Goal: Task Accomplishment & Management: Manage account settings

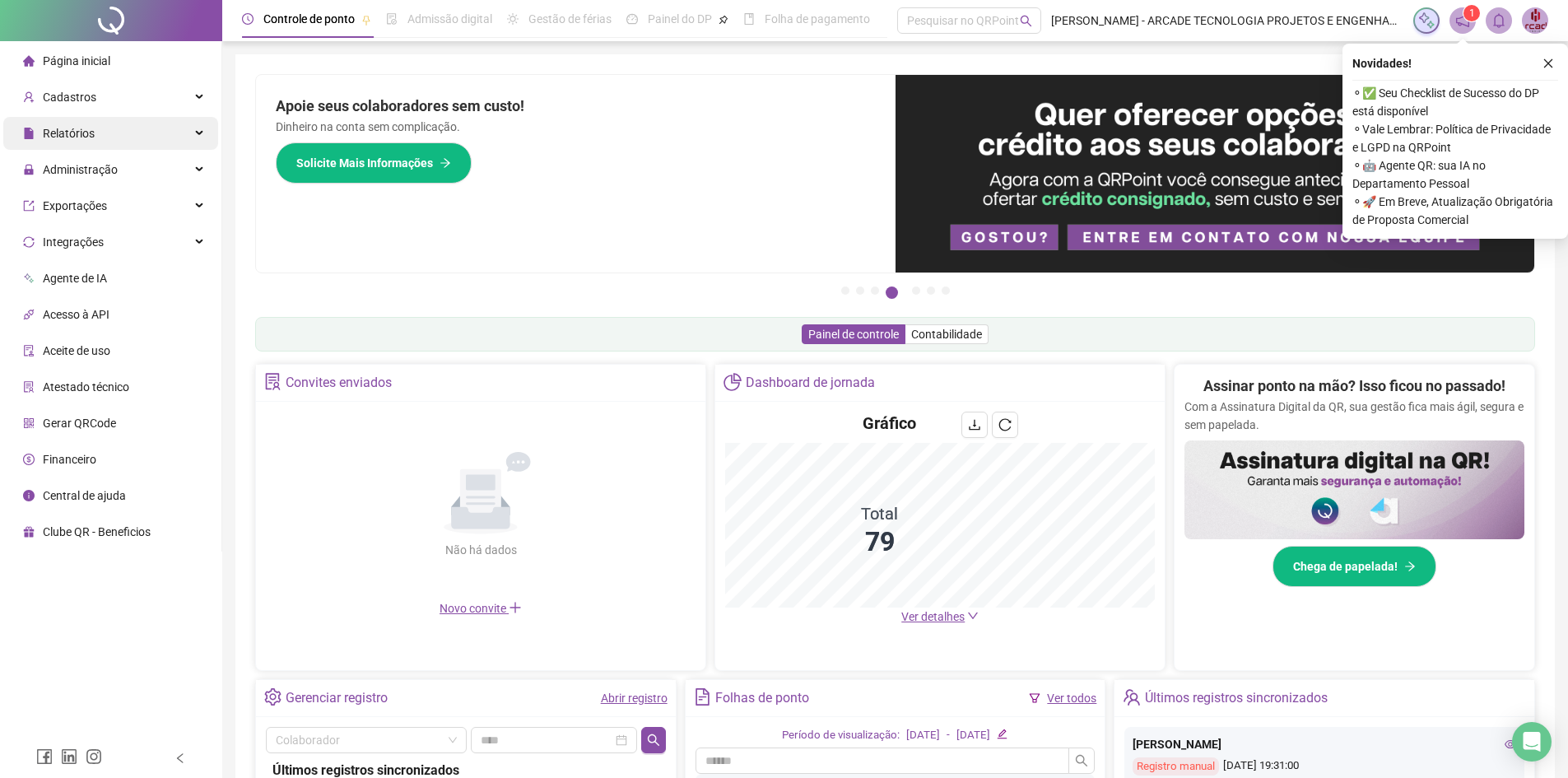
click at [132, 142] on div "Relatórios" at bounding box center [111, 133] width 215 height 33
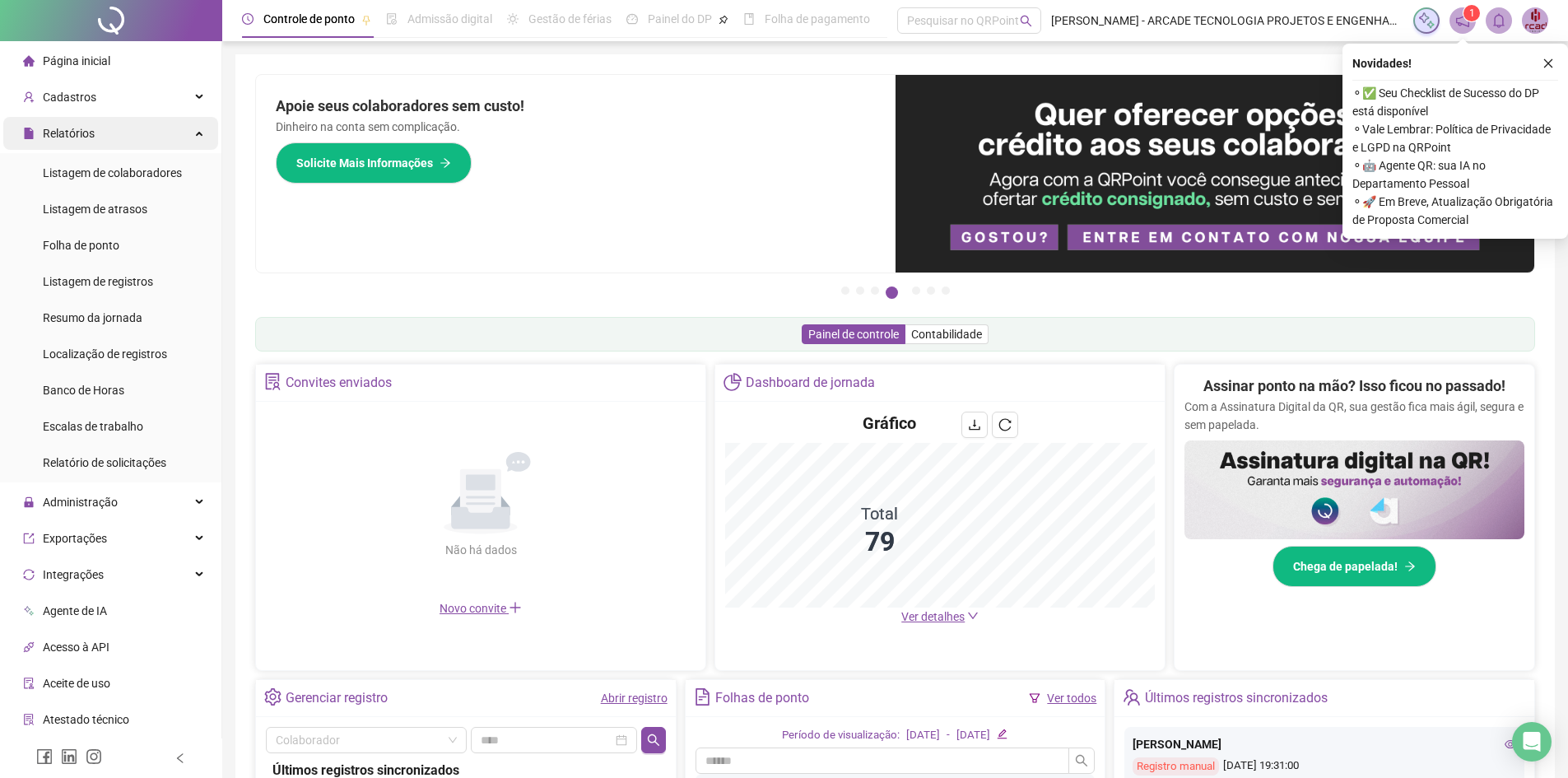
click at [155, 142] on div "Relatórios" at bounding box center [111, 133] width 215 height 33
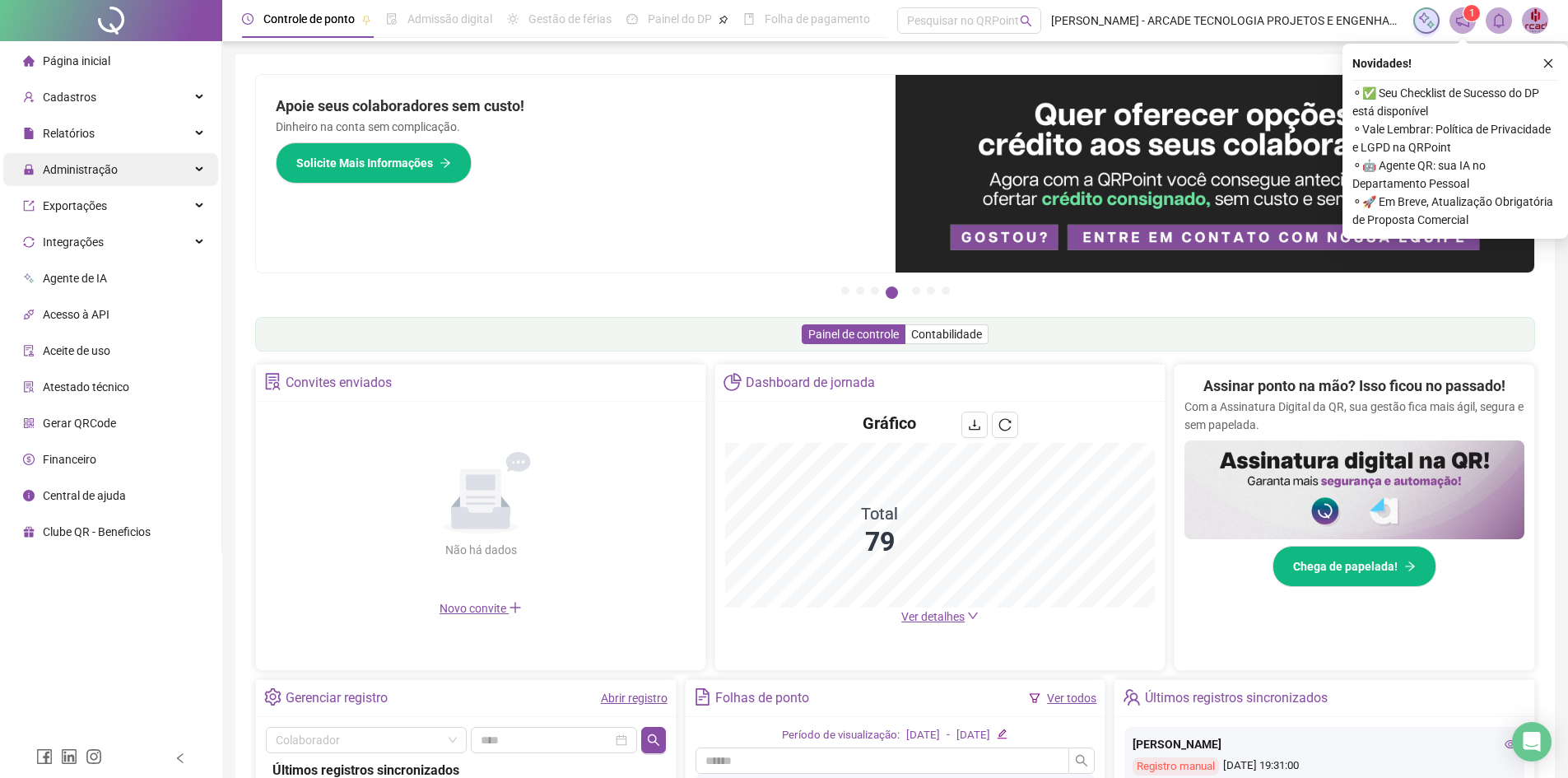
click at [135, 167] on div "Administração" at bounding box center [111, 169] width 215 height 33
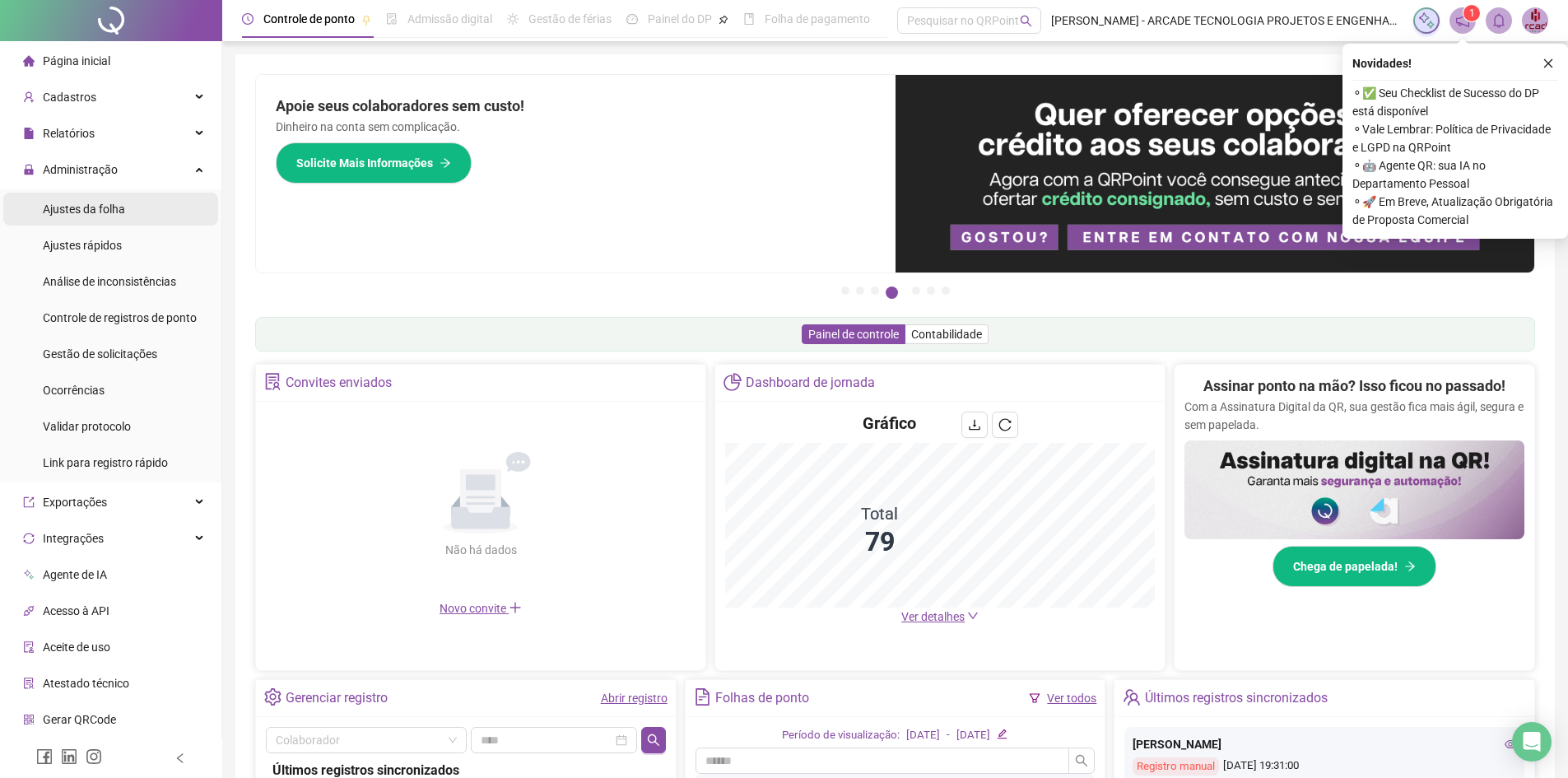
click at [103, 214] on span "Ajustes da folha" at bounding box center [83, 209] width 82 height 14
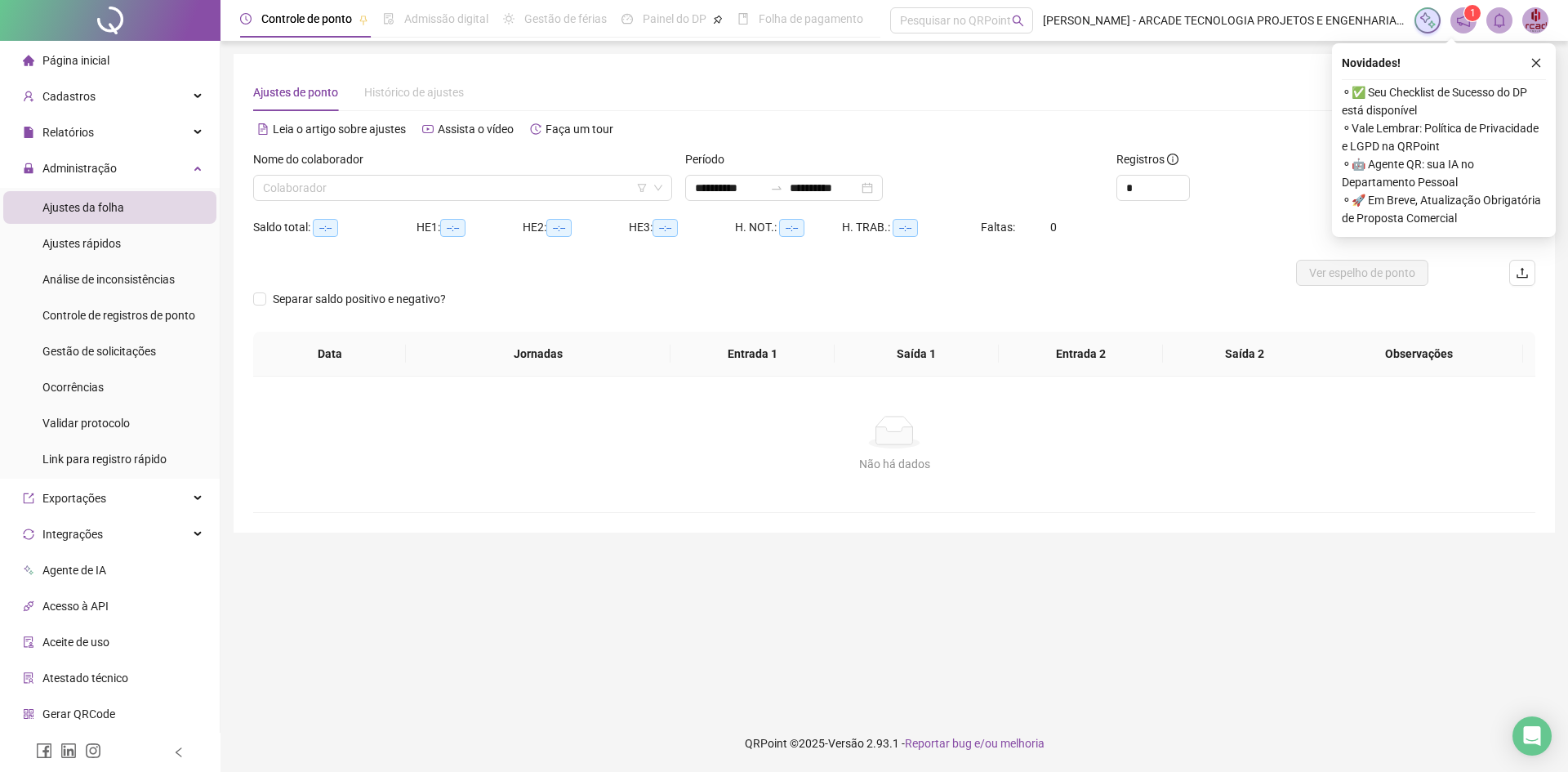
type input "**********"
click at [502, 173] on div "Nome do colaborador" at bounding box center [463, 162] width 419 height 24
click at [510, 183] on input "search" at bounding box center [456, 187] width 385 height 24
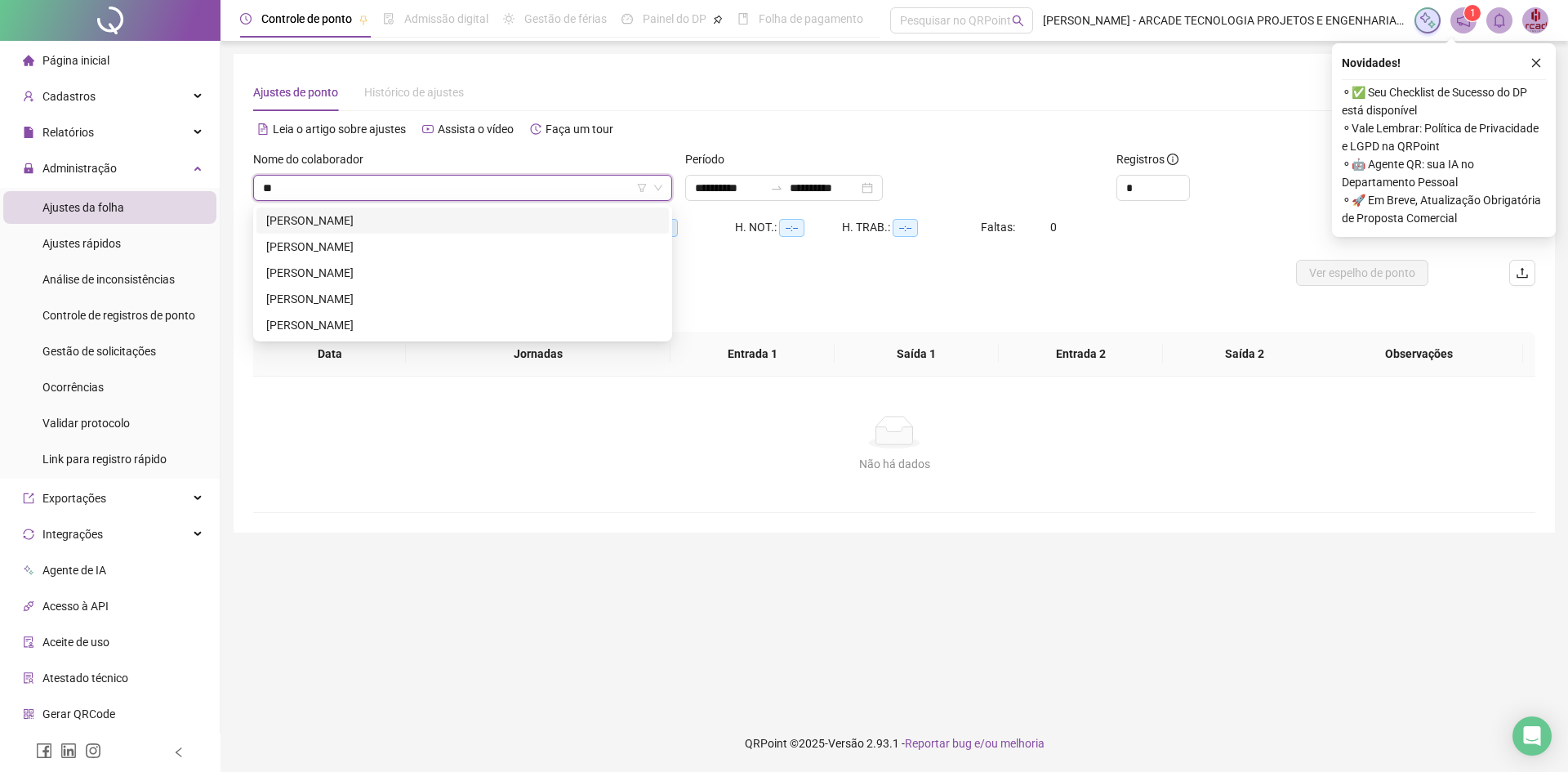
type input "***"
click at [338, 255] on div "[PERSON_NAME]" at bounding box center [462, 246] width 393 height 18
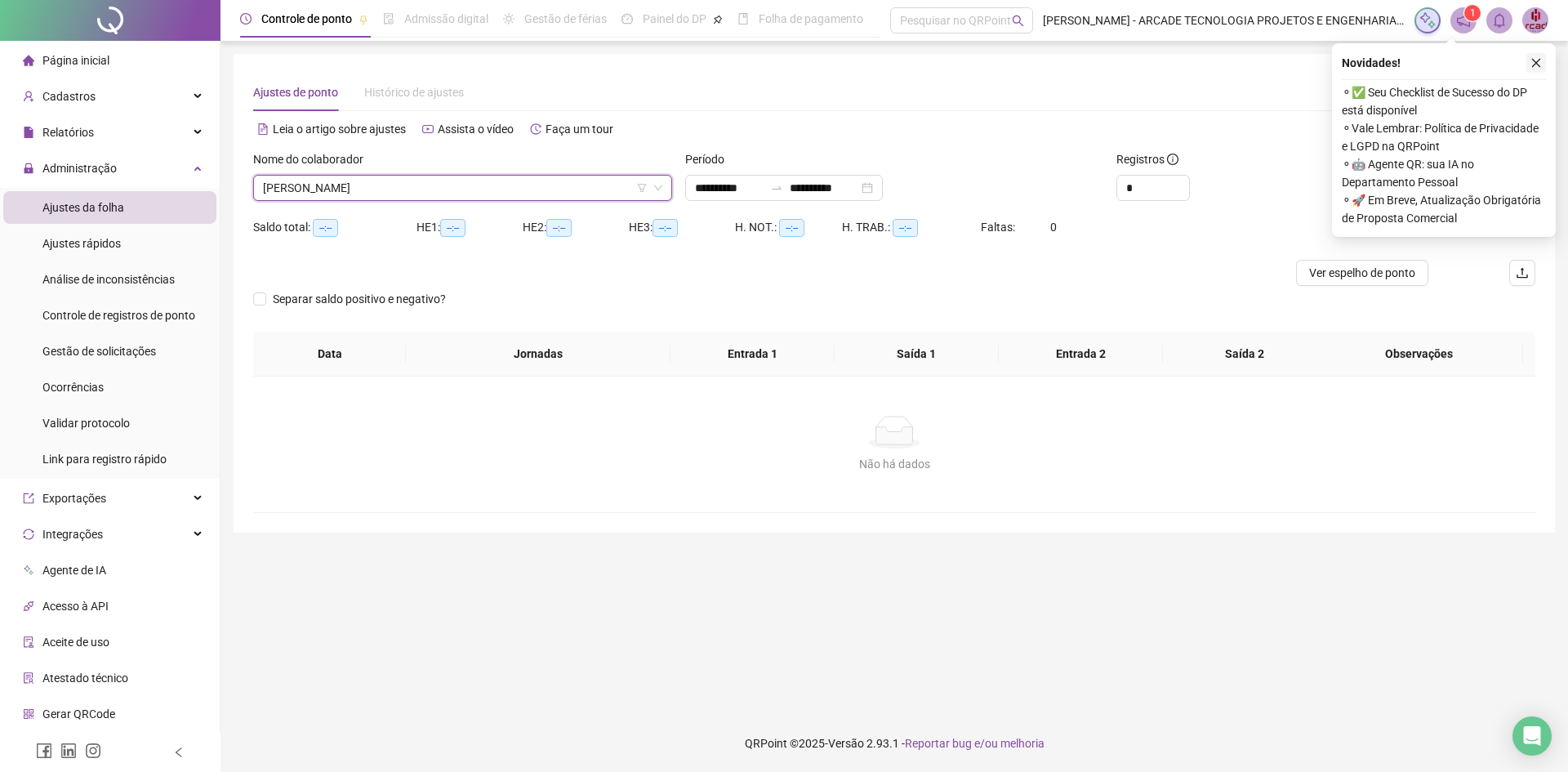
click at [1529, 59] on button "button" at bounding box center [1536, 63] width 20 height 20
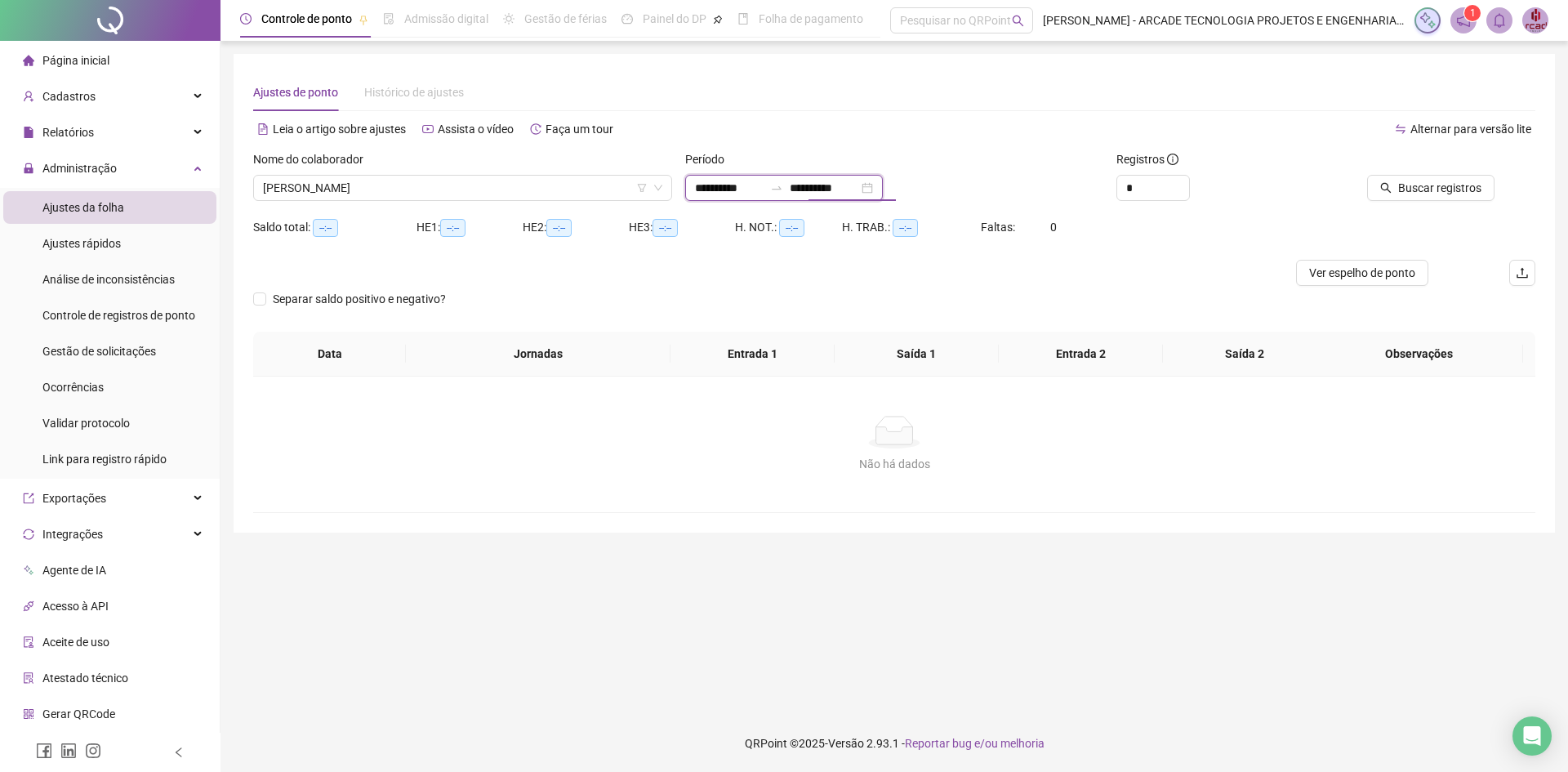
click at [820, 193] on input "**********" at bounding box center [824, 188] width 68 height 18
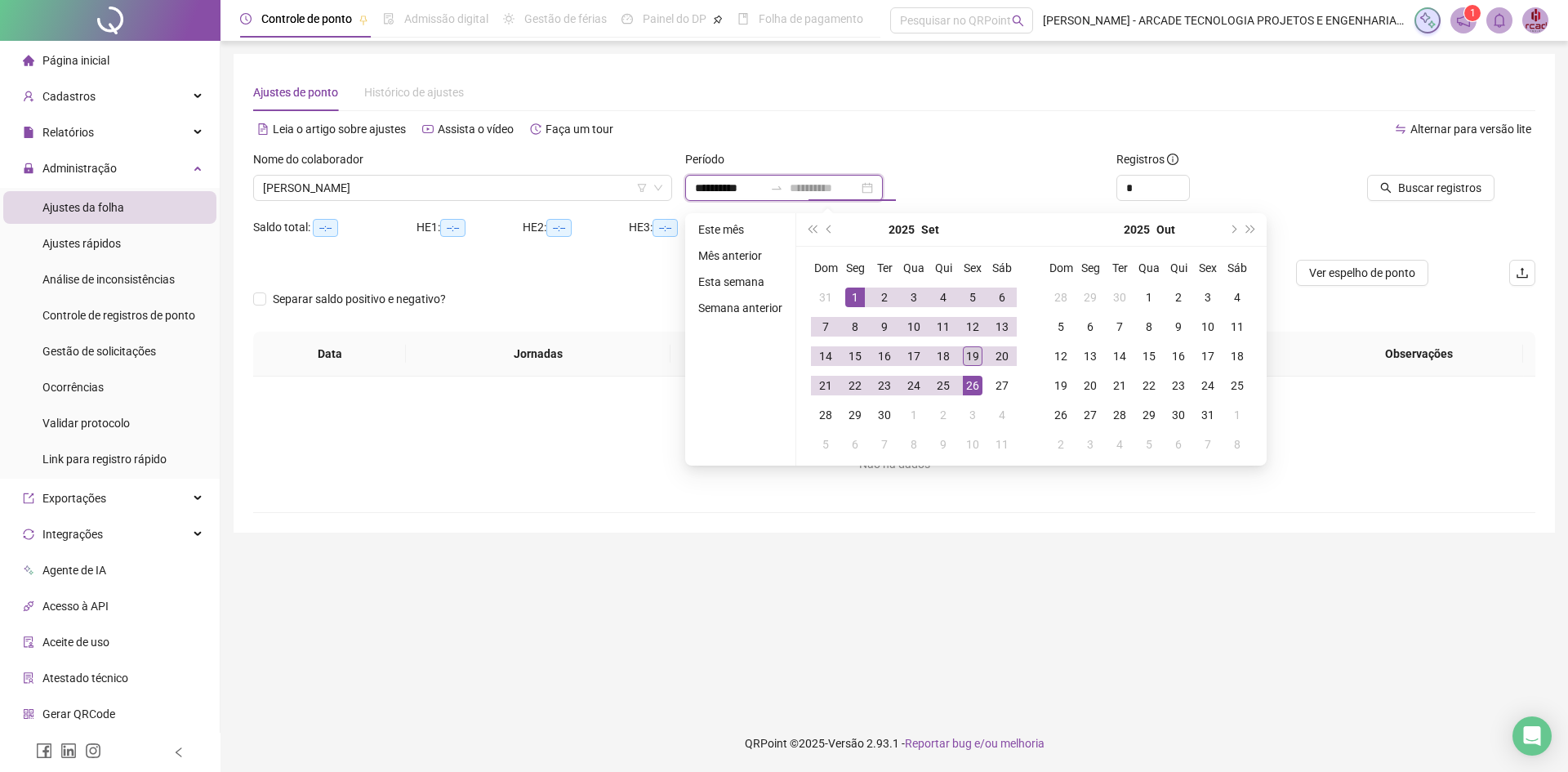
type input "**********"
click at [974, 365] on div "19" at bounding box center [972, 356] width 20 height 20
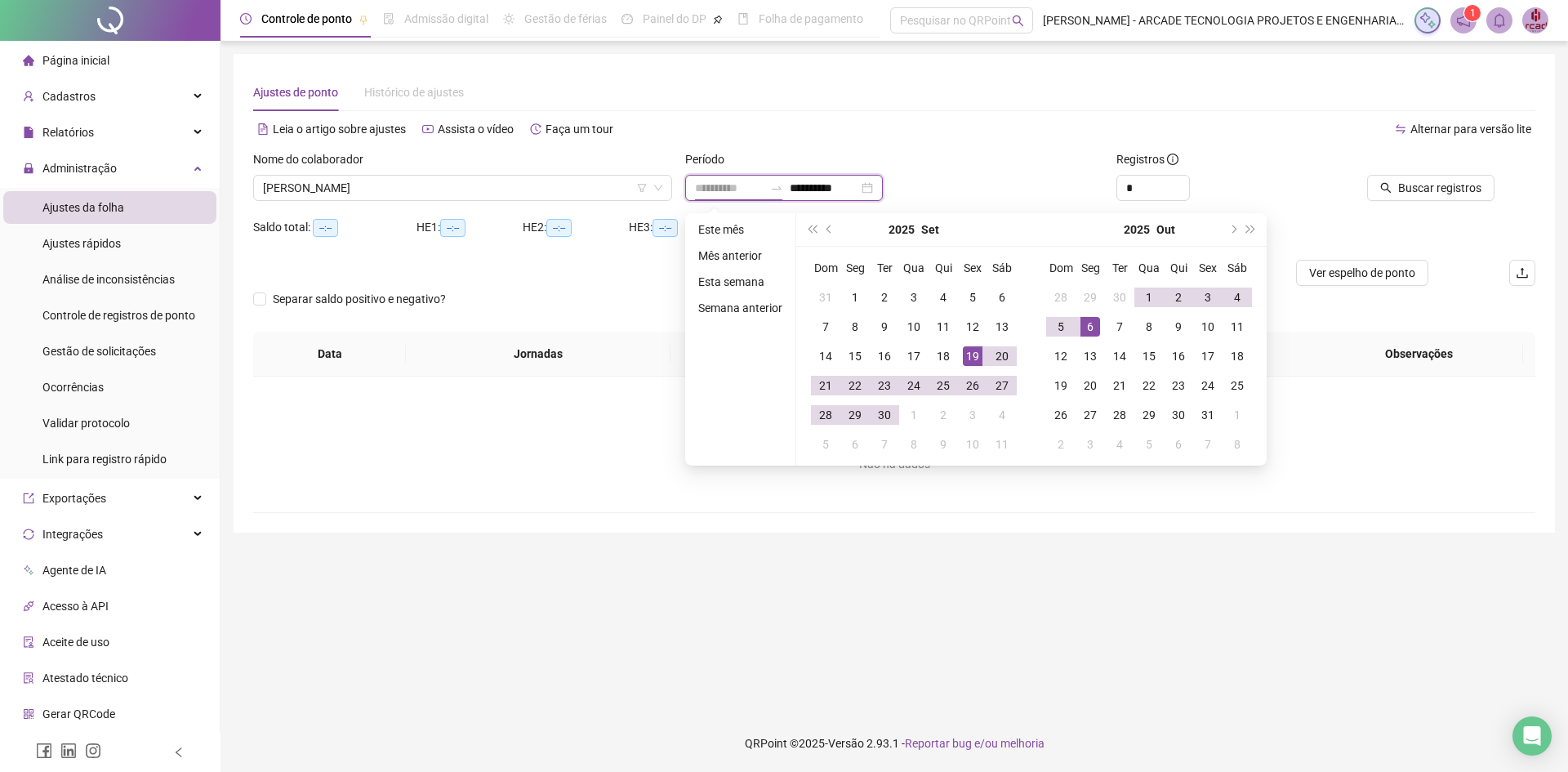
type input "**********"
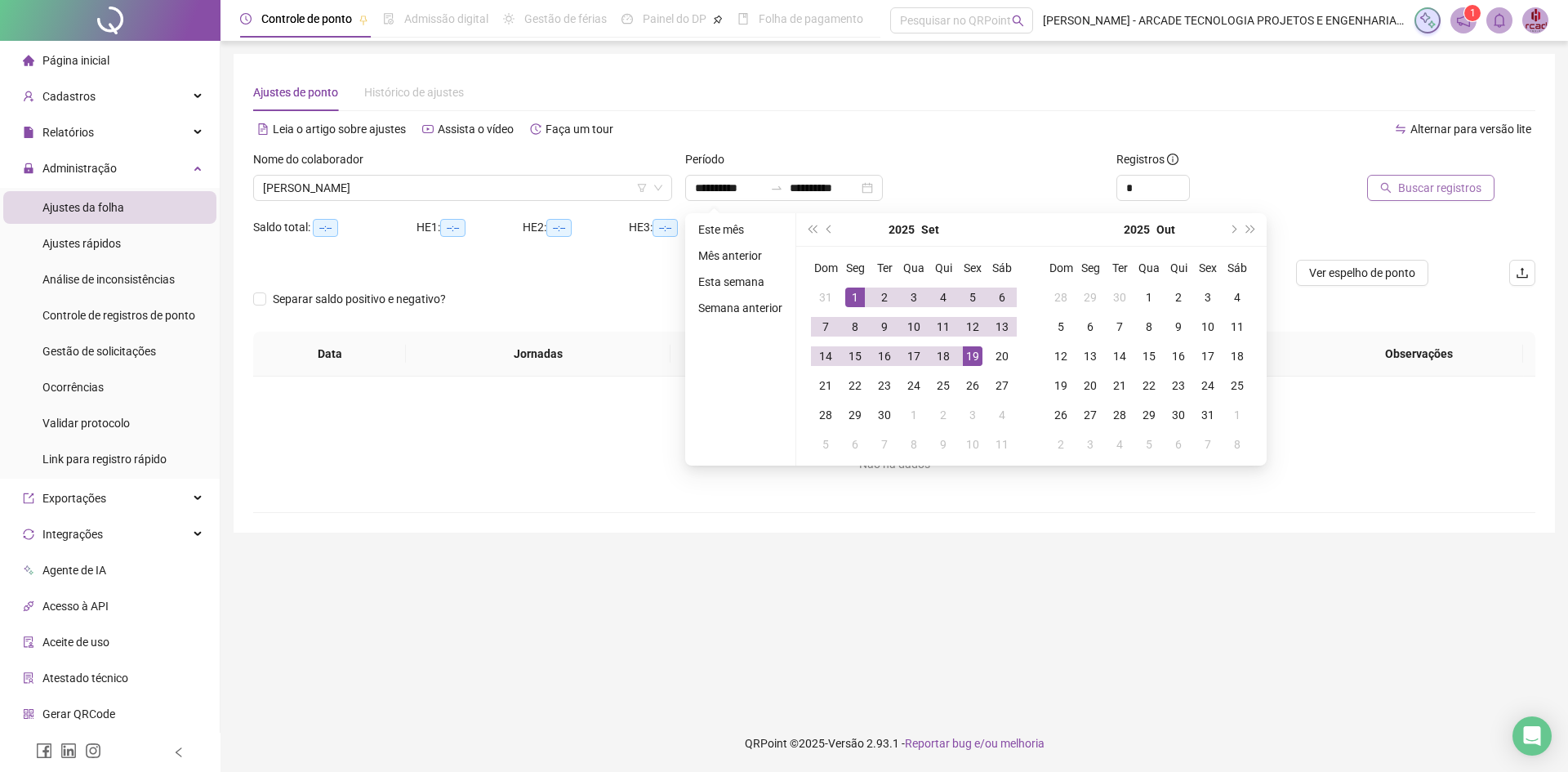
click at [1433, 191] on span "Buscar registros" at bounding box center [1440, 188] width 84 height 18
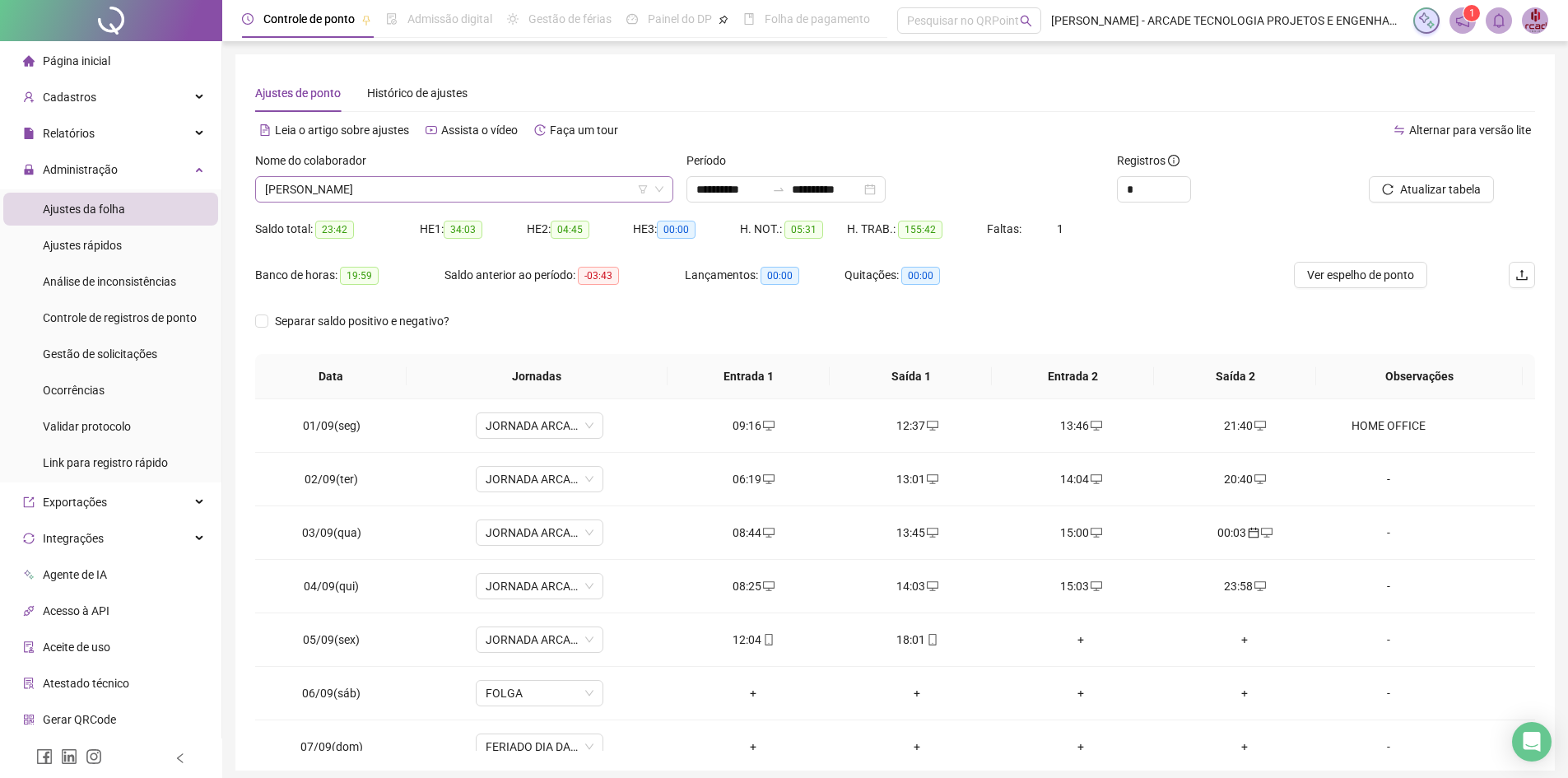
click at [486, 197] on span "[PERSON_NAME]" at bounding box center [465, 188] width 399 height 24
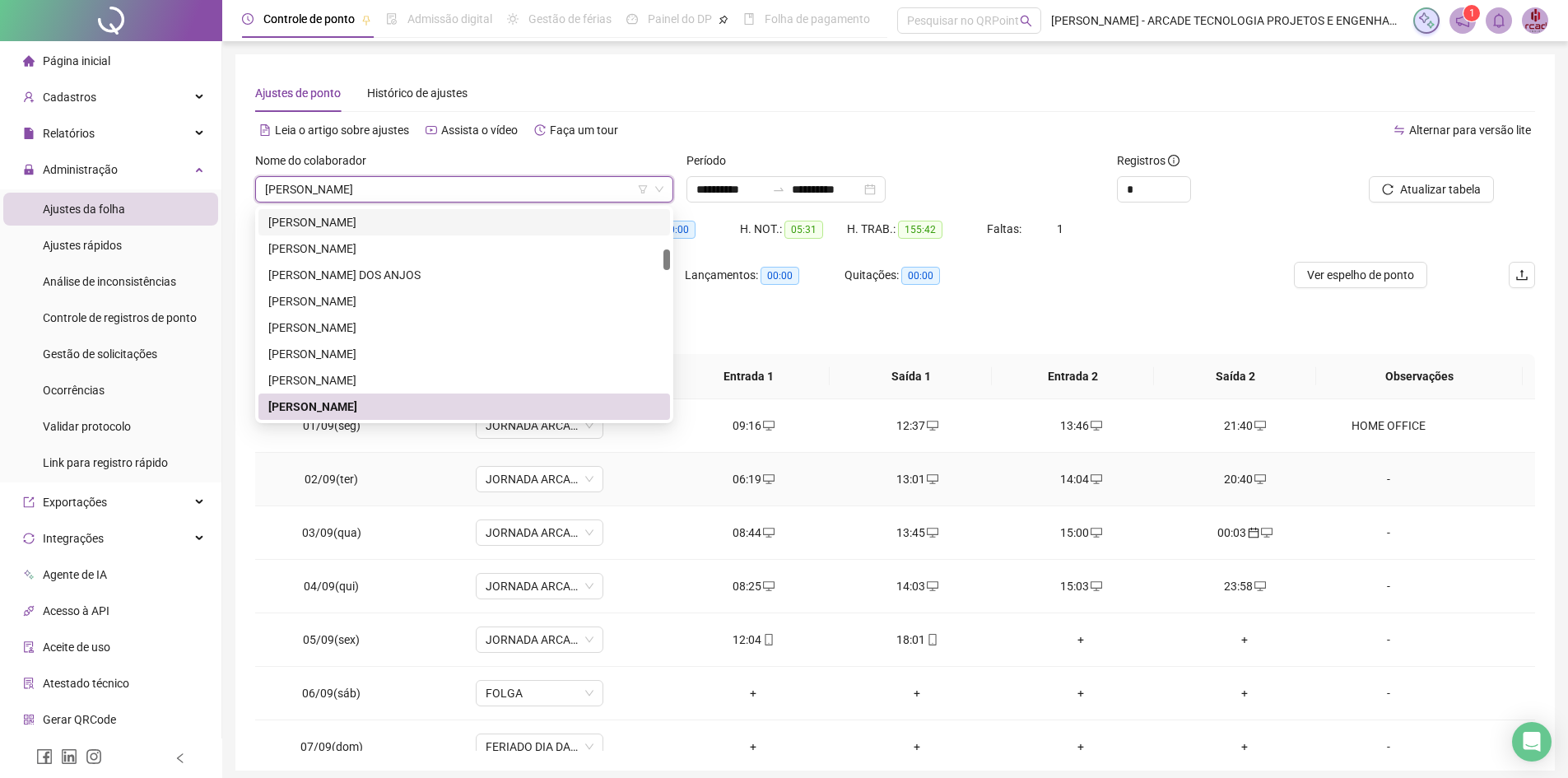
click at [1299, 483] on div "20:40" at bounding box center [1246, 479] width 138 height 18
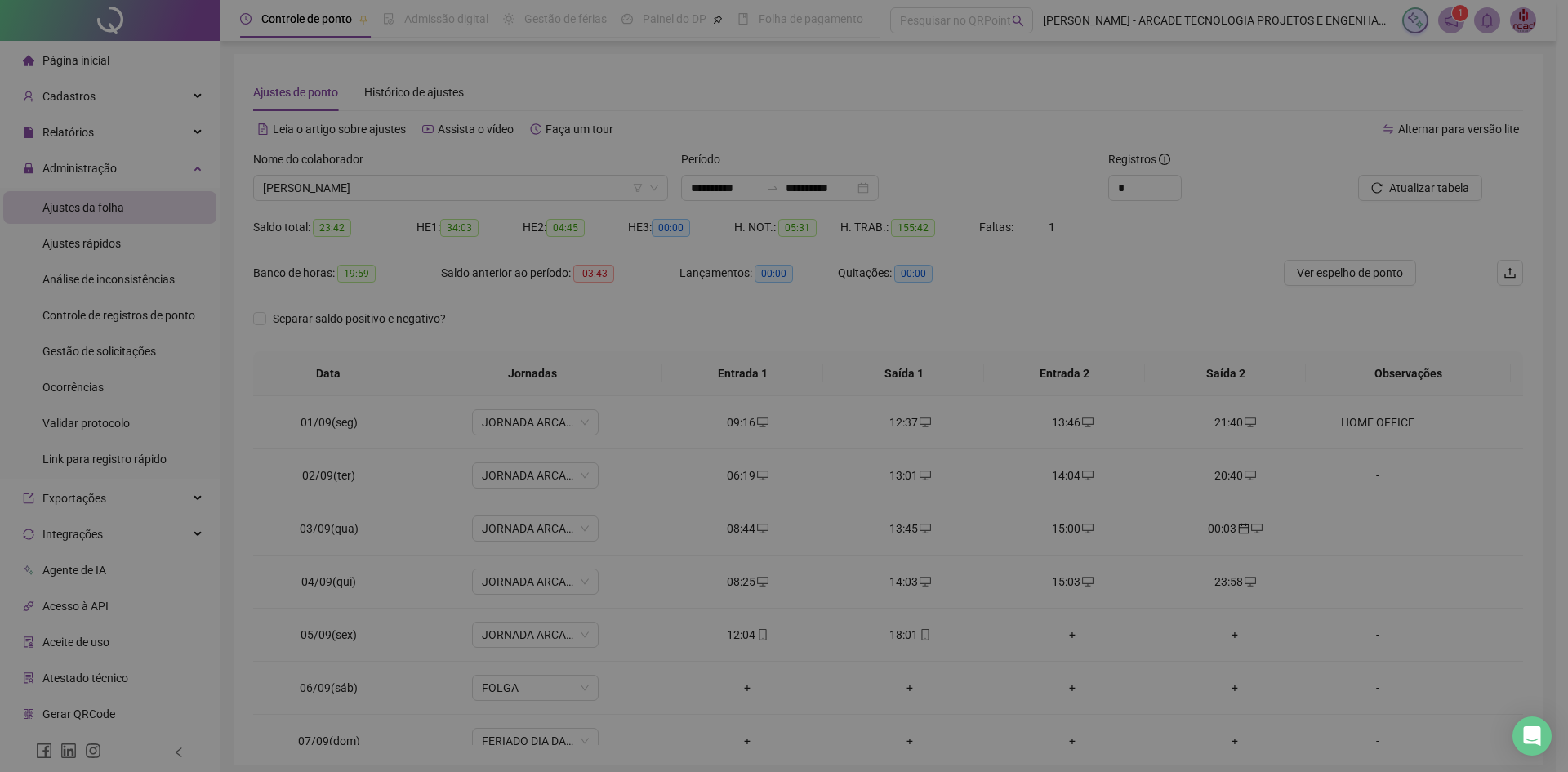
type input "**********"
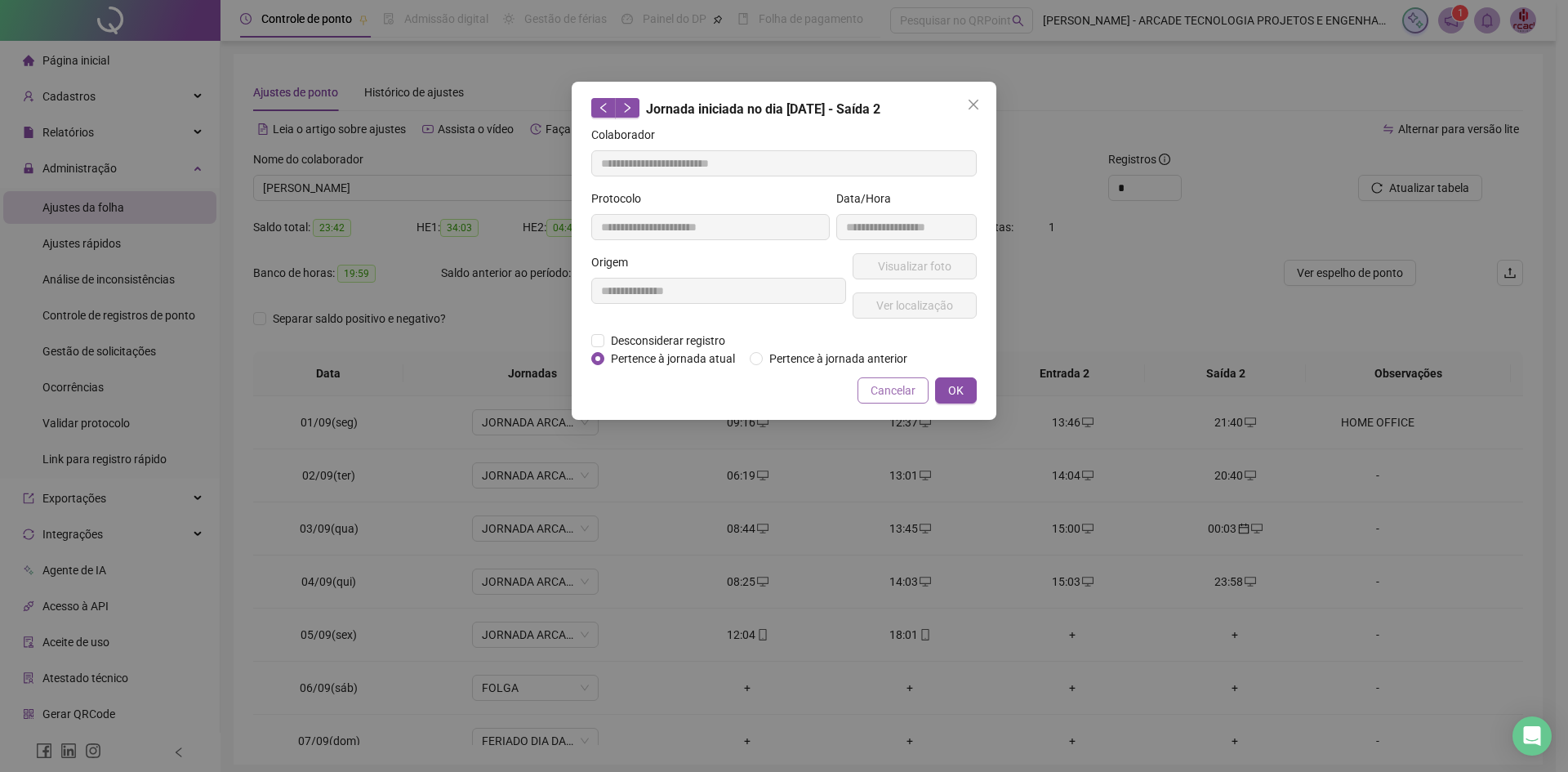
click at [882, 394] on span "Cancelar" at bounding box center [893, 390] width 45 height 18
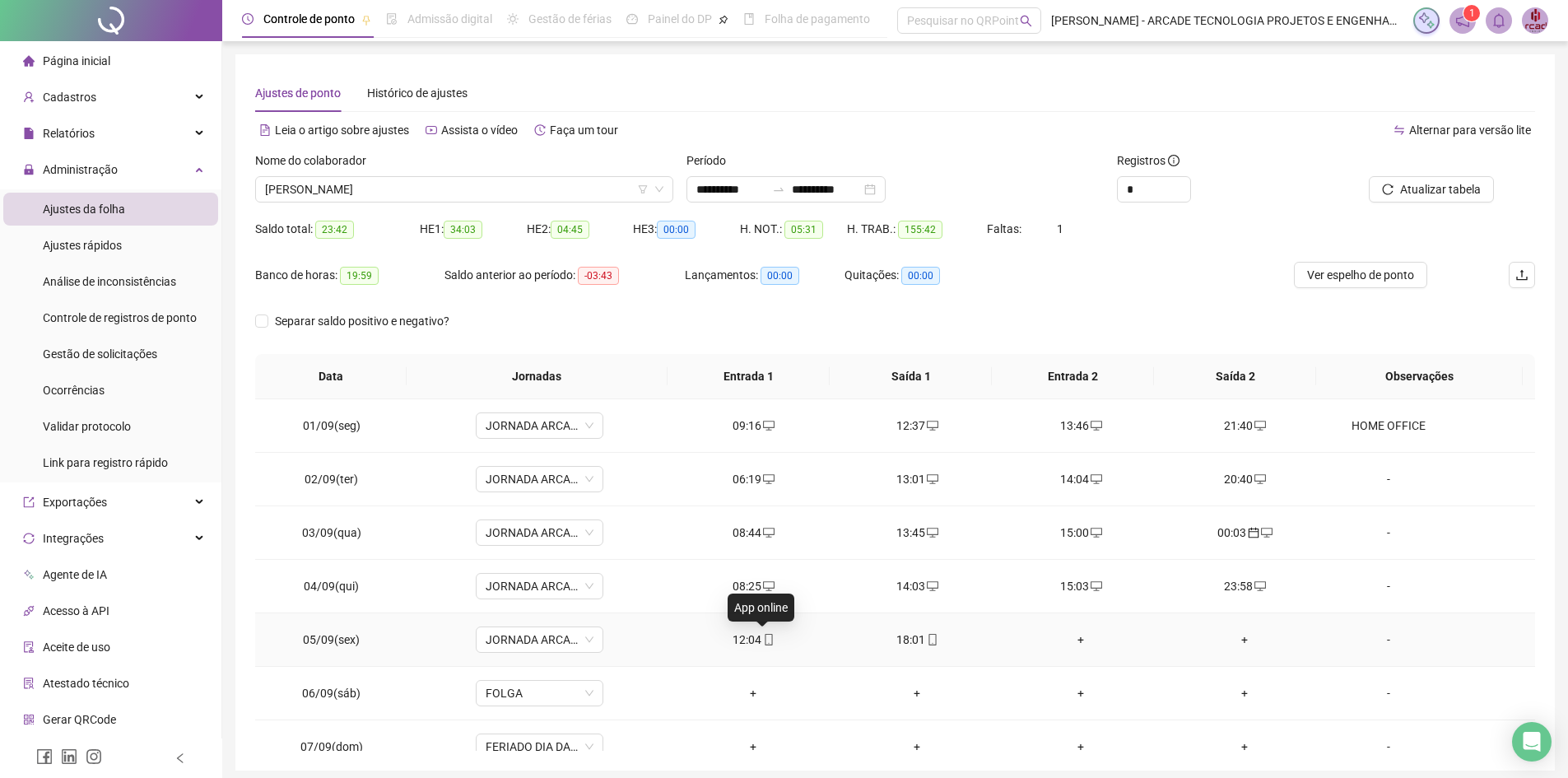
click at [763, 639] on icon "mobile" at bounding box center [768, 639] width 12 height 12
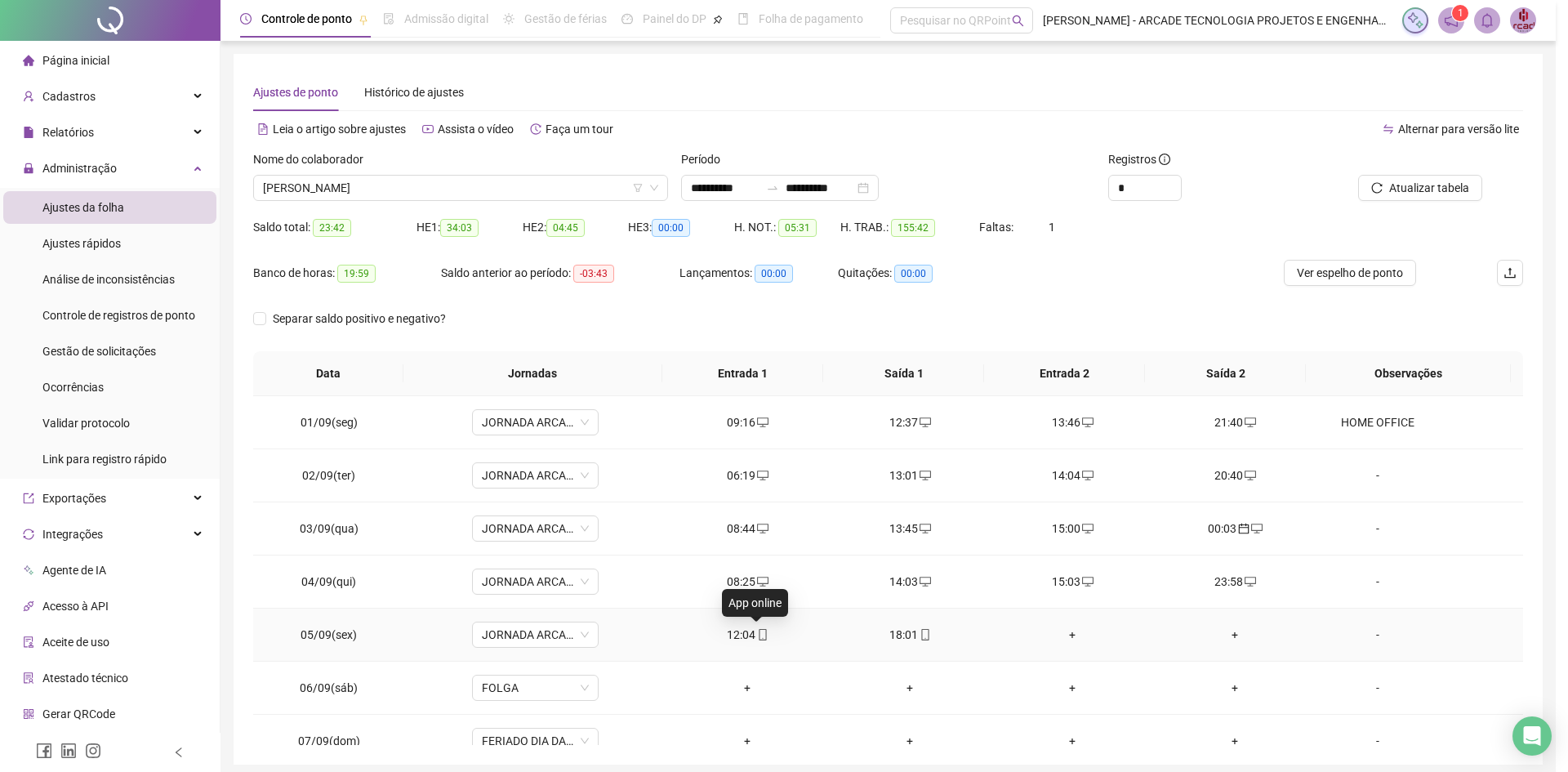
type input "**********"
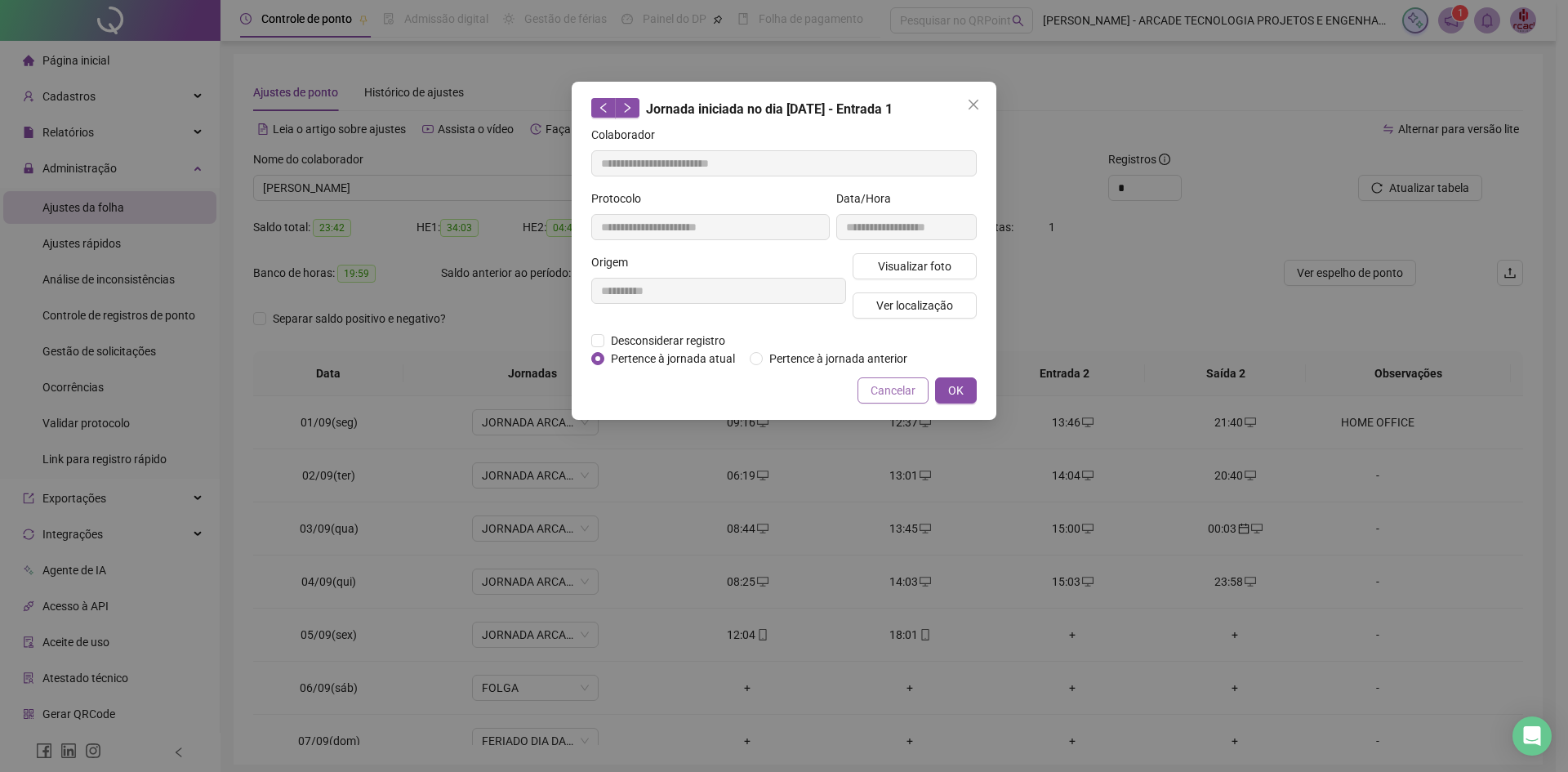
click at [899, 391] on span "Cancelar" at bounding box center [893, 390] width 45 height 18
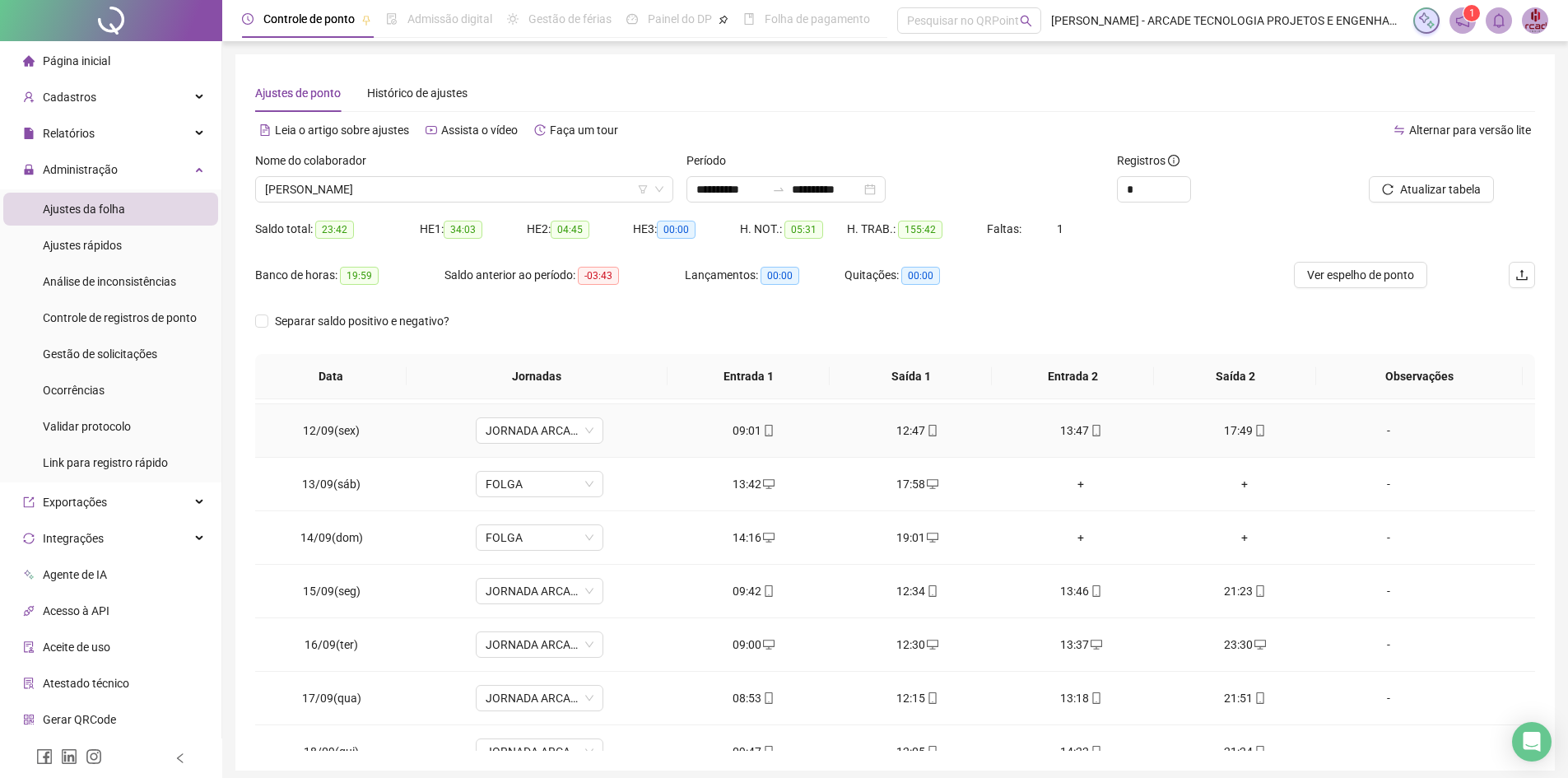
scroll to position [665, 0]
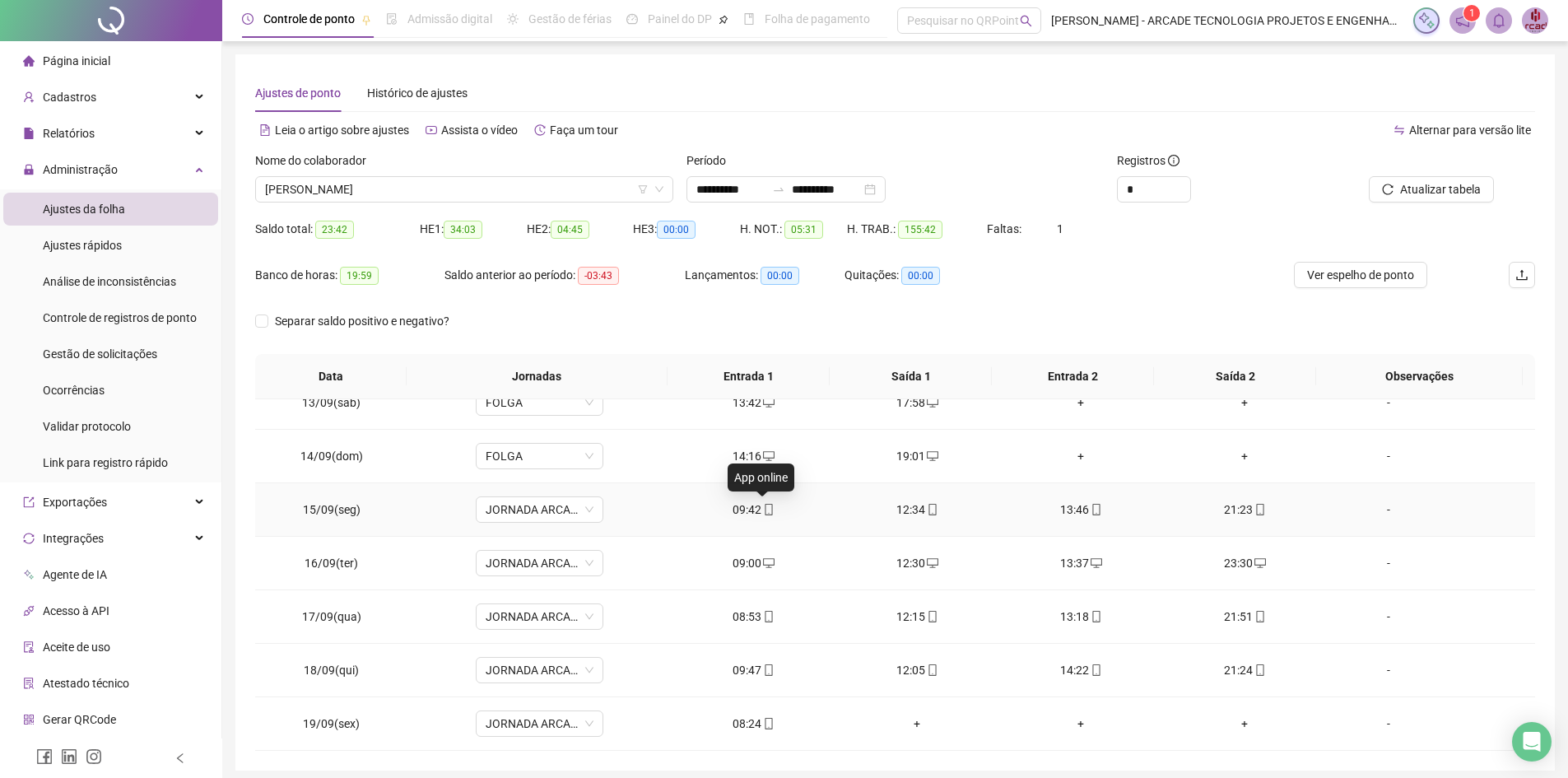
click at [765, 504] on icon "mobile" at bounding box center [768, 509] width 7 height 12
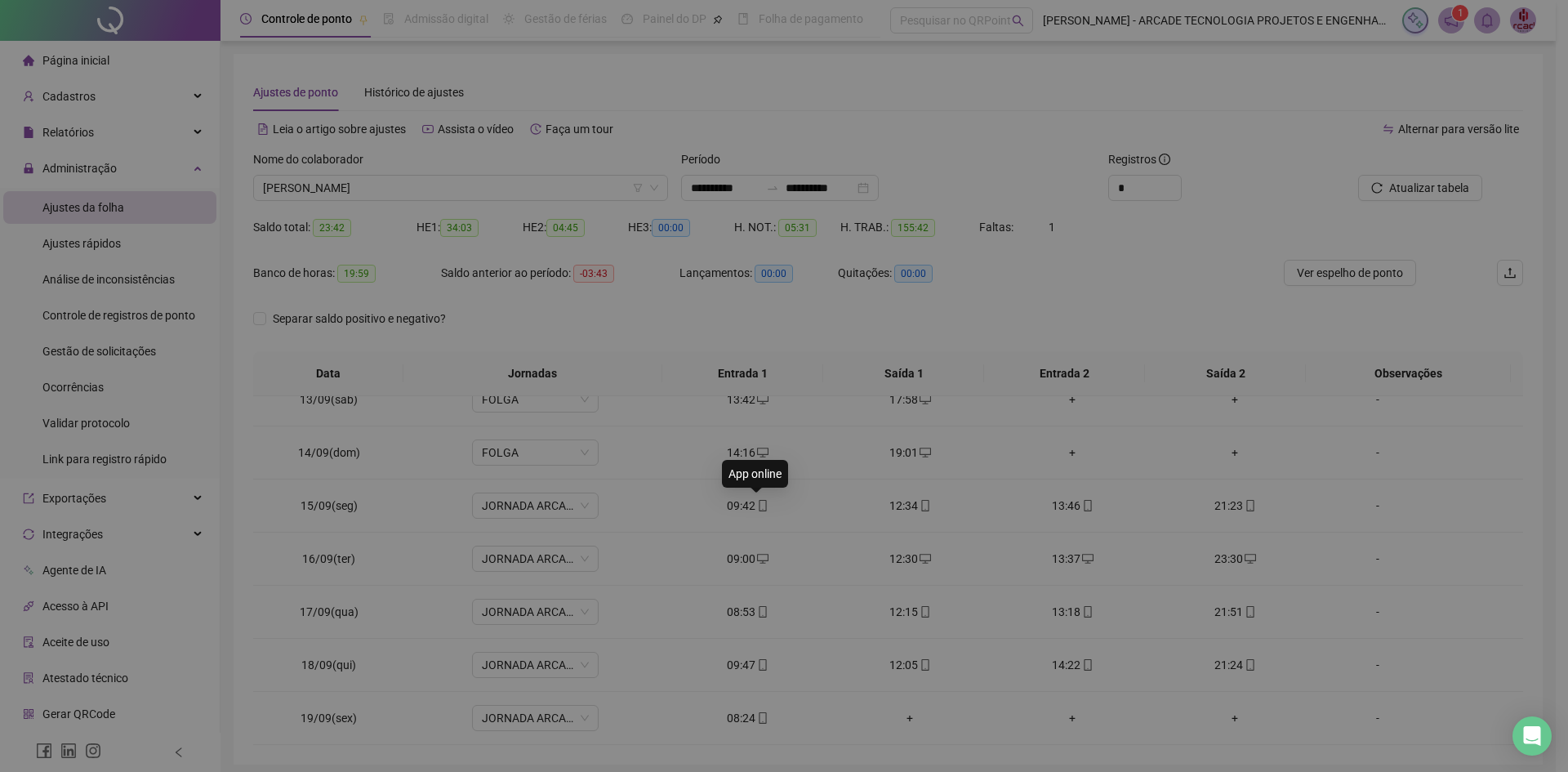
type input "**********"
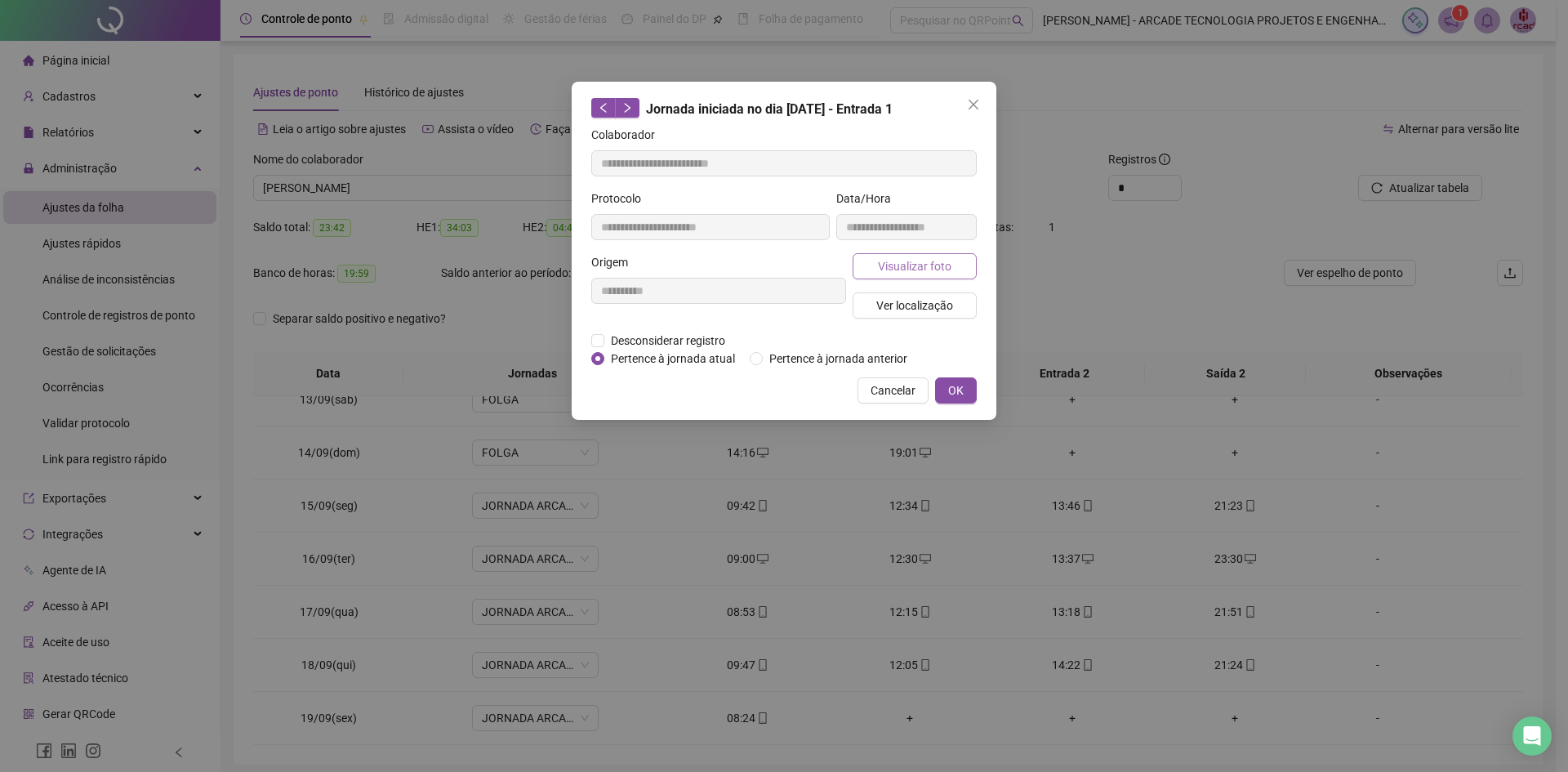
click at [901, 273] on span "Visualizar foto" at bounding box center [915, 266] width 74 height 18
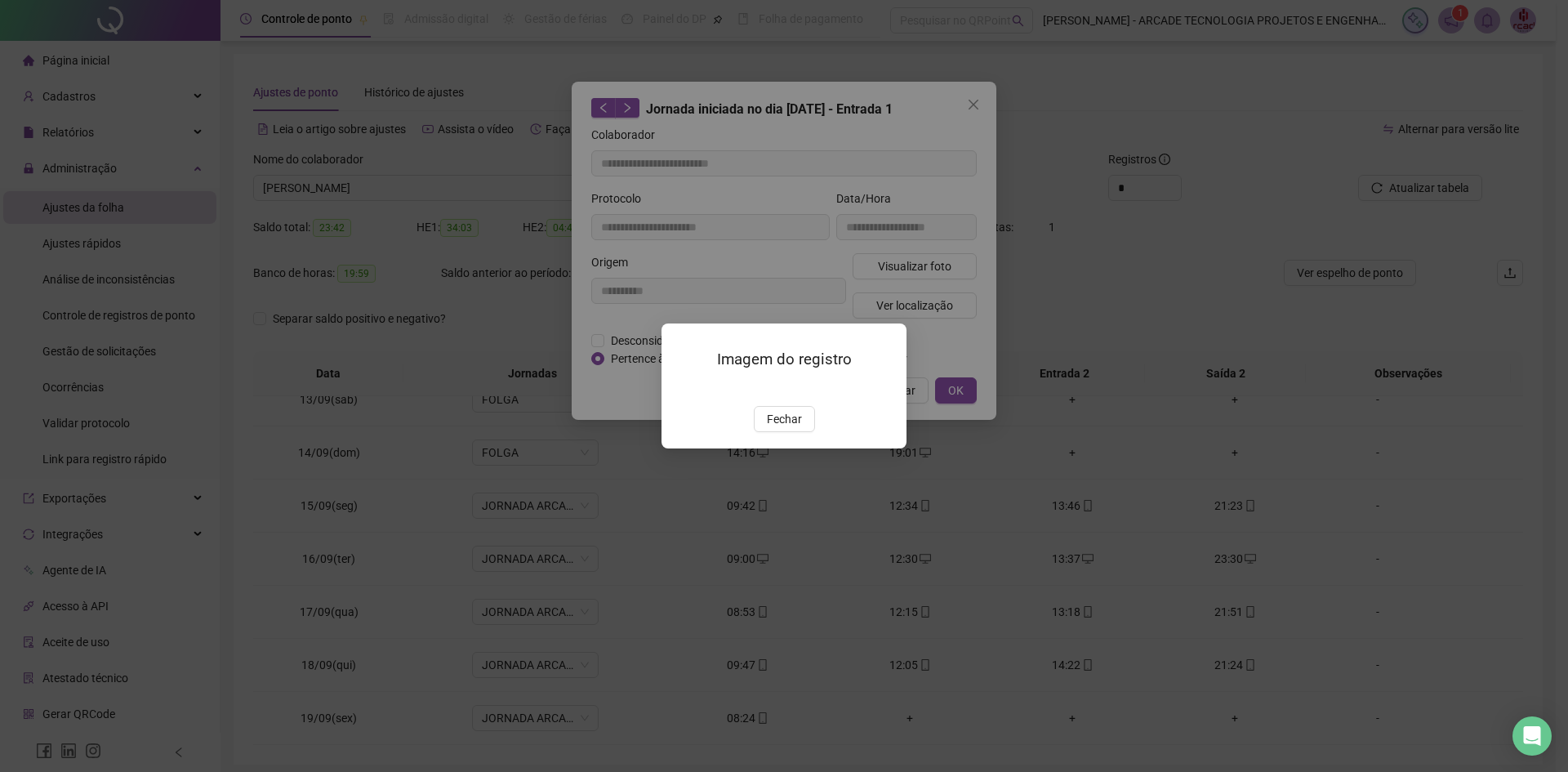
click at [796, 428] on span "Fechar" at bounding box center [784, 419] width 35 height 18
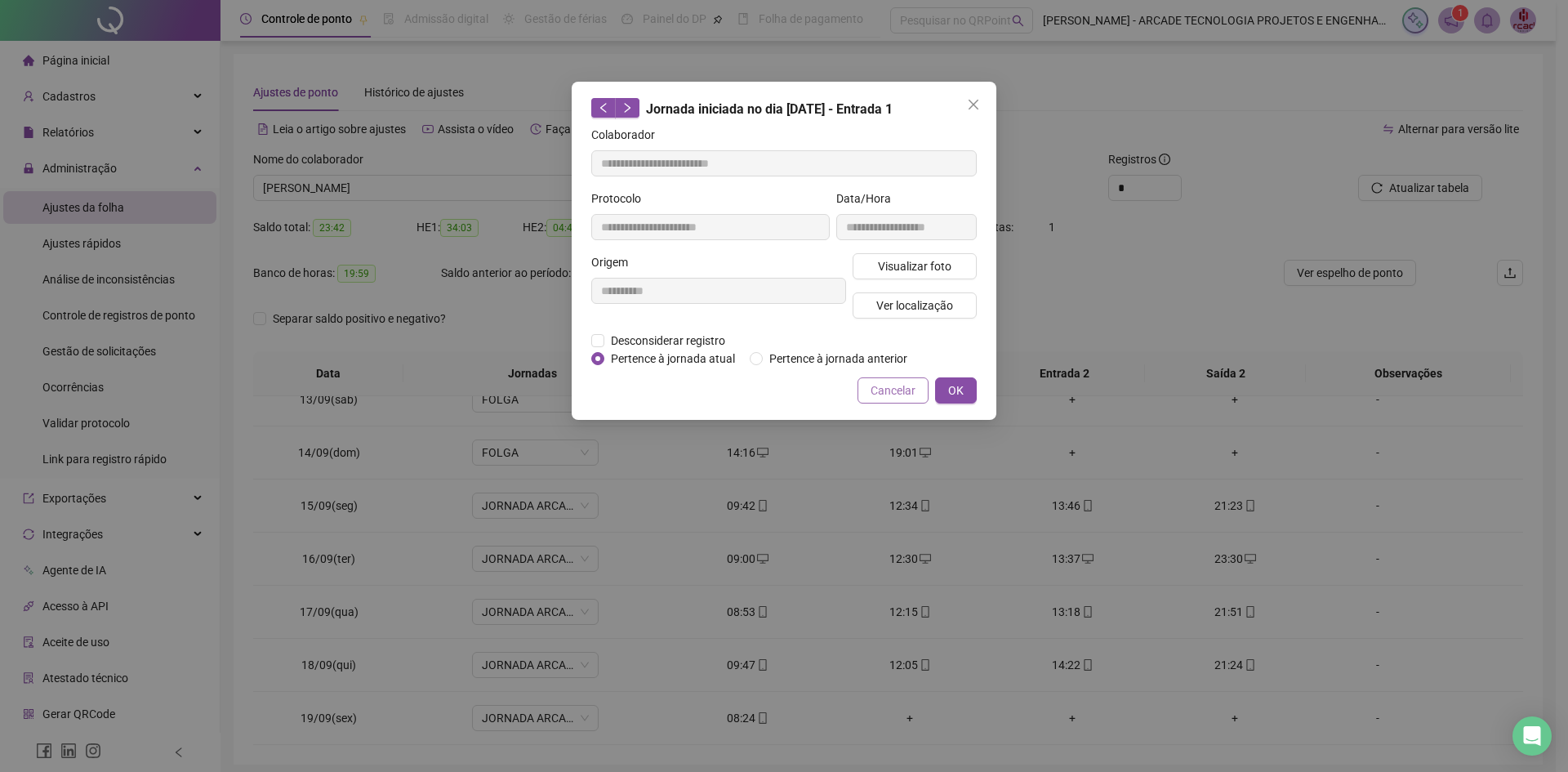
click at [917, 386] on button "Cancelar" at bounding box center [892, 390] width 71 height 26
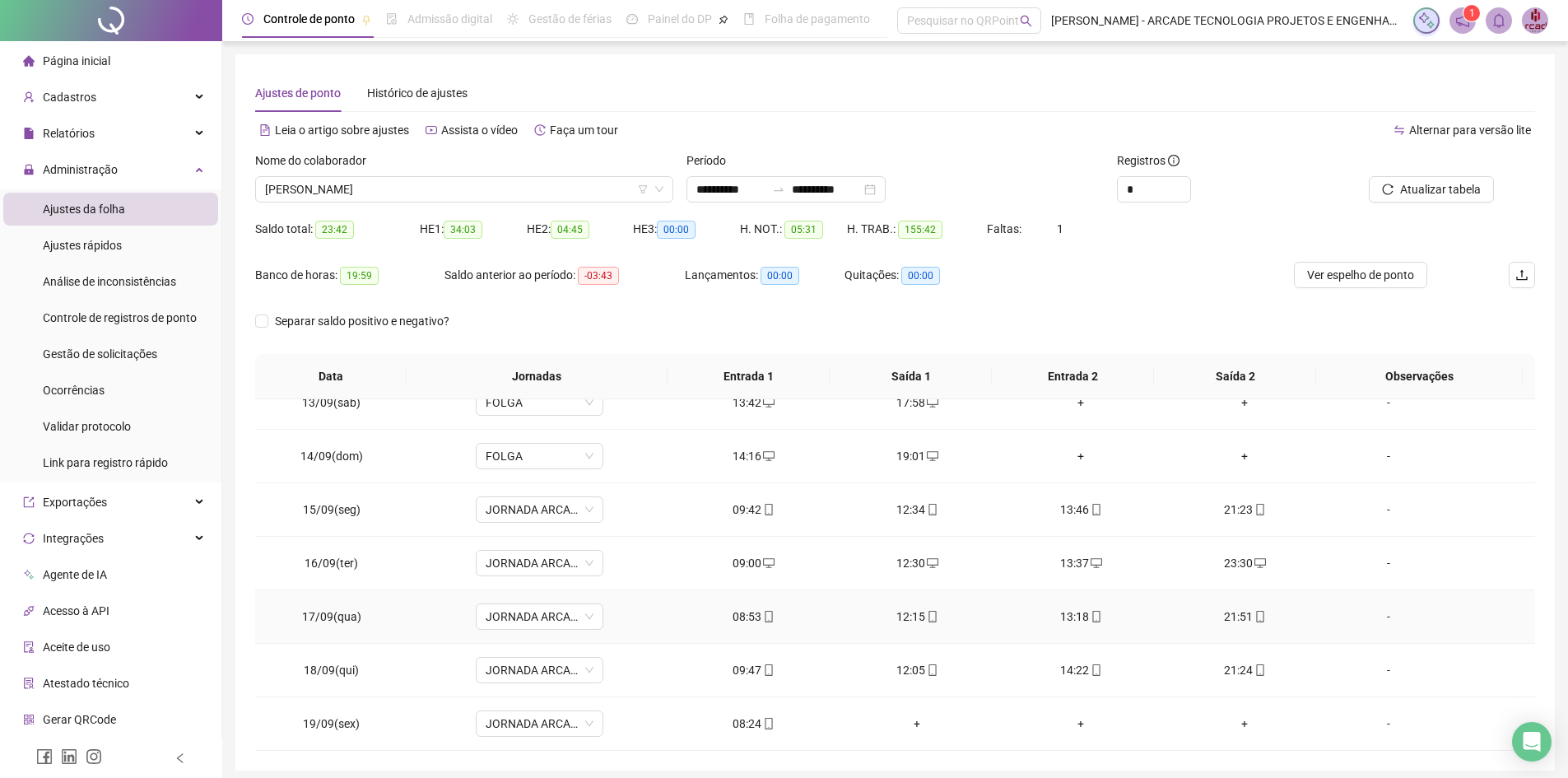
click at [763, 616] on icon "mobile" at bounding box center [768, 616] width 12 height 12
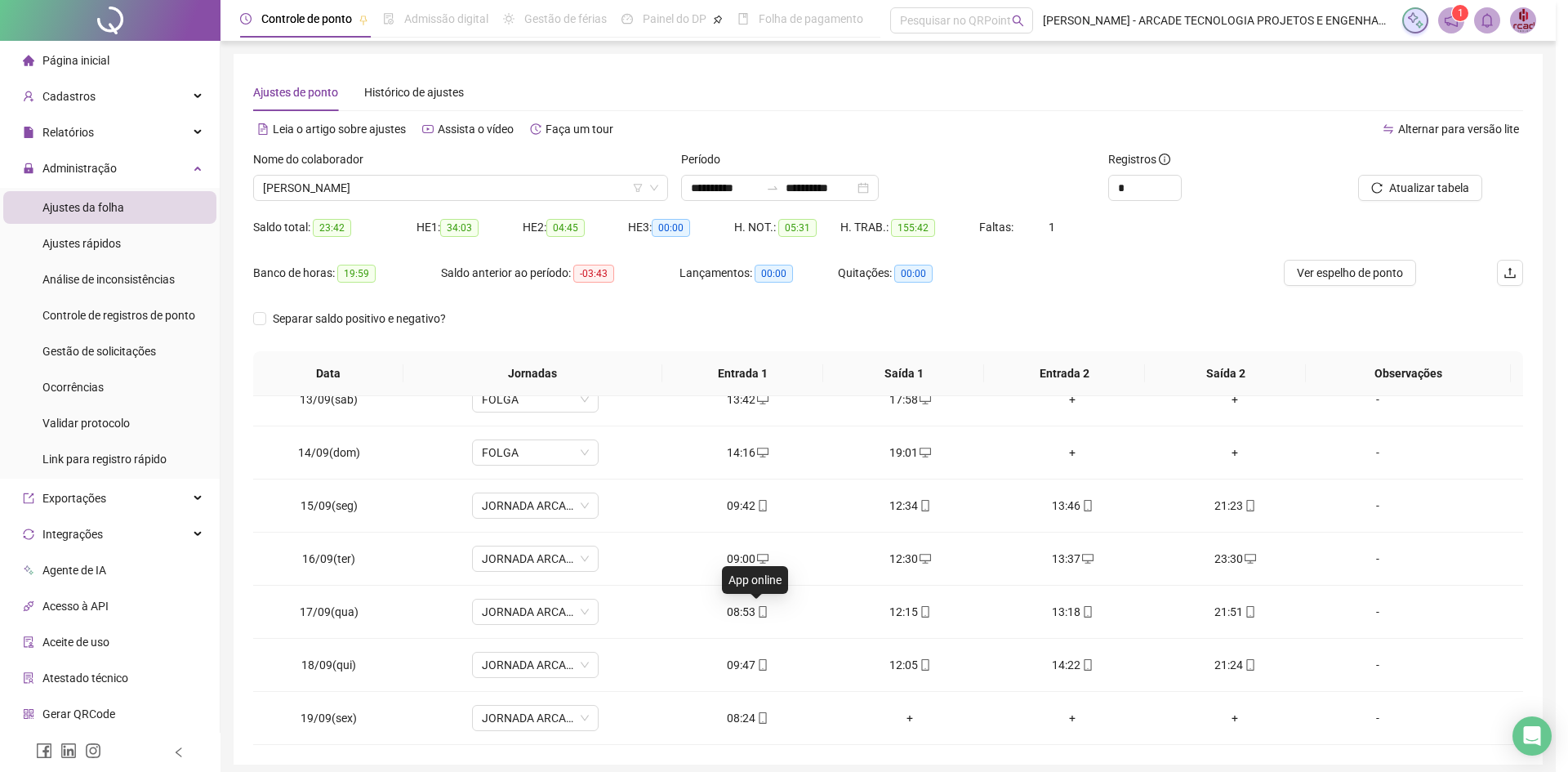
type input "**********"
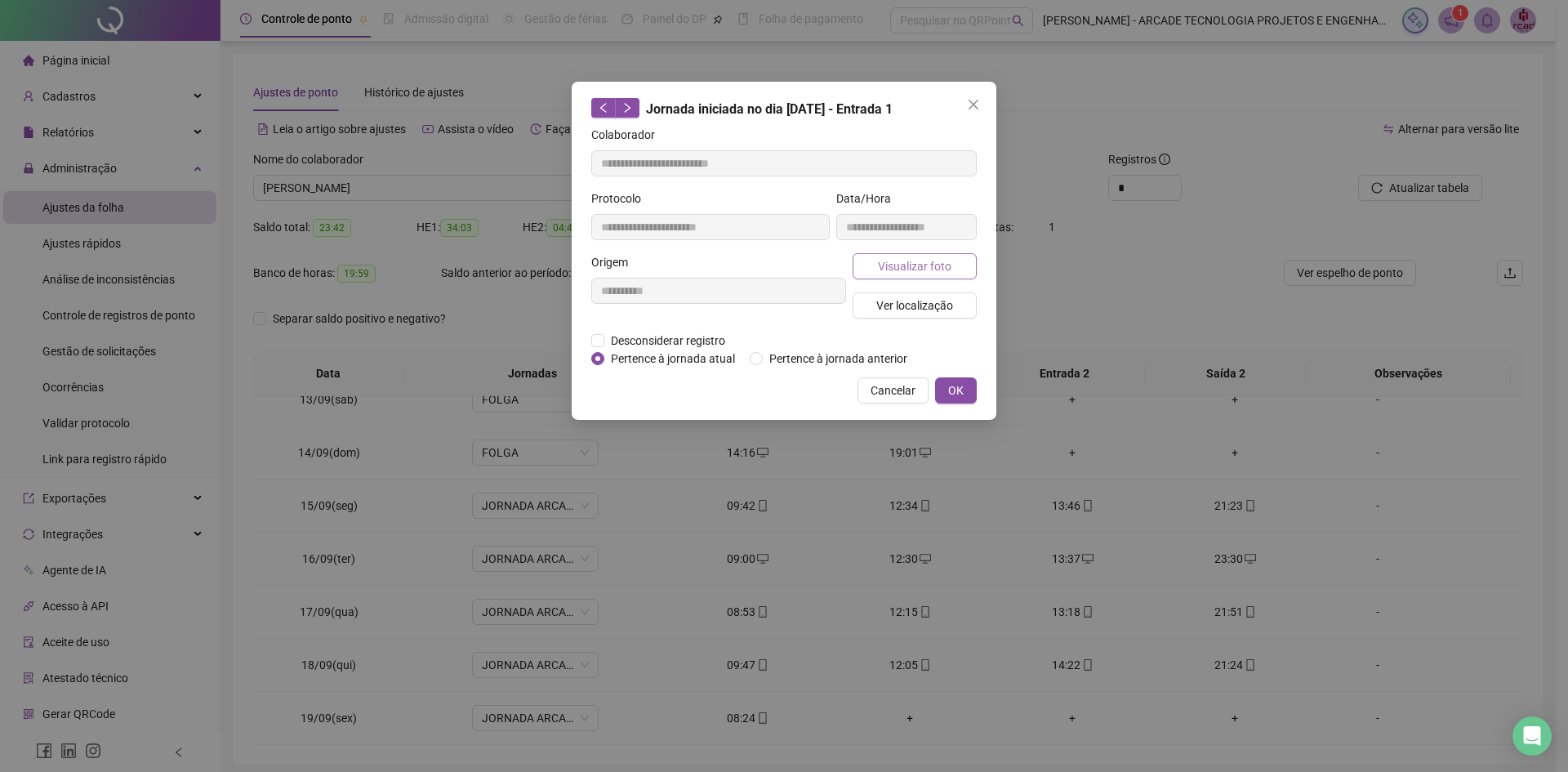
click at [915, 267] on span "Visualizar foto" at bounding box center [915, 266] width 74 height 18
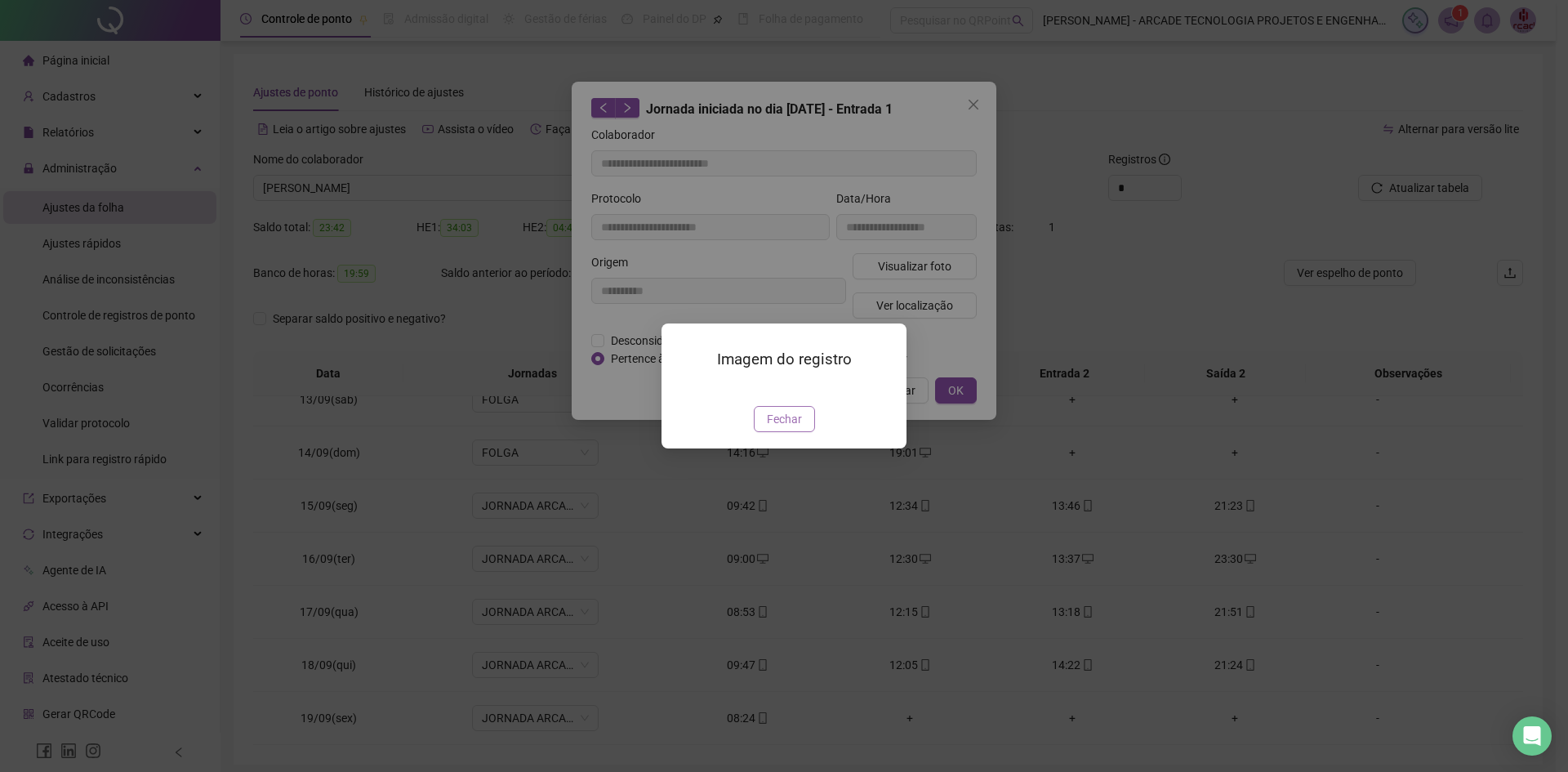
click at [784, 428] on span "Fechar" at bounding box center [784, 419] width 35 height 18
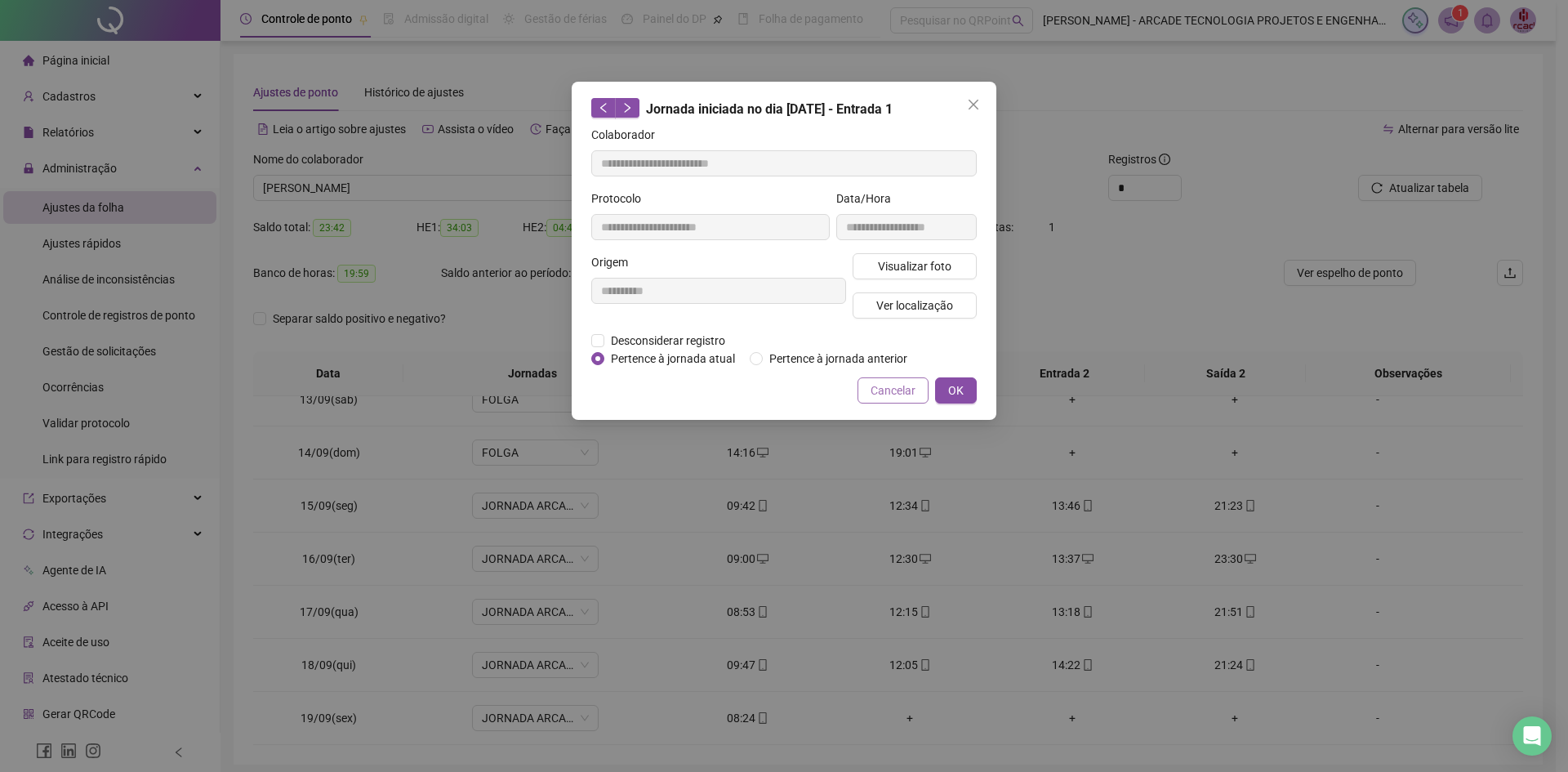
click at [886, 385] on span "Cancelar" at bounding box center [893, 390] width 45 height 18
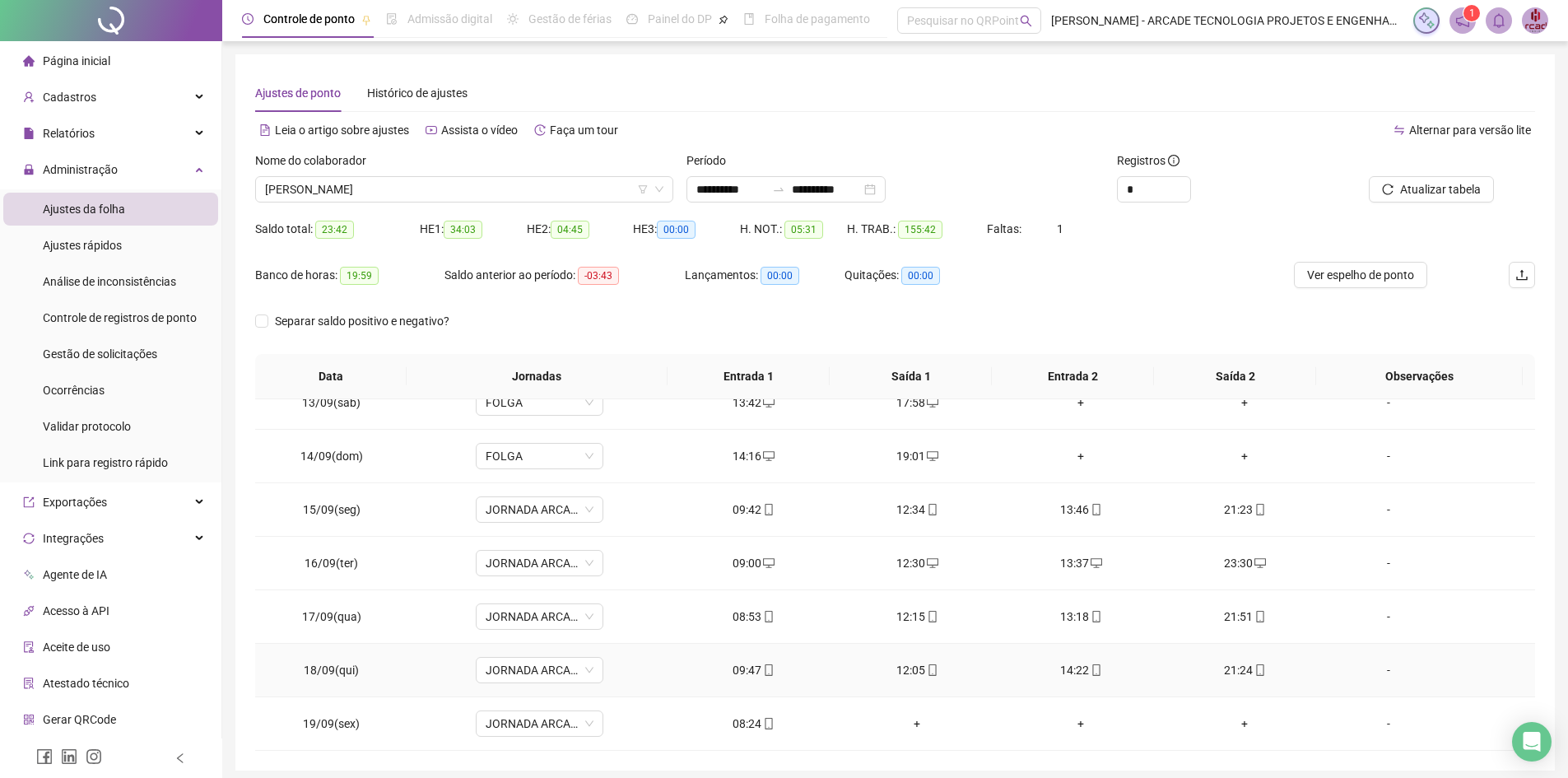
click at [749, 672] on div "09:47" at bounding box center [754, 670] width 138 height 18
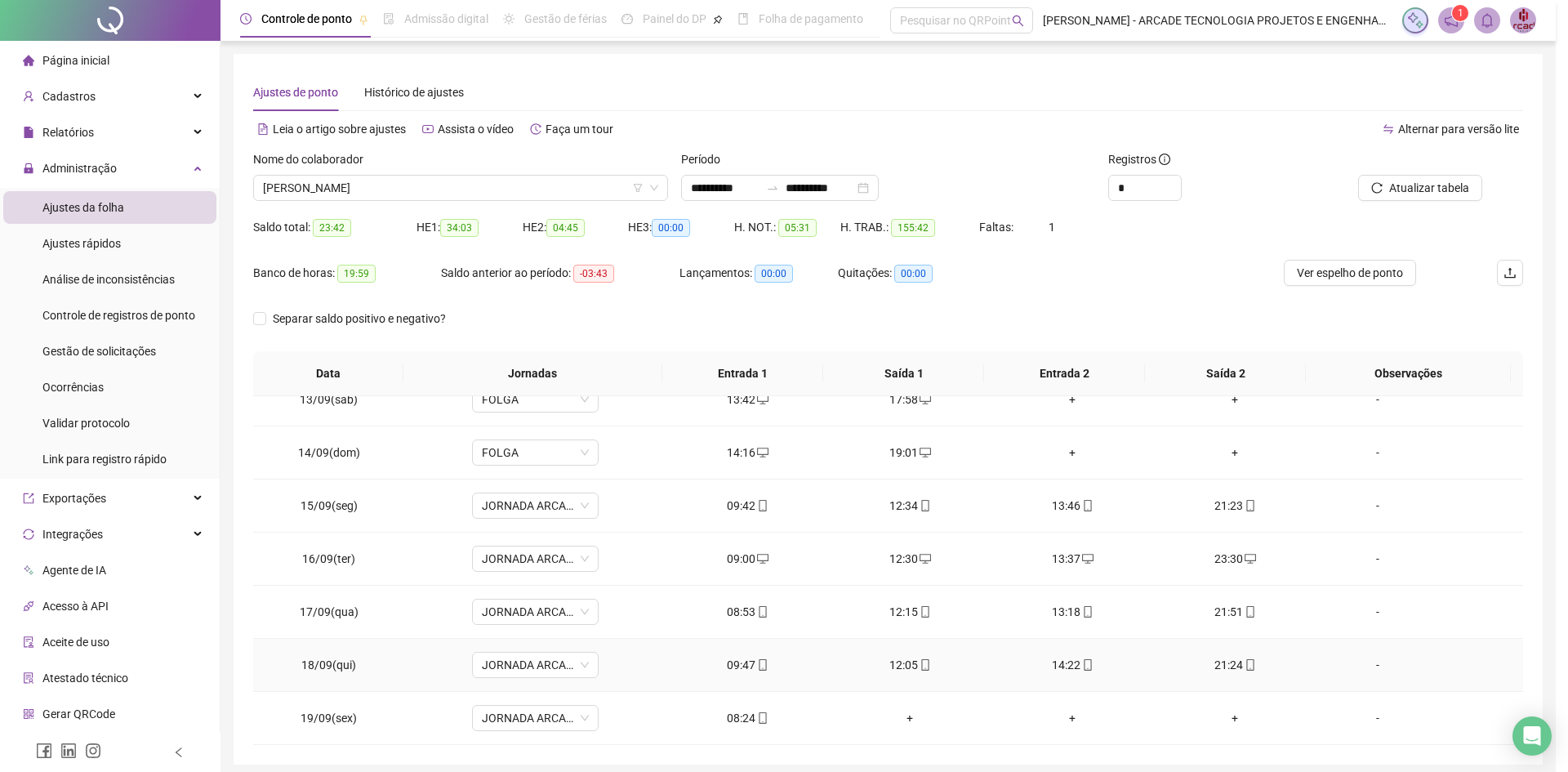
type input "**********"
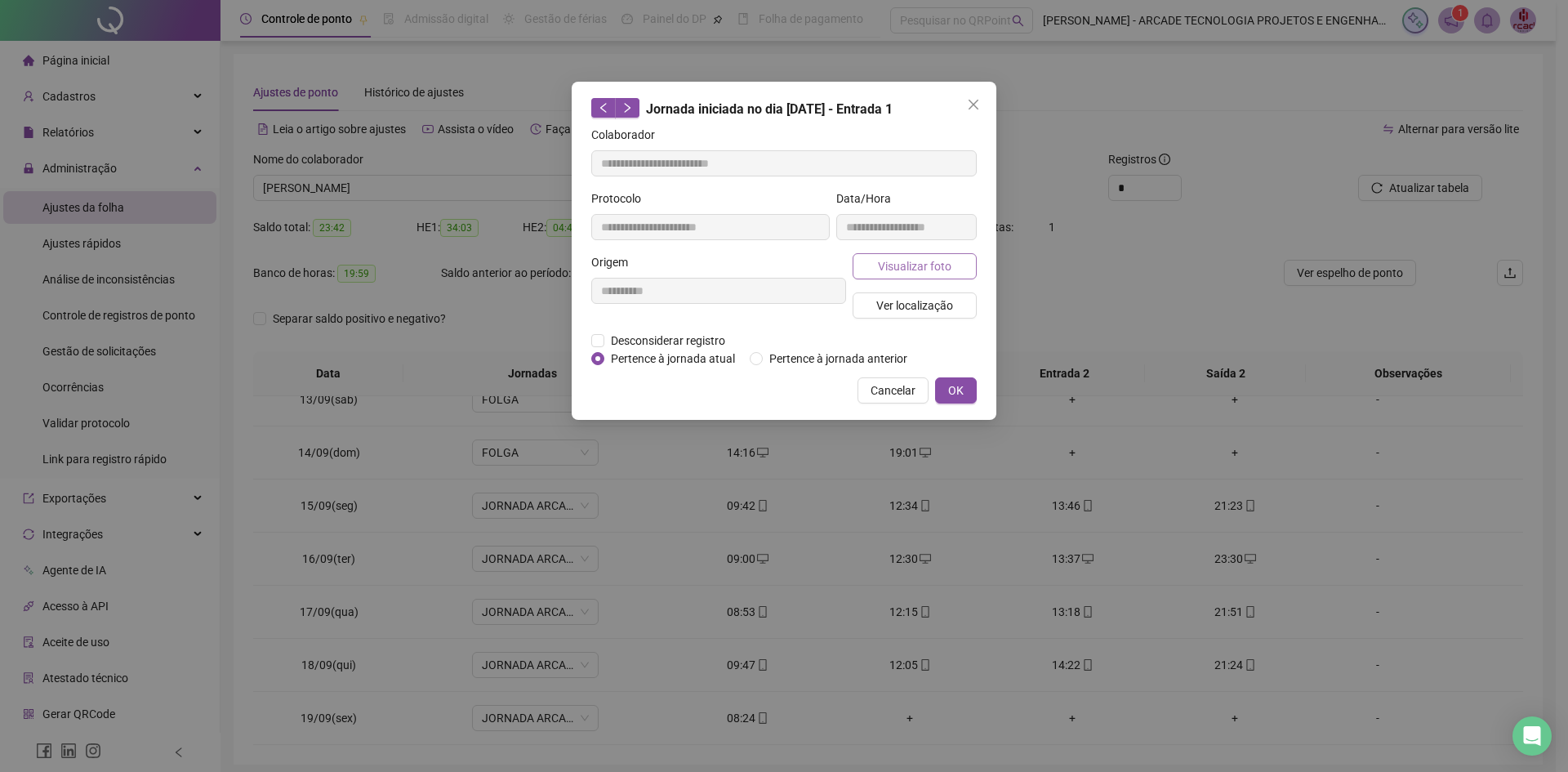
click at [909, 259] on span "Visualizar foto" at bounding box center [915, 266] width 74 height 18
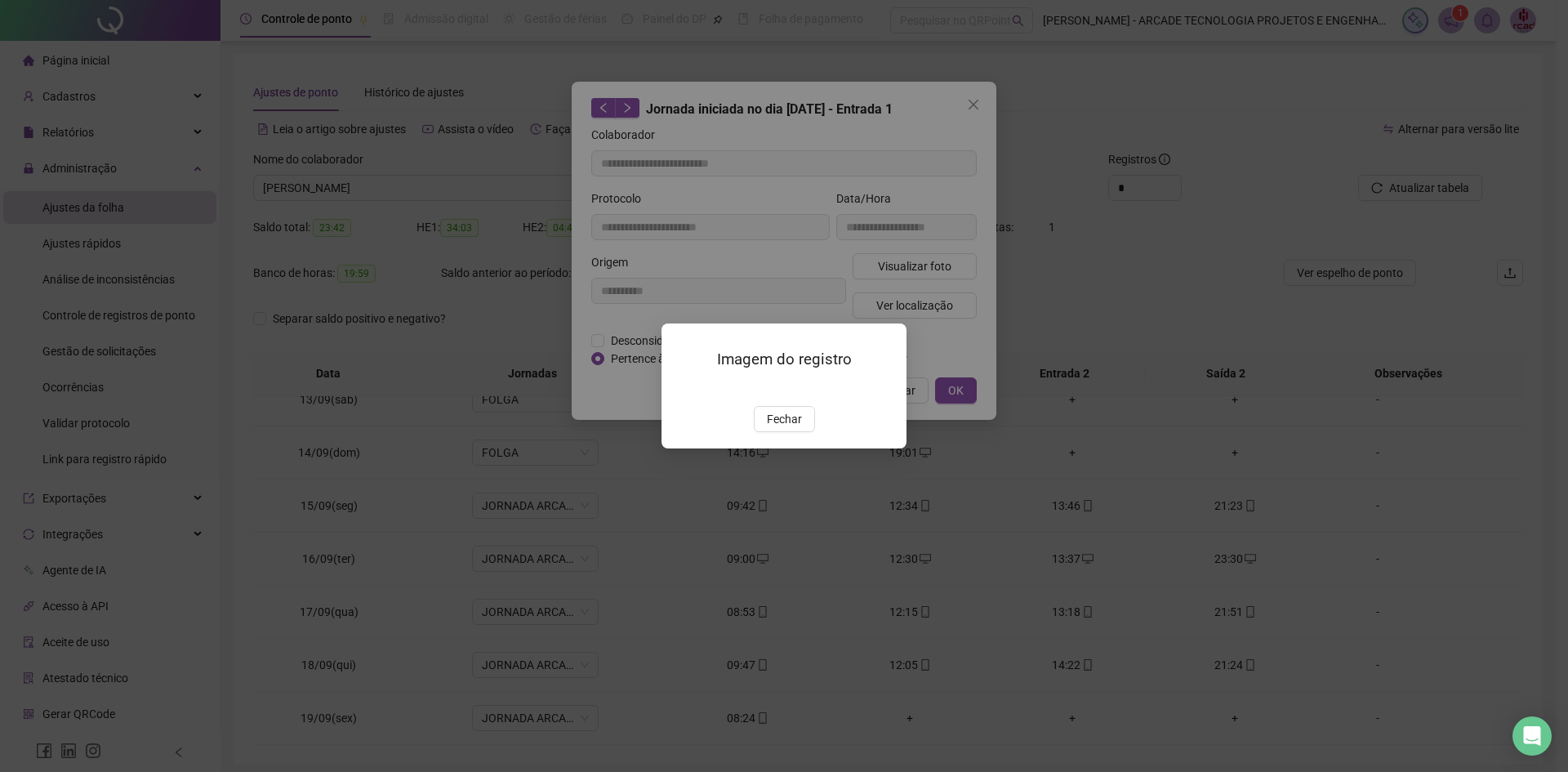
click at [681, 389] on img at bounding box center [681, 389] width 0 height 0
click at [768, 428] on span "Fechar" at bounding box center [784, 419] width 35 height 18
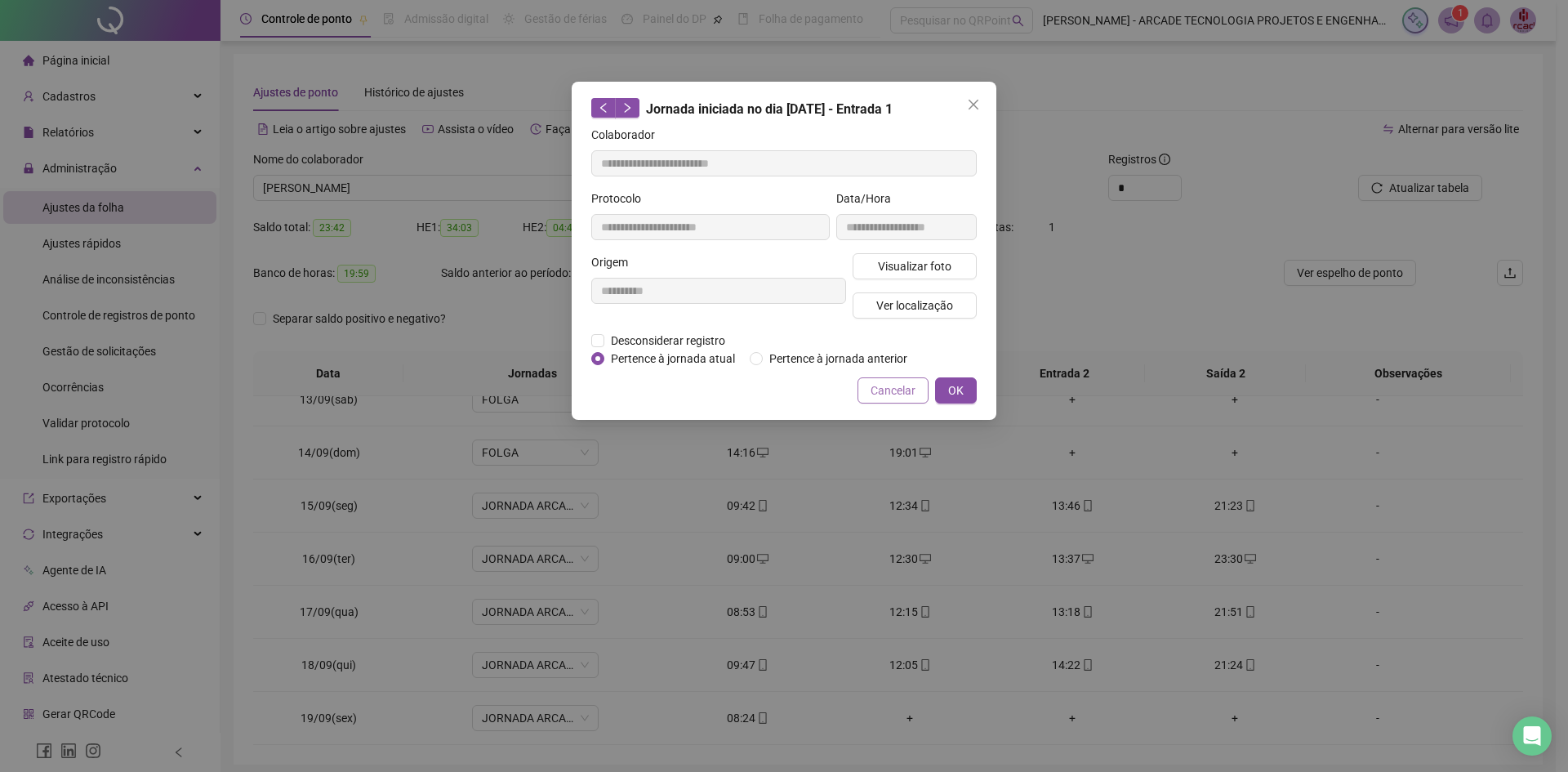
click at [890, 400] on button "Cancelar" at bounding box center [892, 390] width 71 height 26
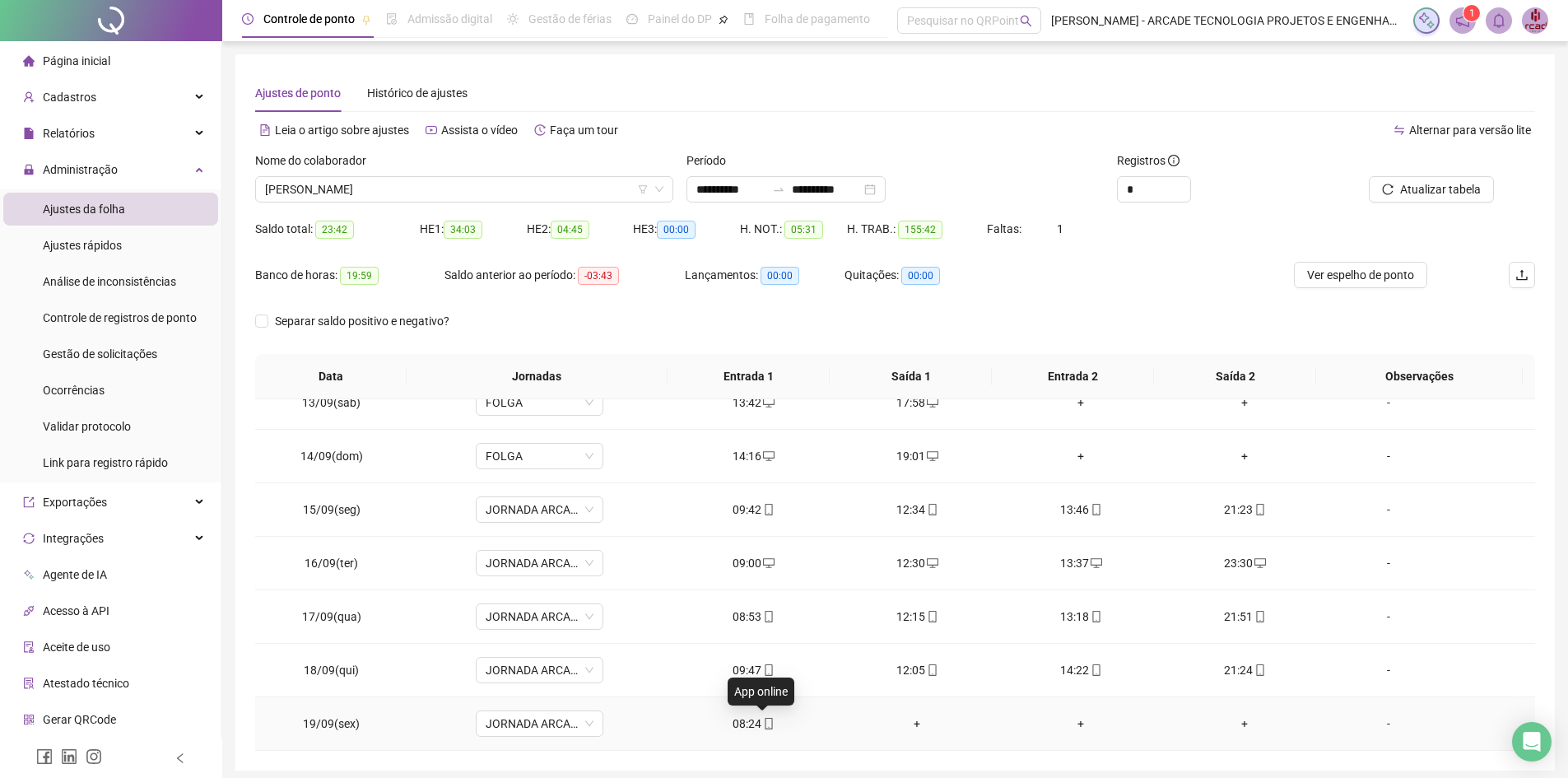
click at [765, 725] on icon "mobile" at bounding box center [768, 723] width 7 height 12
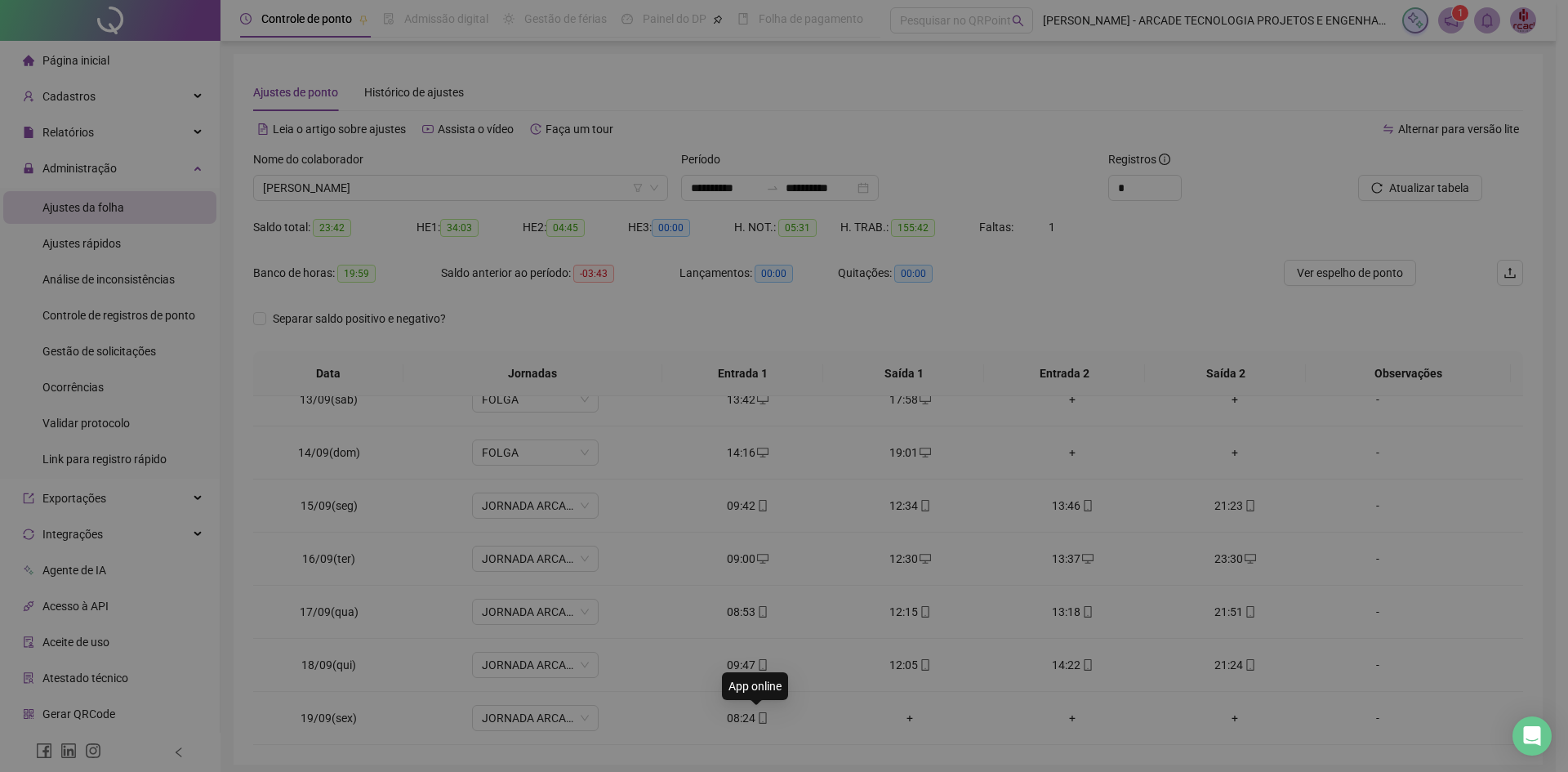
type input "**********"
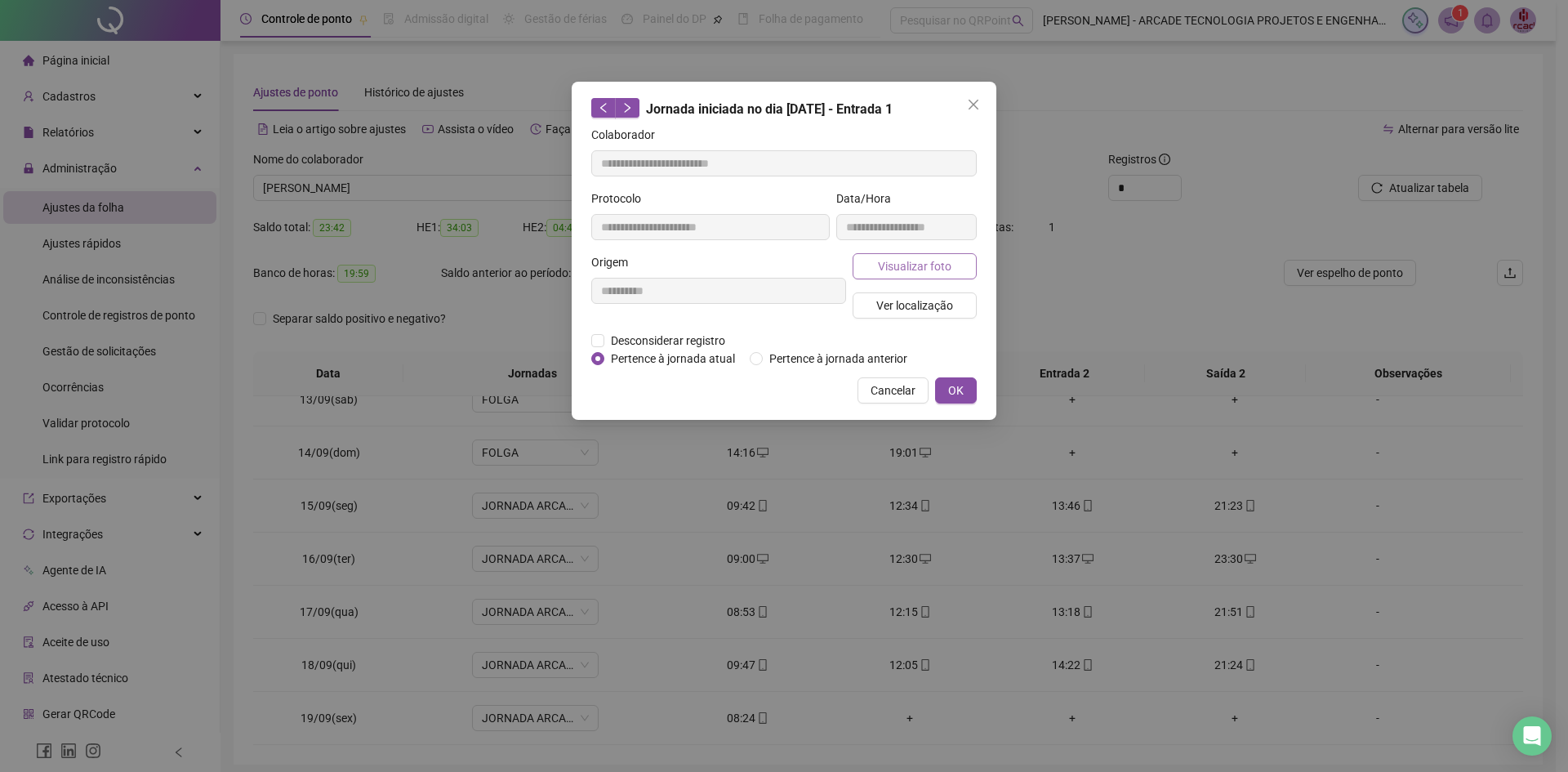
click at [894, 265] on span "Visualizar foto" at bounding box center [915, 266] width 74 height 18
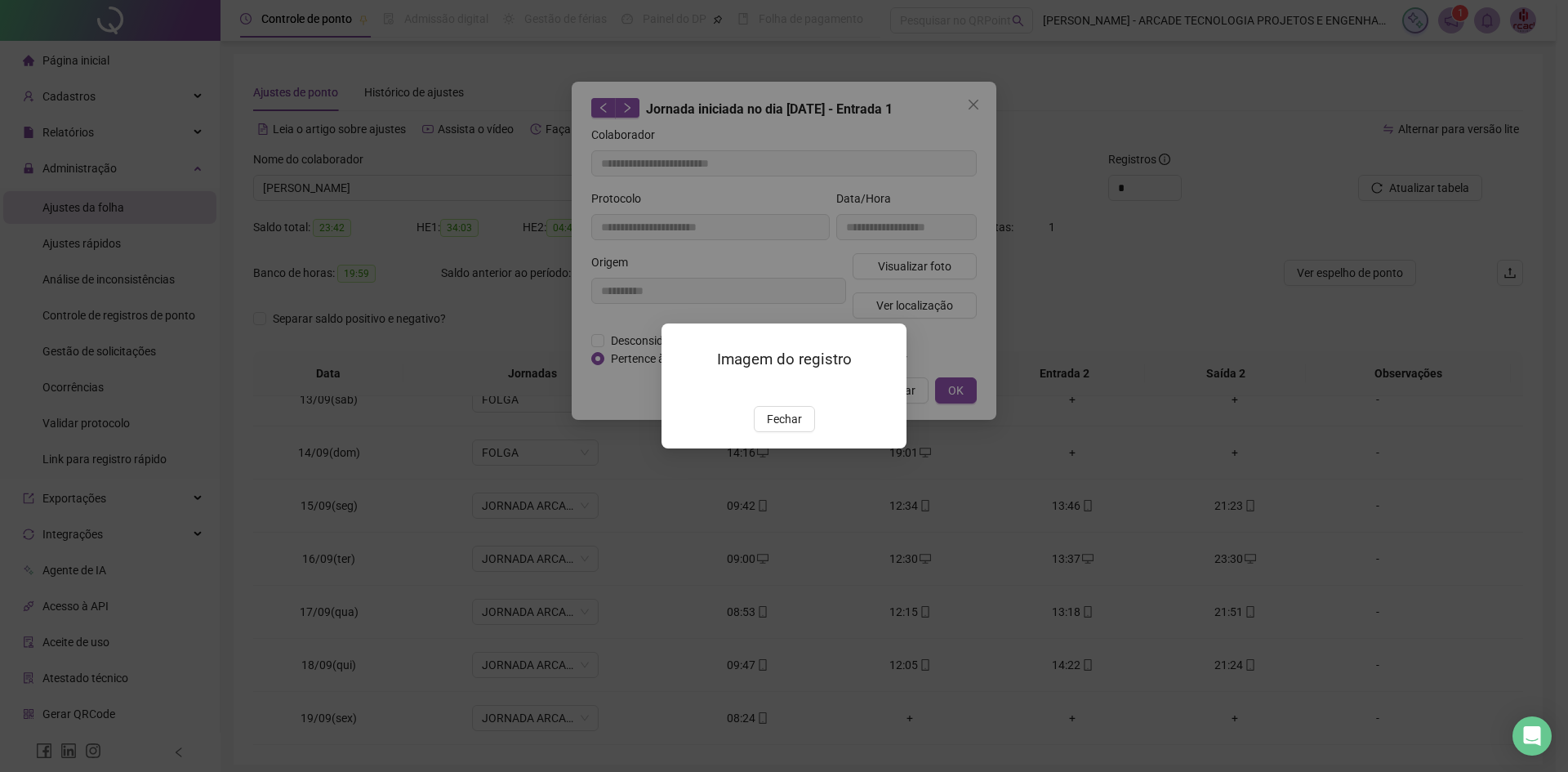
click at [681, 389] on img at bounding box center [681, 389] width 0 height 0
click at [785, 428] on span "Fechar" at bounding box center [784, 419] width 35 height 18
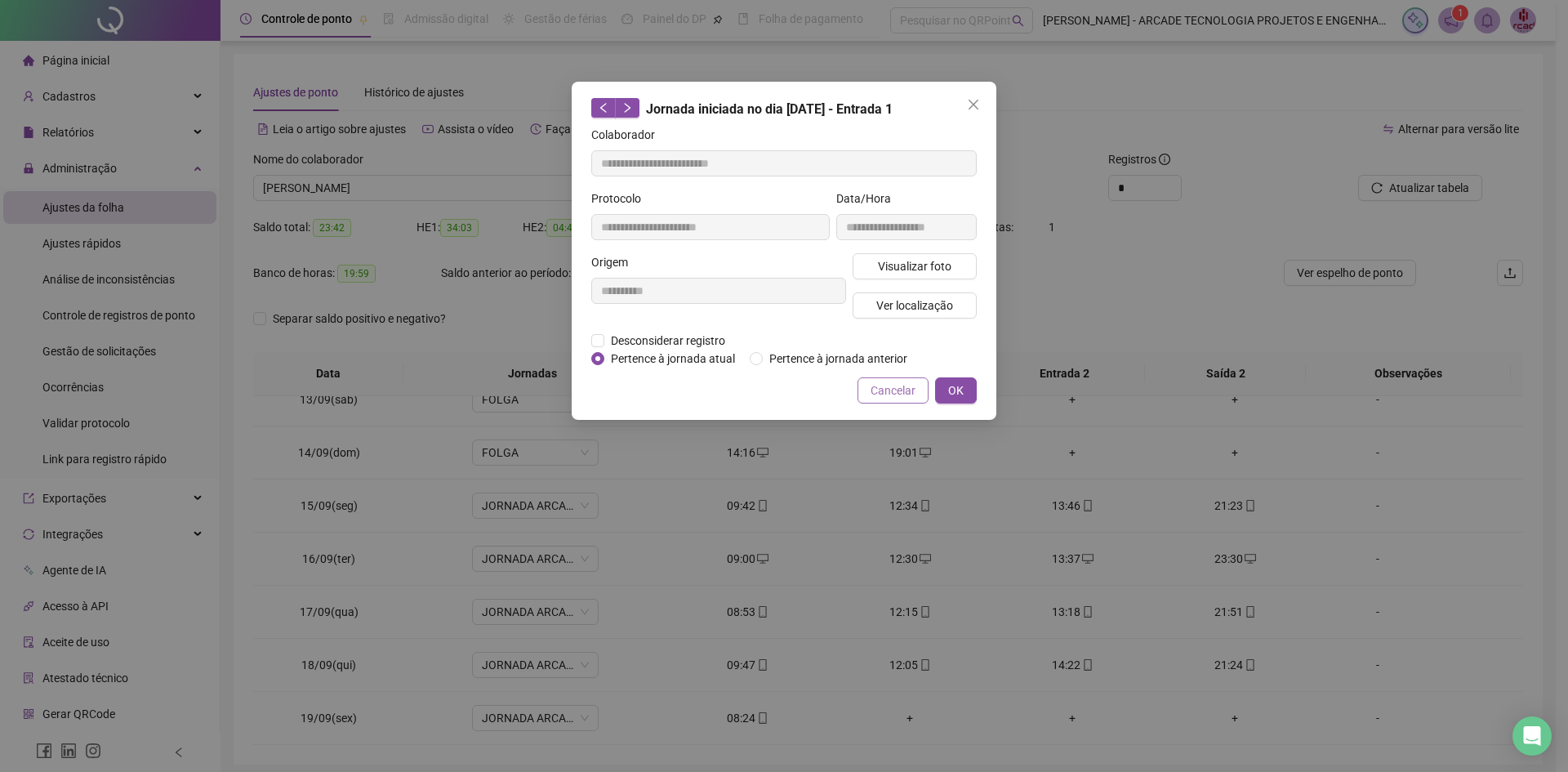
click at [904, 397] on span "Cancelar" at bounding box center [893, 390] width 45 height 18
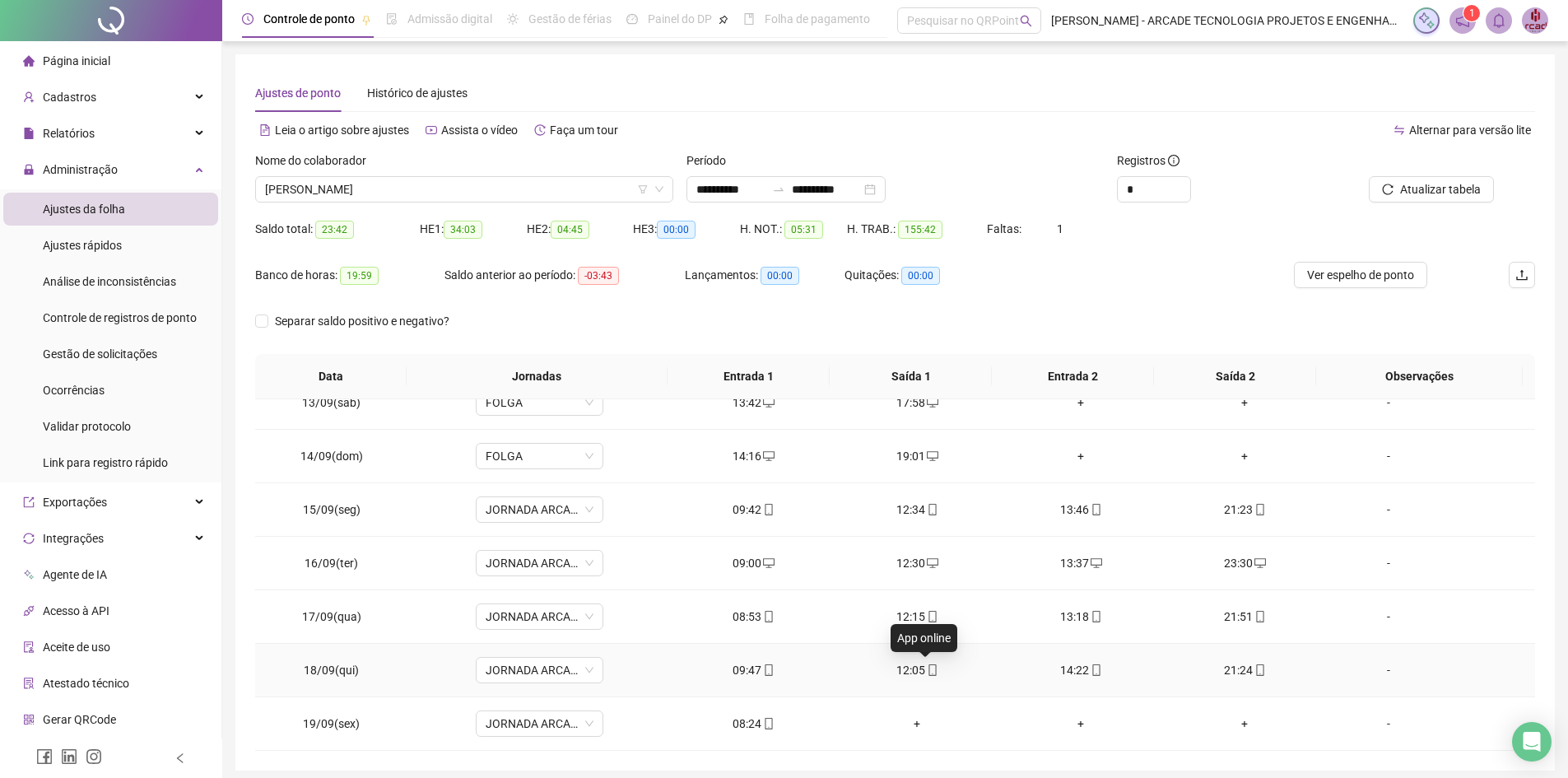
click at [927, 668] on icon "mobile" at bounding box center [932, 669] width 12 height 12
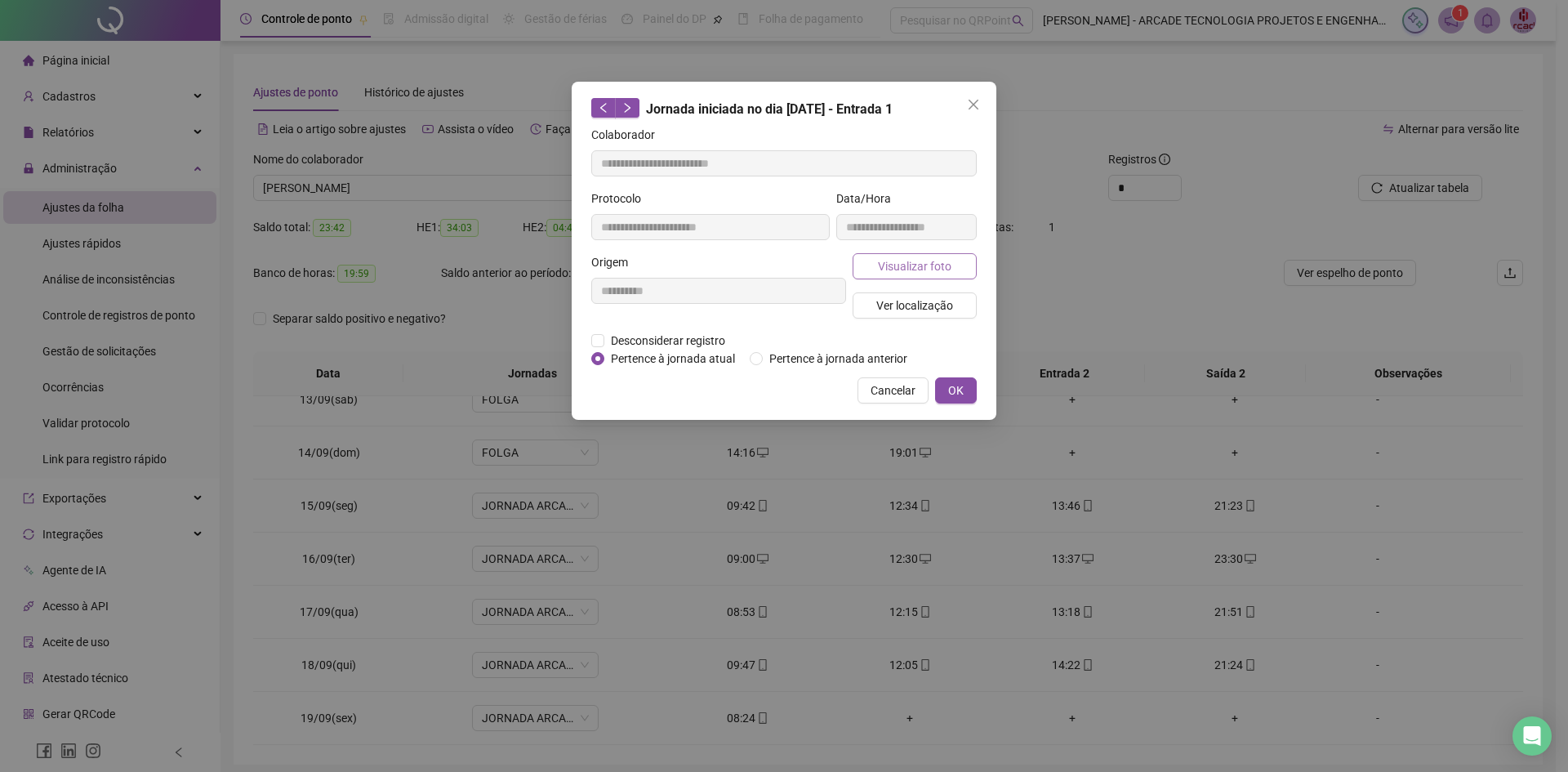
click at [920, 273] on span "Visualizar foto" at bounding box center [915, 266] width 74 height 18
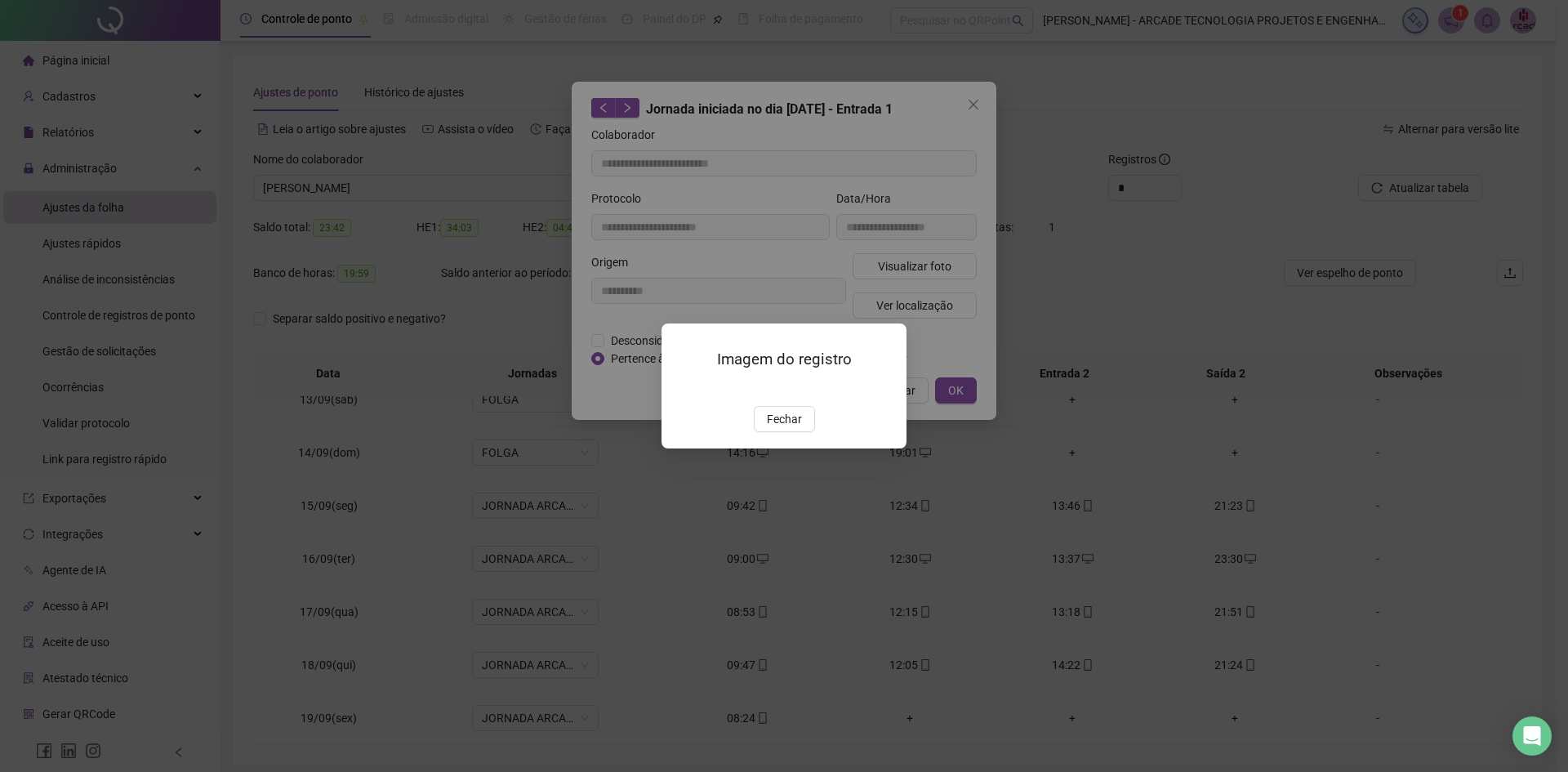
type input "**********"
click at [793, 428] on span "Fechar" at bounding box center [784, 419] width 35 height 18
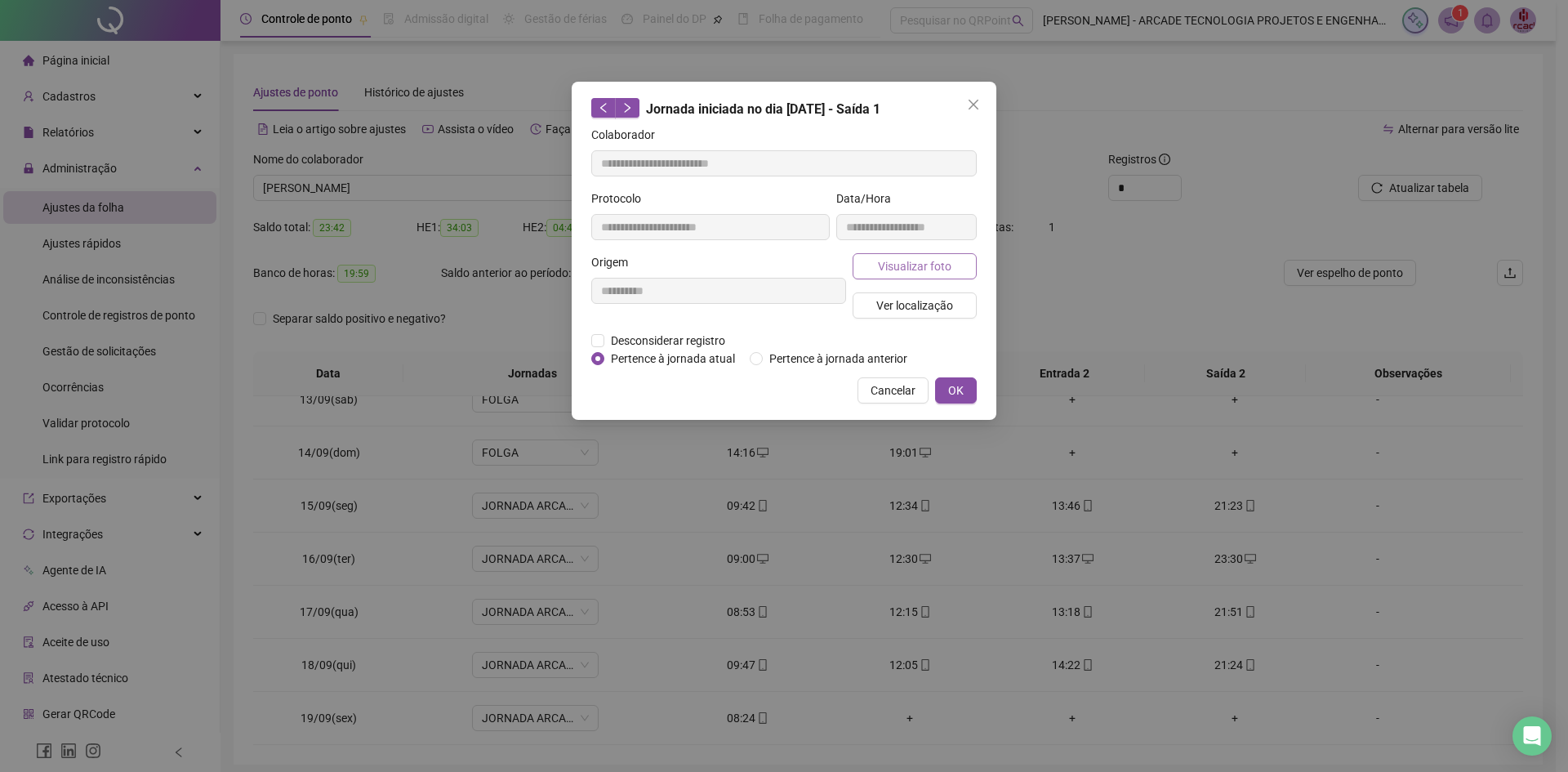
click at [899, 265] on span "Visualizar foto" at bounding box center [915, 266] width 74 height 18
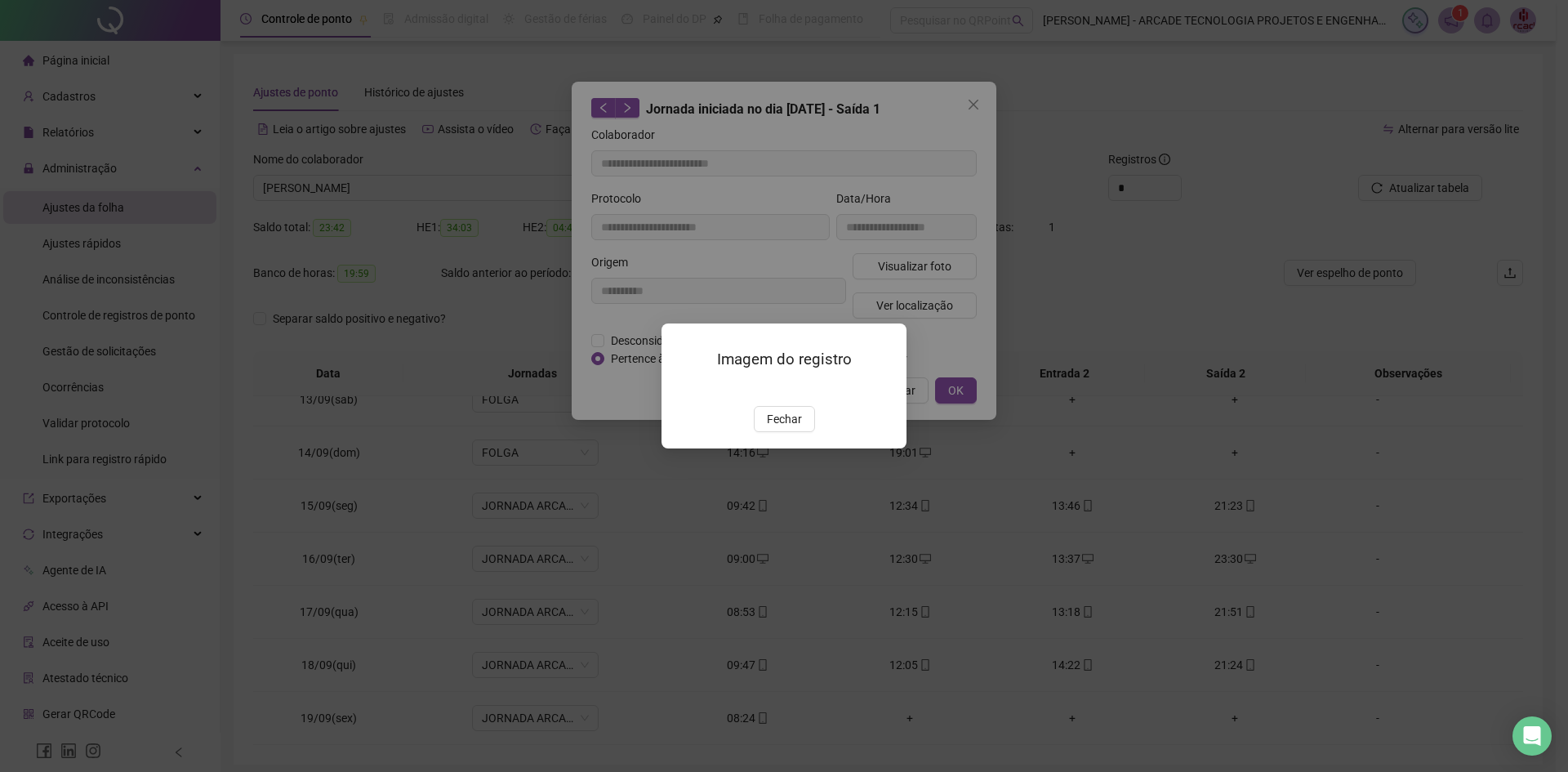
click at [681, 389] on img at bounding box center [681, 389] width 0 height 0
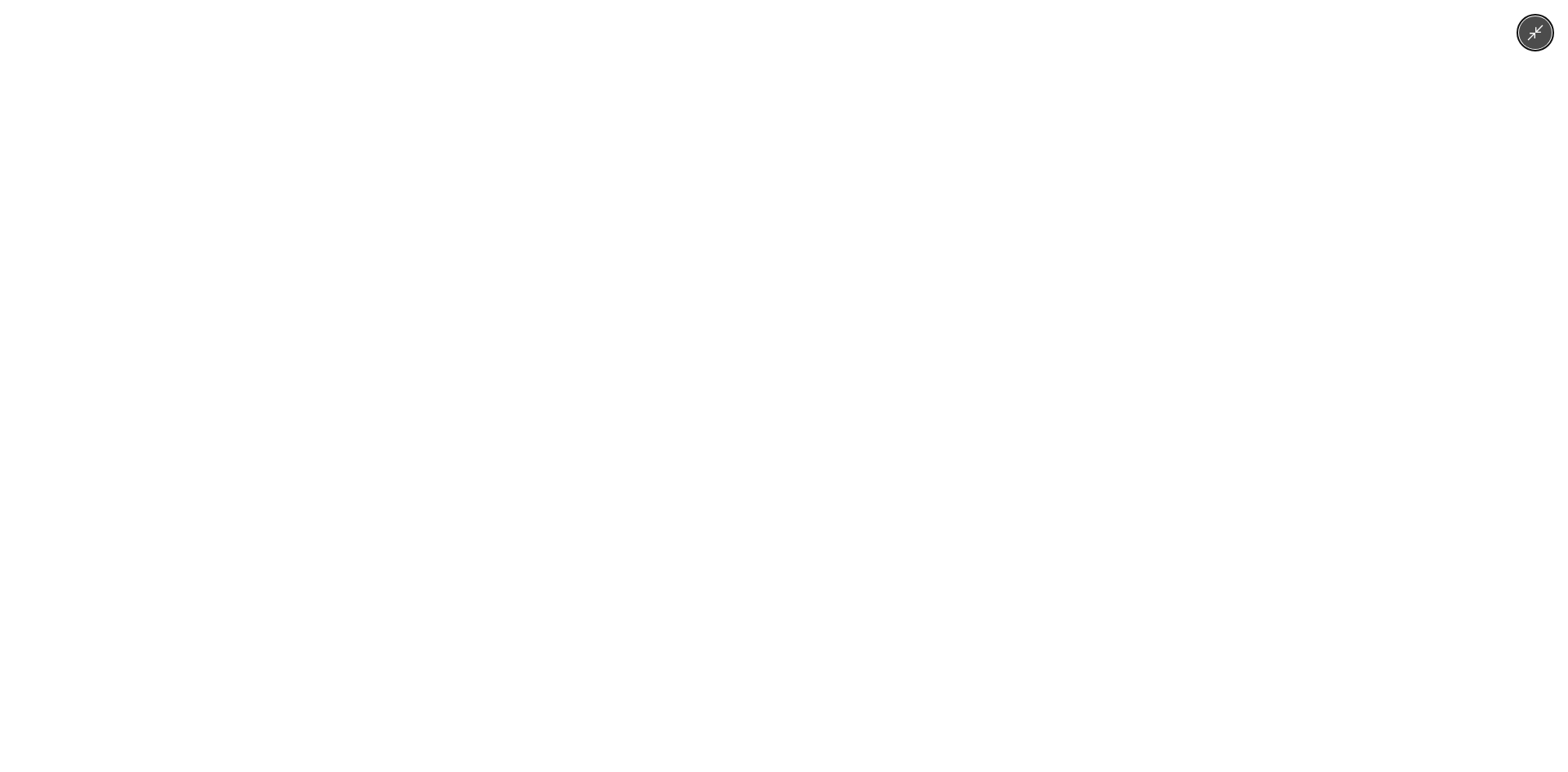
click at [895, 628] on img at bounding box center [784, 386] width 579 height 772
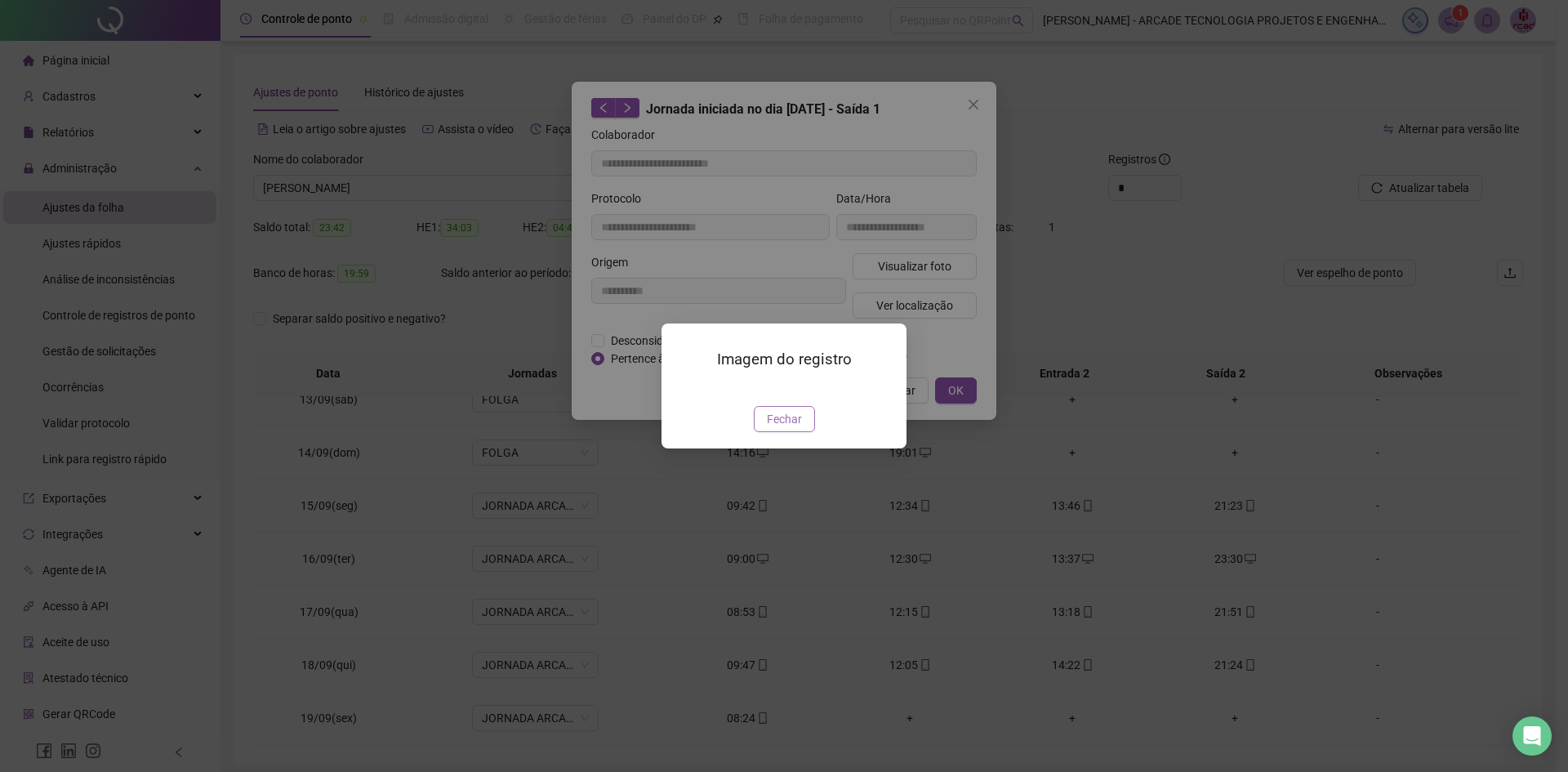
click at [792, 428] on span "Fechar" at bounding box center [784, 419] width 35 height 18
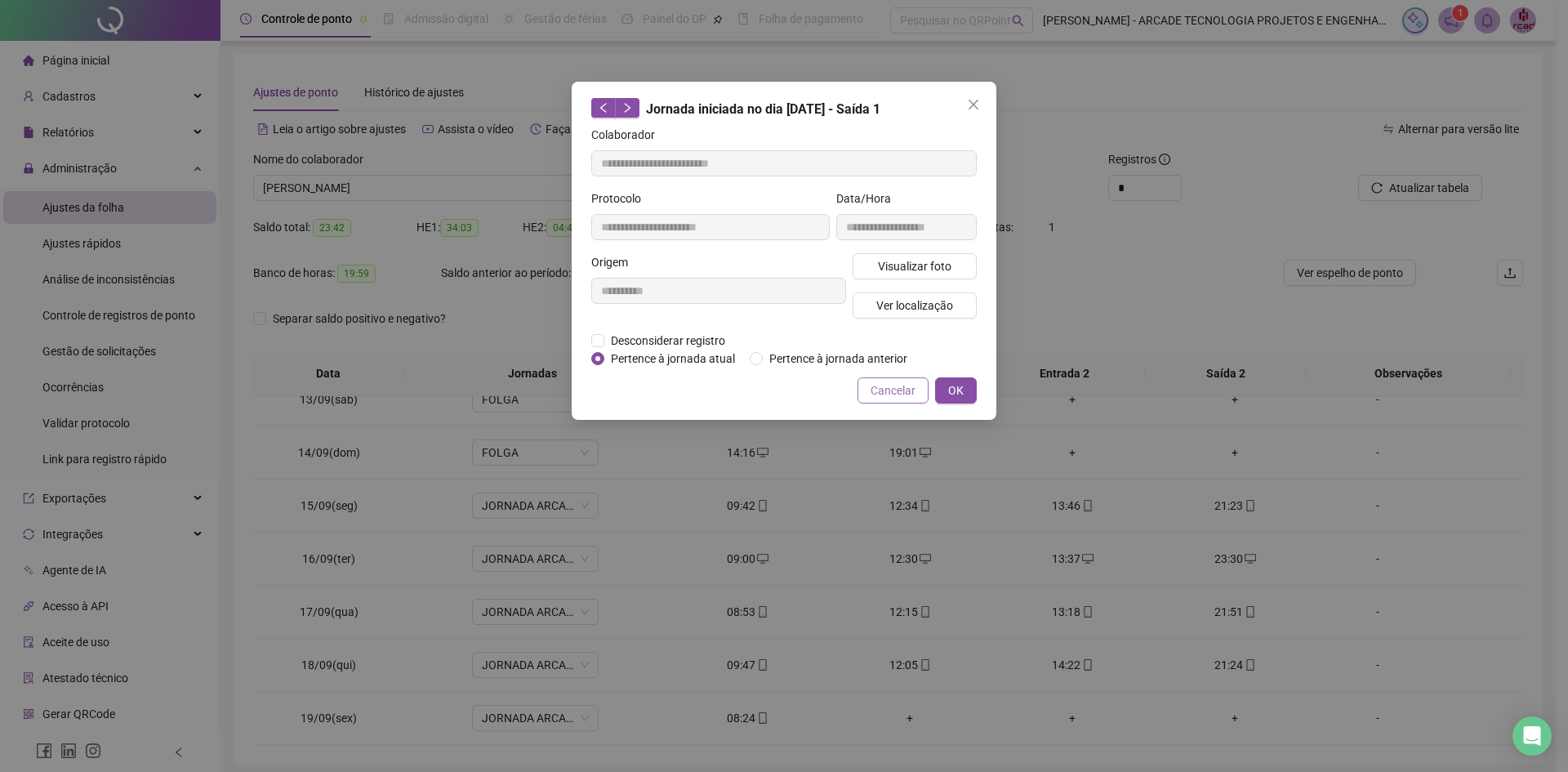
click at [887, 397] on span "Cancelar" at bounding box center [893, 390] width 45 height 18
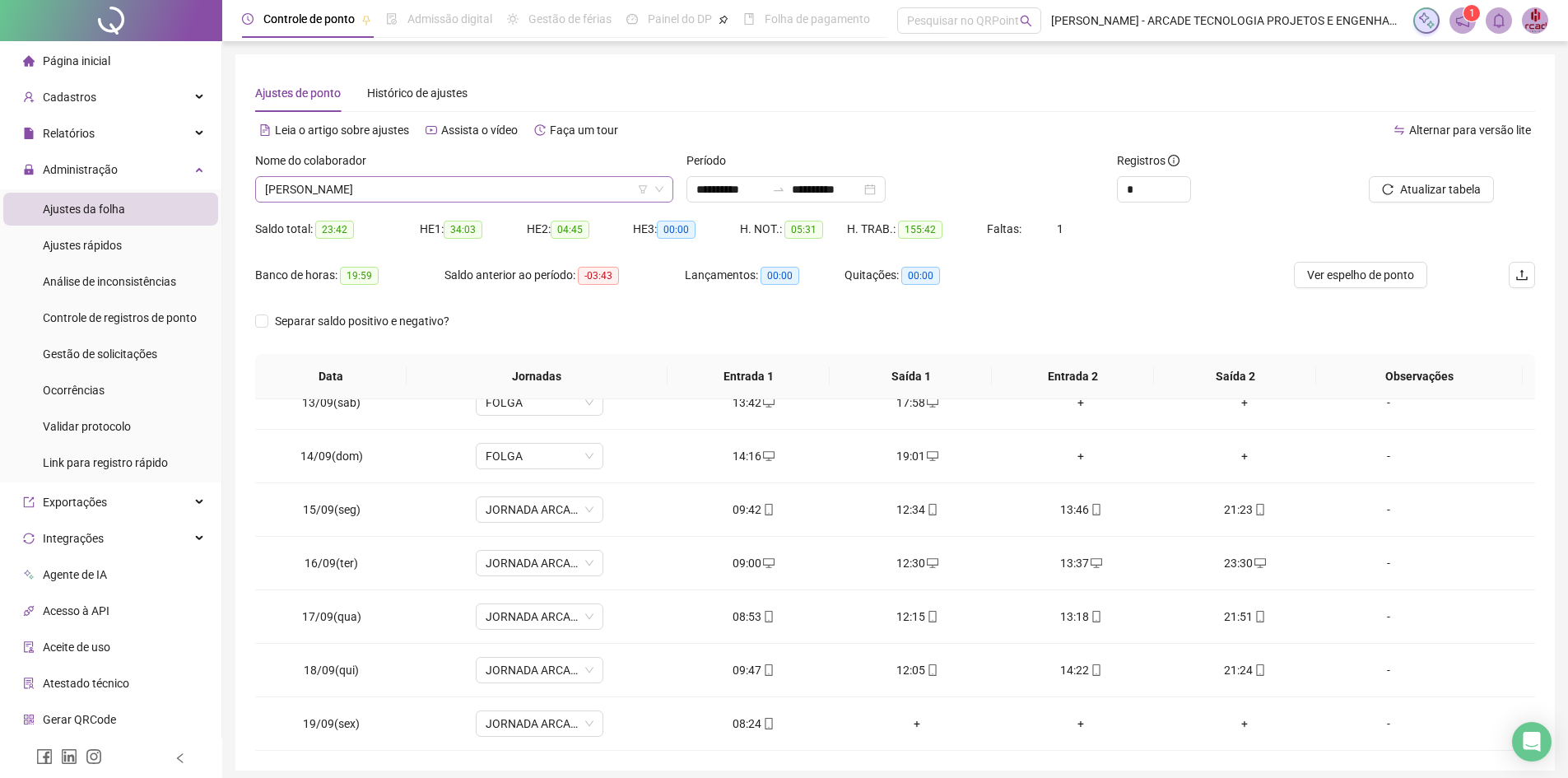
click at [428, 188] on span "[PERSON_NAME]" at bounding box center [465, 188] width 399 height 24
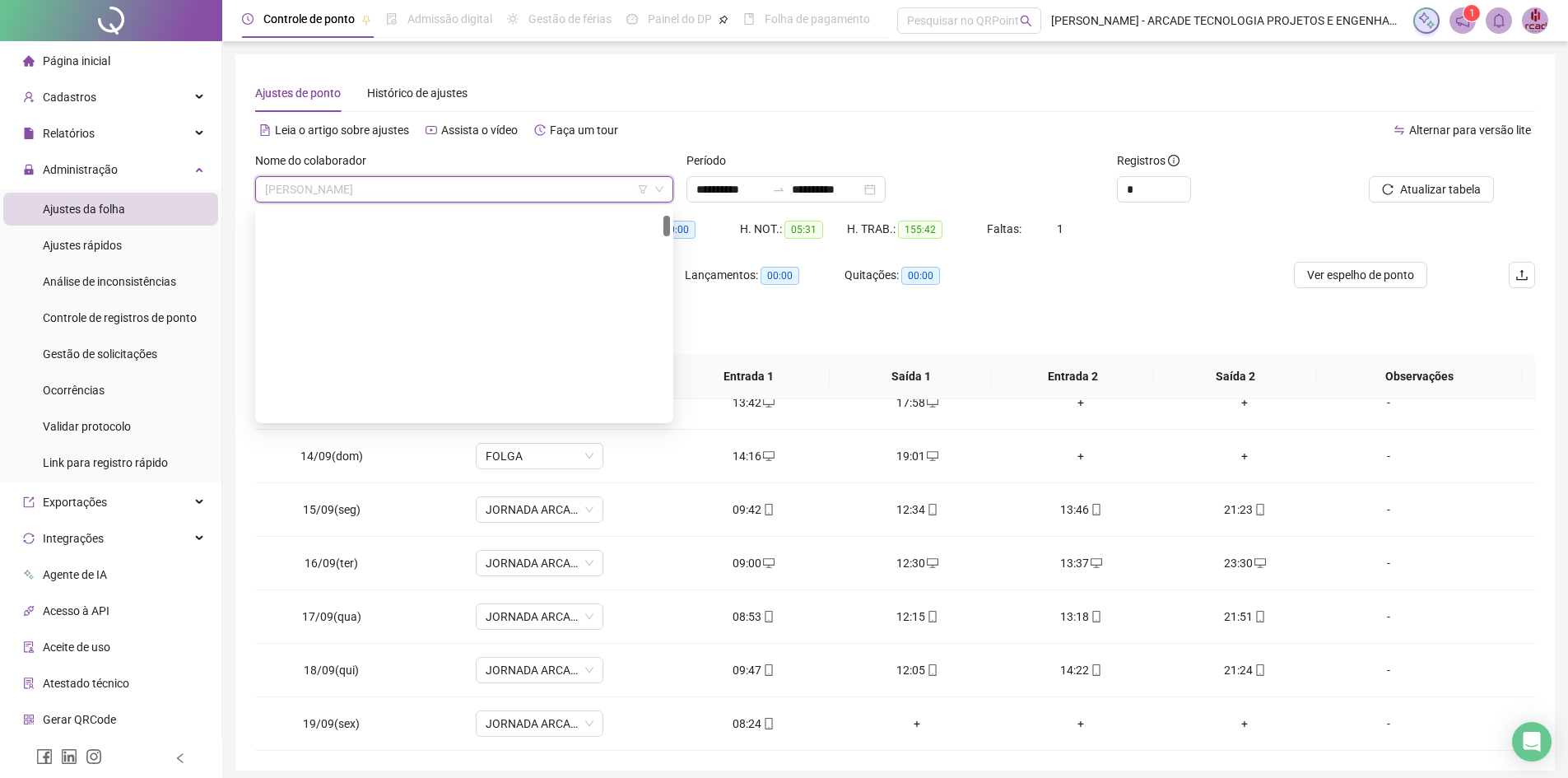
scroll to position [0, 0]
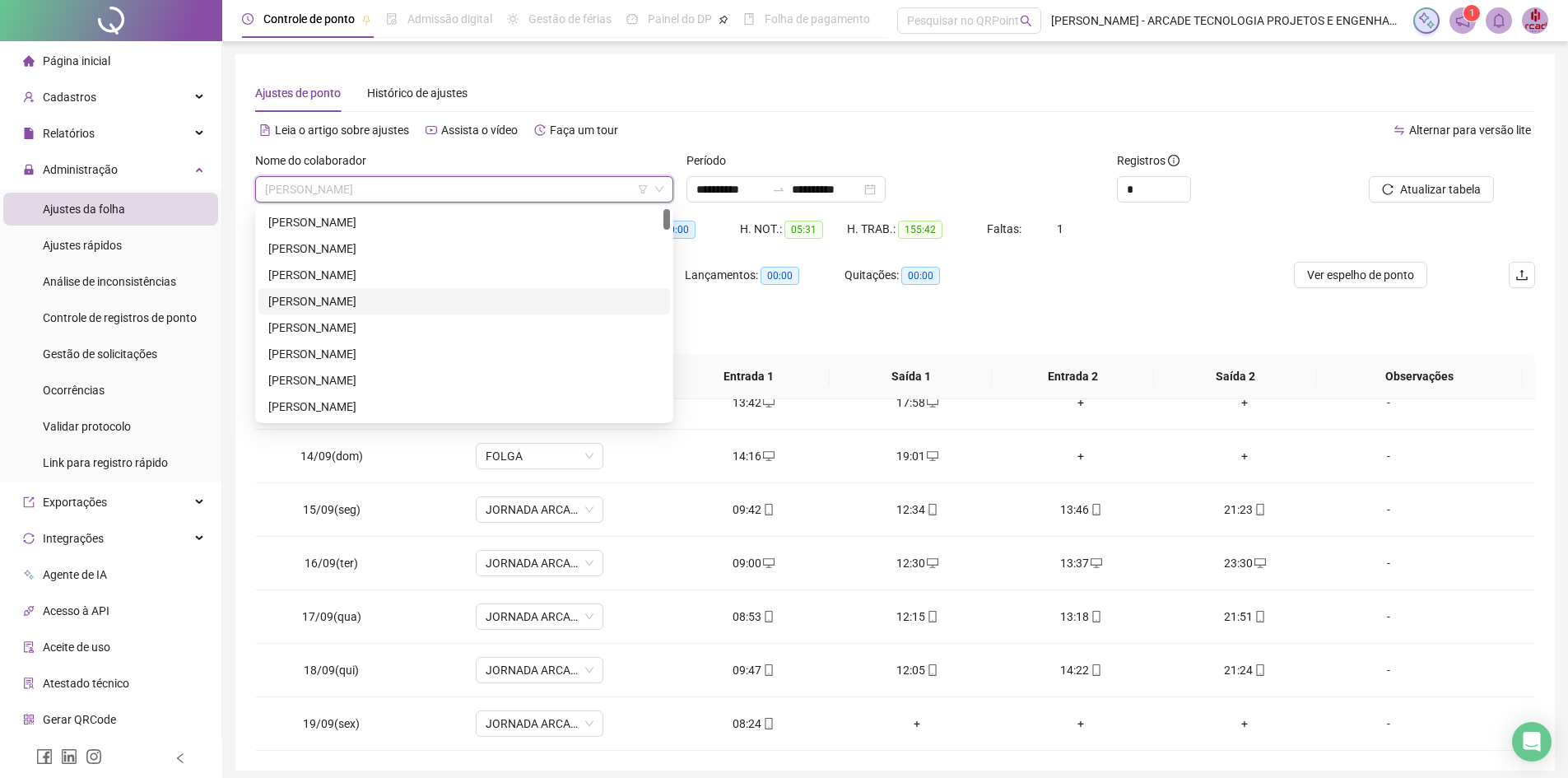
click at [473, 292] on div "[PERSON_NAME]" at bounding box center [464, 301] width 411 height 26
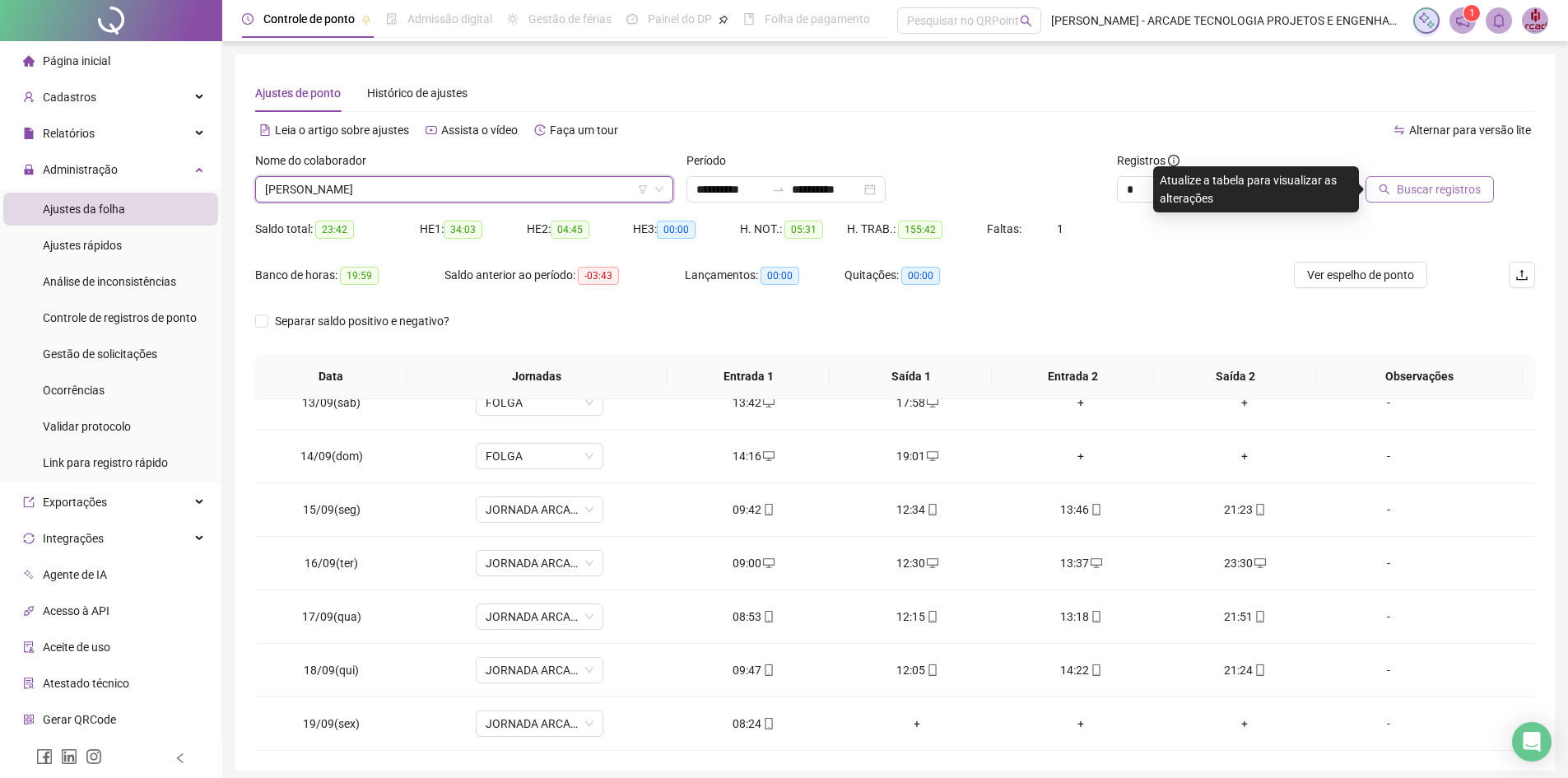
click at [1410, 187] on span "Buscar registros" at bounding box center [1438, 189] width 84 height 18
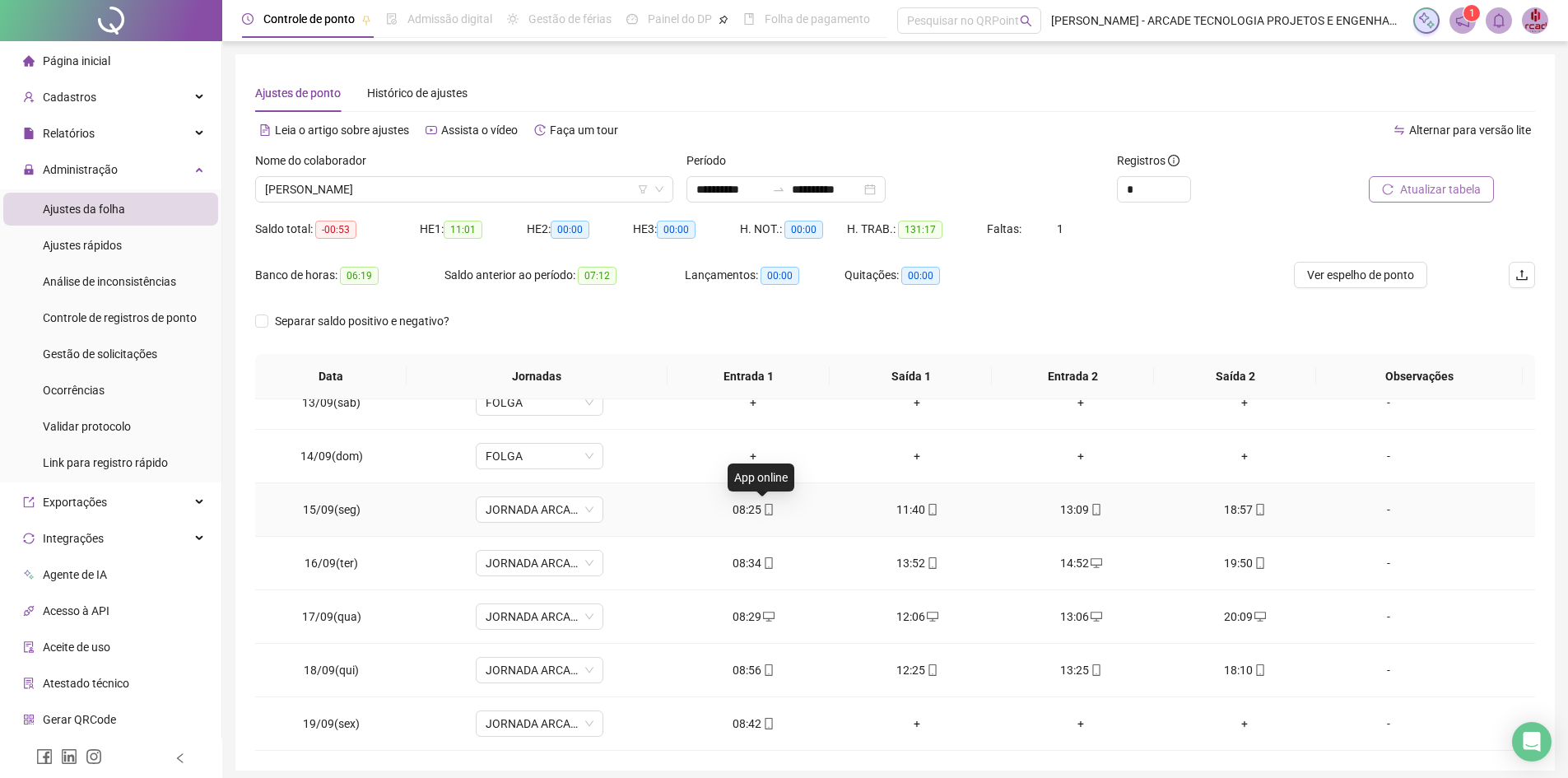
click at [765, 504] on icon "mobile" at bounding box center [768, 509] width 7 height 12
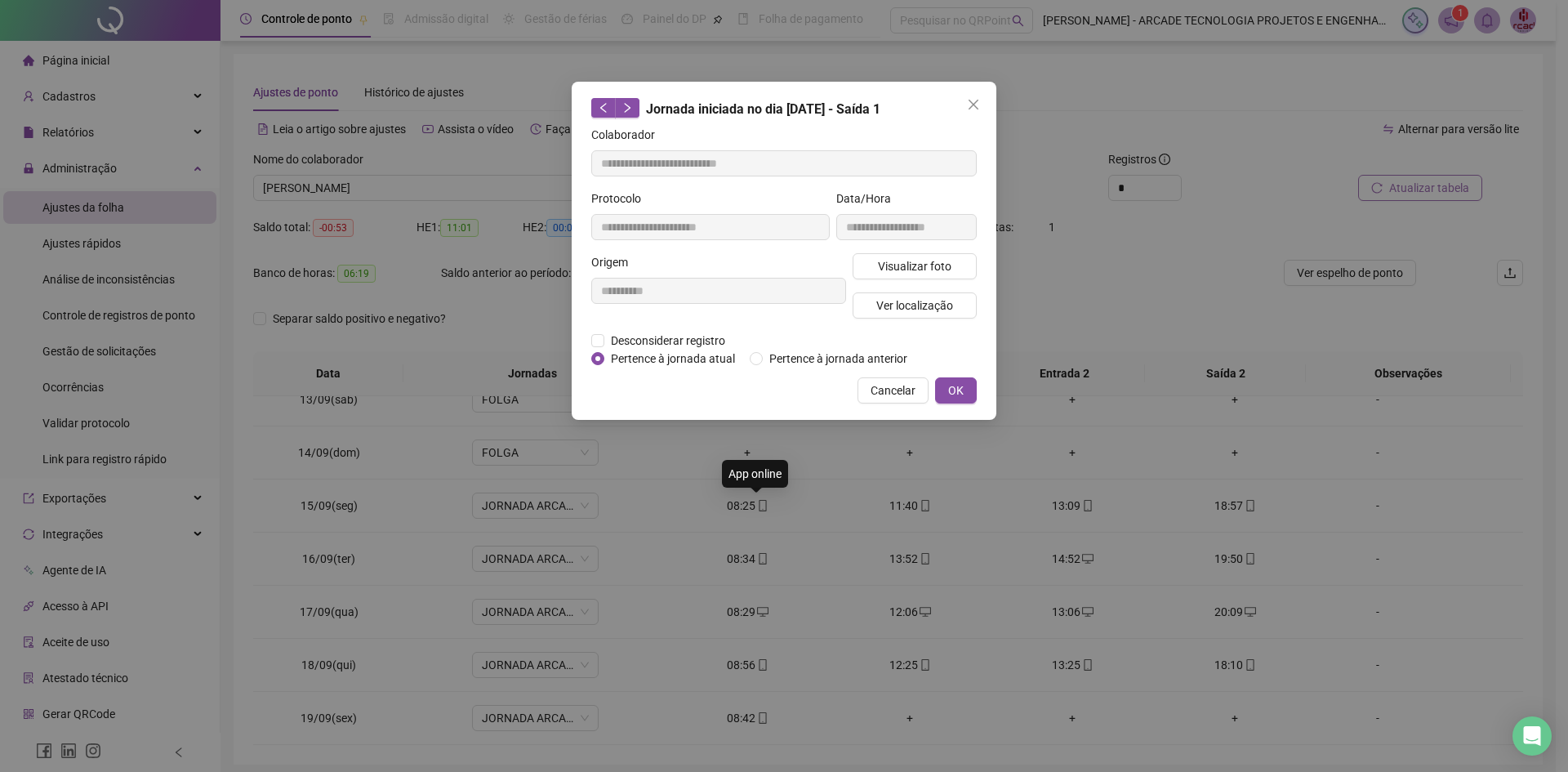
type input "**********"
click at [881, 274] on button "Visualizar foto" at bounding box center [915, 266] width 124 height 26
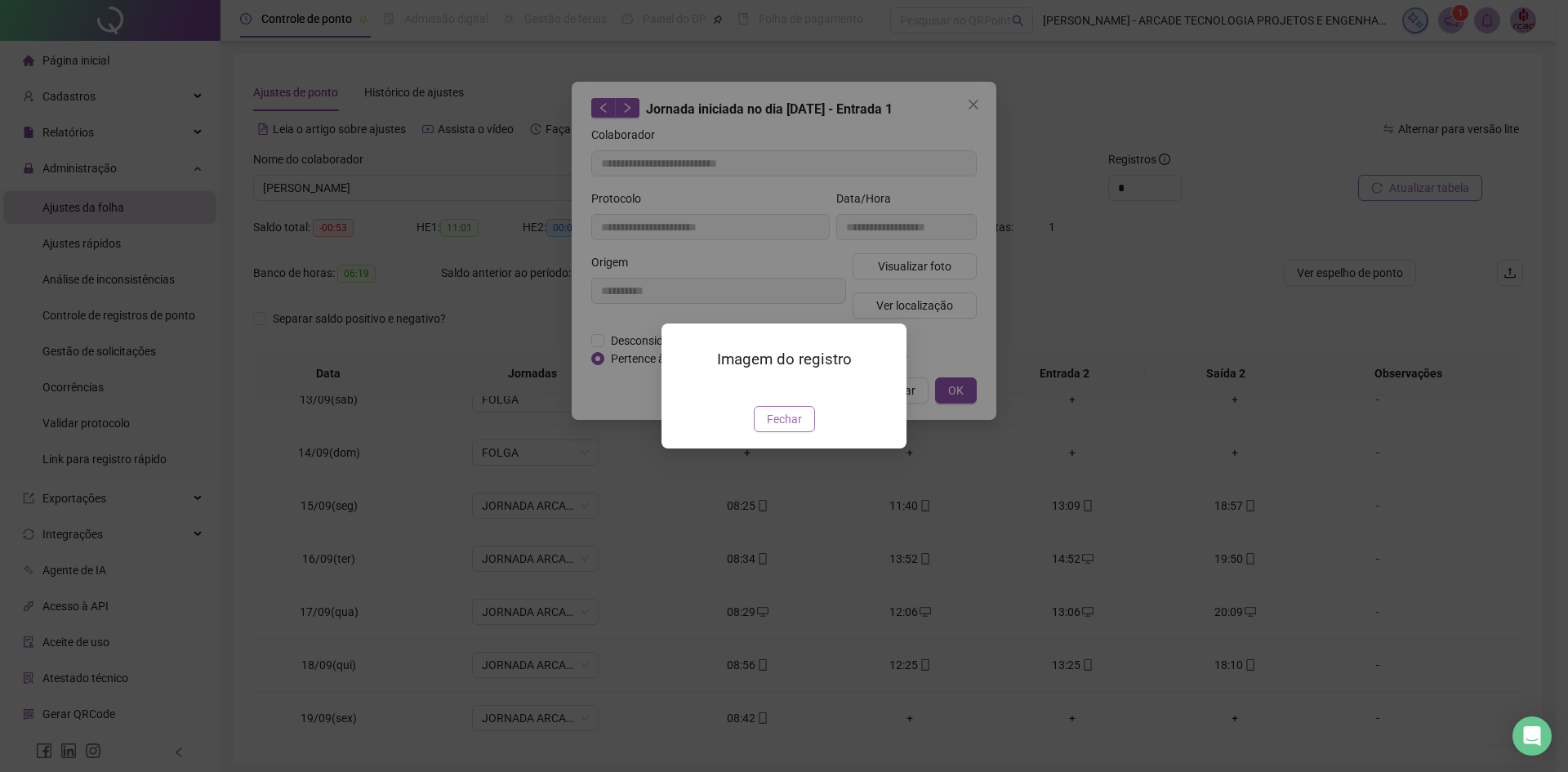
click at [784, 428] on span "Fechar" at bounding box center [784, 419] width 35 height 18
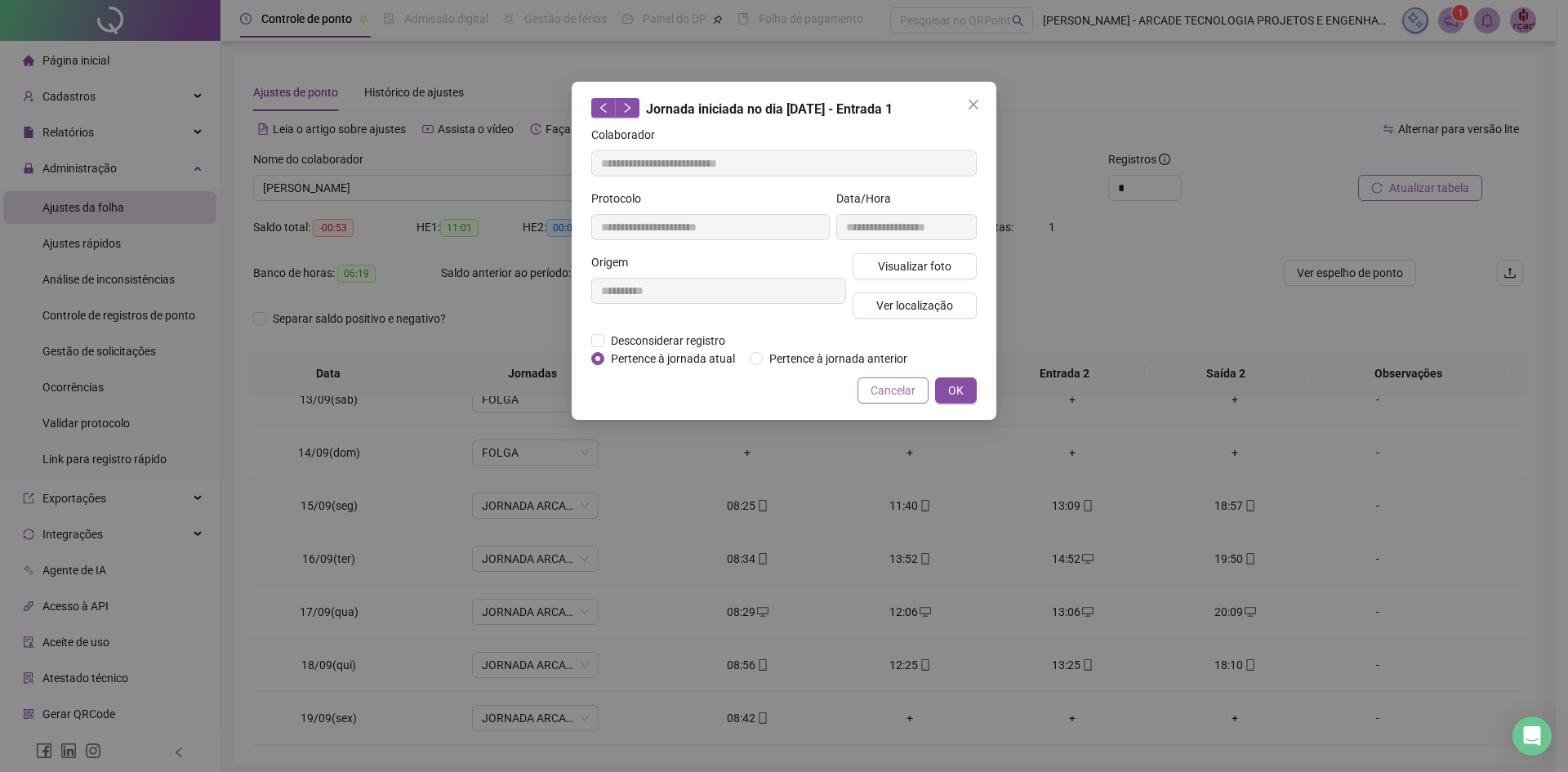
click at [885, 393] on span "Cancelar" at bounding box center [893, 390] width 45 height 18
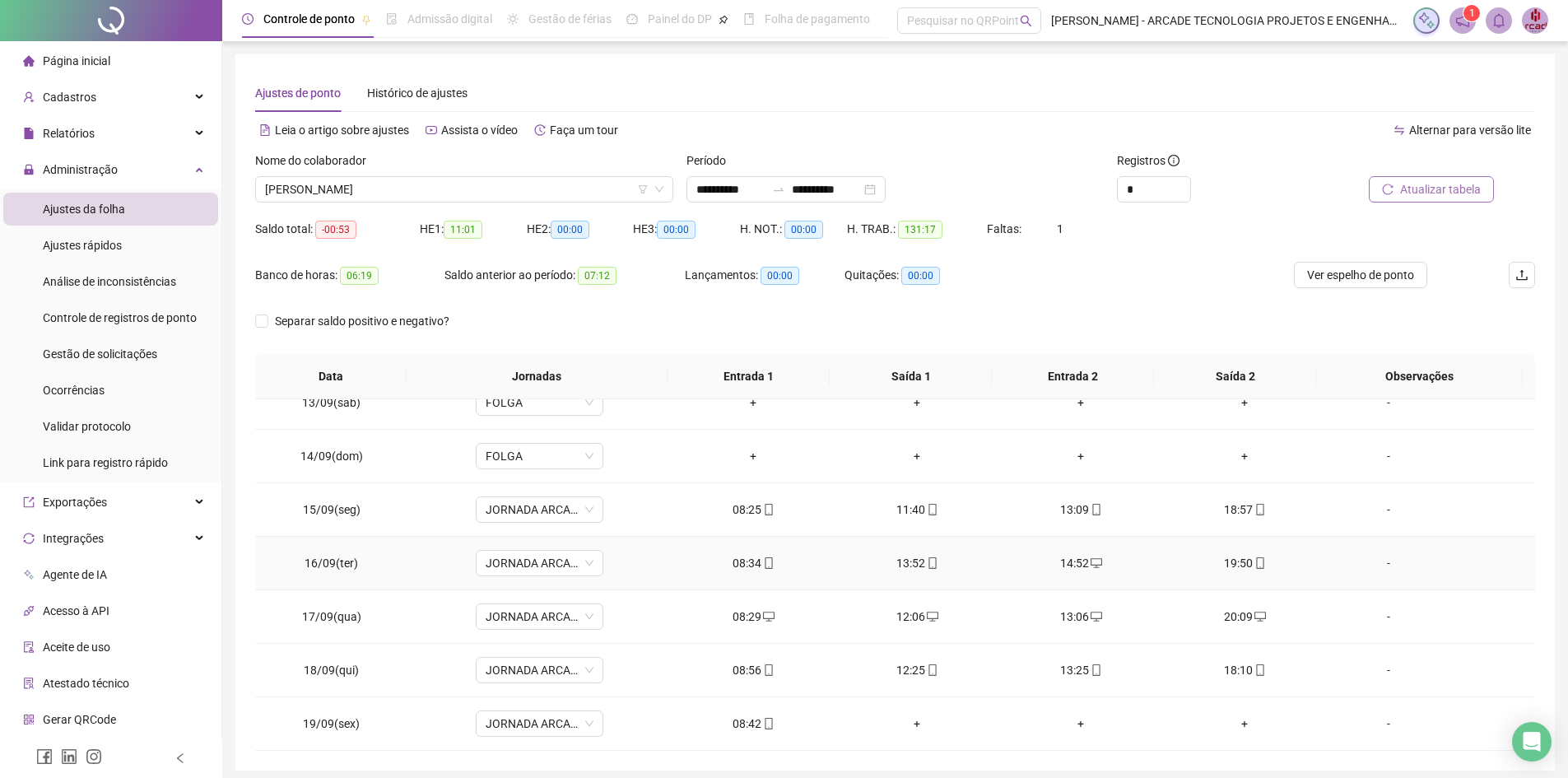
click at [755, 556] on div "08:34" at bounding box center [754, 563] width 138 height 18
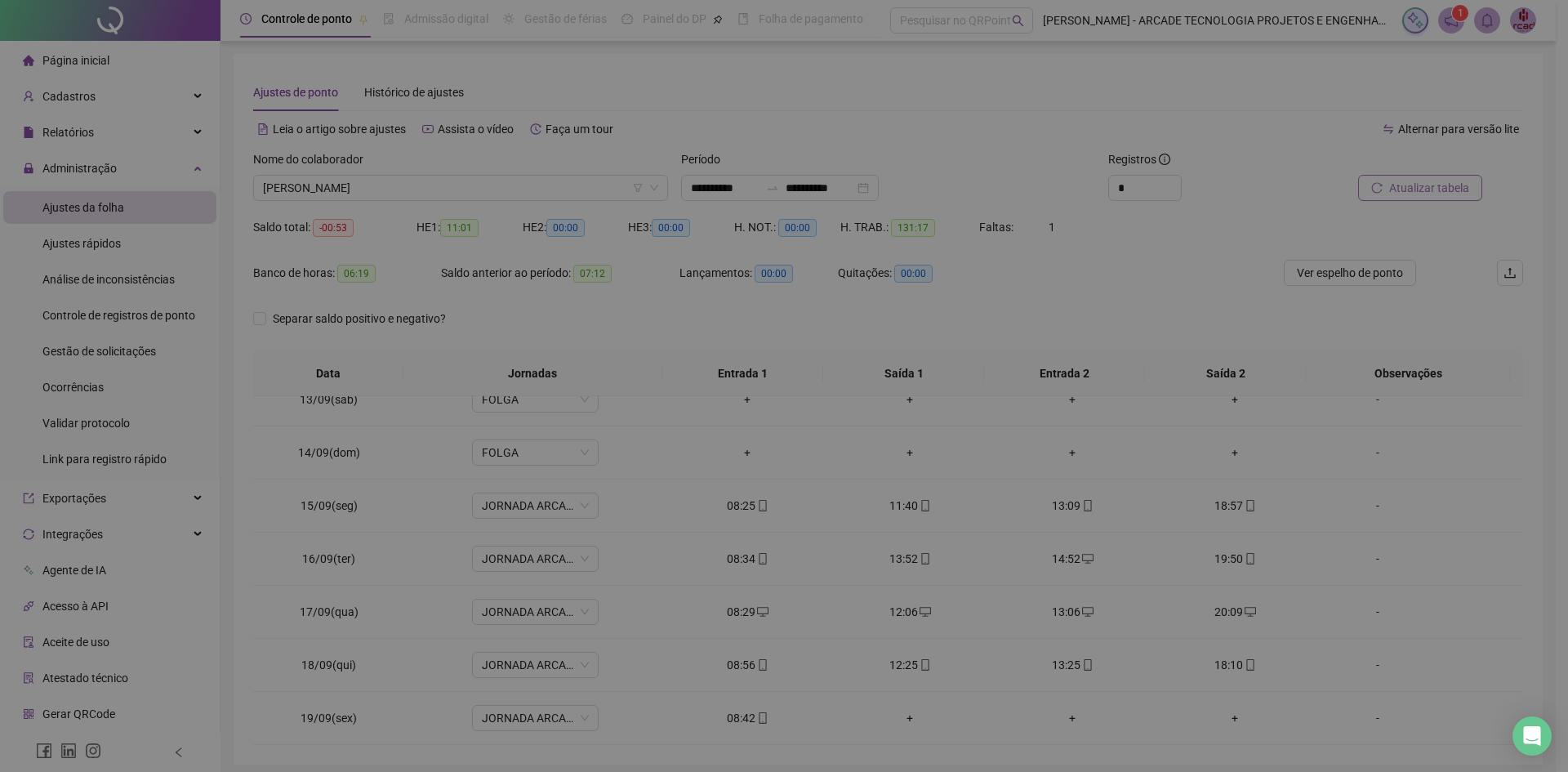
type input "**********"
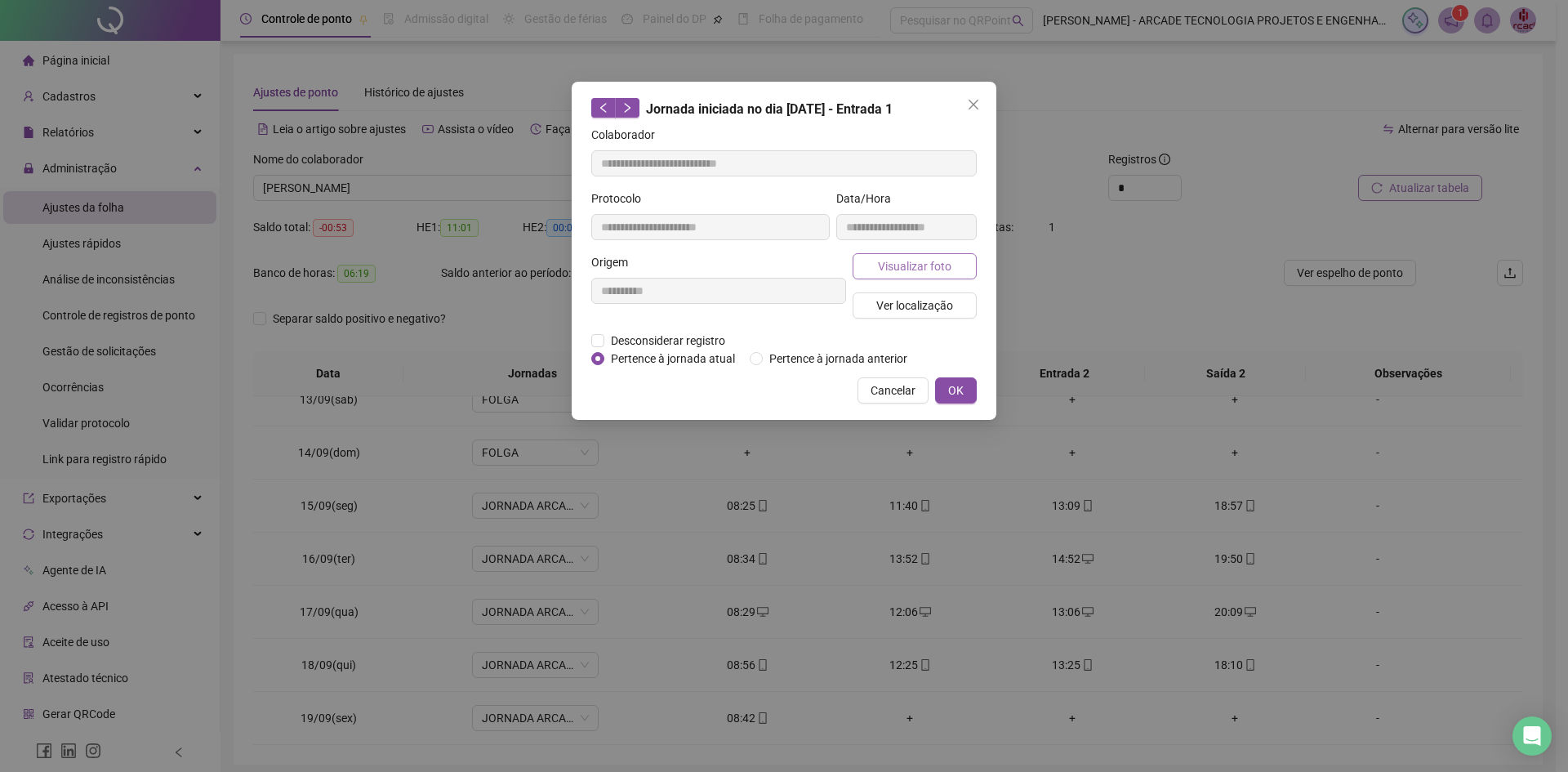
click at [922, 271] on span "Visualizar foto" at bounding box center [915, 266] width 74 height 18
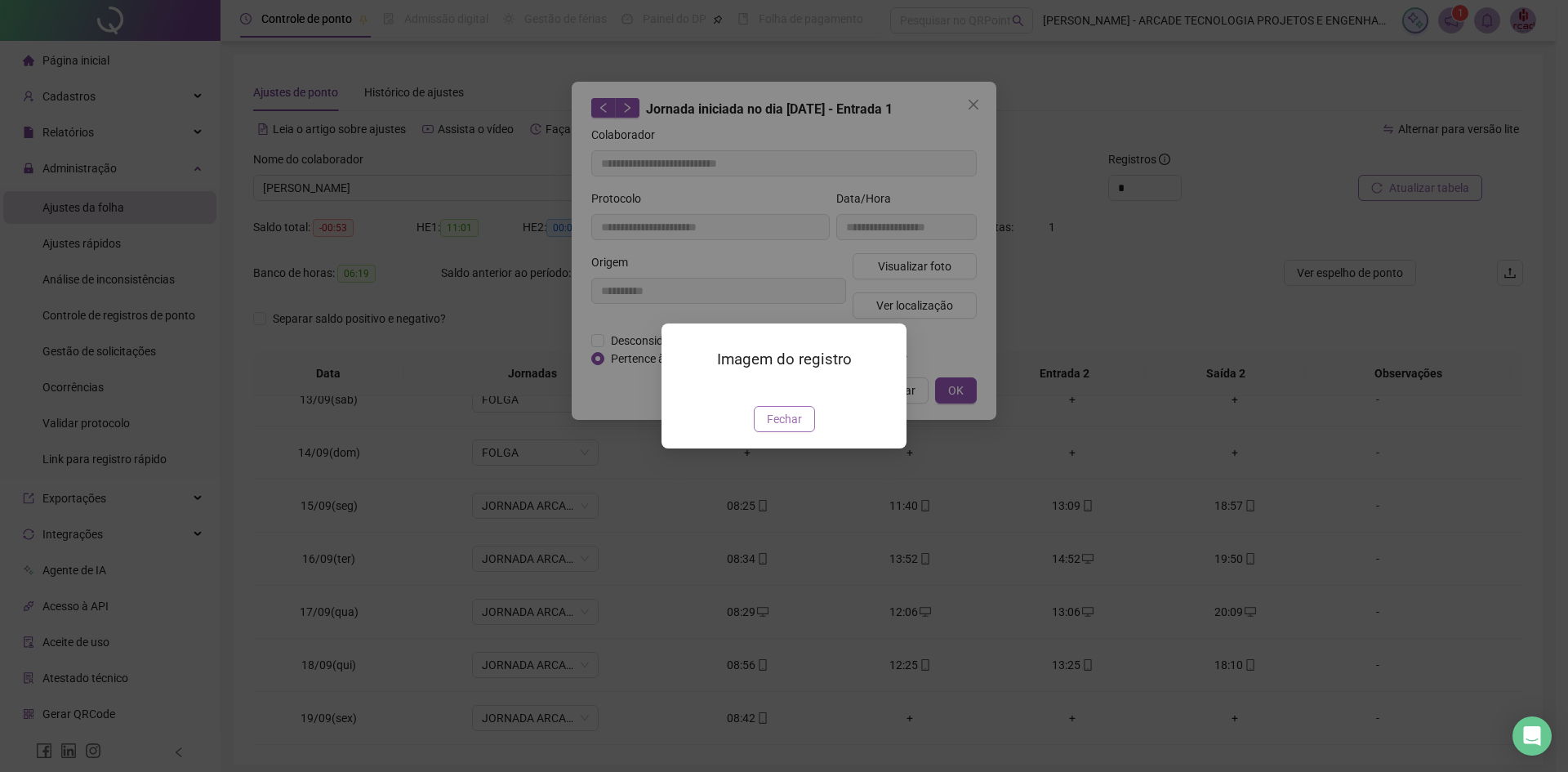
click at [783, 428] on span "Fechar" at bounding box center [784, 419] width 35 height 18
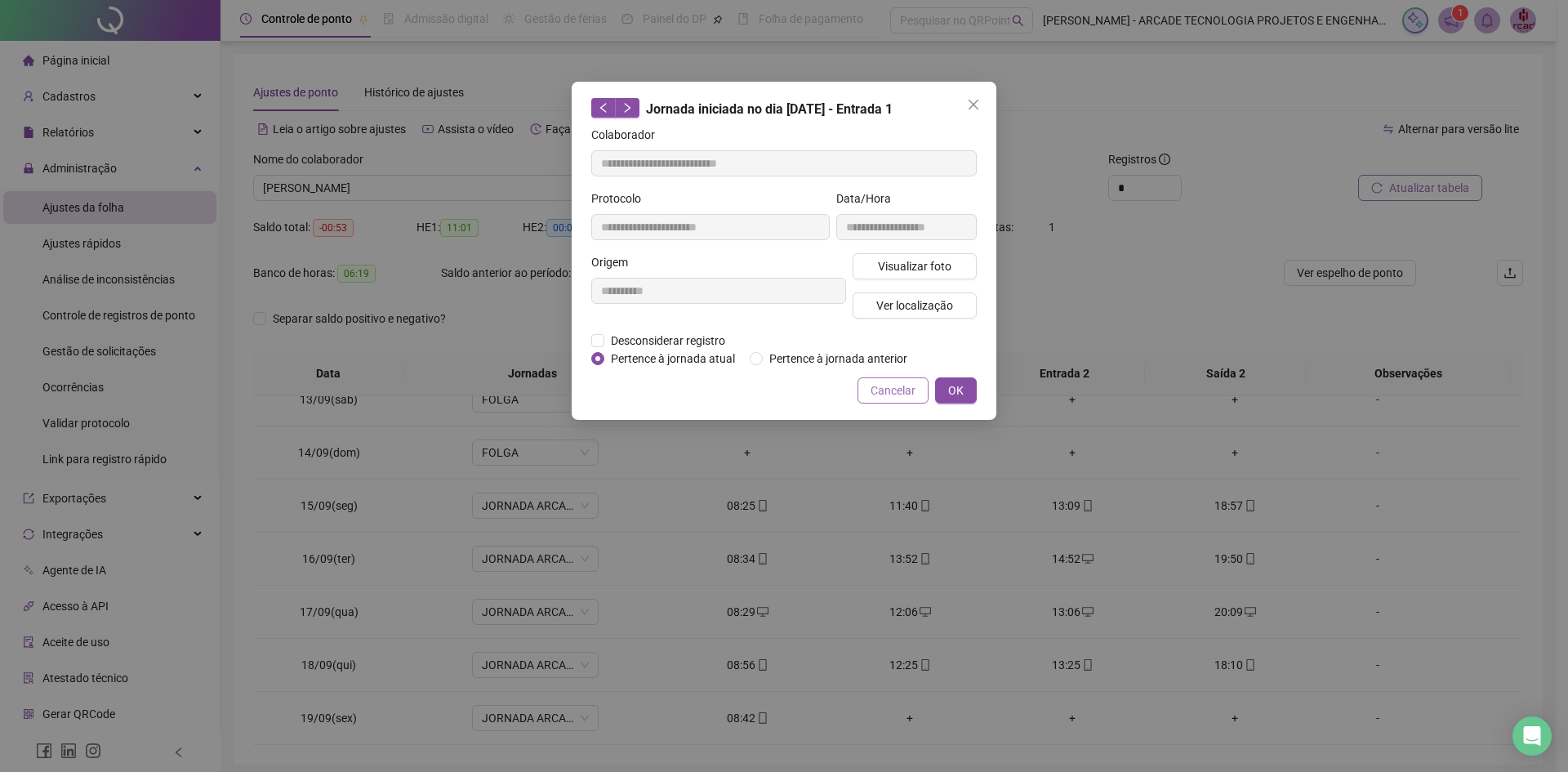
drag, startPoint x: 904, startPoint y: 386, endPoint x: 903, endPoint y: 401, distance: 15.0
click at [903, 386] on span "Cancelar" at bounding box center [893, 390] width 45 height 18
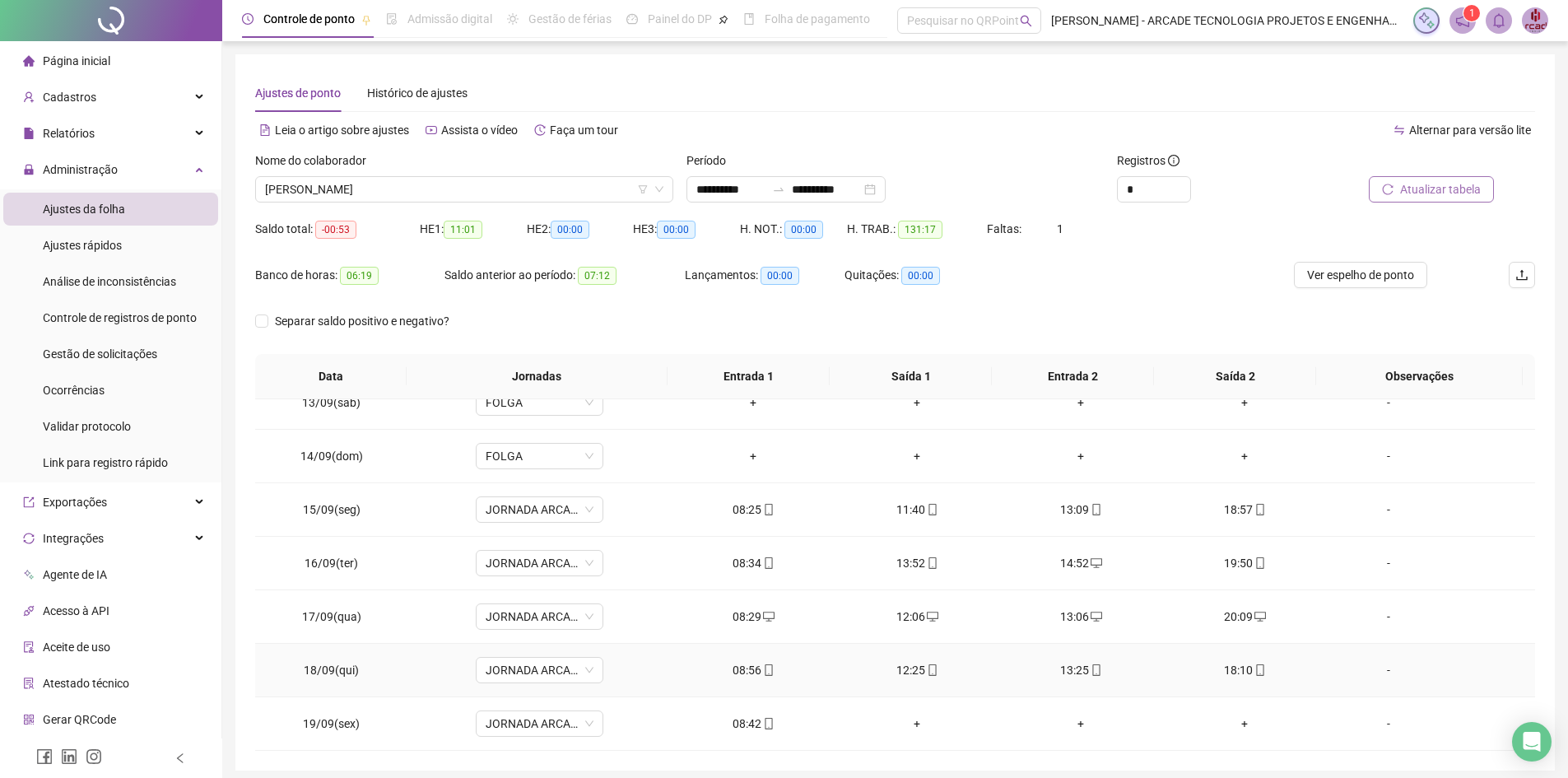
click at [750, 668] on div "08:56" at bounding box center [754, 670] width 138 height 18
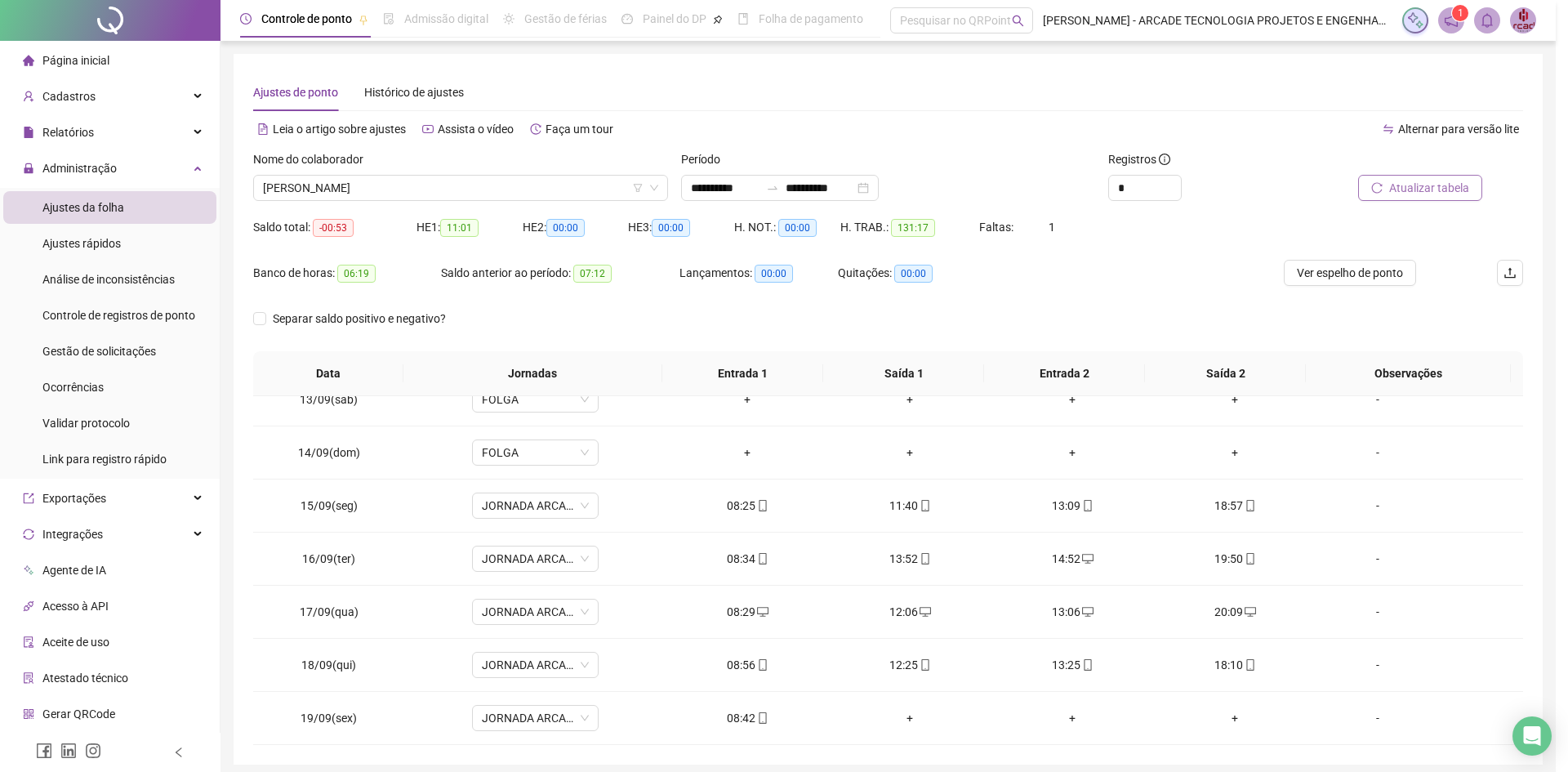
type input "**********"
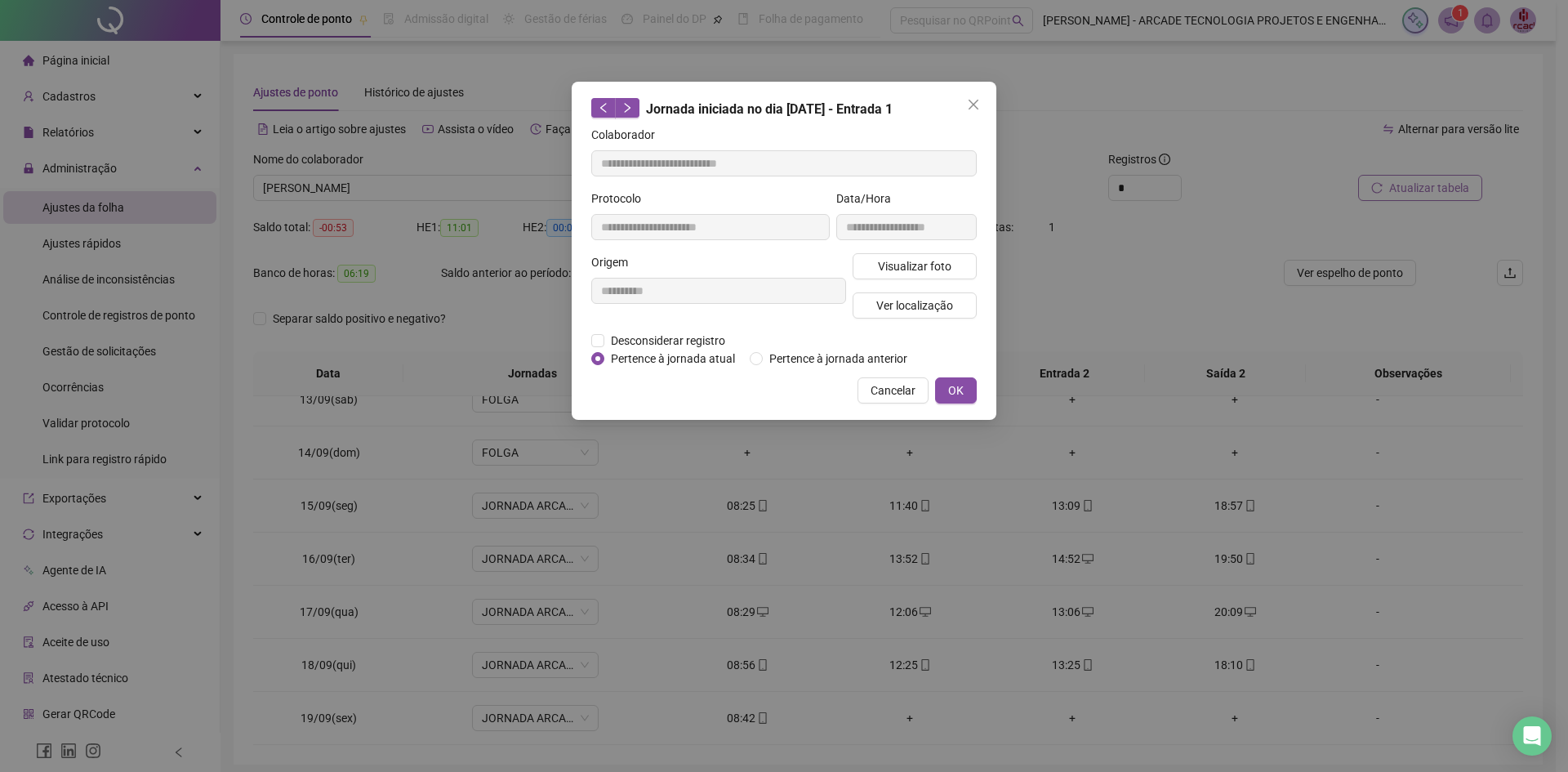
click at [891, 249] on div "**********" at bounding box center [907, 221] width 147 height 64
click at [900, 272] on span "Visualizar foto" at bounding box center [915, 266] width 74 height 18
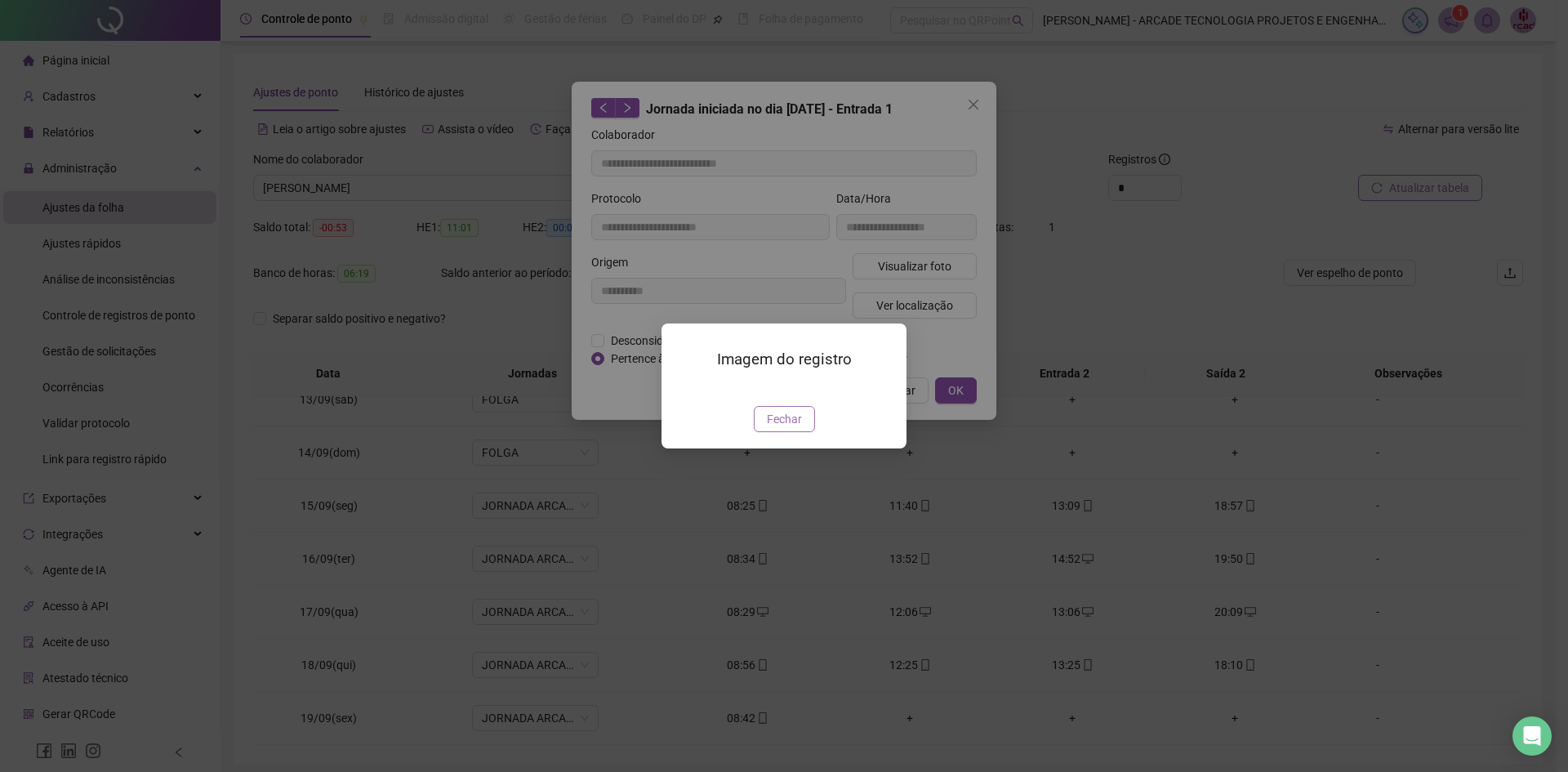
click at [786, 432] on button "Fechar" at bounding box center [784, 419] width 61 height 26
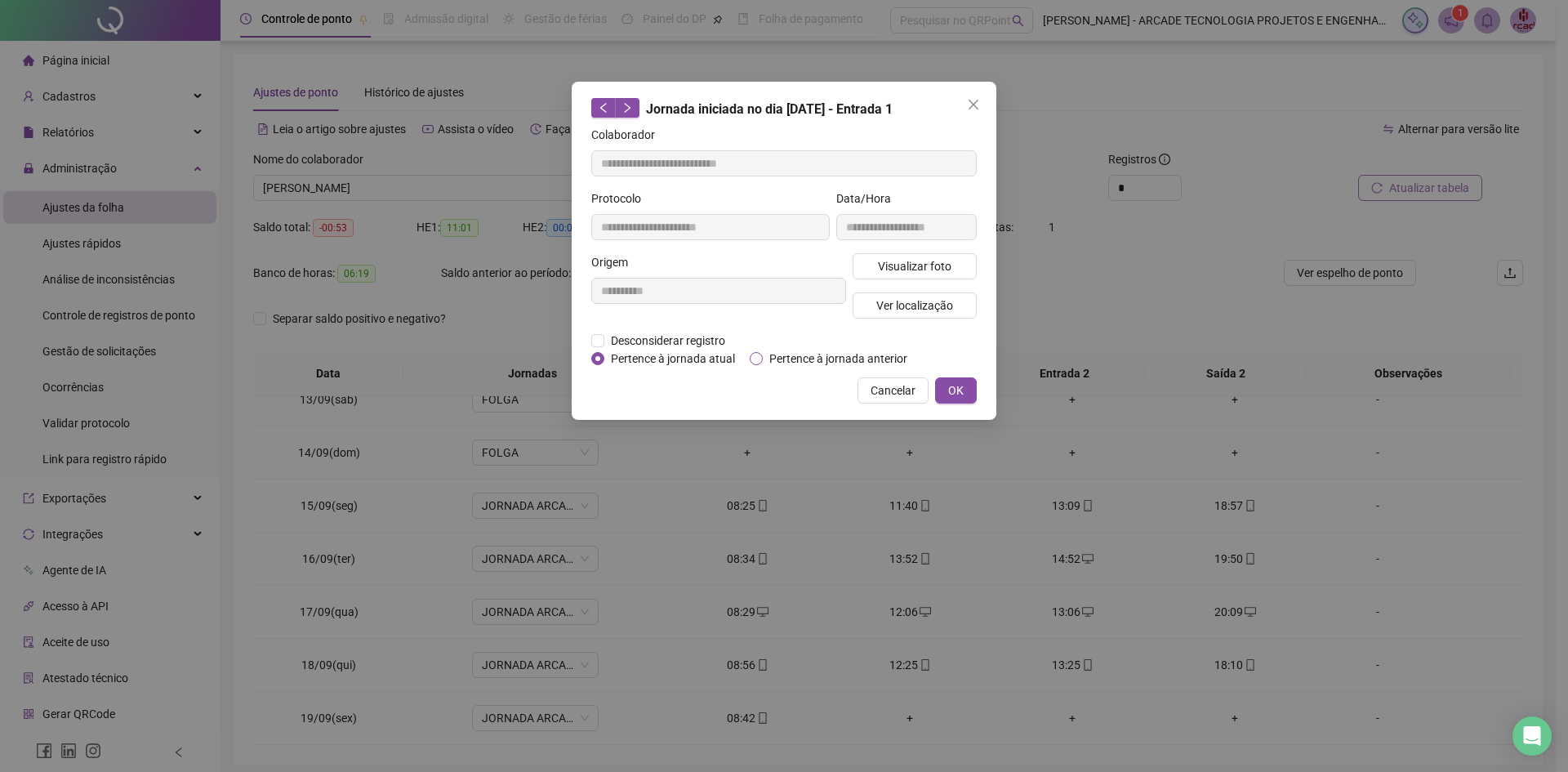
click at [892, 364] on span "Pertence à jornada anterior" at bounding box center [838, 359] width 151 height 18
click at [893, 392] on span "Cancelar" at bounding box center [893, 390] width 45 height 18
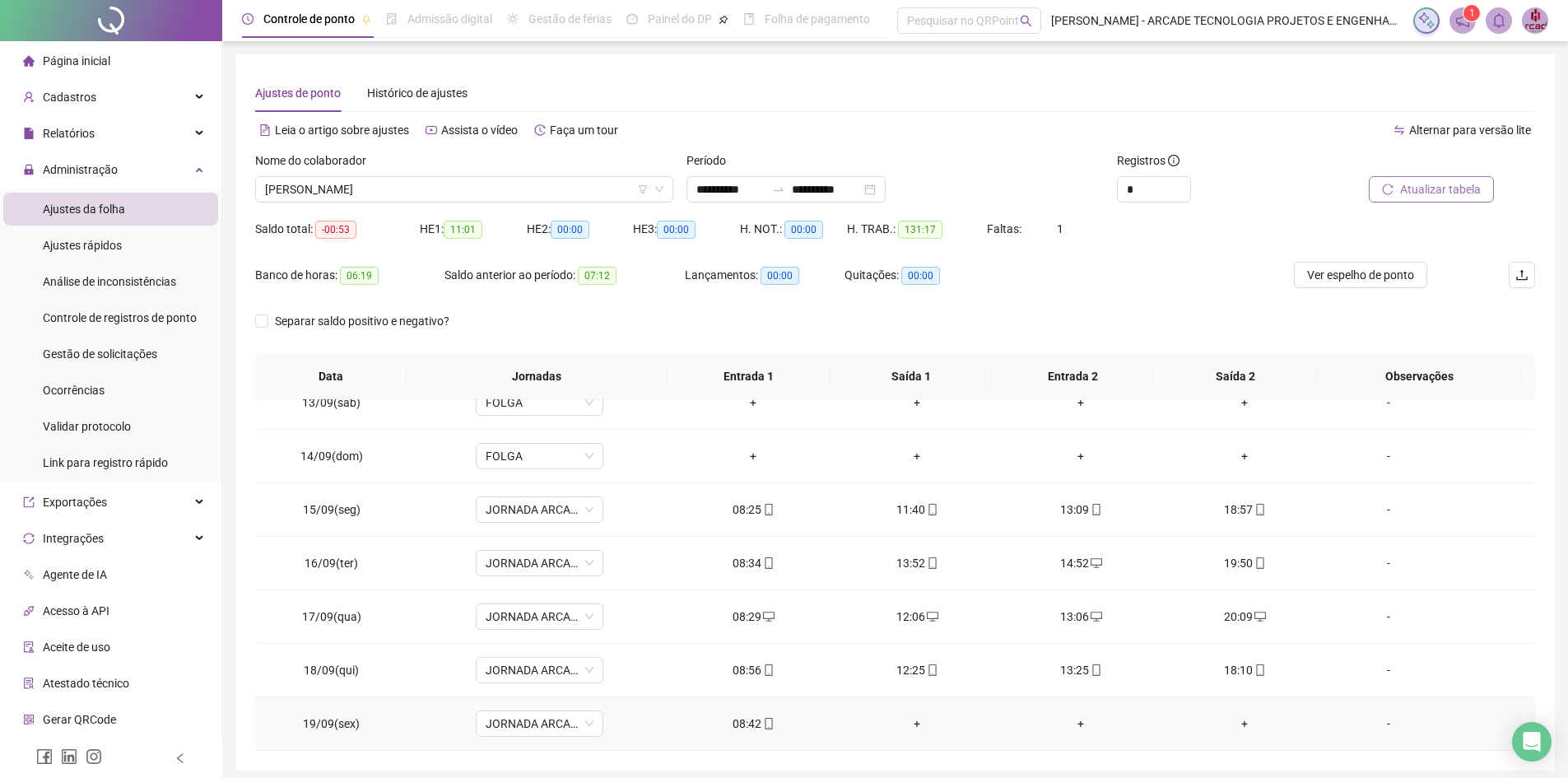
click at [764, 721] on icon "mobile" at bounding box center [768, 723] width 12 height 12
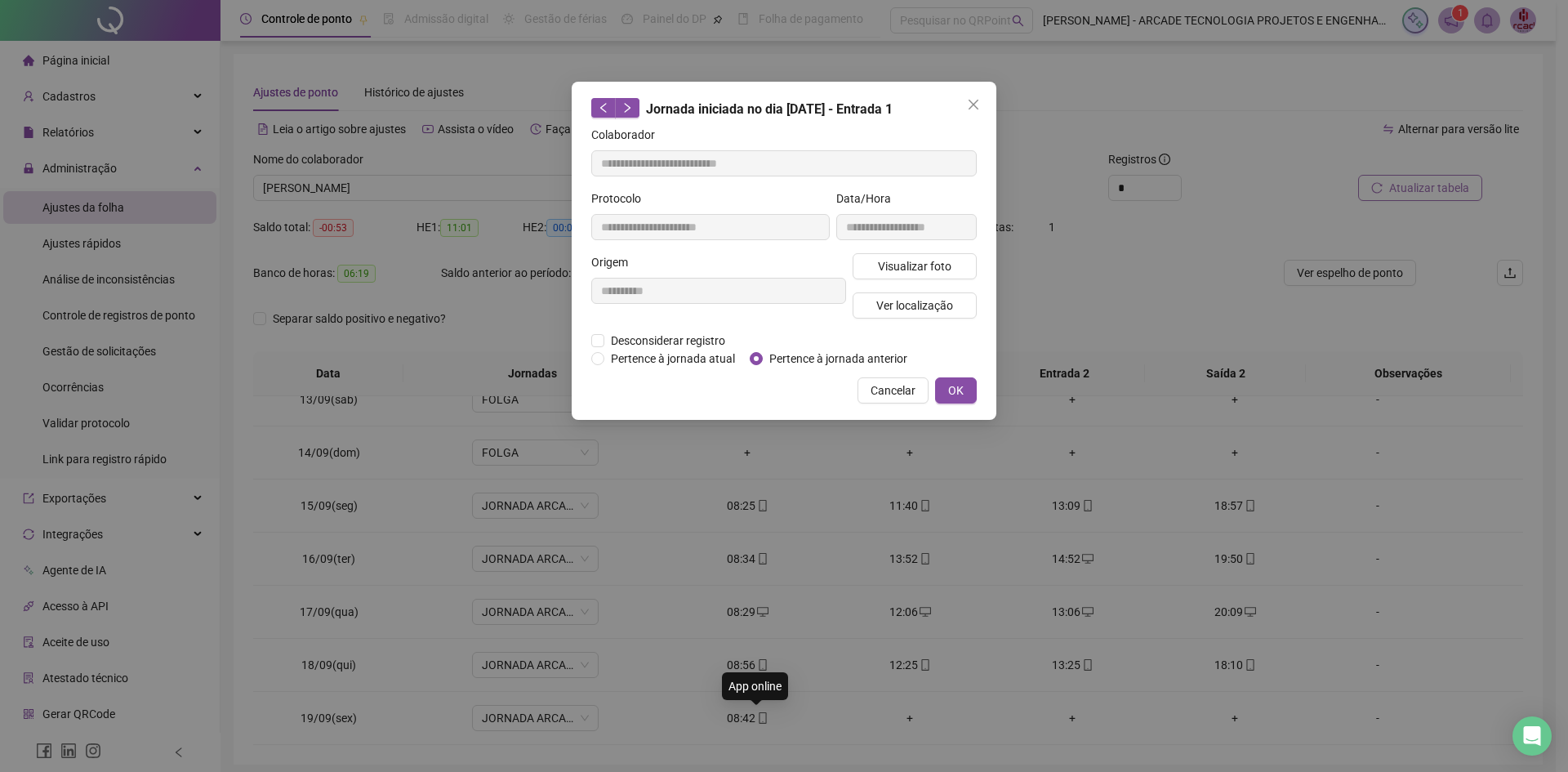
type input "**********"
click at [905, 271] on span "Visualizar foto" at bounding box center [915, 266] width 74 height 18
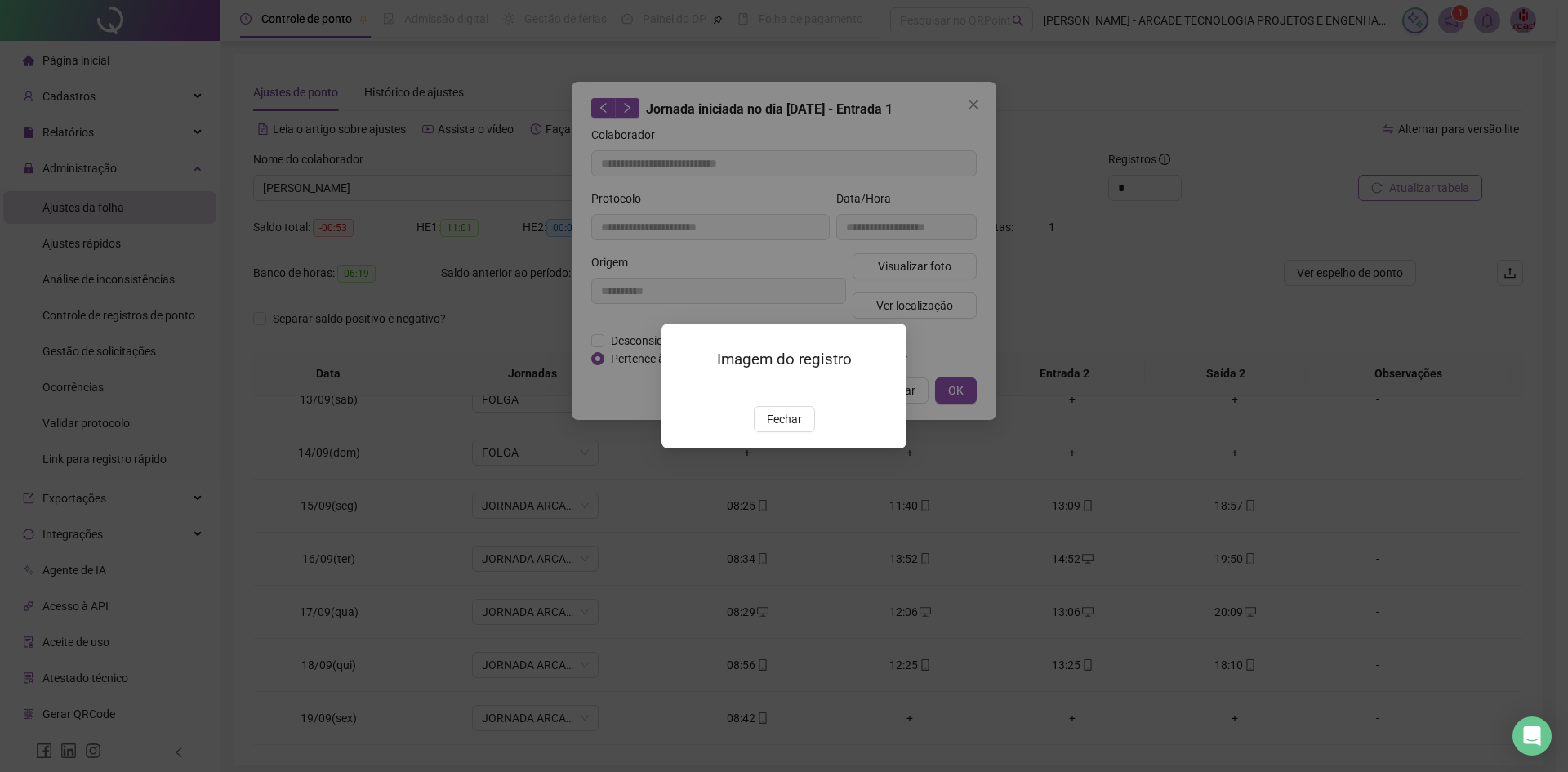
click at [681, 389] on img at bounding box center [681, 389] width 0 height 0
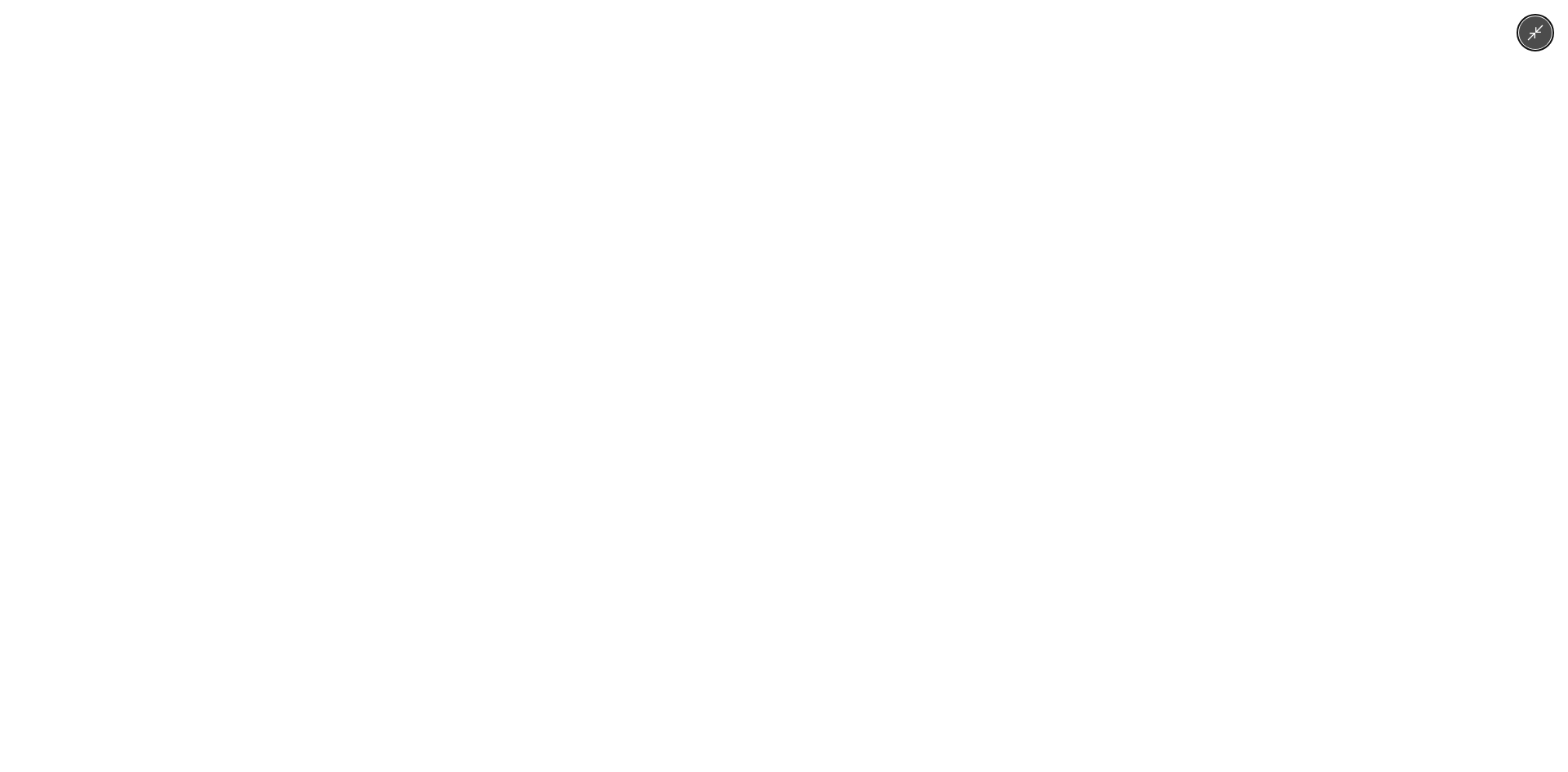
click at [755, 418] on img at bounding box center [784, 386] width 579 height 772
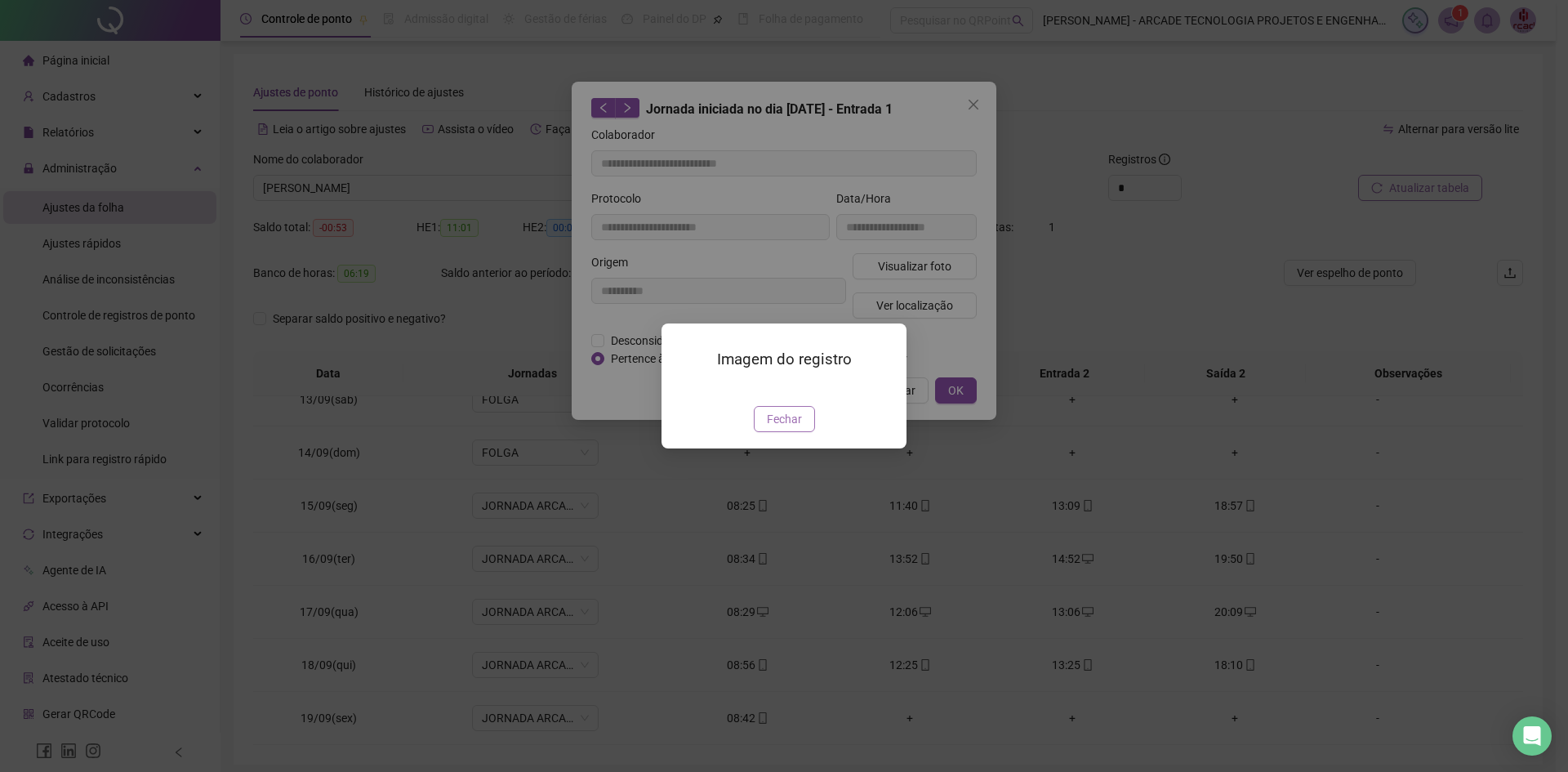
click at [783, 428] on span "Fechar" at bounding box center [784, 419] width 35 height 18
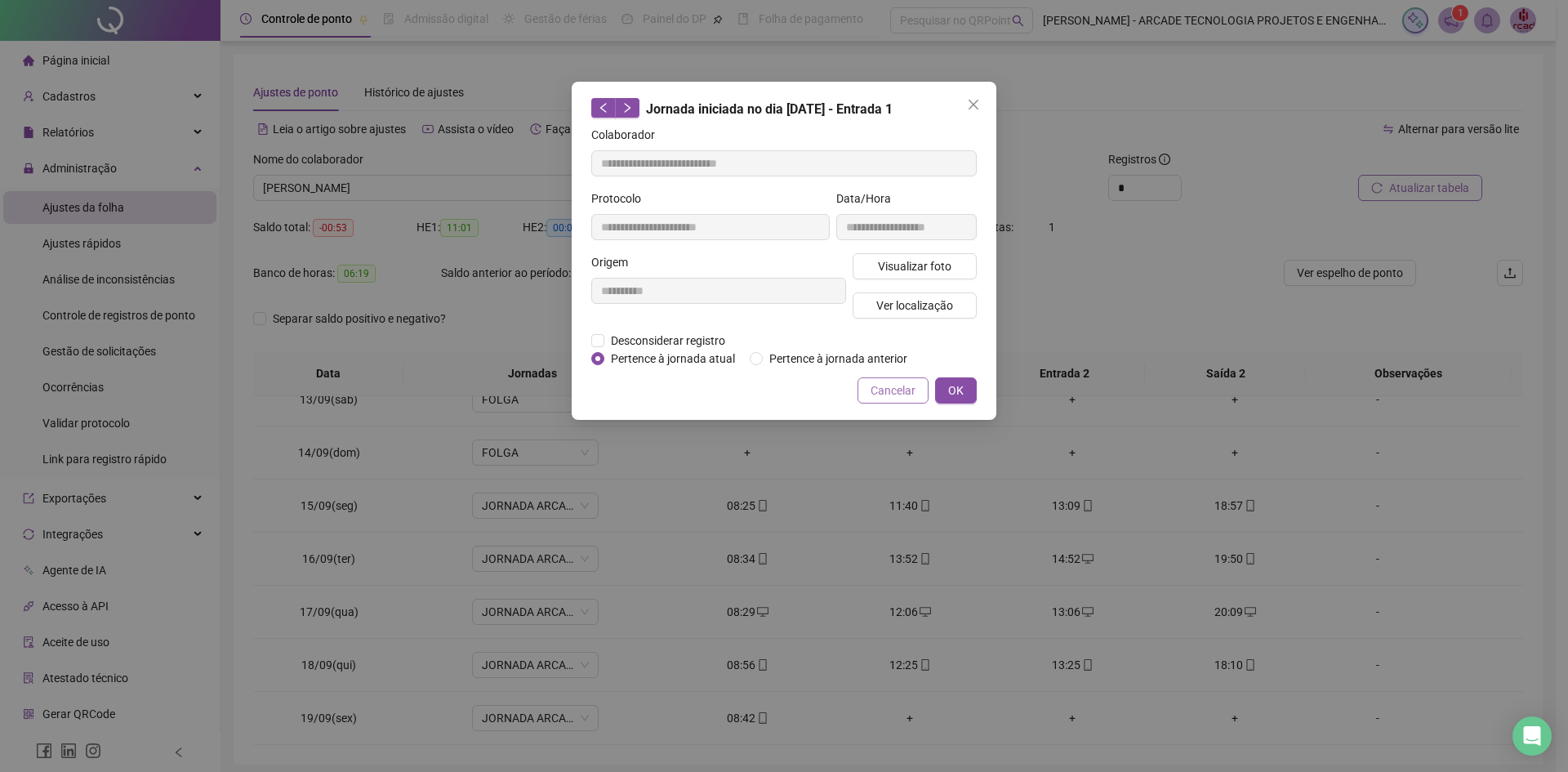
click at [890, 397] on span "Cancelar" at bounding box center [893, 390] width 45 height 18
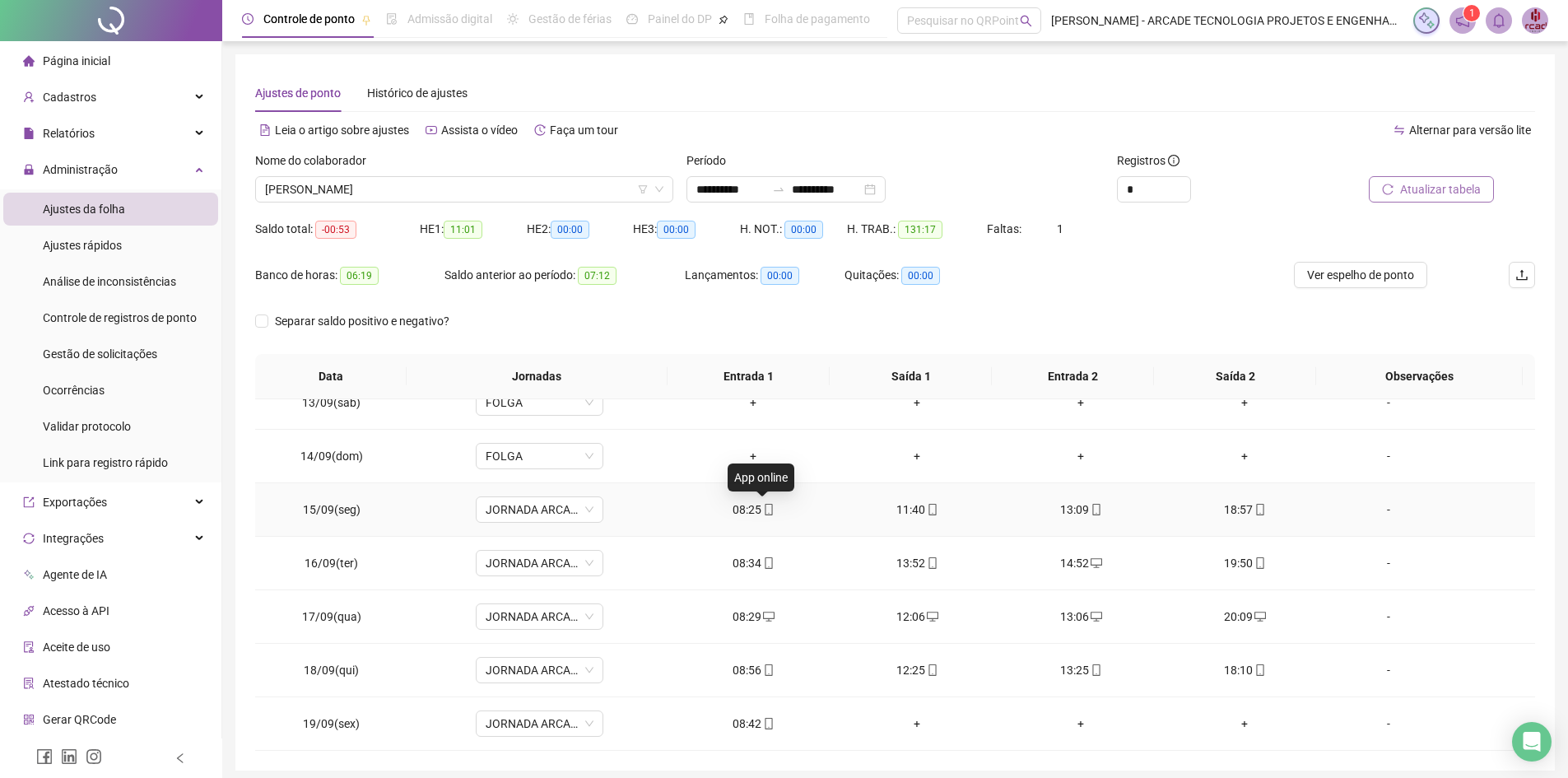
click at [763, 511] on icon "mobile" at bounding box center [768, 509] width 12 height 12
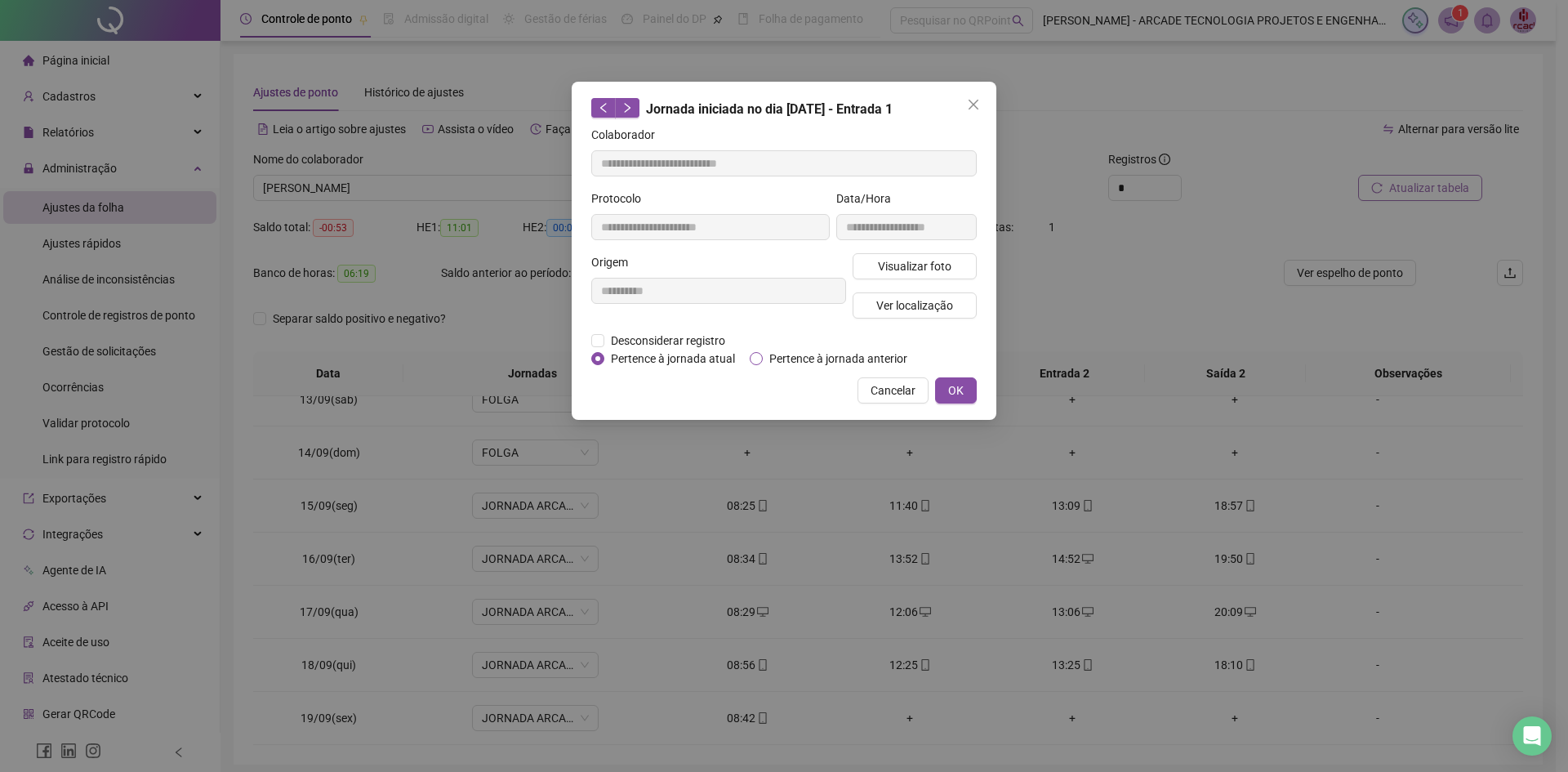
type input "**********"
click at [900, 253] on button "Visualizar foto" at bounding box center [915, 266] width 124 height 26
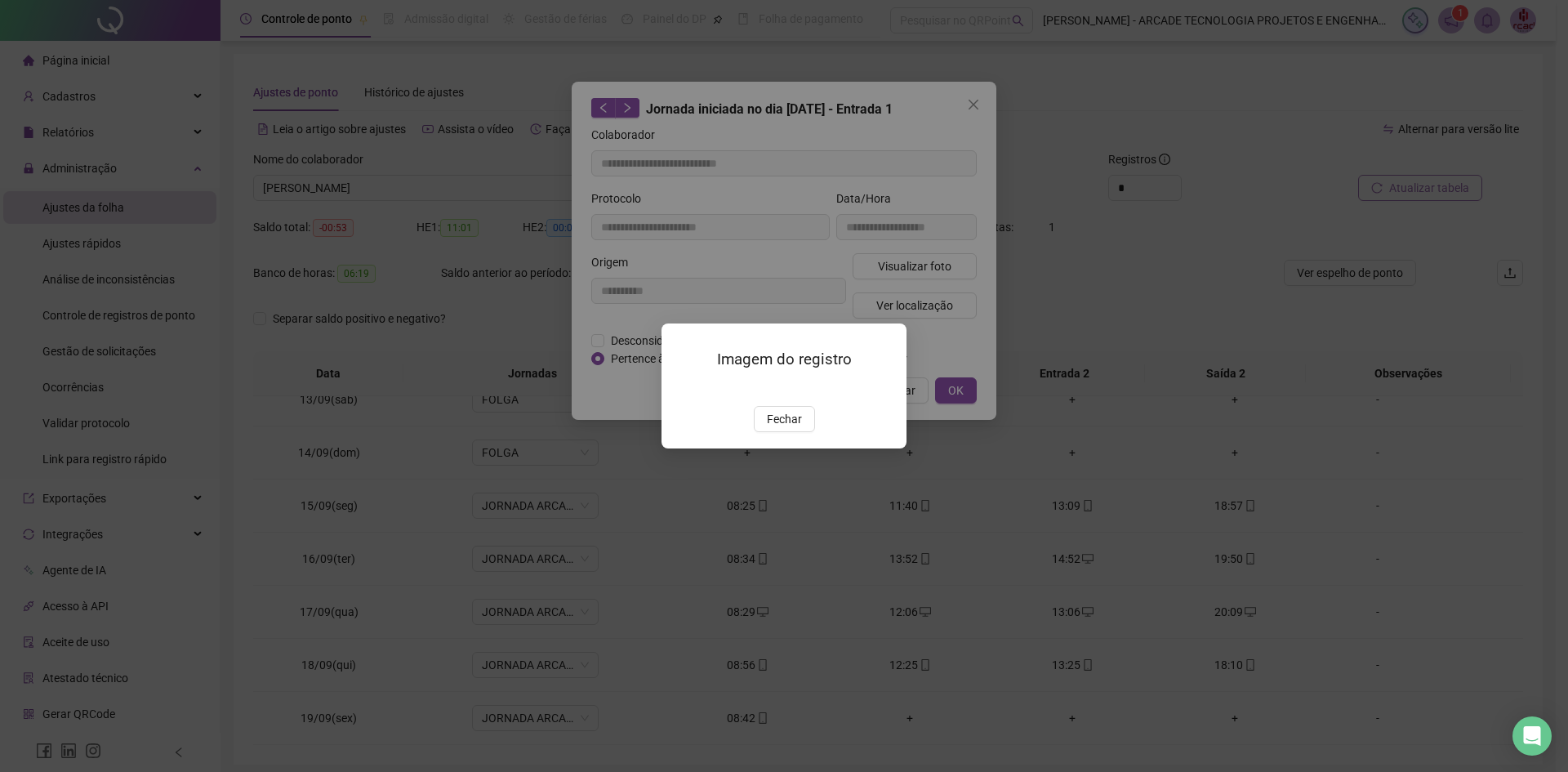
click at [681, 389] on img at bounding box center [681, 389] width 0 height 0
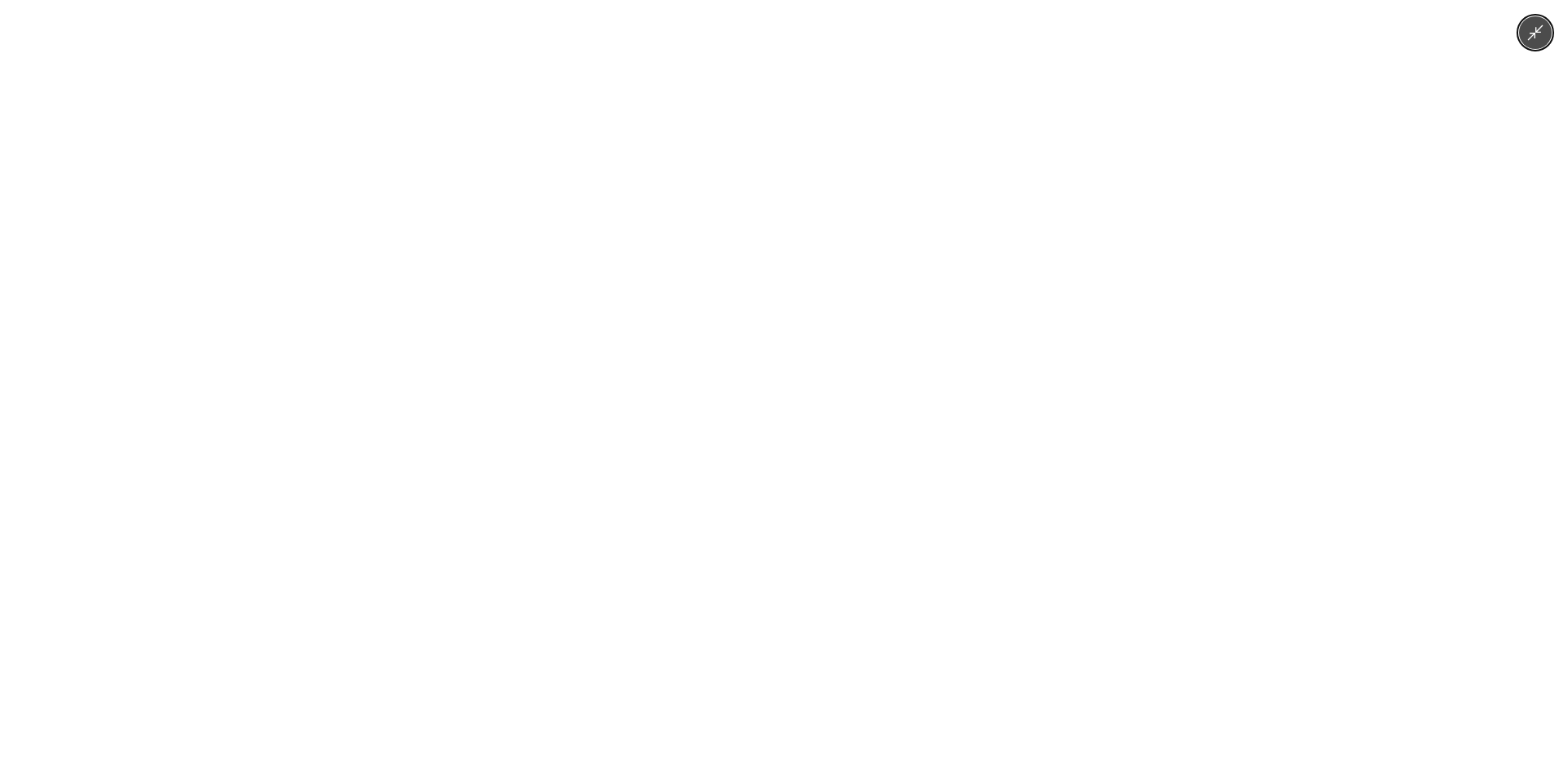
click at [942, 502] on img at bounding box center [784, 386] width 579 height 772
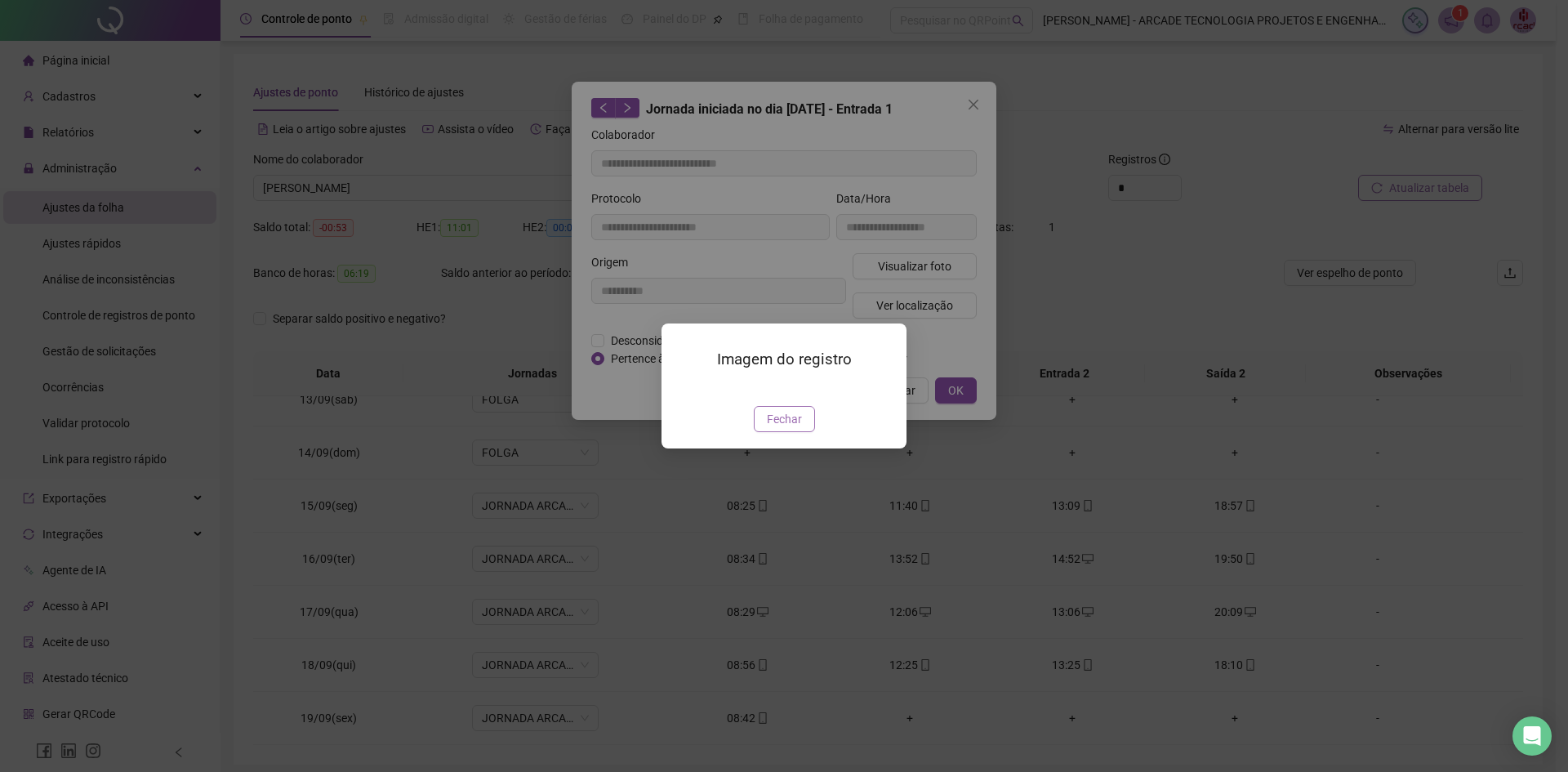
click at [773, 428] on span "Fechar" at bounding box center [784, 419] width 35 height 18
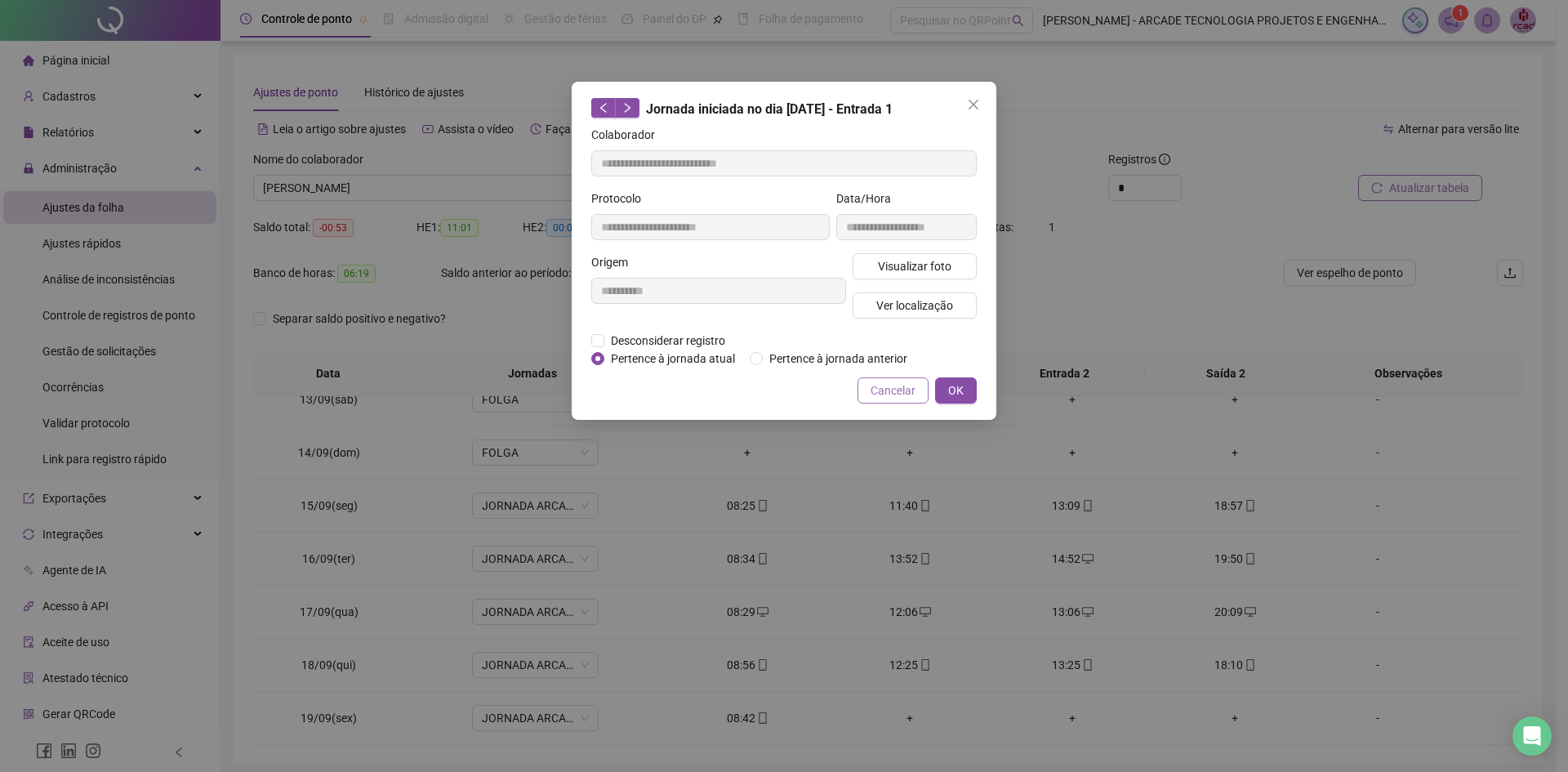
click at [900, 391] on span "Cancelar" at bounding box center [893, 390] width 45 height 18
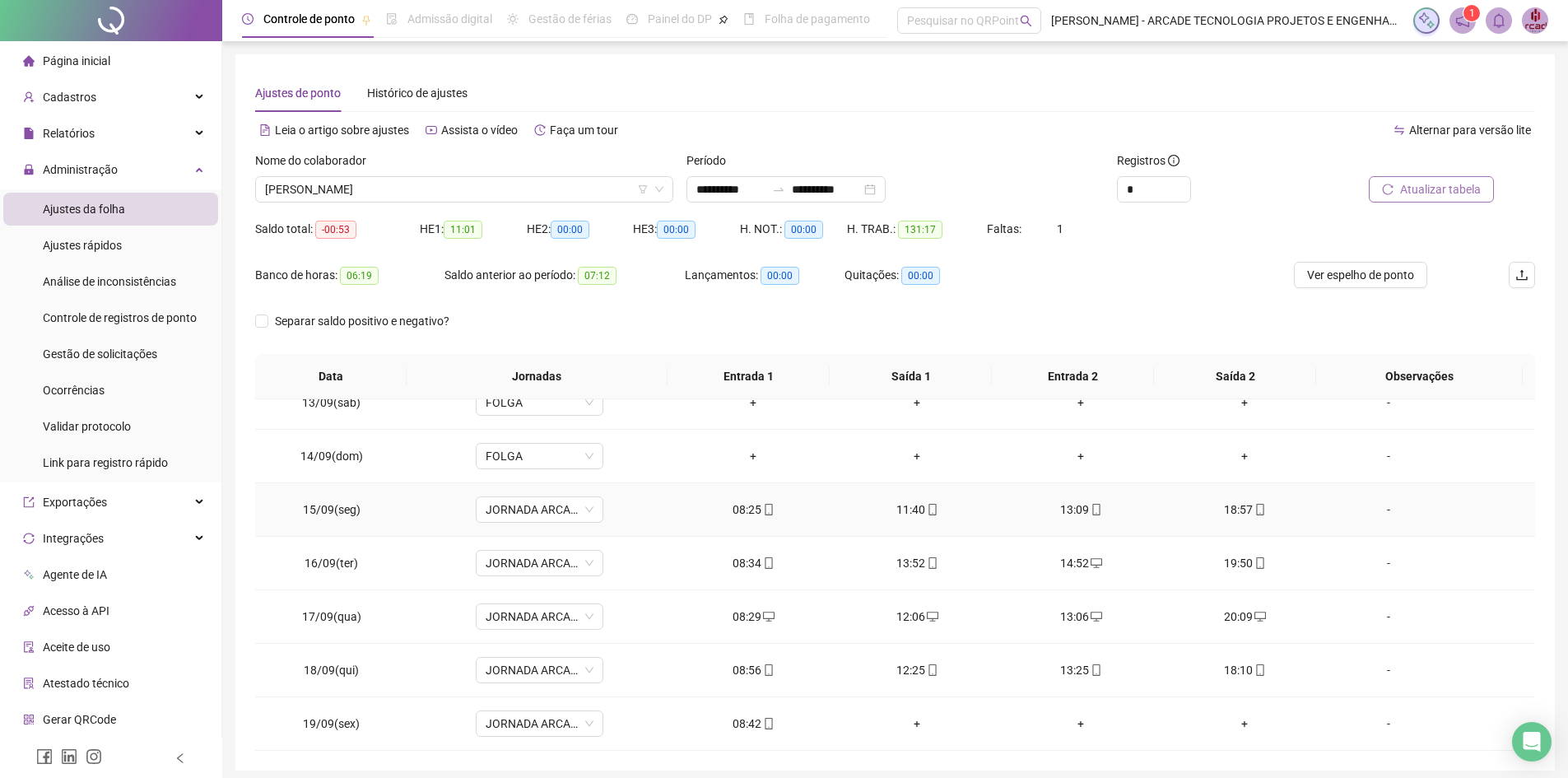
click at [912, 507] on div "11:40" at bounding box center [918, 509] width 138 height 18
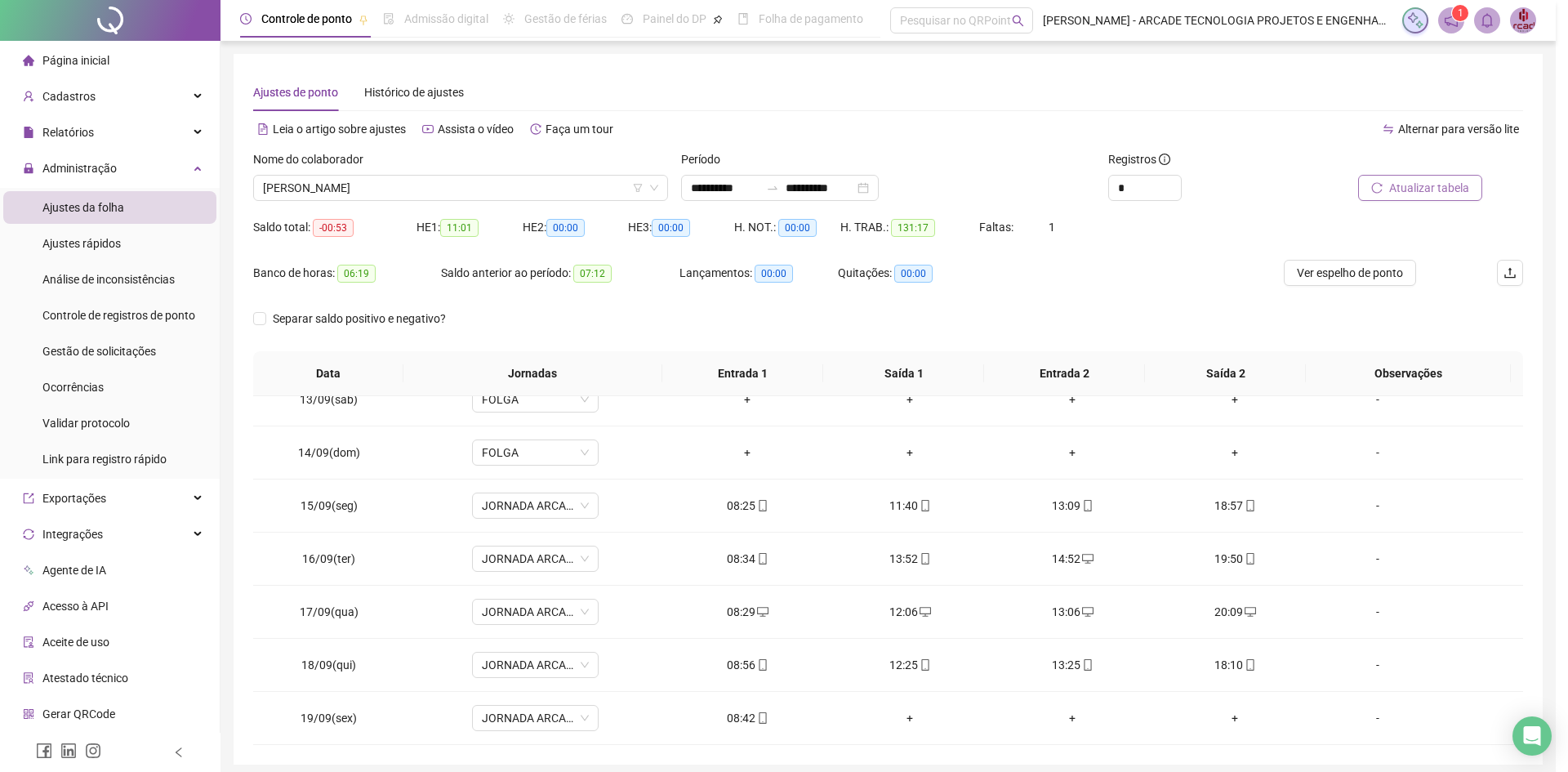
type input "**********"
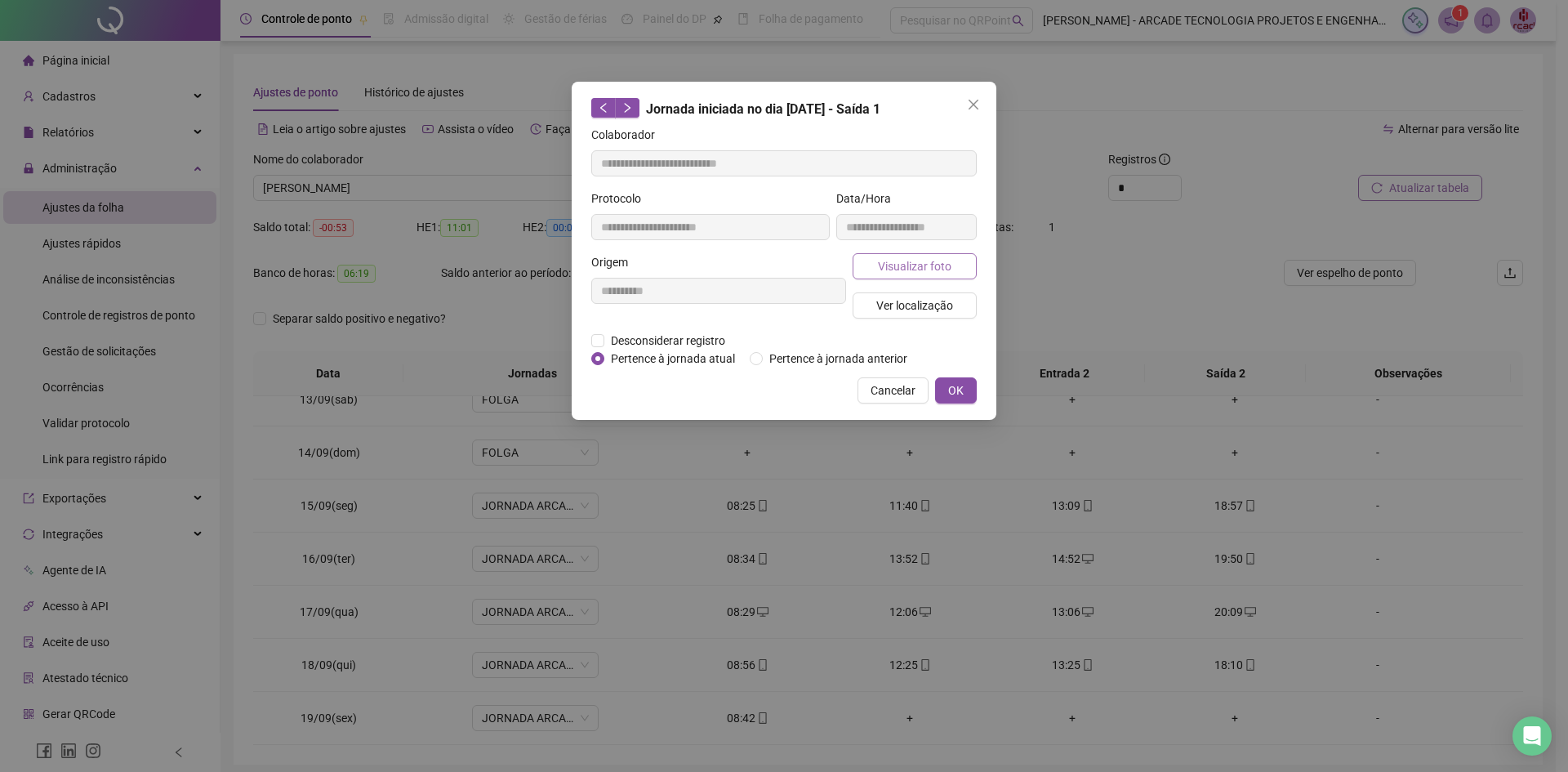
click at [908, 268] on span "Visualizar foto" at bounding box center [915, 266] width 74 height 18
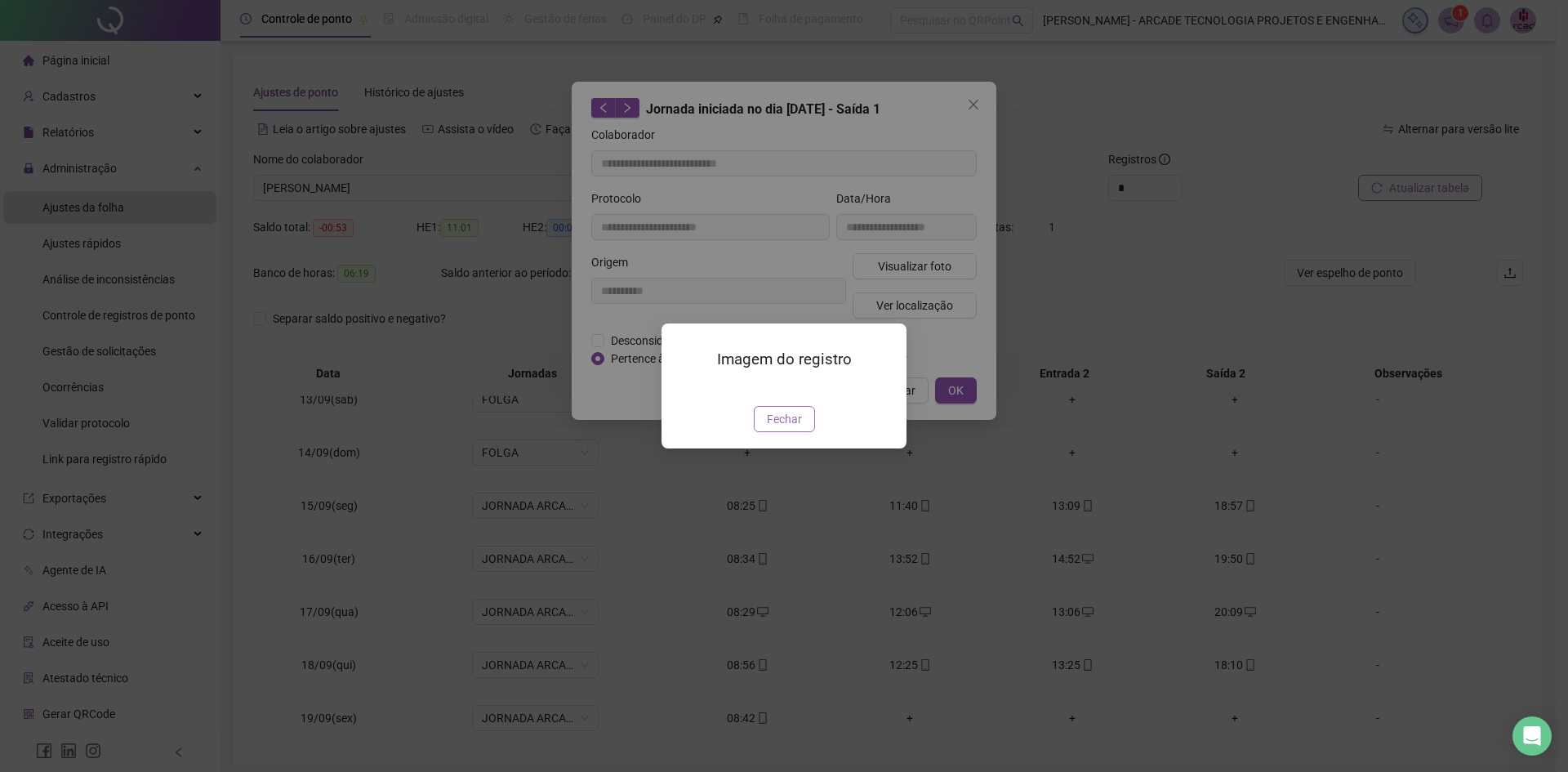
click at [793, 428] on span "Fechar" at bounding box center [784, 419] width 35 height 18
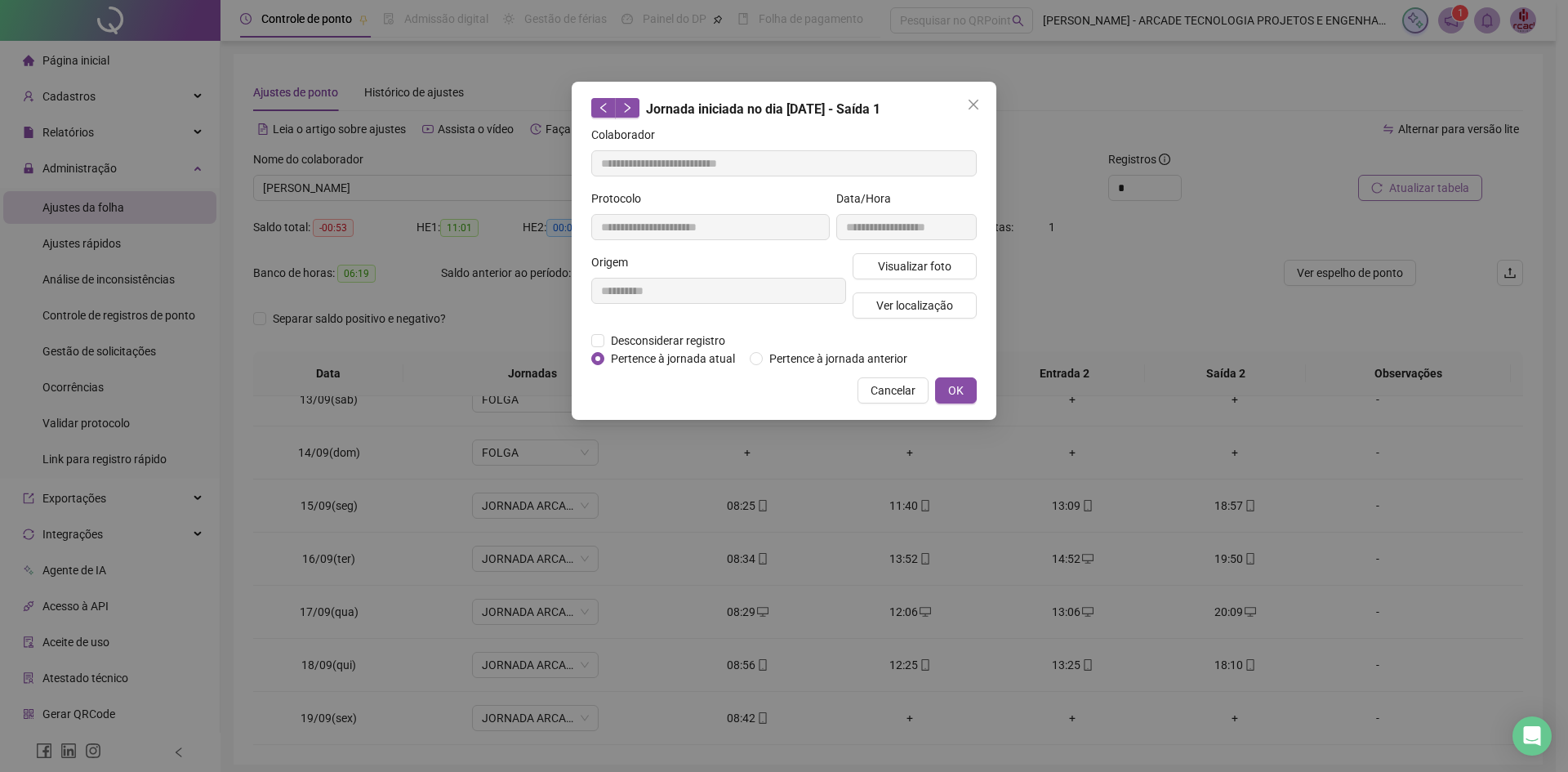
click at [886, 404] on div "**********" at bounding box center [784, 251] width 425 height 338
drag, startPoint x: 890, startPoint y: 389, endPoint x: 886, endPoint y: 398, distance: 9.8
click at [890, 390] on span "Cancelar" at bounding box center [893, 390] width 45 height 18
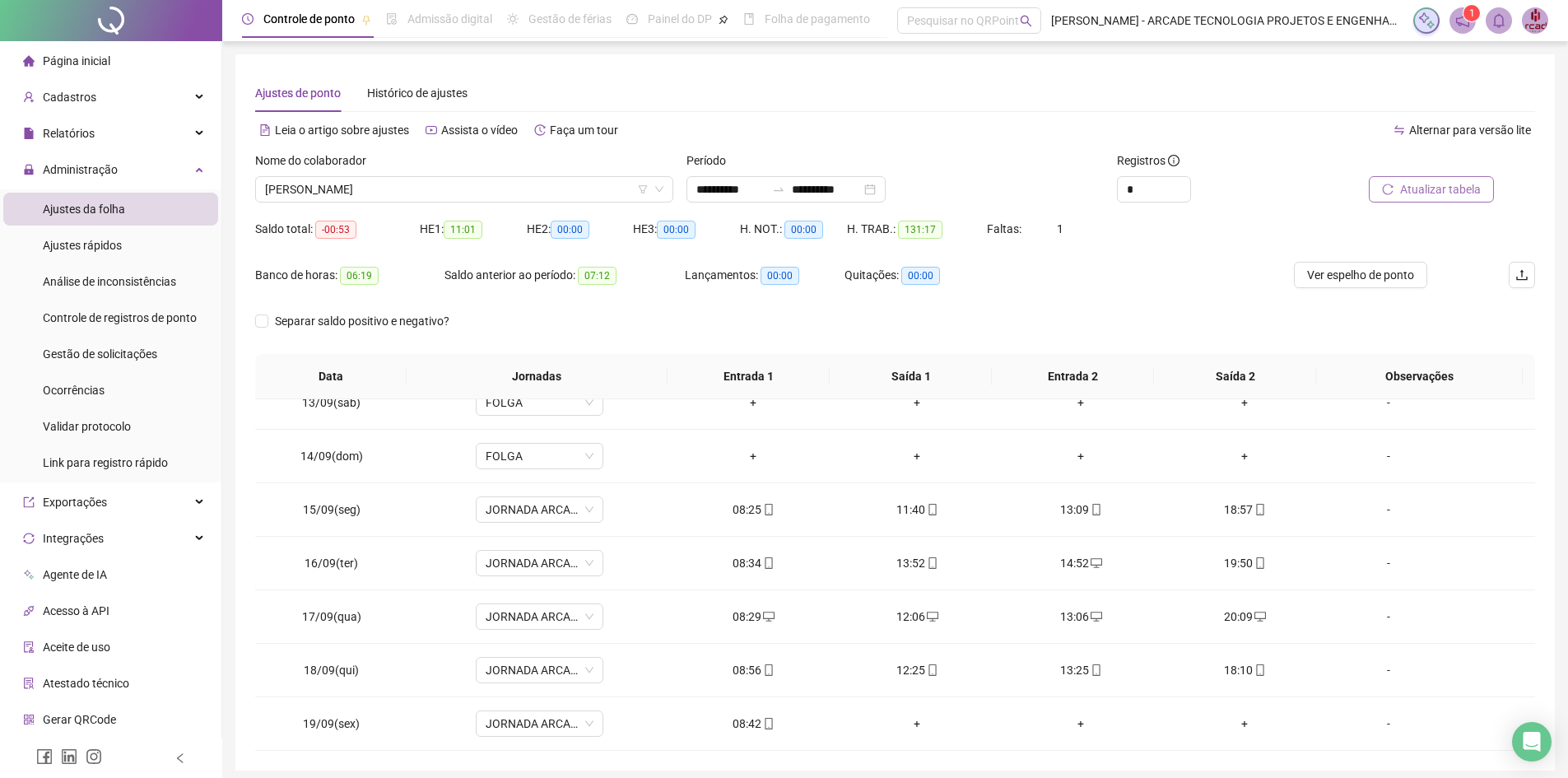
click at [457, 170] on div "Nome do colaborador" at bounding box center [465, 163] width 418 height 24
click at [456, 187] on span "[PERSON_NAME]" at bounding box center [465, 188] width 399 height 24
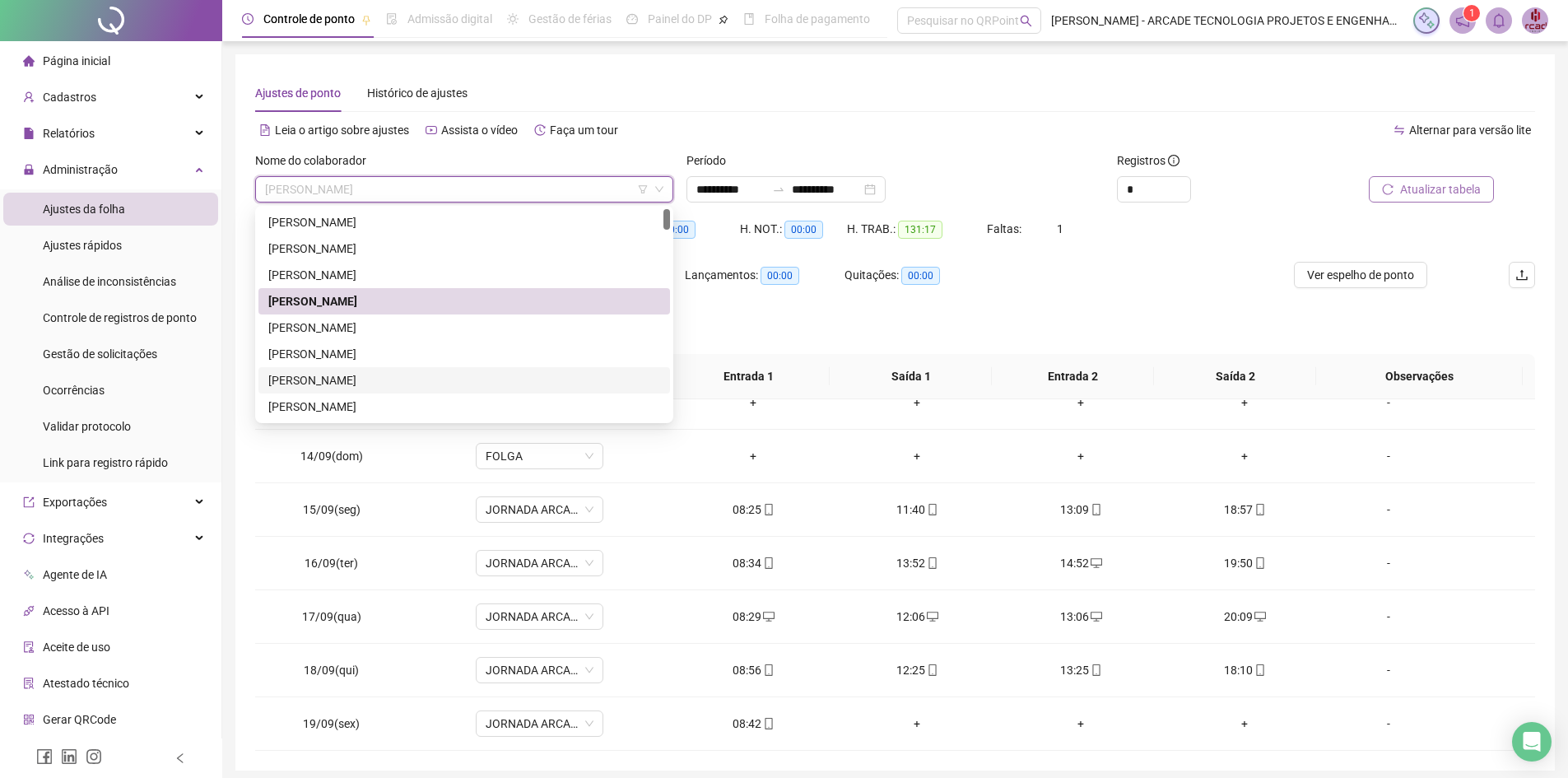
click at [471, 386] on div "[PERSON_NAME]" at bounding box center [464, 380] width 392 height 18
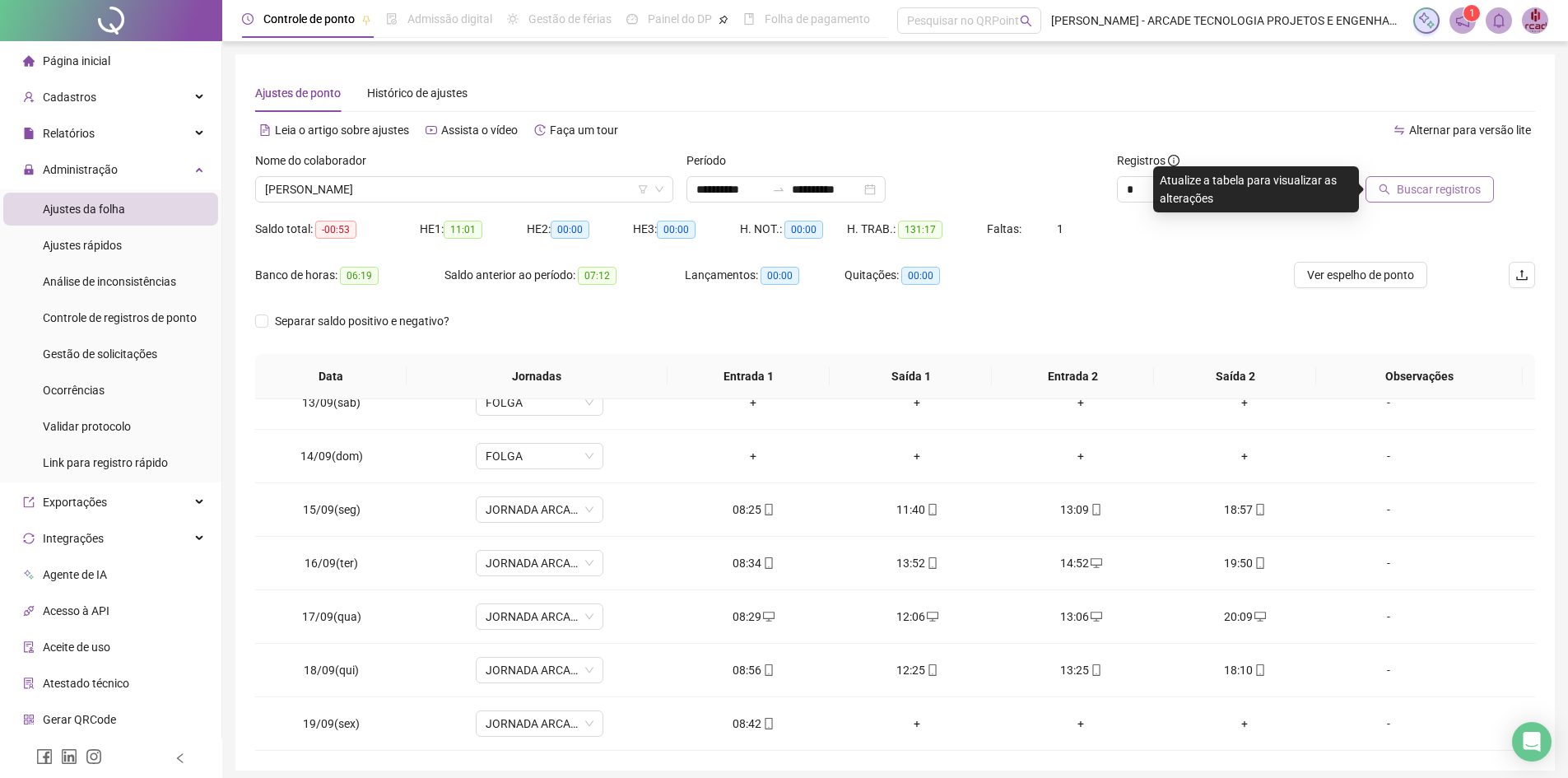
click at [1429, 204] on div "Buscar registros" at bounding box center [1434, 183] width 216 height 64
click at [1429, 195] on span "Buscar registros" at bounding box center [1438, 189] width 84 height 18
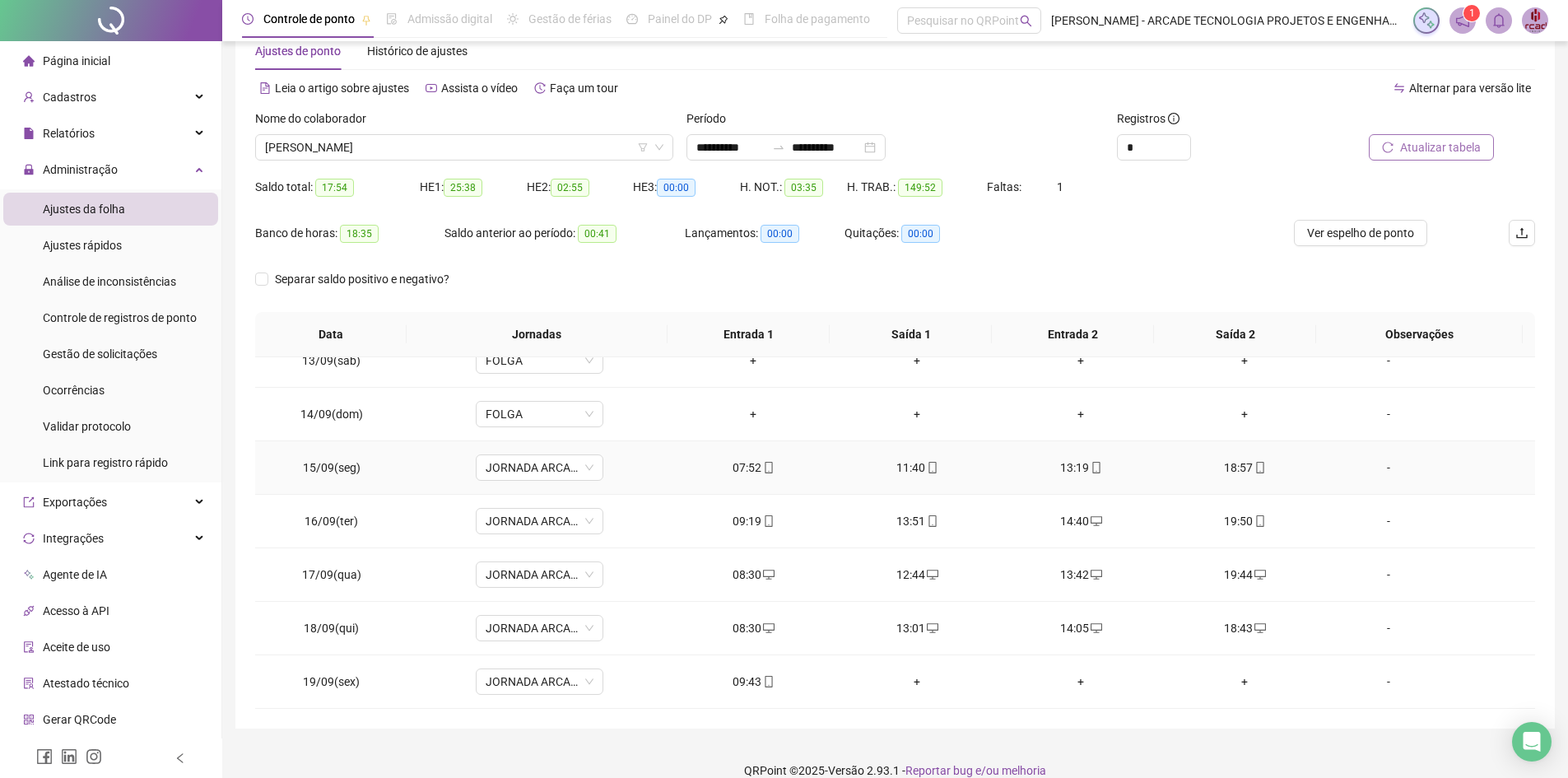
scroll to position [63, 0]
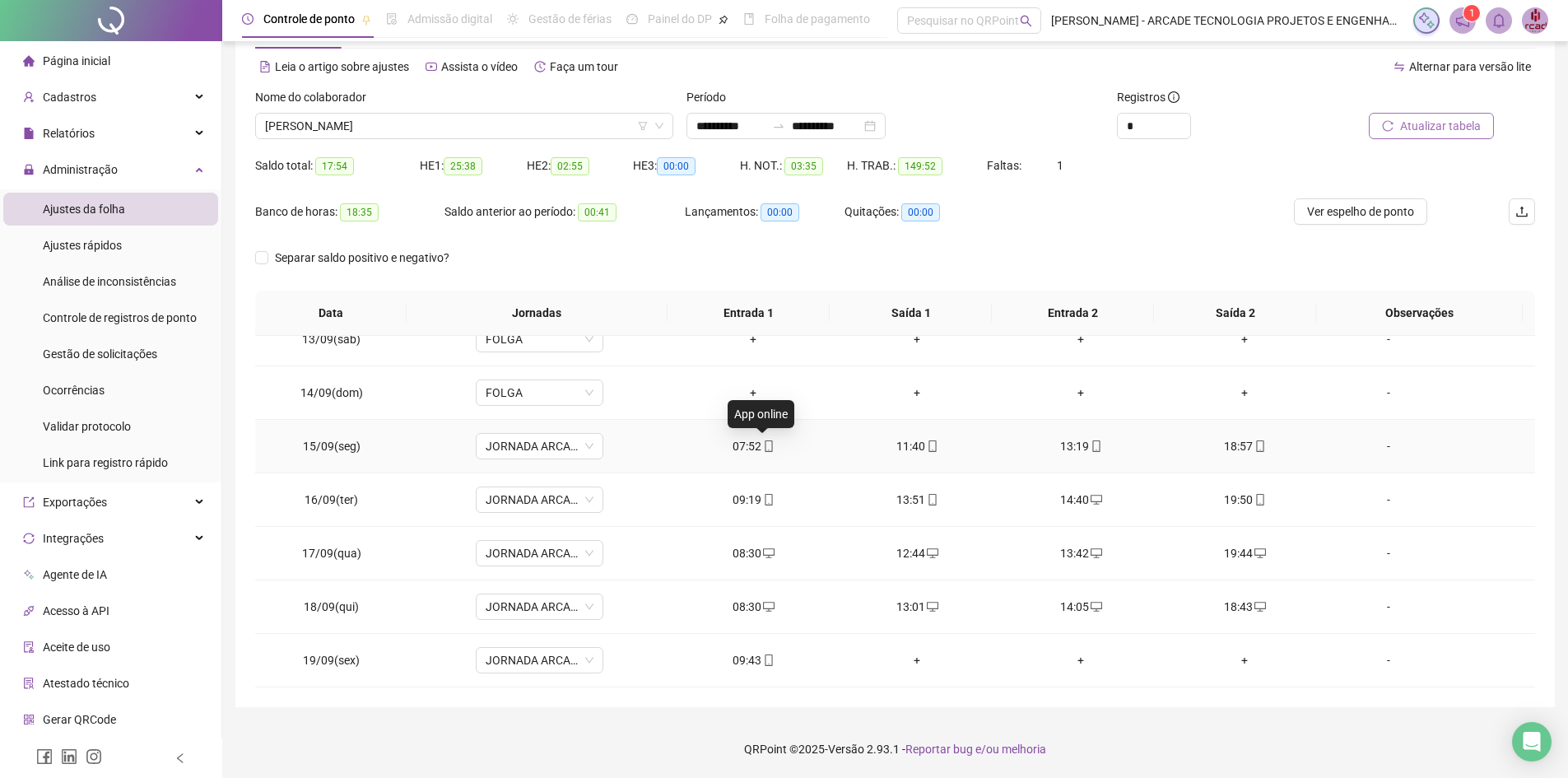
click at [763, 445] on icon "mobile" at bounding box center [768, 446] width 12 height 12
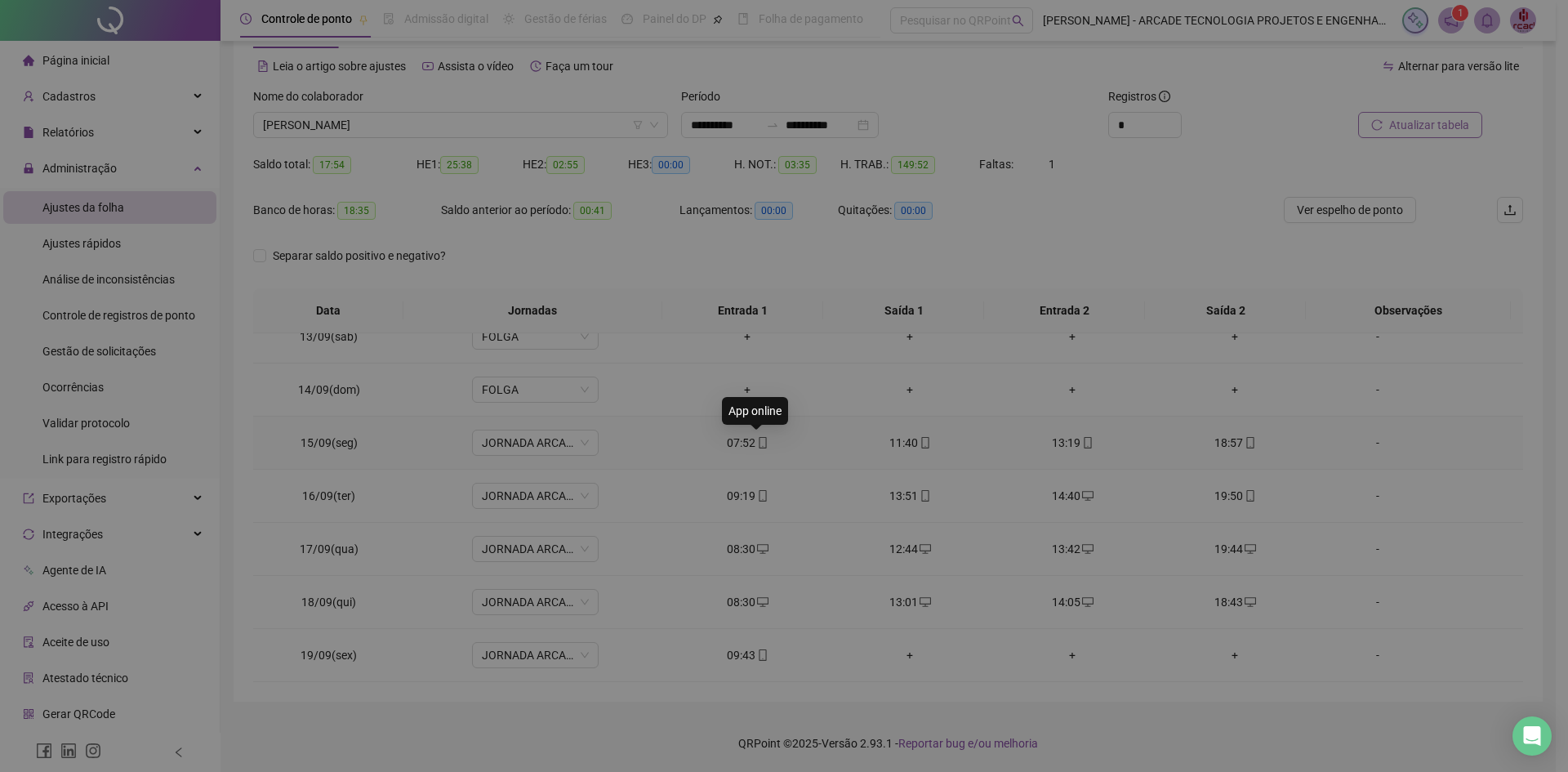
type input "**********"
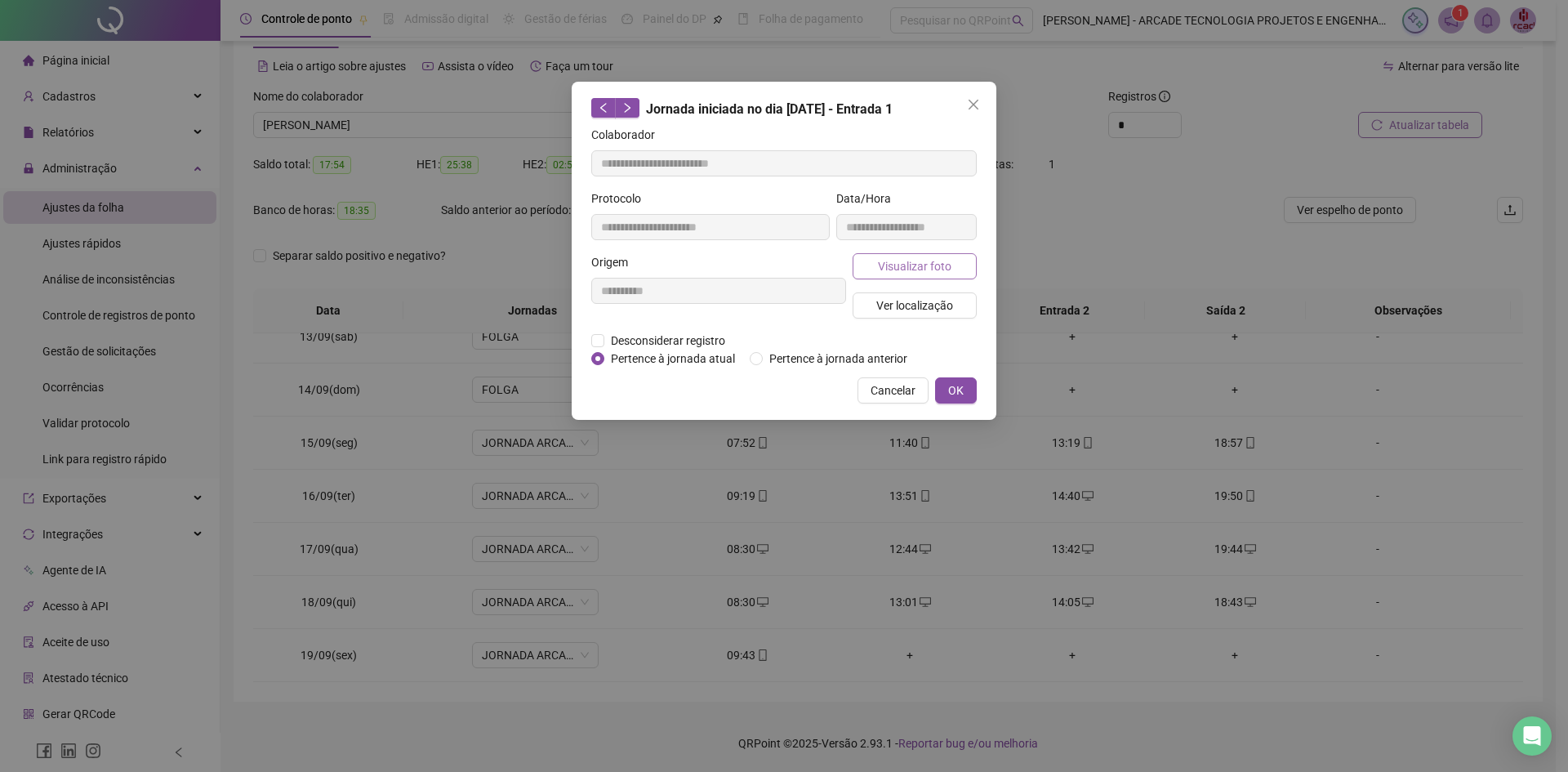
click at [901, 269] on span "Visualizar foto" at bounding box center [915, 266] width 74 height 18
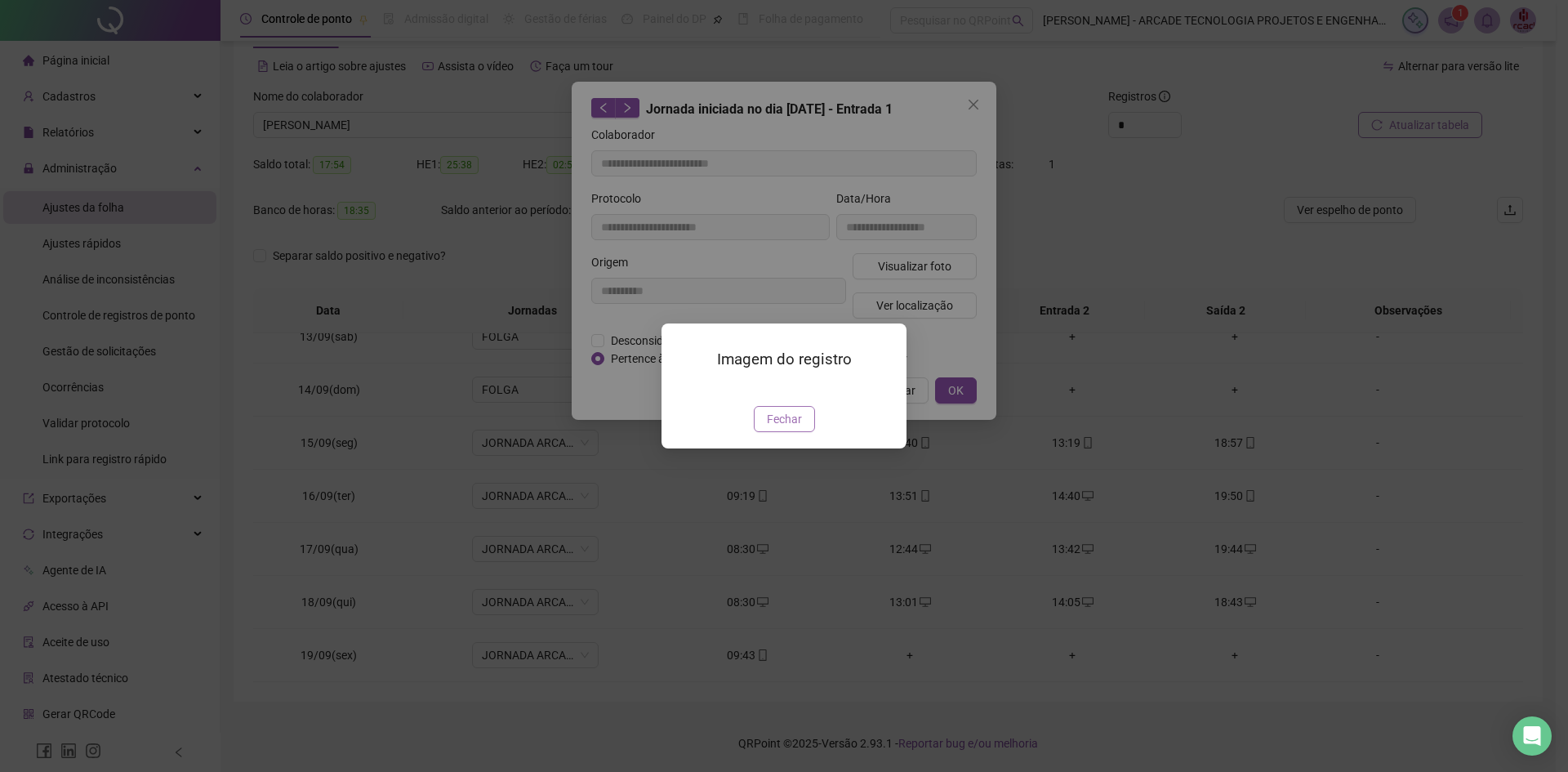
click at [780, 428] on span "Fechar" at bounding box center [784, 419] width 35 height 18
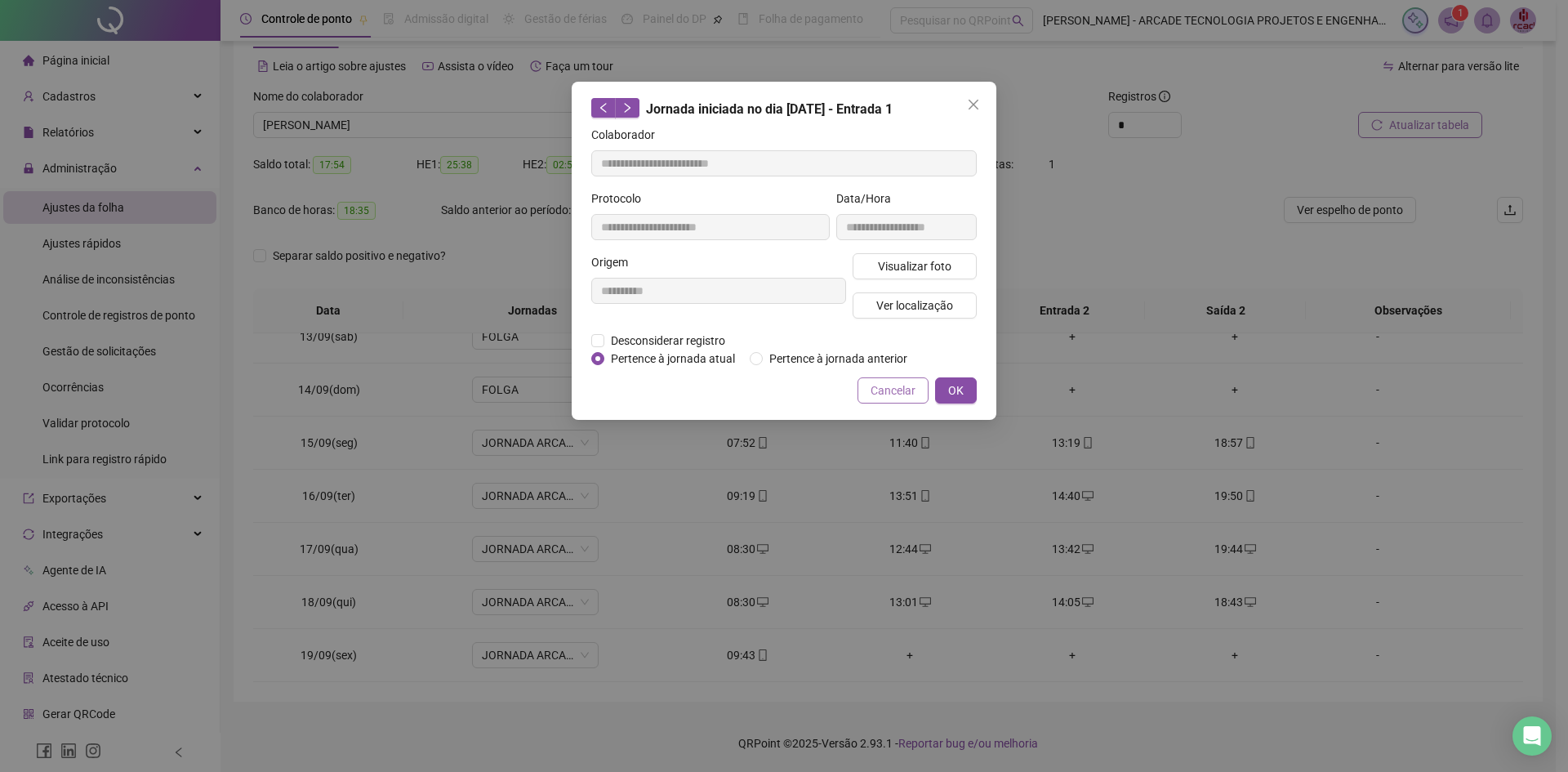
click at [873, 395] on span "Cancelar" at bounding box center [893, 390] width 45 height 18
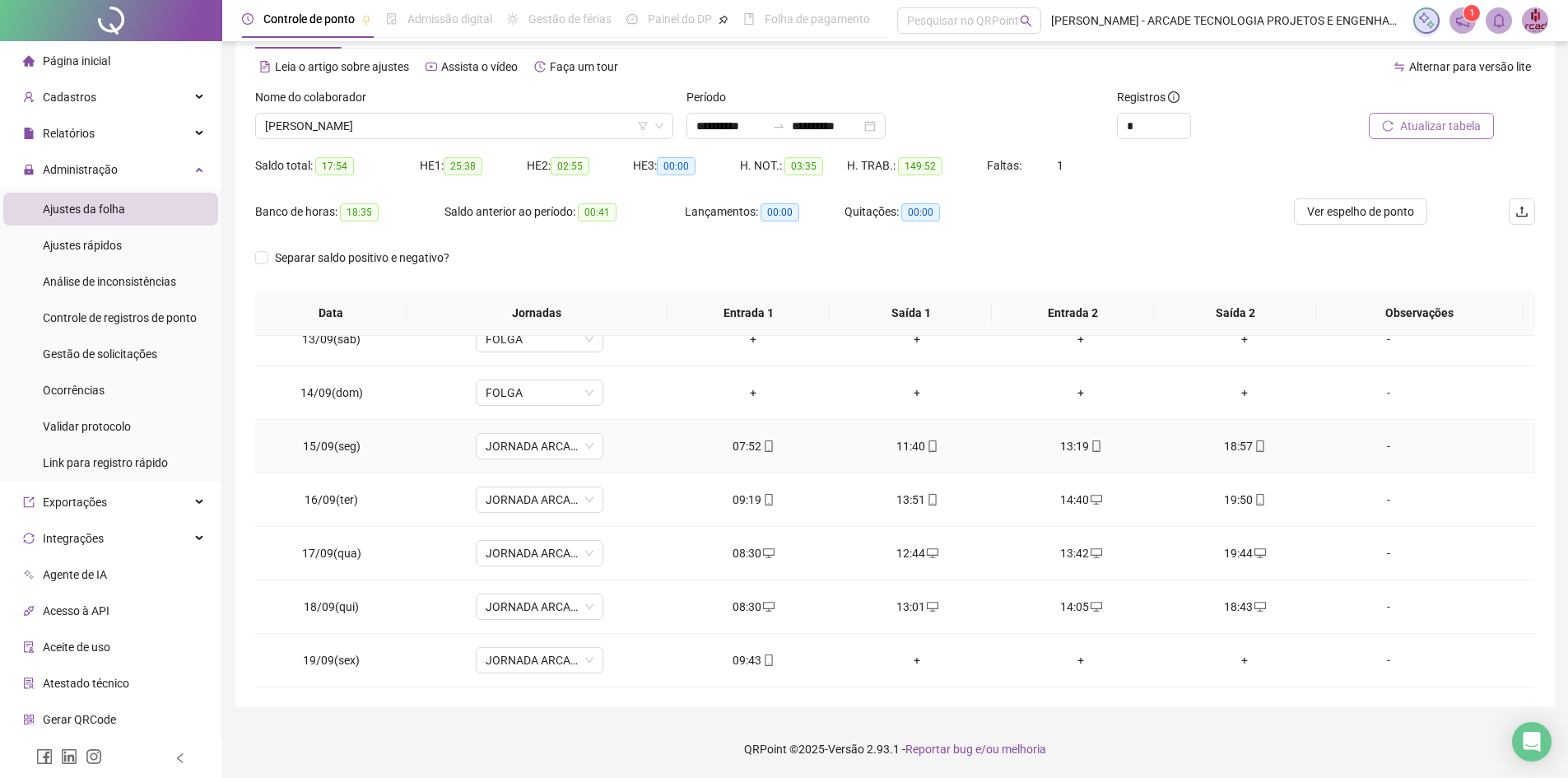
click at [923, 455] on div "11:40" at bounding box center [918, 447] width 138 height 18
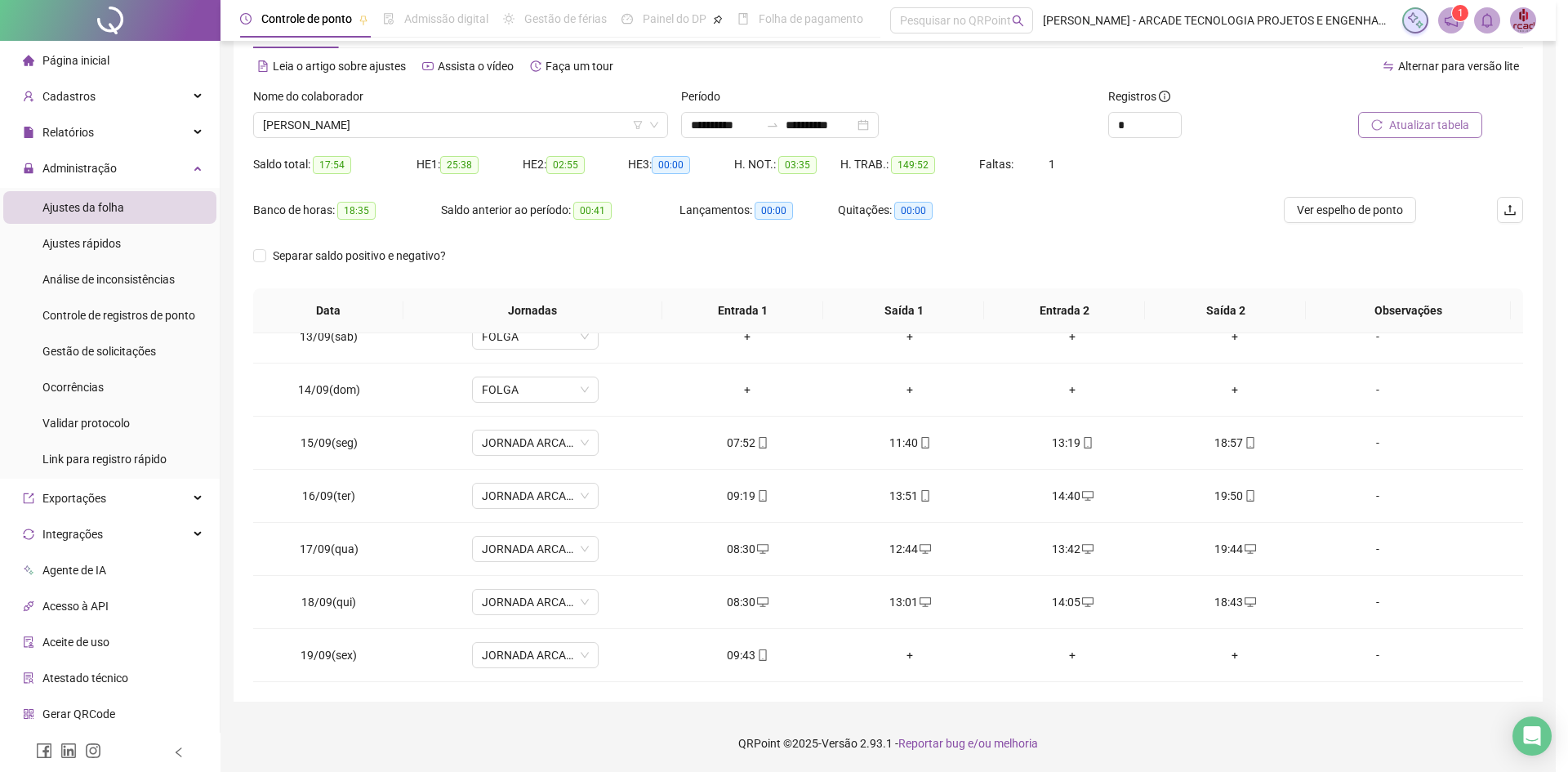
type input "**********"
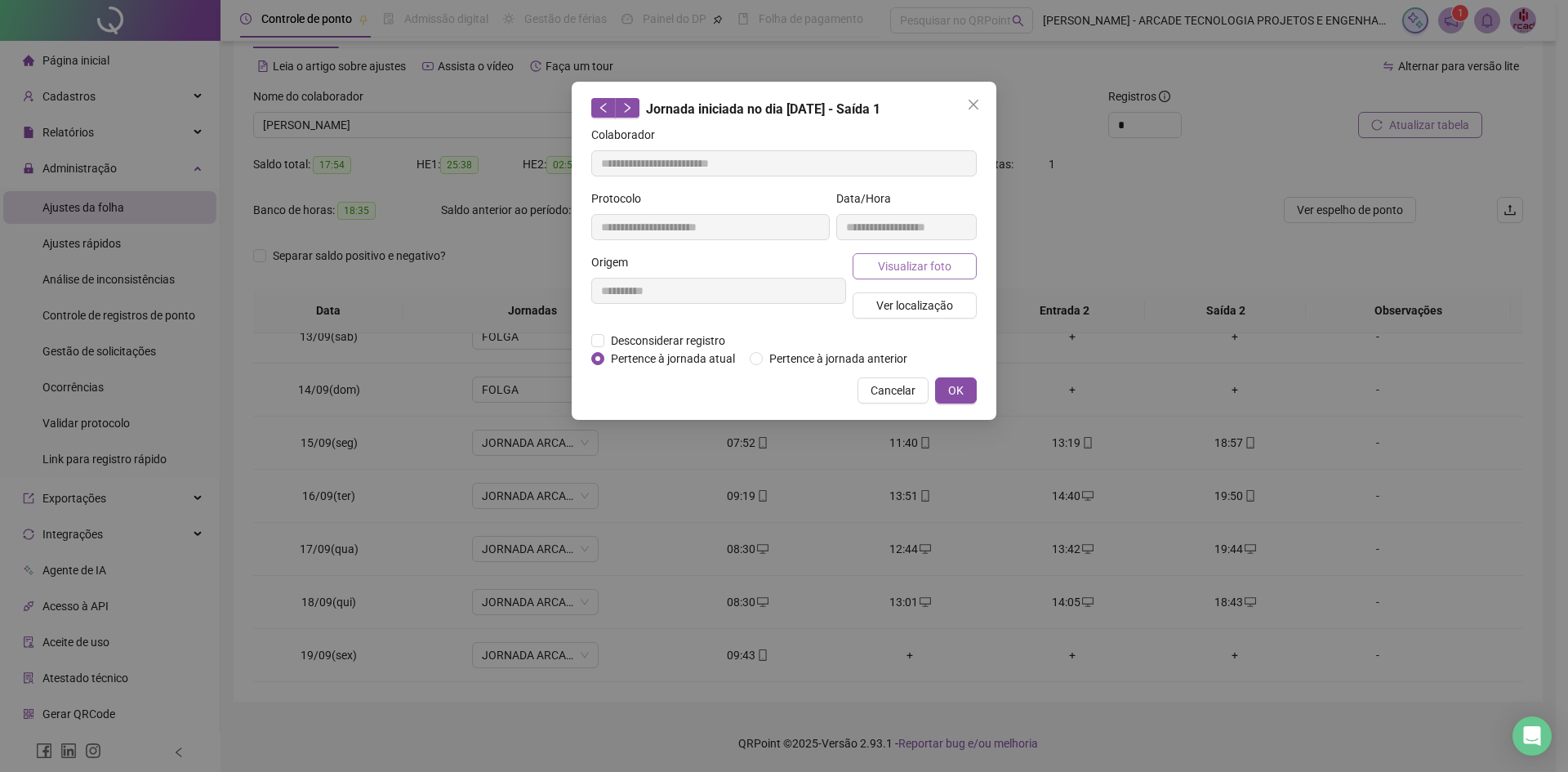
click at [889, 267] on span "Visualizar foto" at bounding box center [915, 266] width 74 height 18
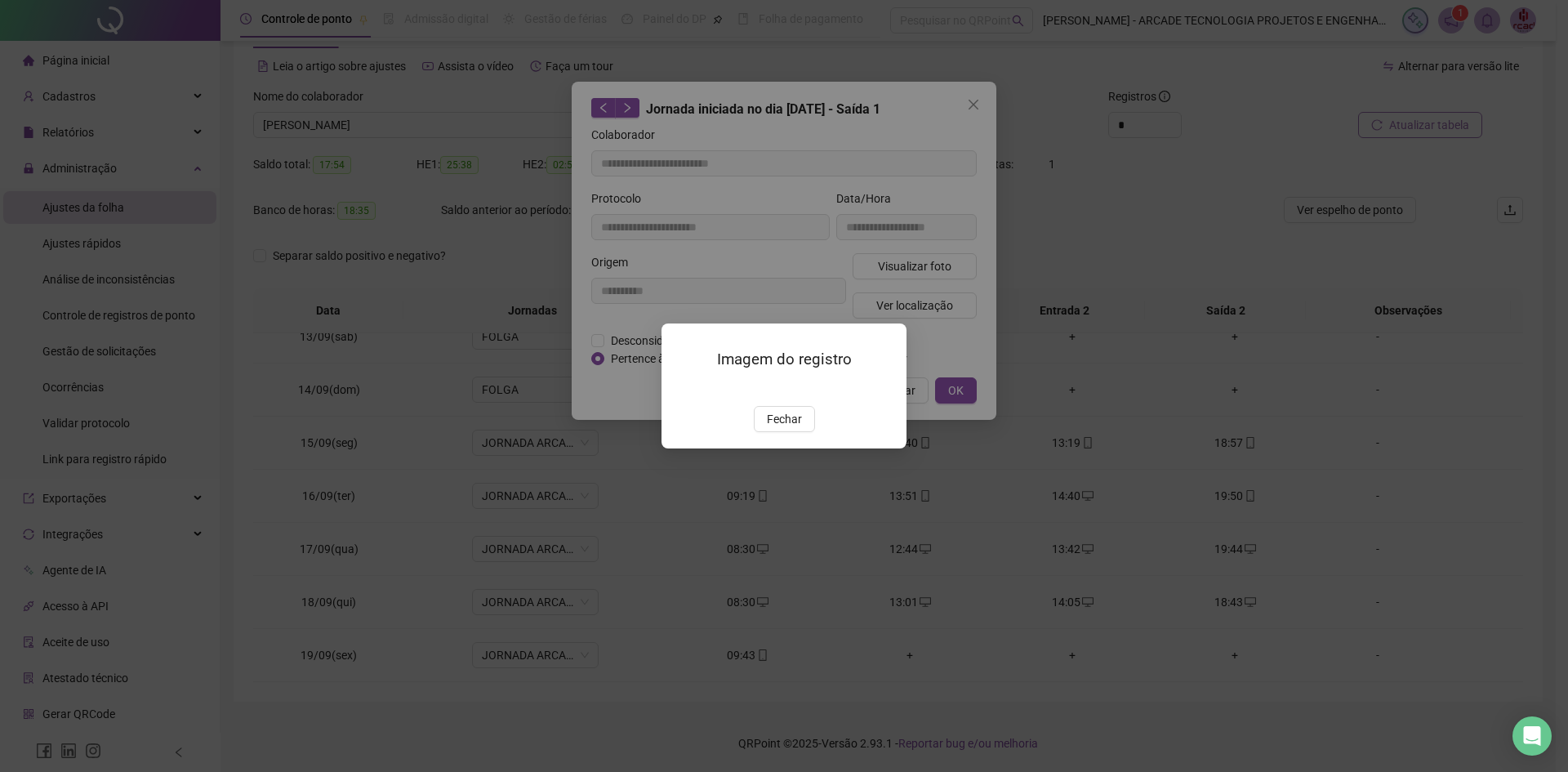
click at [681, 389] on img at bounding box center [681, 389] width 0 height 0
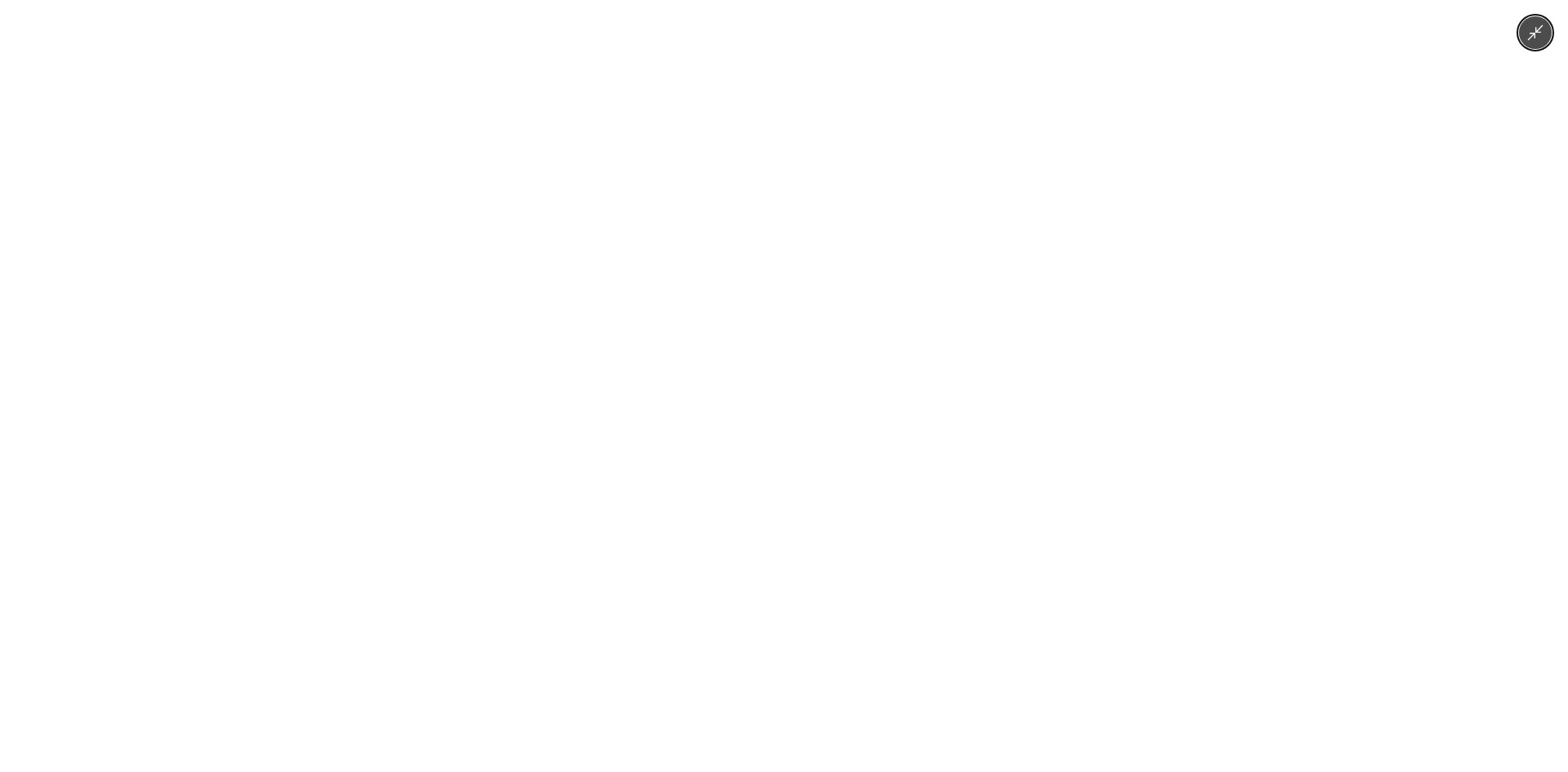
click at [777, 407] on img at bounding box center [784, 386] width 357 height 772
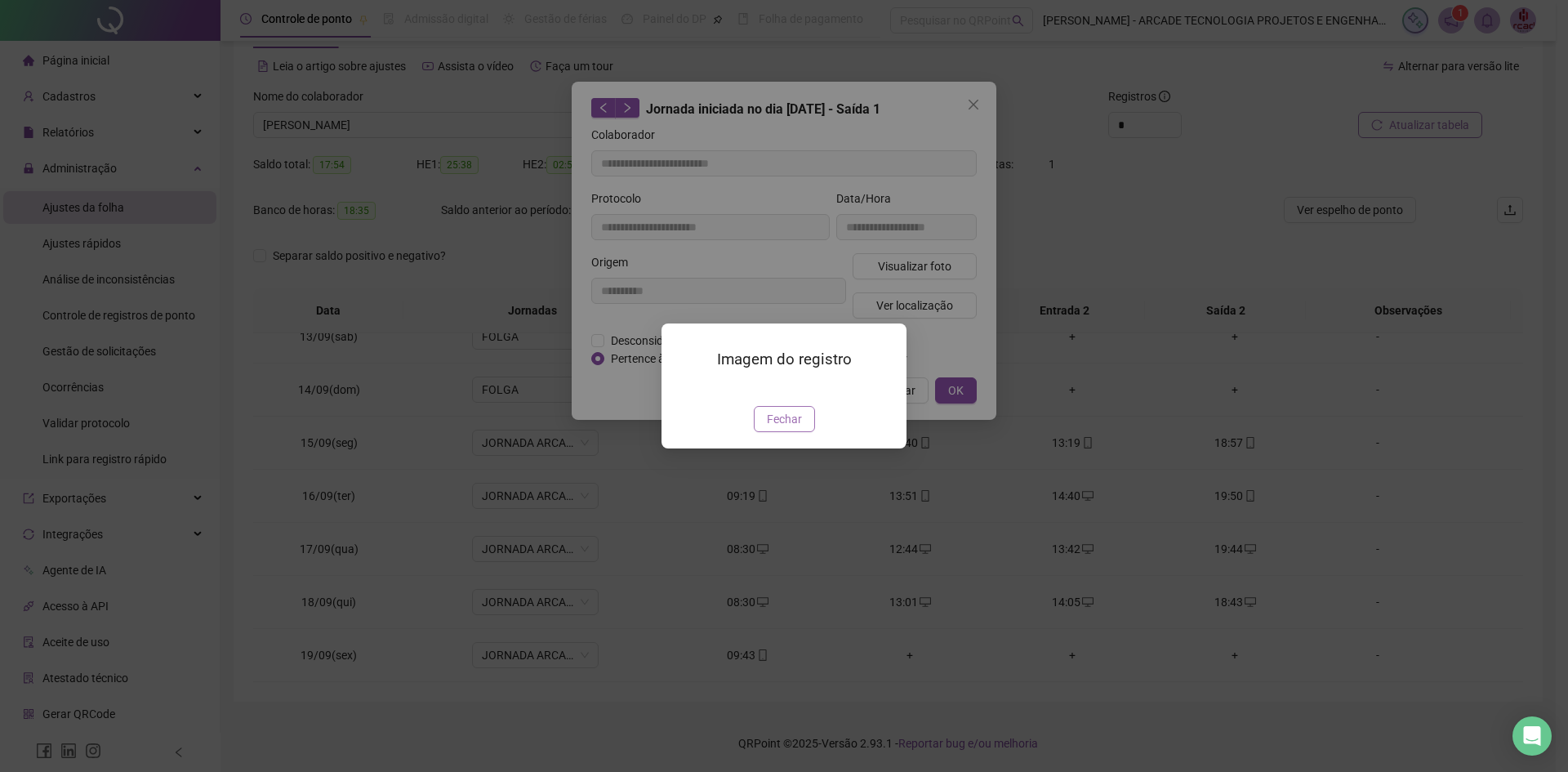
click at [780, 428] on span "Fechar" at bounding box center [784, 419] width 35 height 18
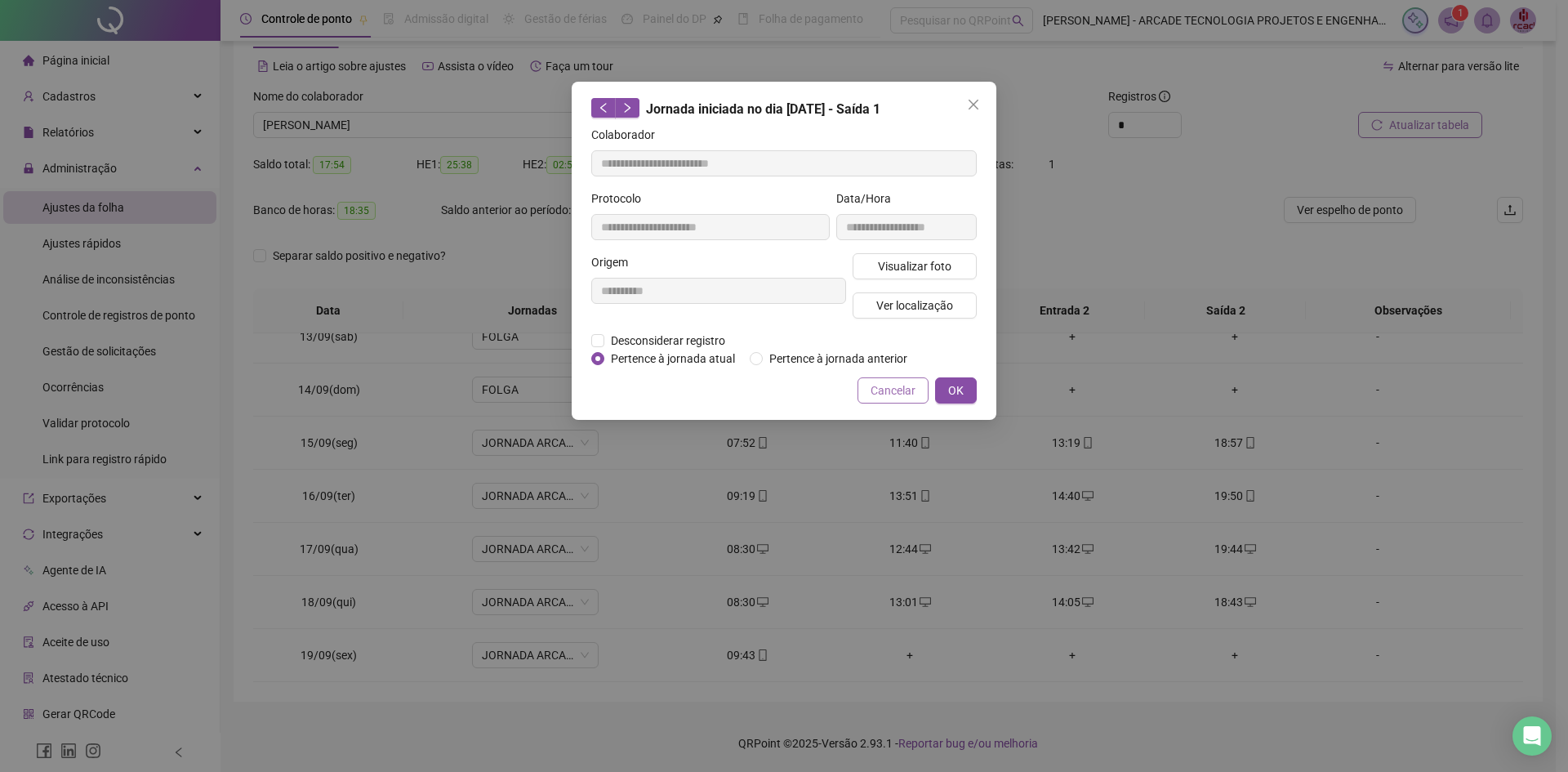
click at [905, 389] on span "Cancelar" at bounding box center [893, 390] width 45 height 18
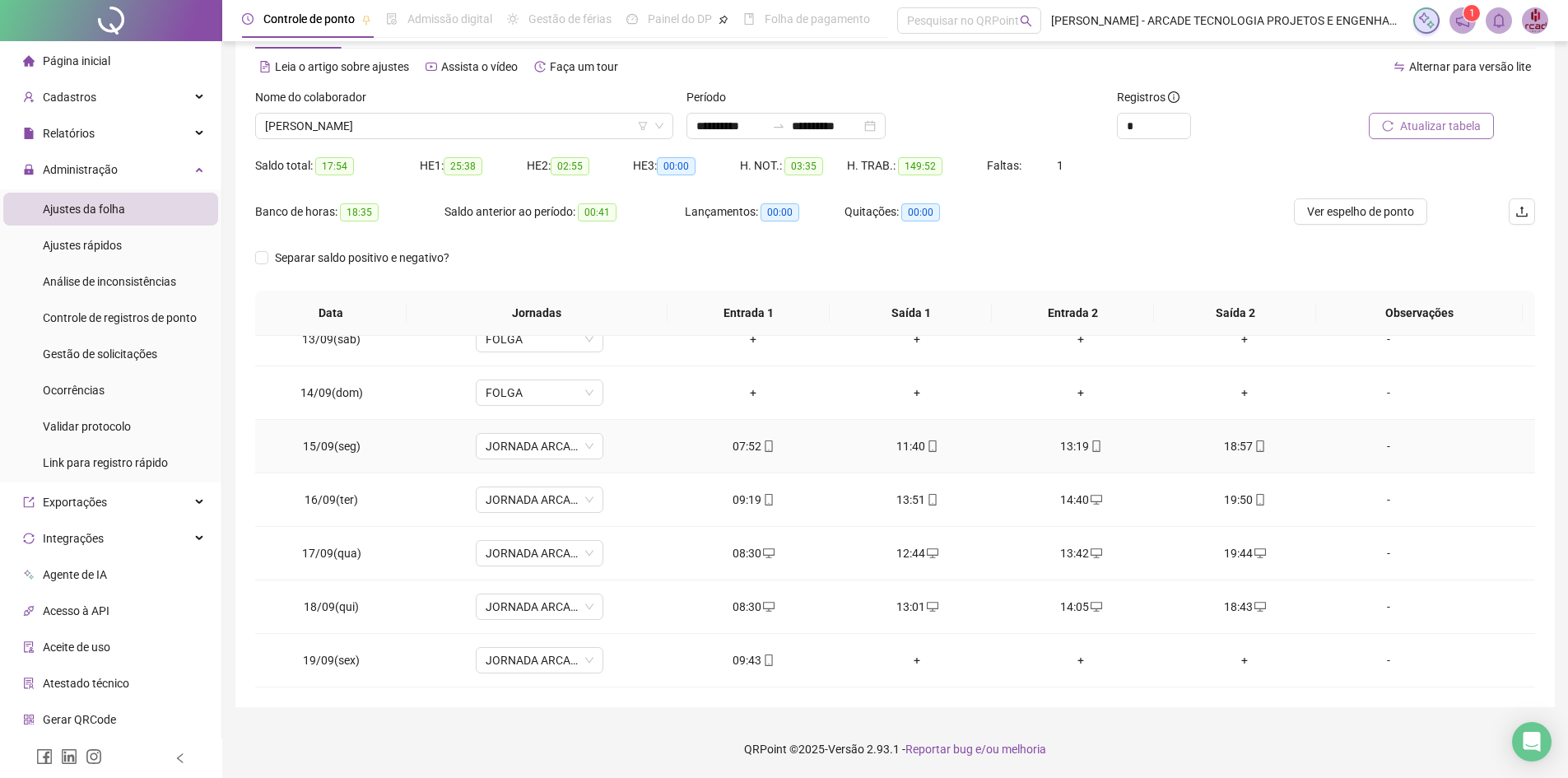
click at [1089, 449] on span "mobile" at bounding box center [1095, 446] width 14 height 12
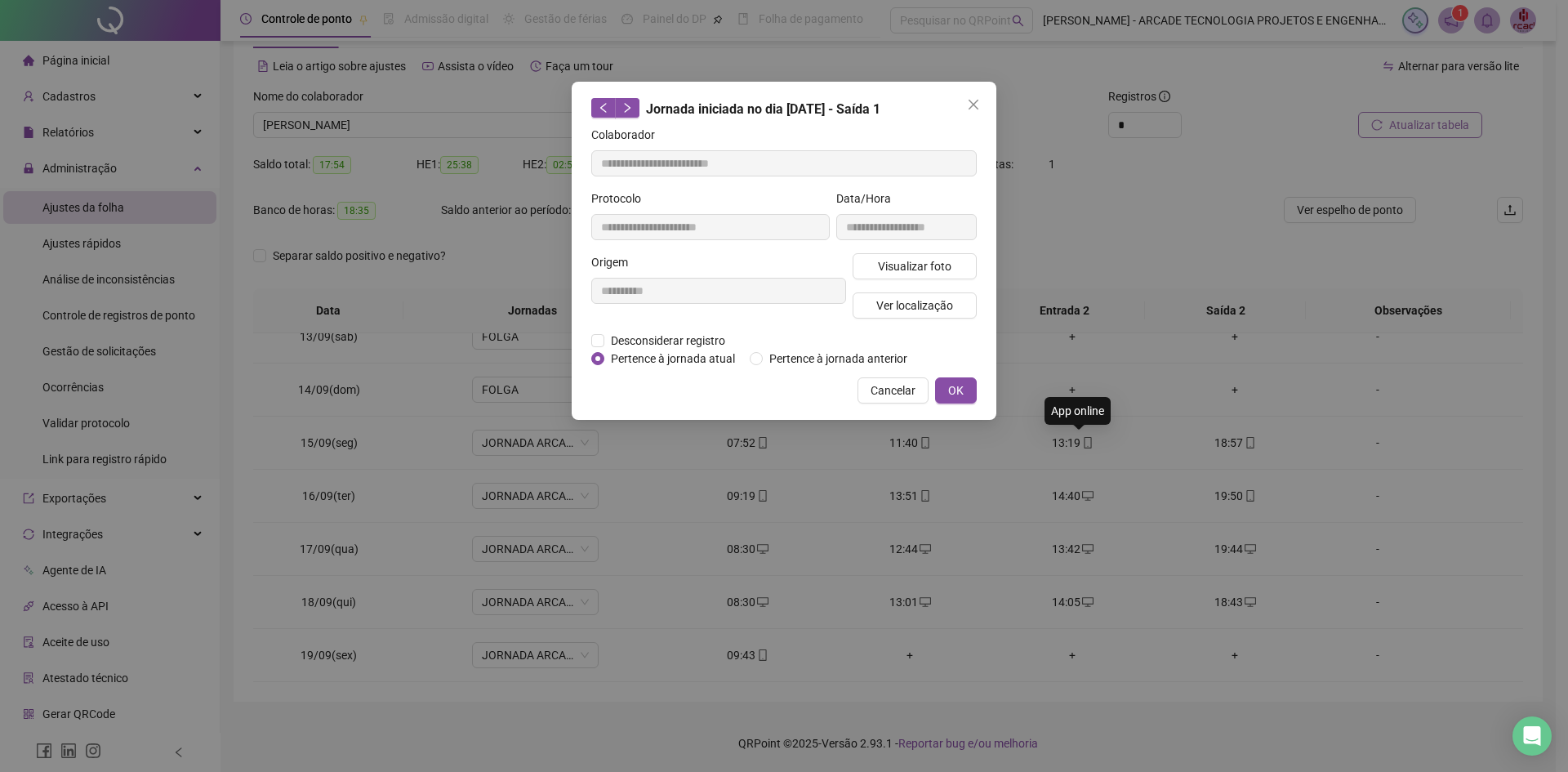
type input "**********"
click at [917, 259] on span "Visualizar foto" at bounding box center [915, 266] width 74 height 18
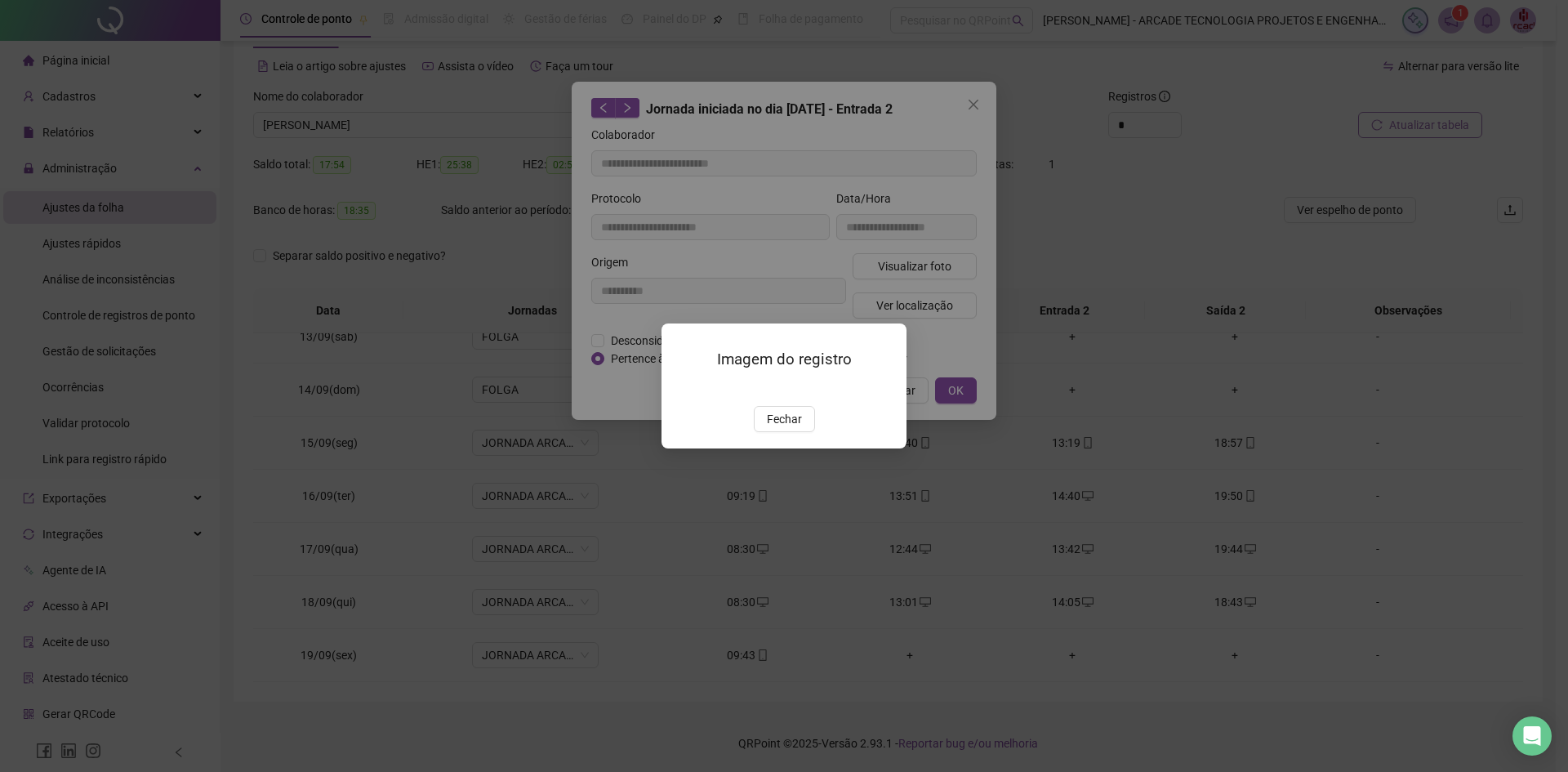
click at [681, 389] on img at bounding box center [681, 389] width 0 height 0
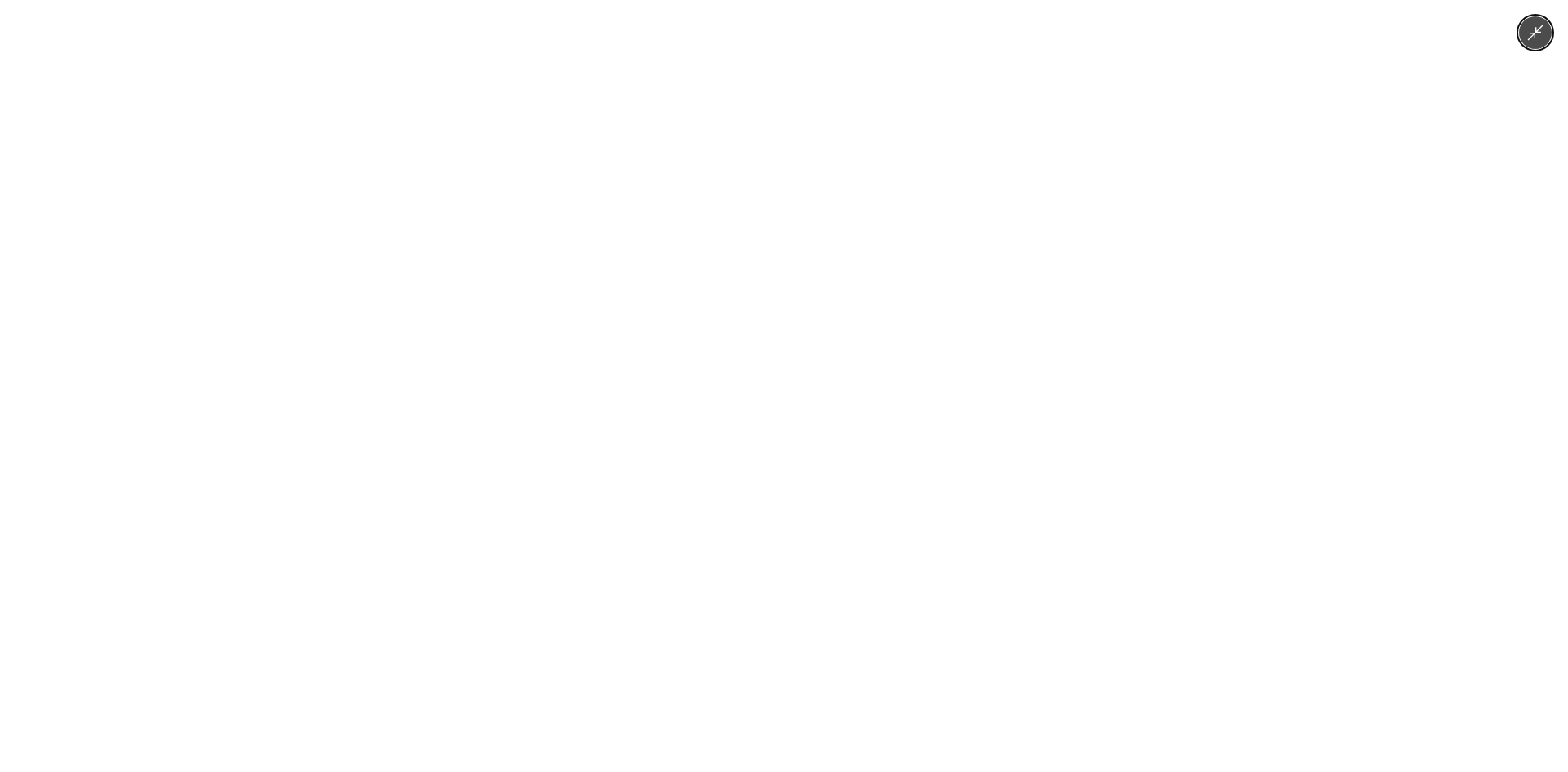
click at [735, 436] on img at bounding box center [784, 386] width 357 height 772
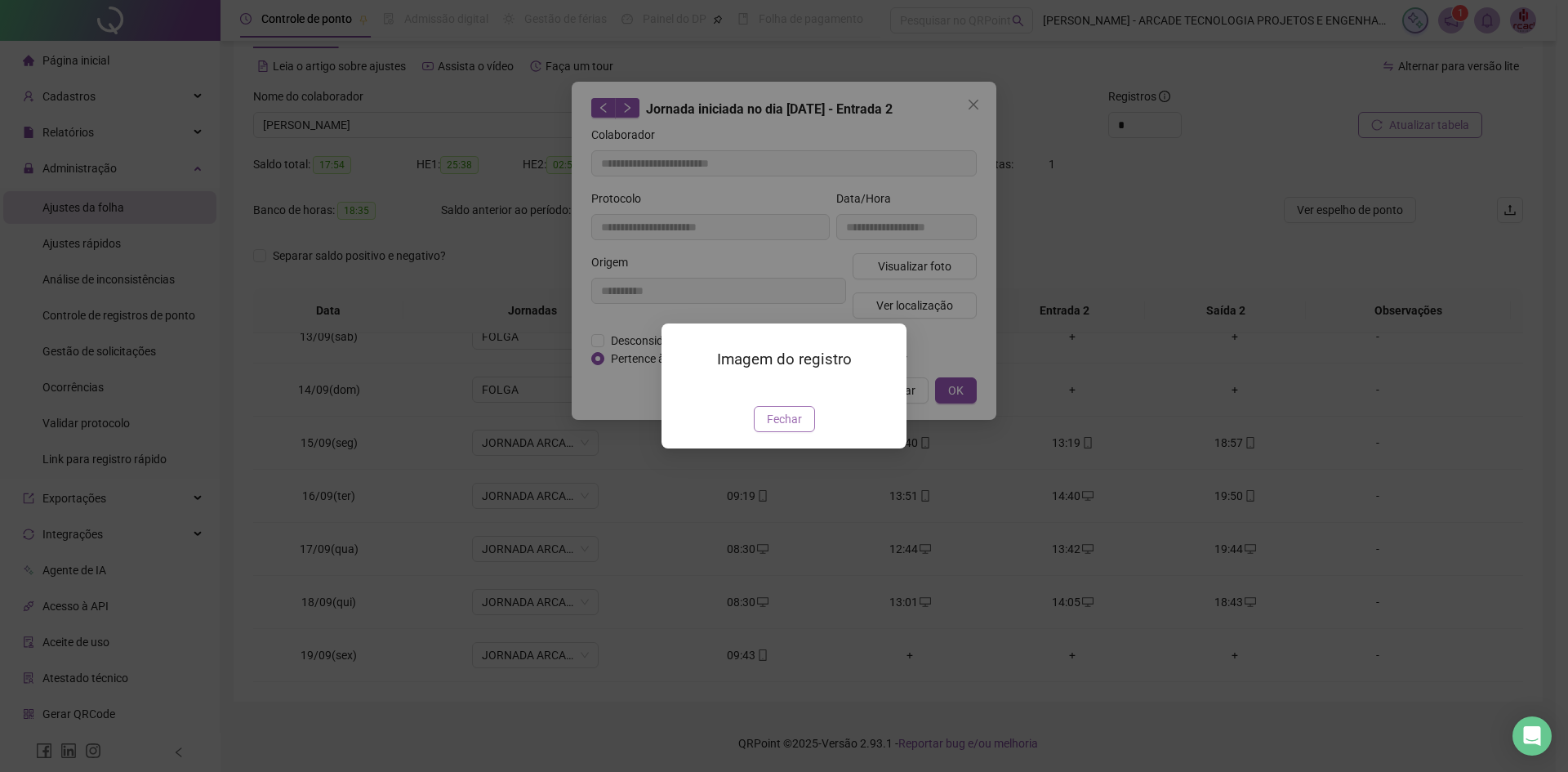
click at [799, 428] on span "Fechar" at bounding box center [784, 419] width 35 height 18
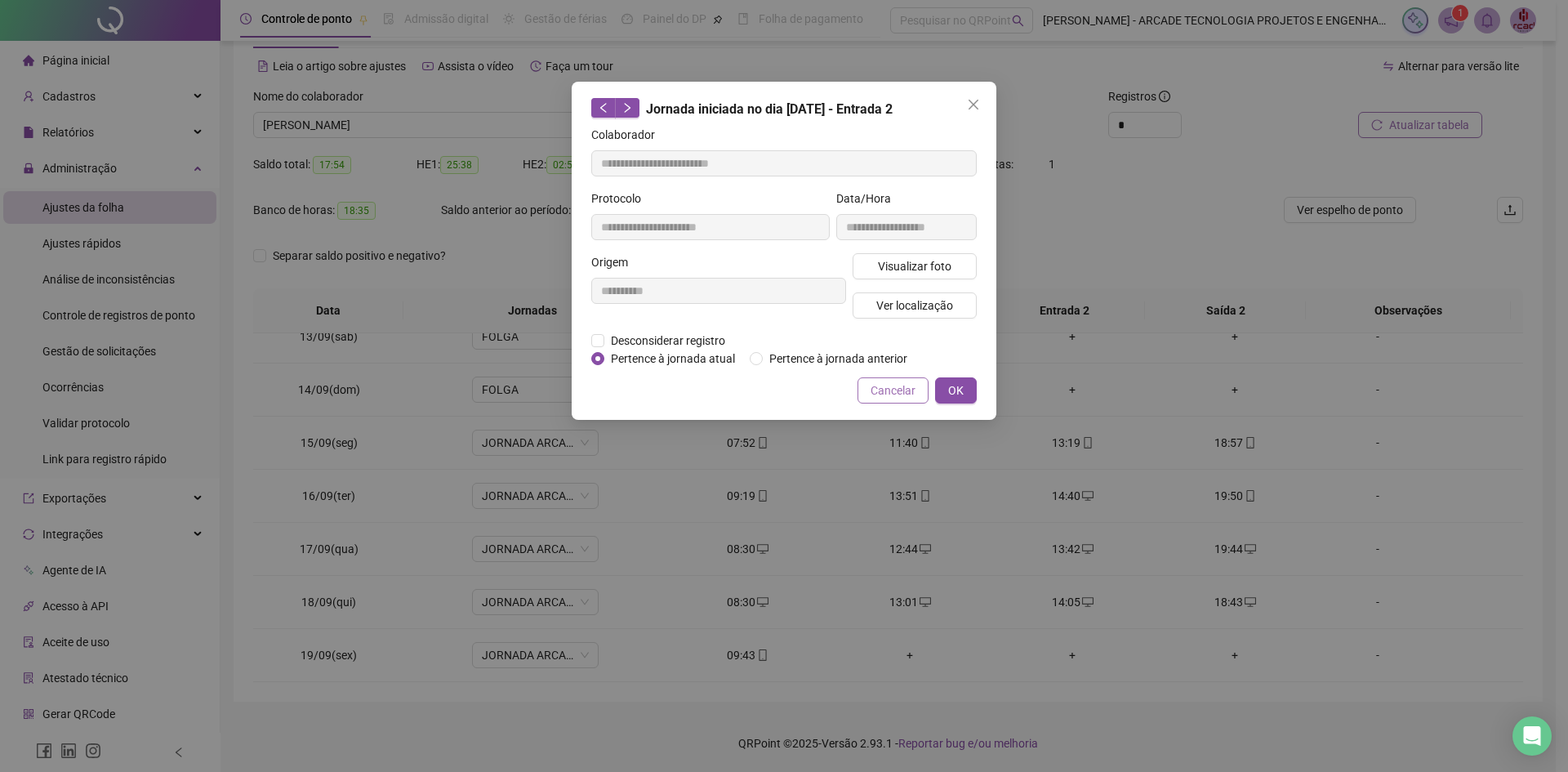
click at [876, 393] on span "Cancelar" at bounding box center [893, 390] width 45 height 18
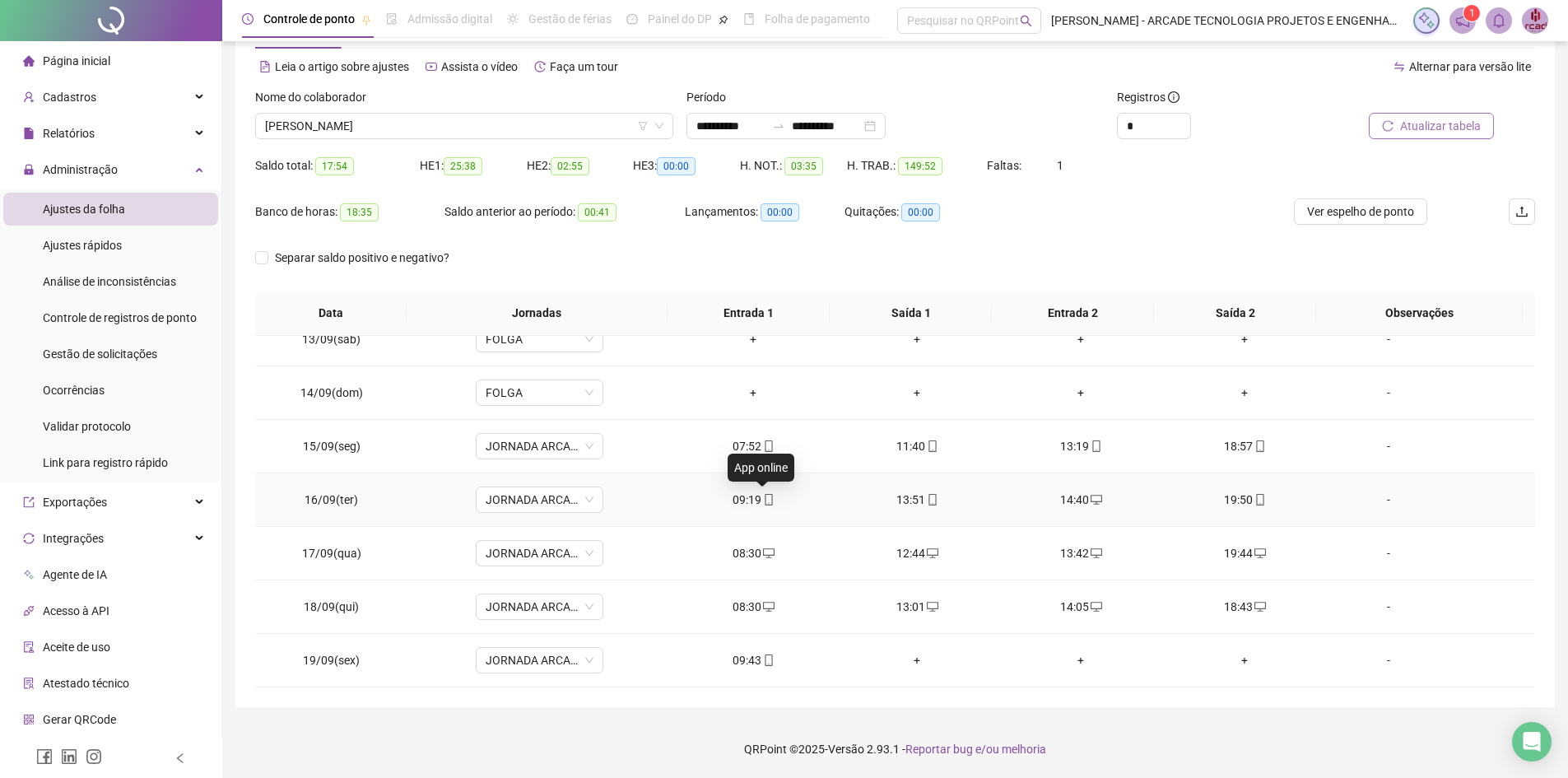
click at [765, 500] on icon "mobile" at bounding box center [768, 499] width 12 height 12
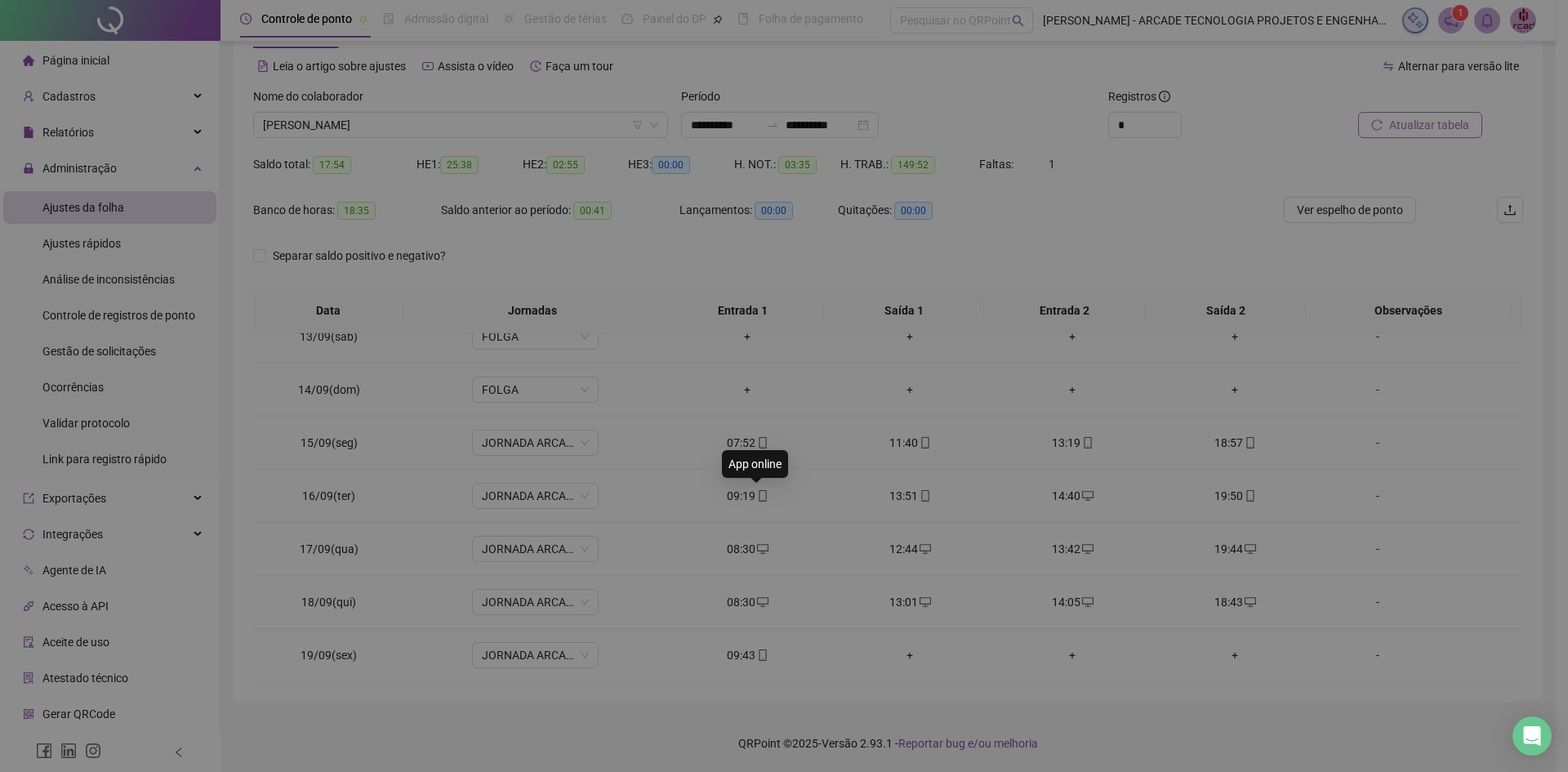
type input "**********"
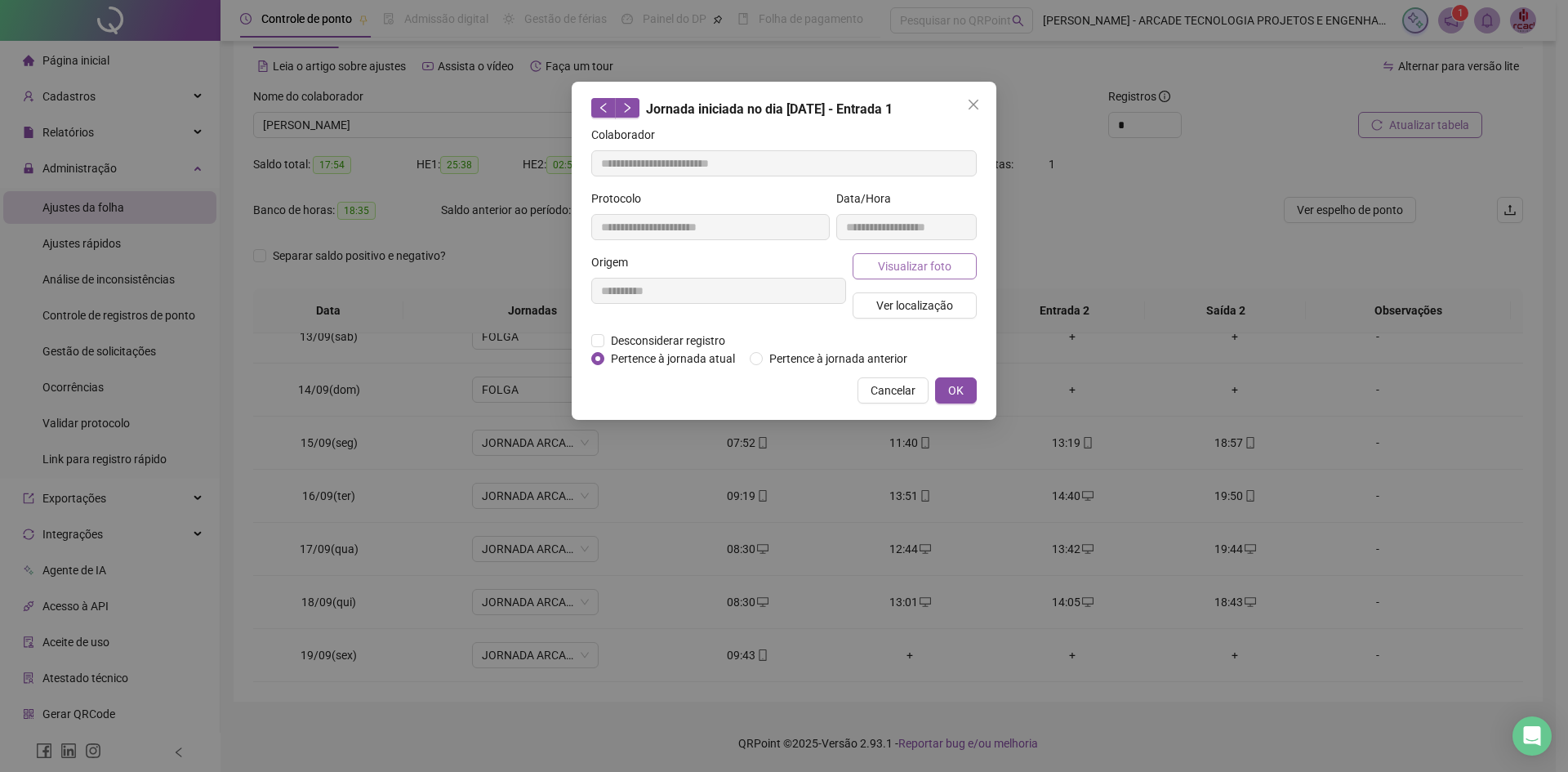
click at [928, 268] on span "Visualizar foto" at bounding box center [915, 266] width 74 height 18
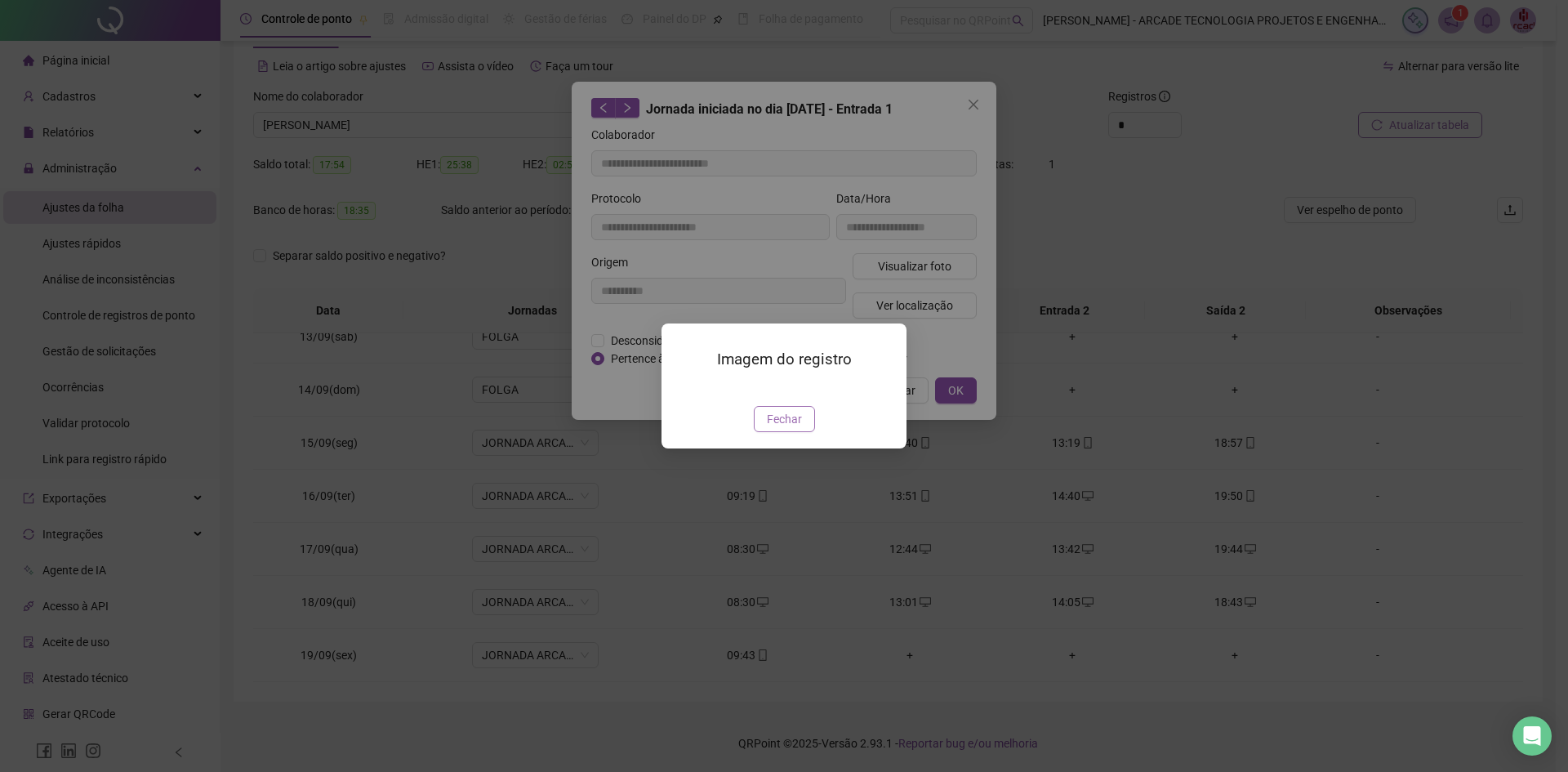
click at [794, 428] on span "Fechar" at bounding box center [784, 419] width 35 height 18
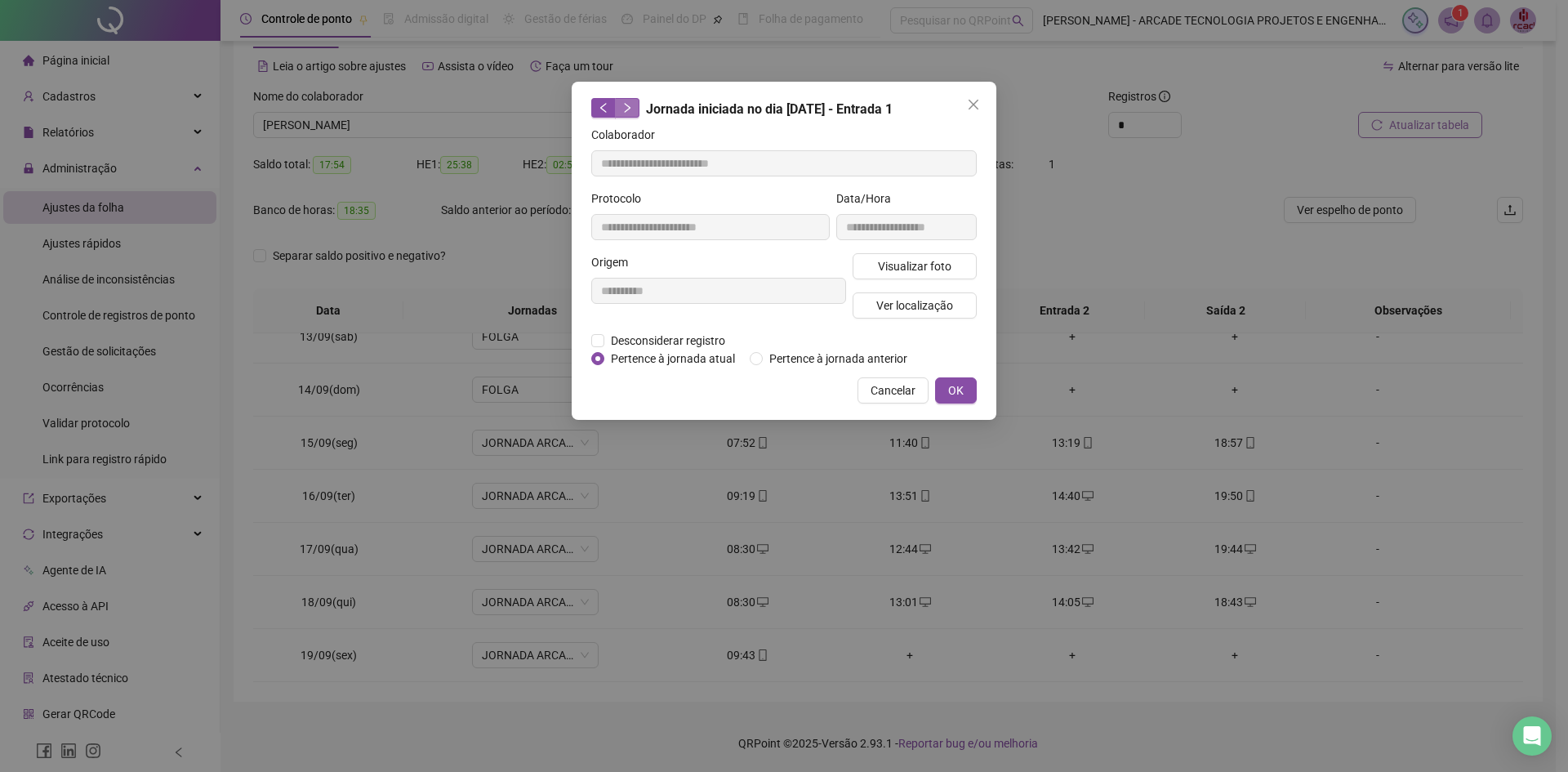
click at [630, 107] on icon "right" at bounding box center [627, 107] width 5 height 10
type input "**********"
click at [925, 266] on span "Visualizar foto" at bounding box center [915, 266] width 74 height 18
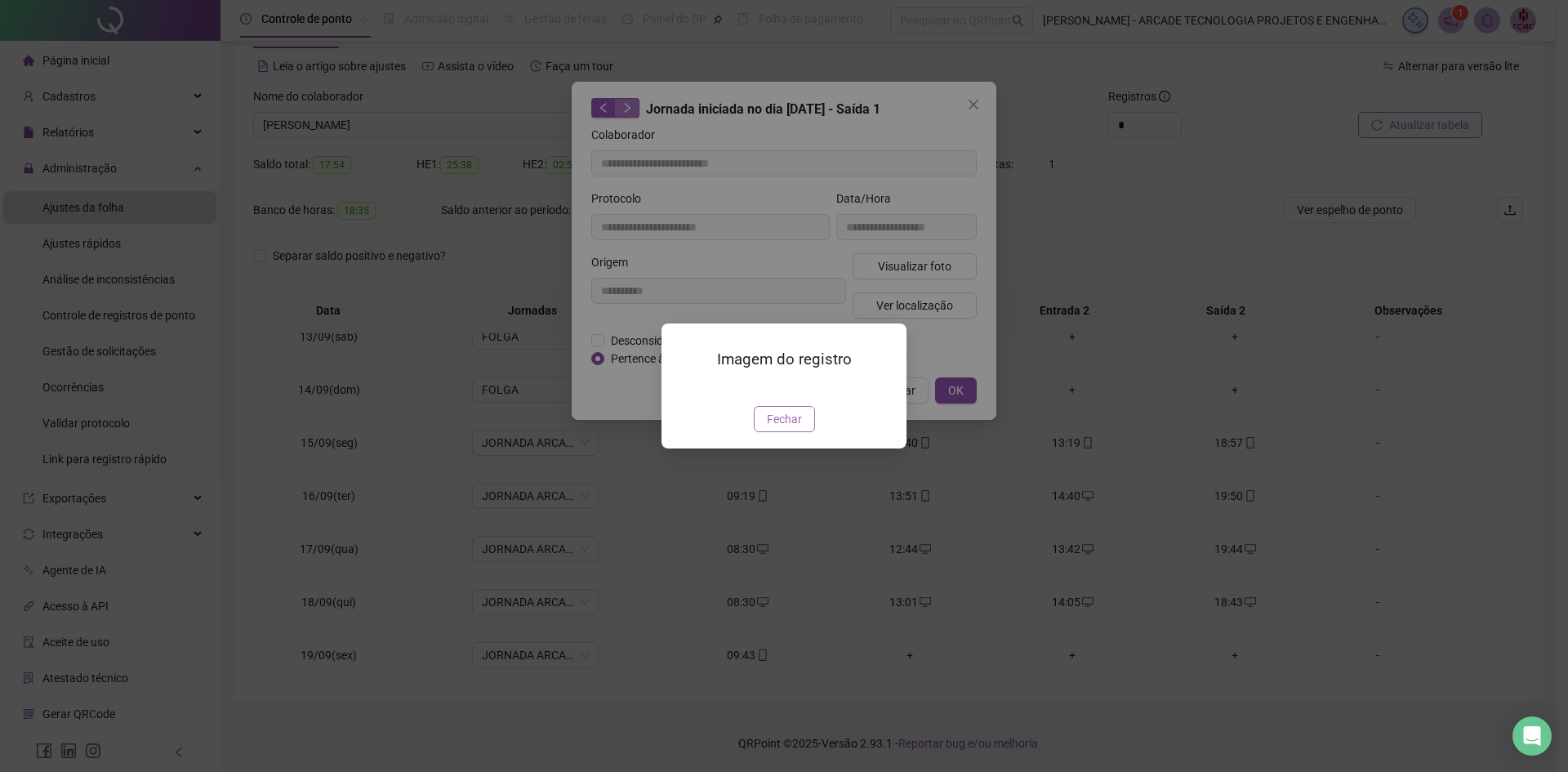
click at [794, 428] on span "Fechar" at bounding box center [784, 419] width 35 height 18
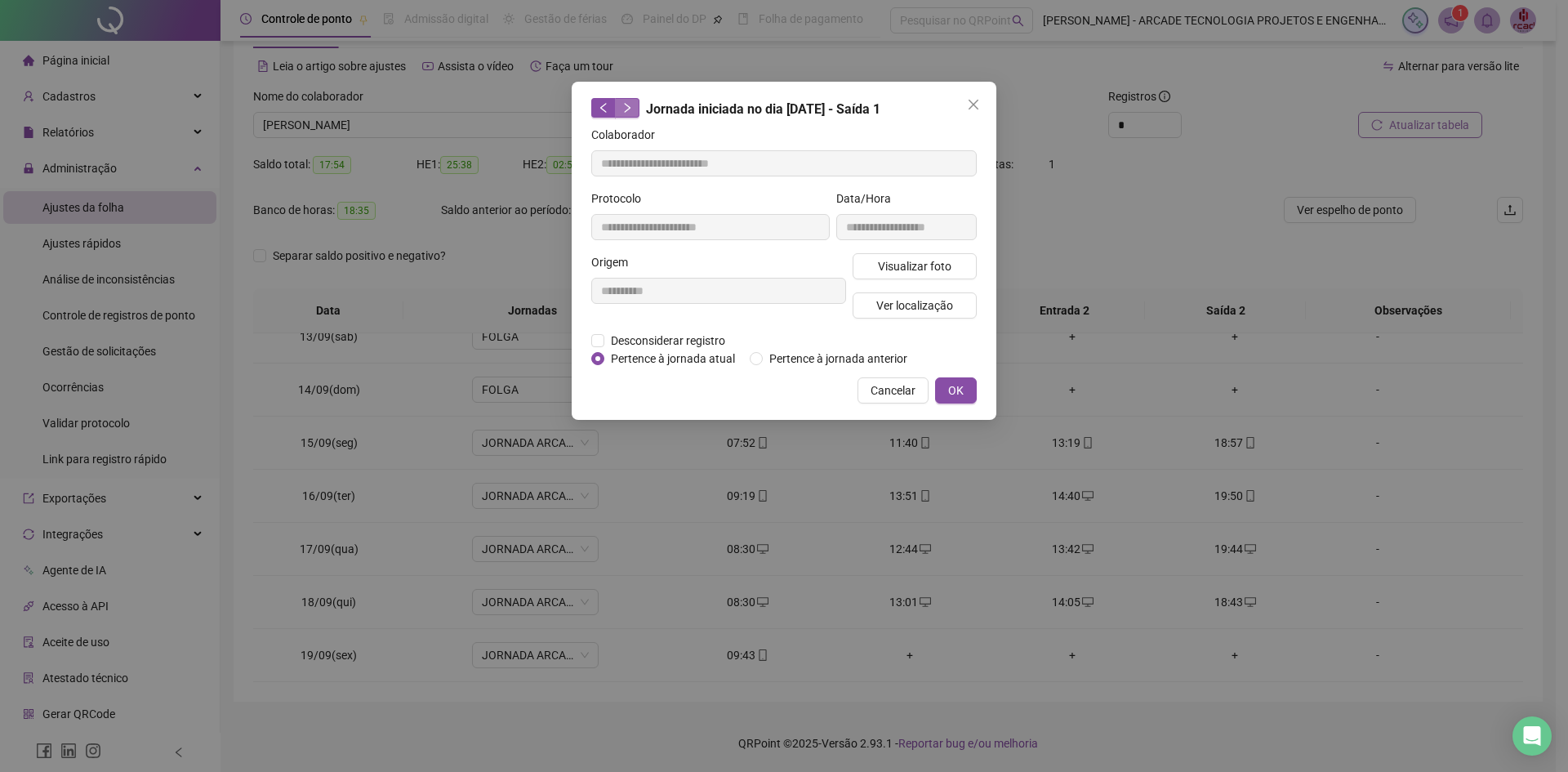
click at [629, 113] on button "button" at bounding box center [626, 108] width 24 height 20
type input "**********"
click at [625, 102] on button "button" at bounding box center [626, 108] width 24 height 20
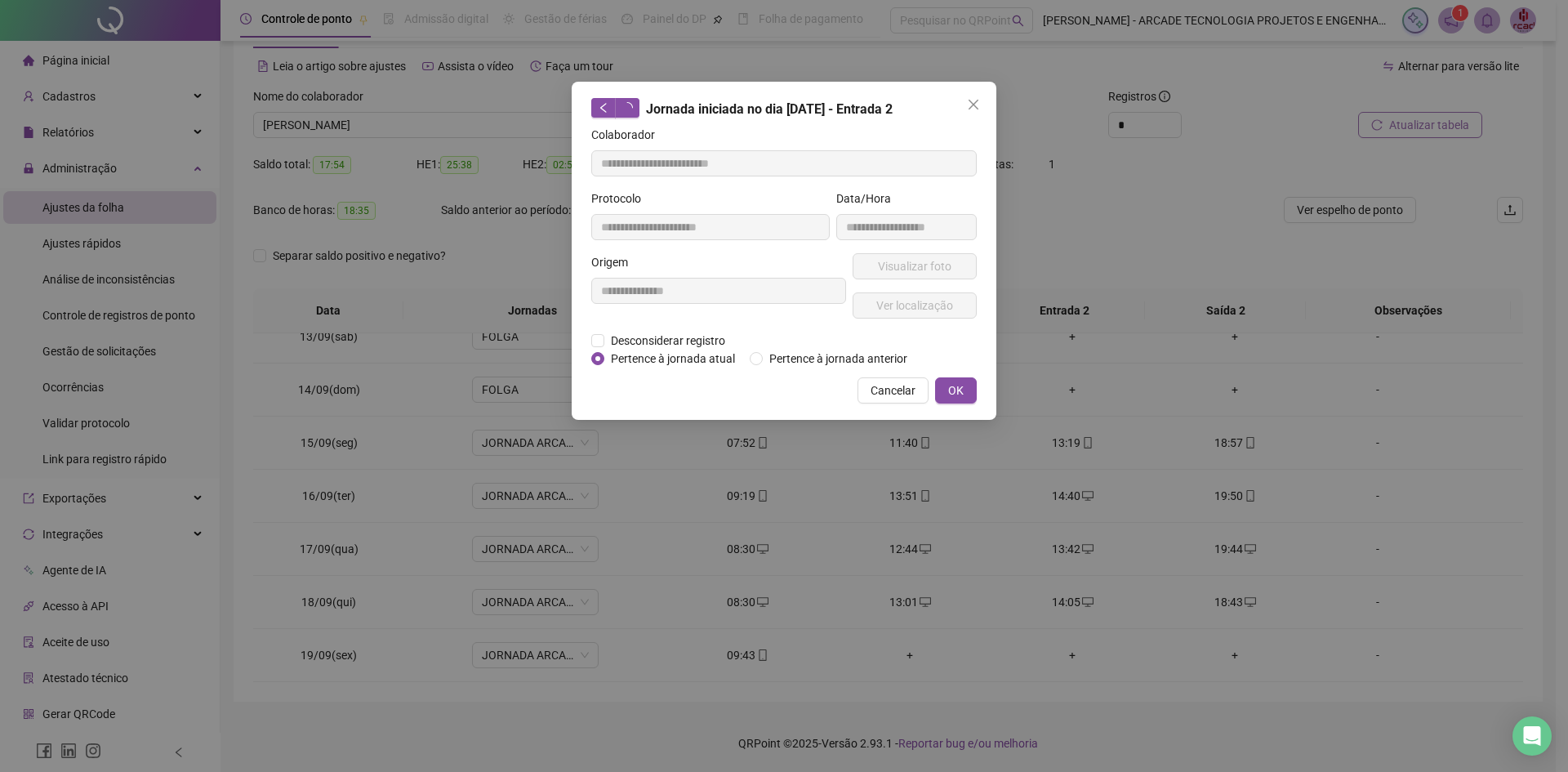
type input "**********"
click at [883, 391] on span "Cancelar" at bounding box center [893, 390] width 45 height 18
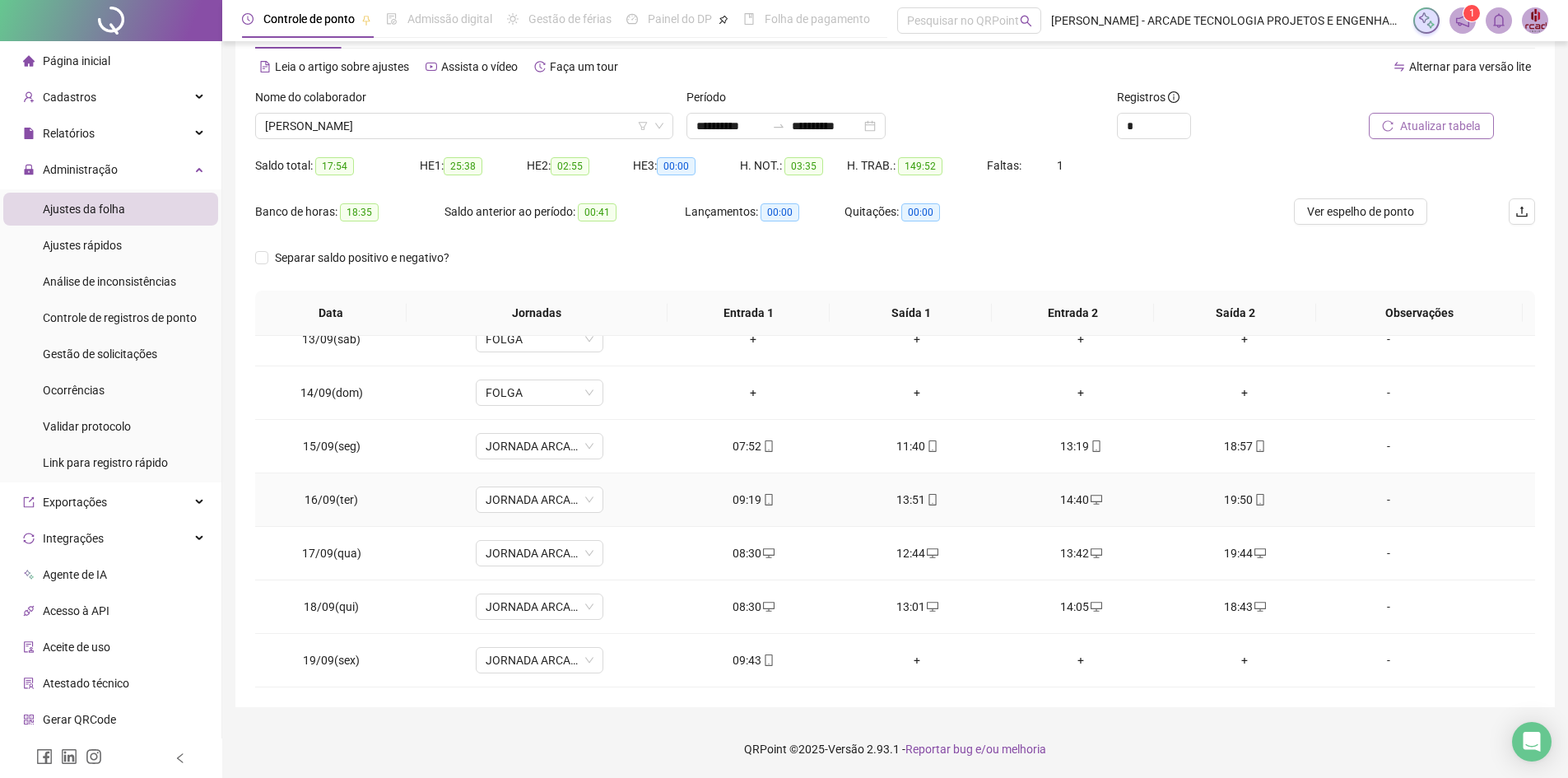
click at [1256, 503] on icon "mobile" at bounding box center [1260, 499] width 7 height 12
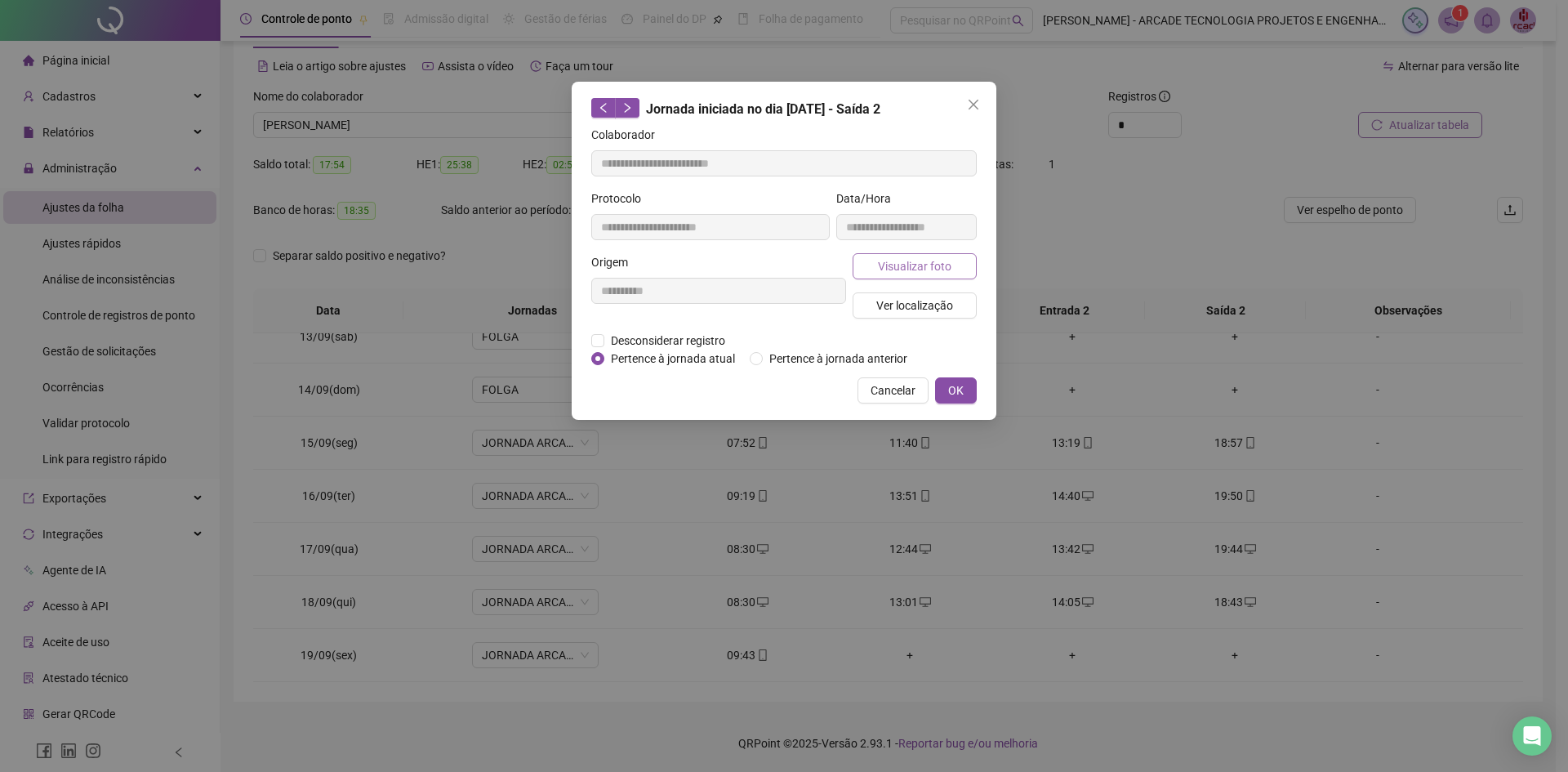
click at [945, 271] on span "Visualizar foto" at bounding box center [915, 266] width 74 height 18
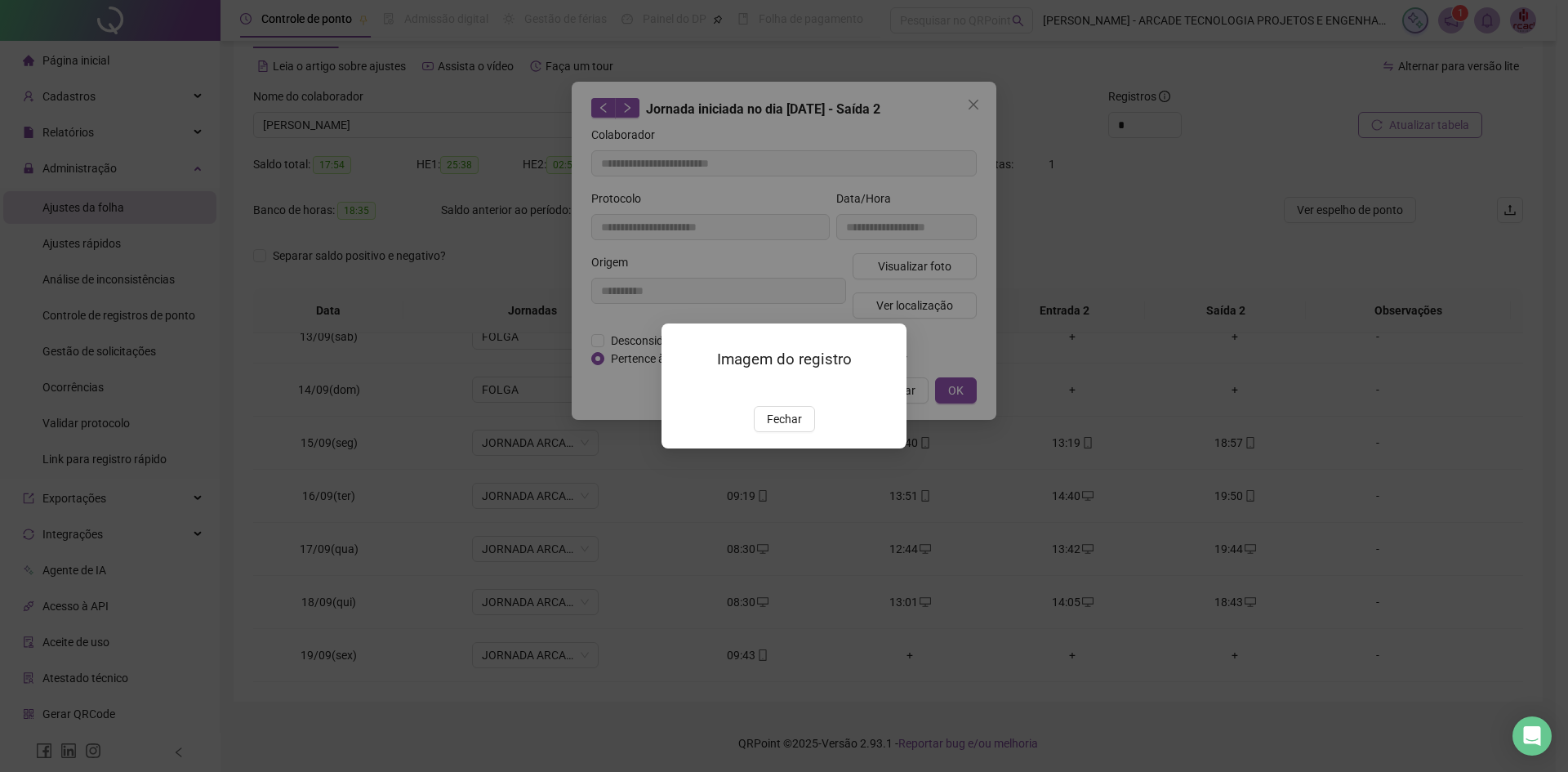
click at [681, 389] on img at bounding box center [681, 389] width 0 height 0
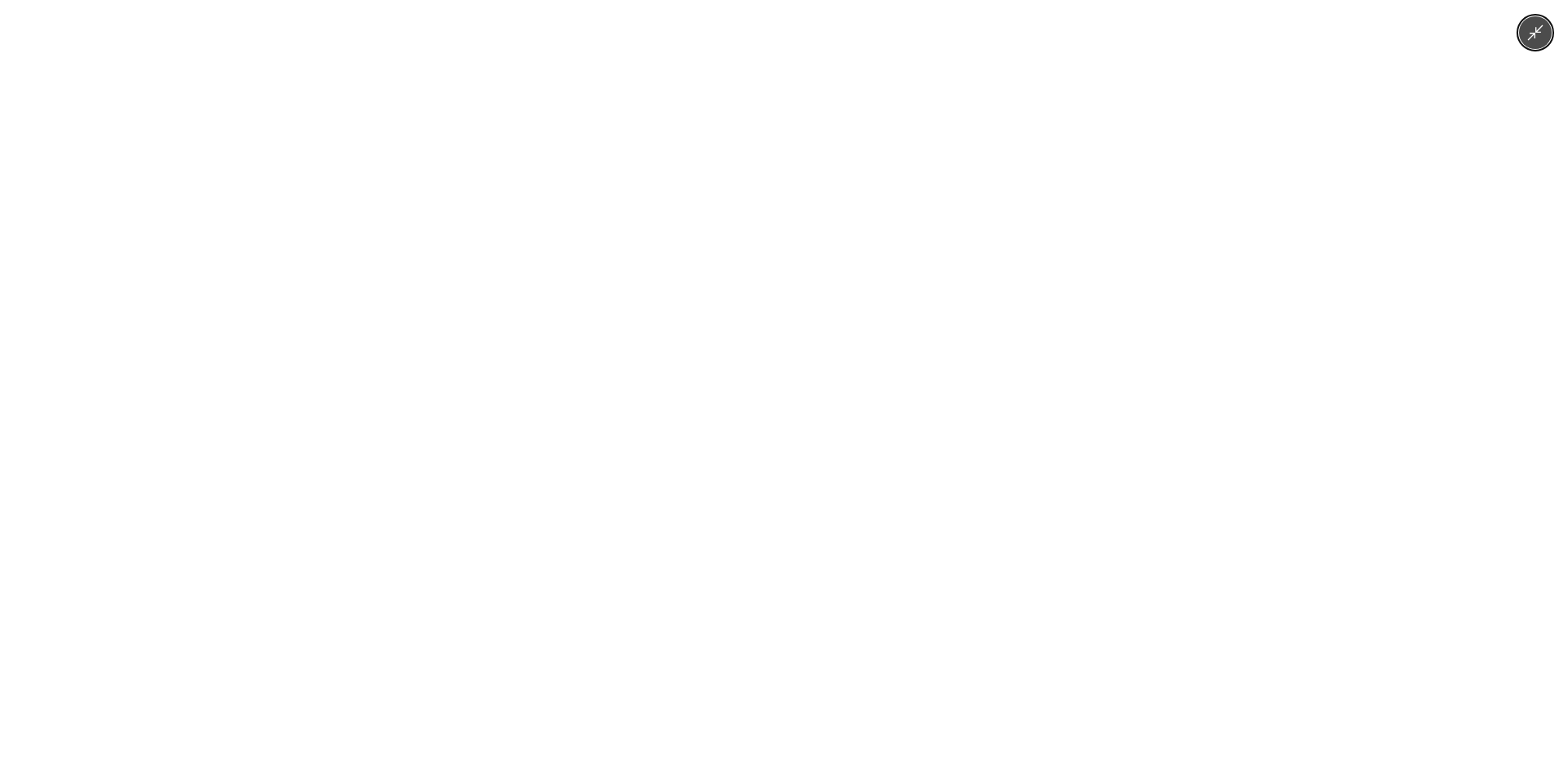
click at [826, 548] on img at bounding box center [784, 386] width 357 height 772
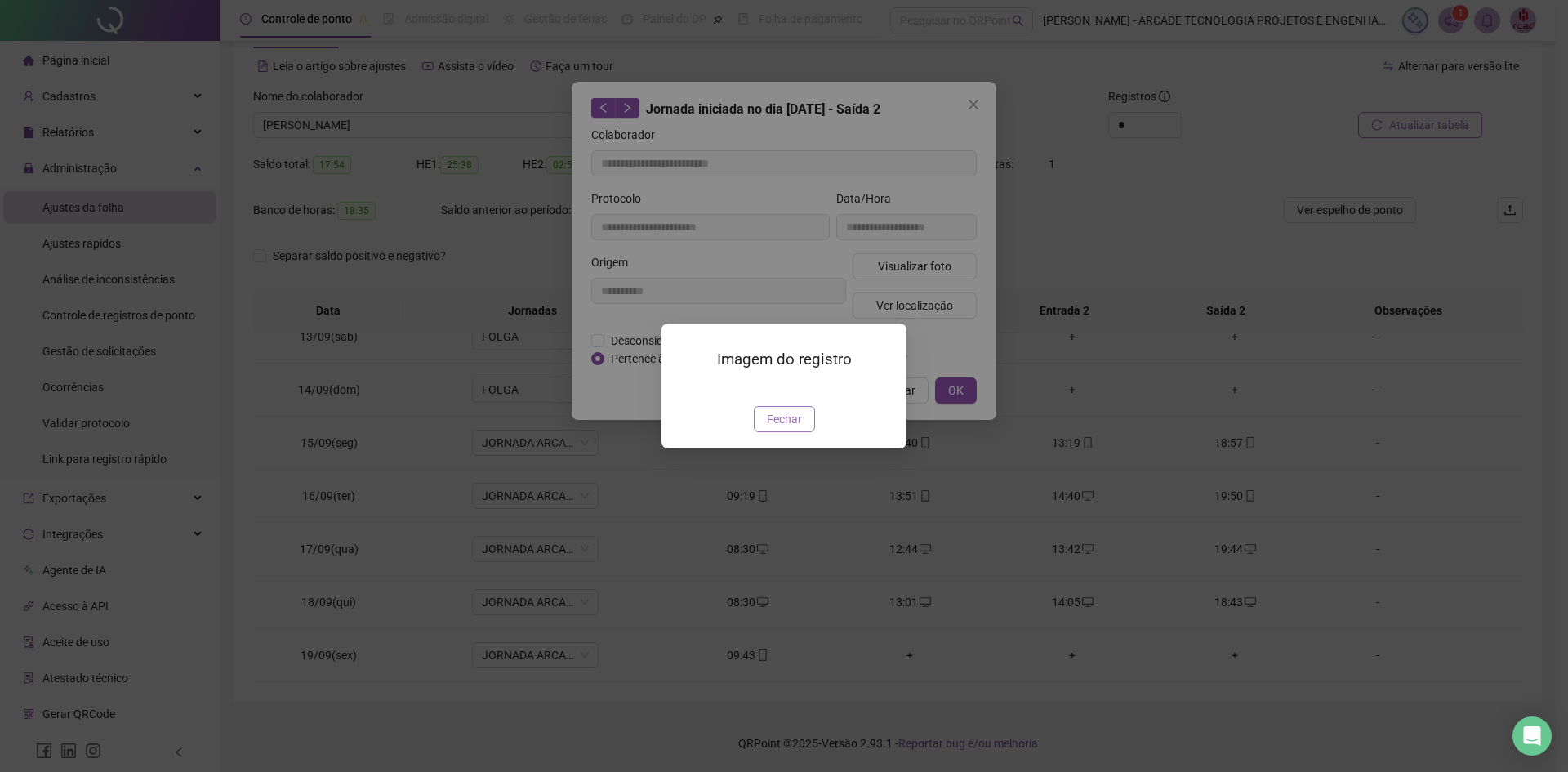
click at [793, 428] on span "Fechar" at bounding box center [784, 419] width 35 height 18
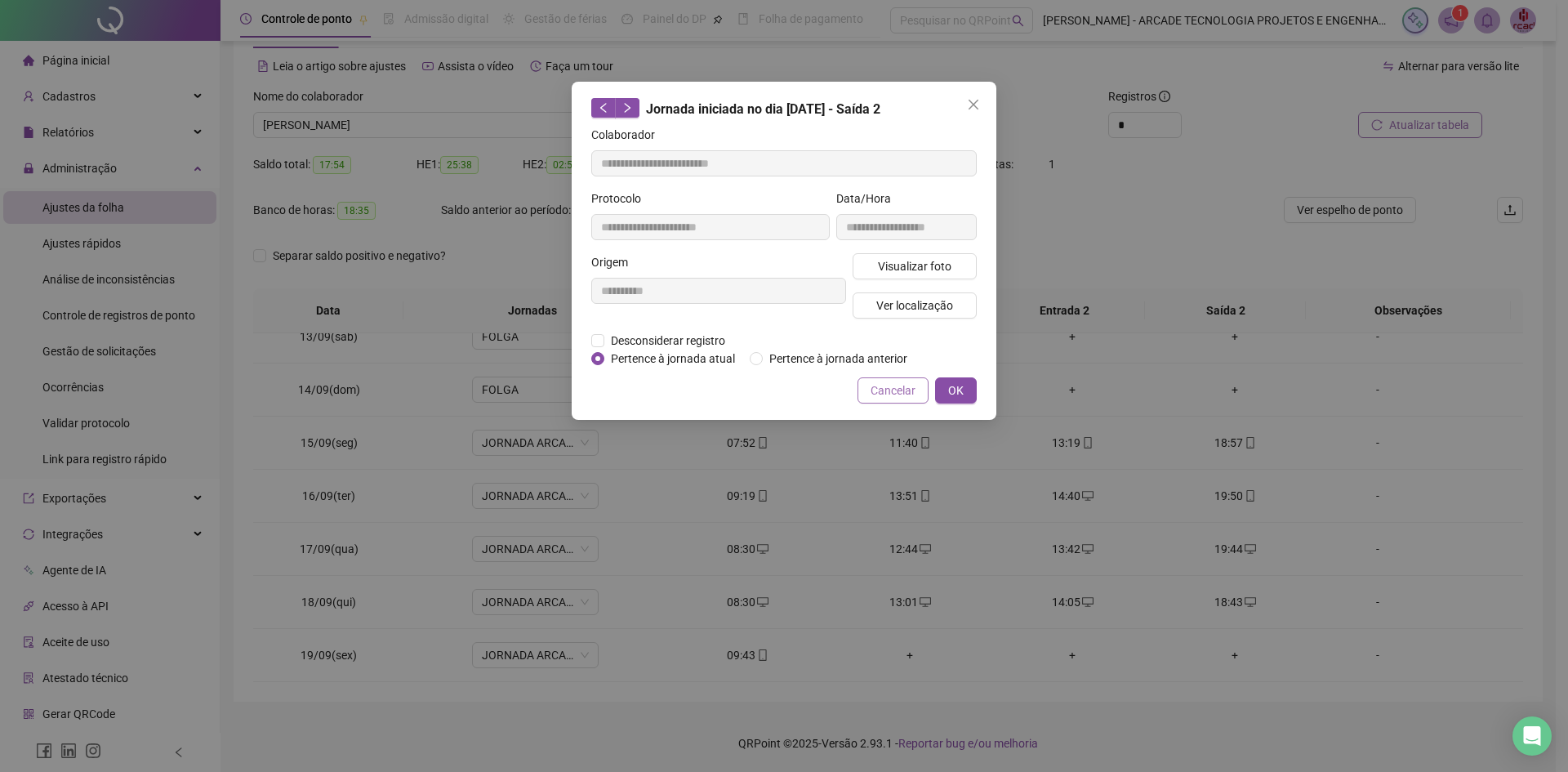
click at [889, 388] on span "Cancelar" at bounding box center [893, 390] width 45 height 18
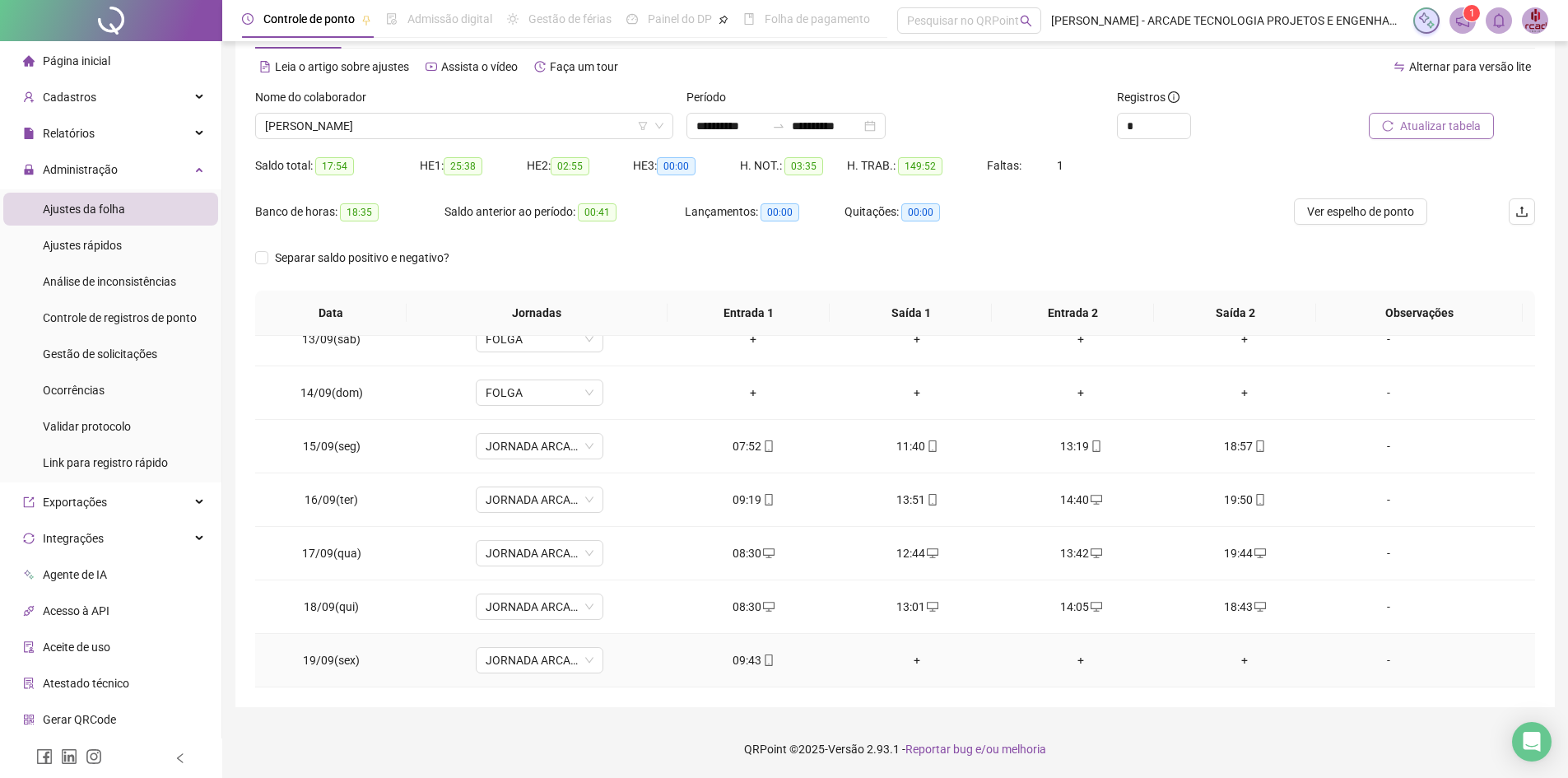
drag, startPoint x: 751, startPoint y: 662, endPoint x: 777, endPoint y: 646, distance: 30.5
click at [752, 661] on div "09:43" at bounding box center [754, 660] width 138 height 18
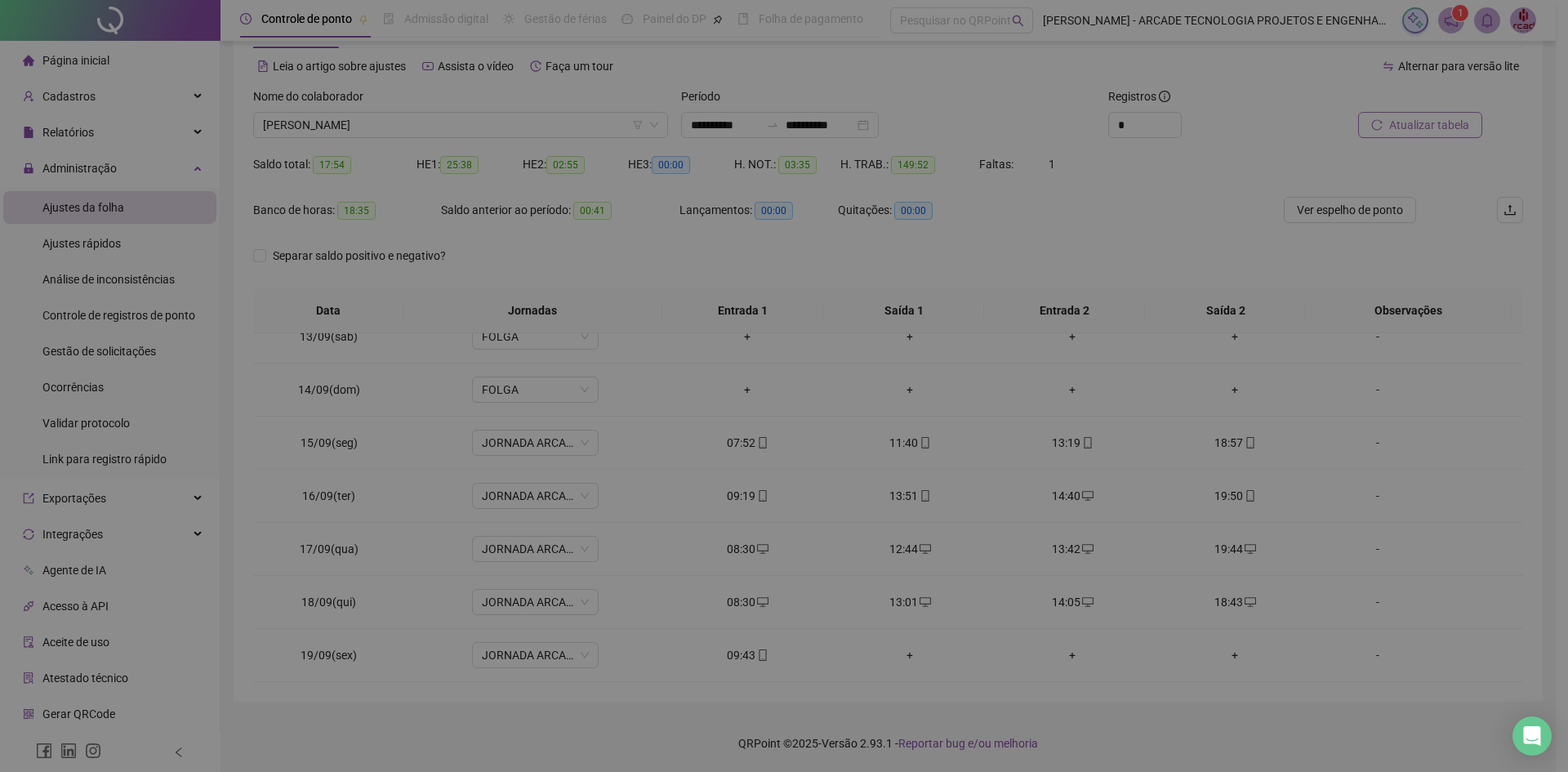
type input "**********"
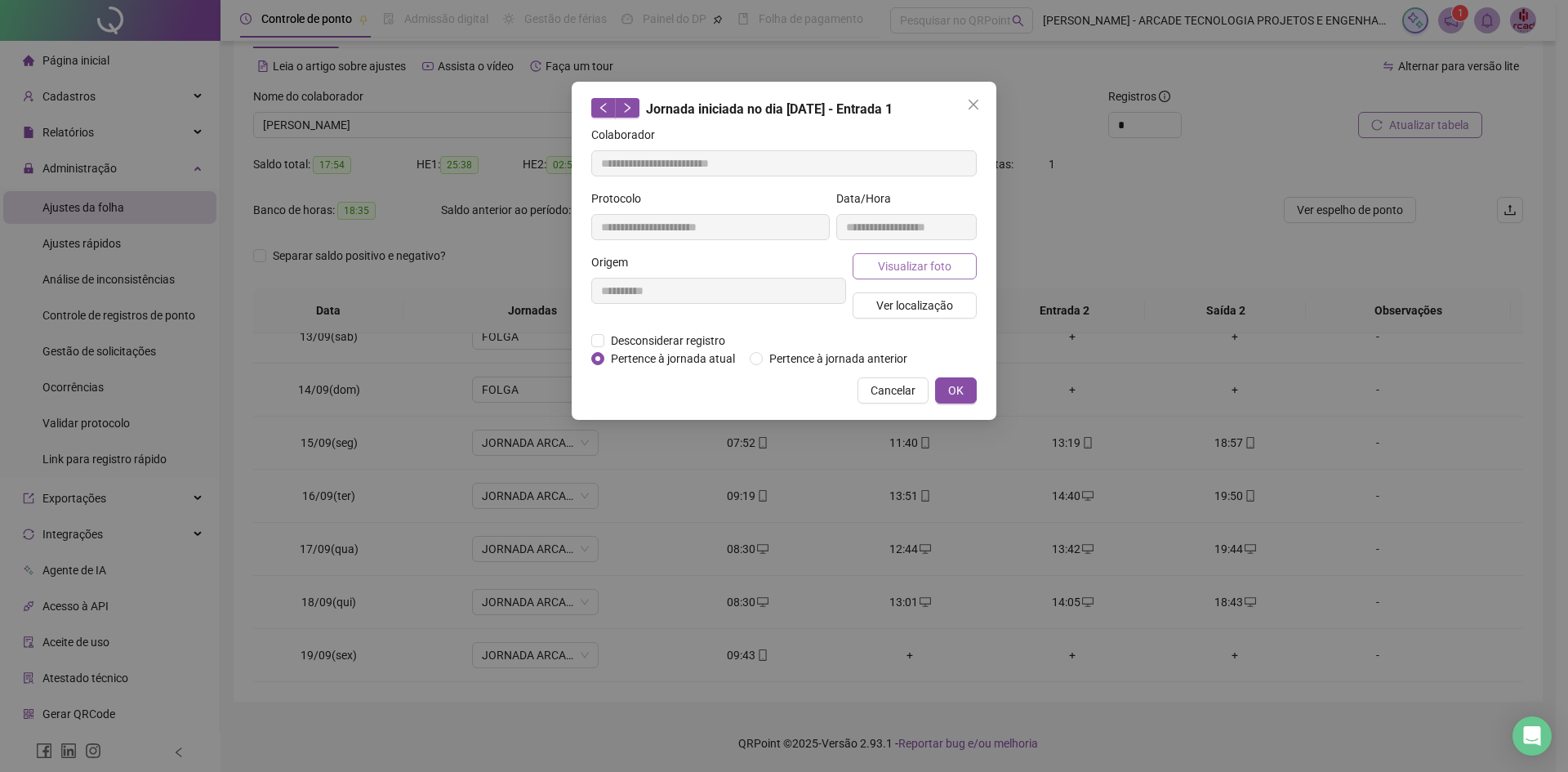
click at [891, 270] on span "Visualizar foto" at bounding box center [915, 266] width 74 height 18
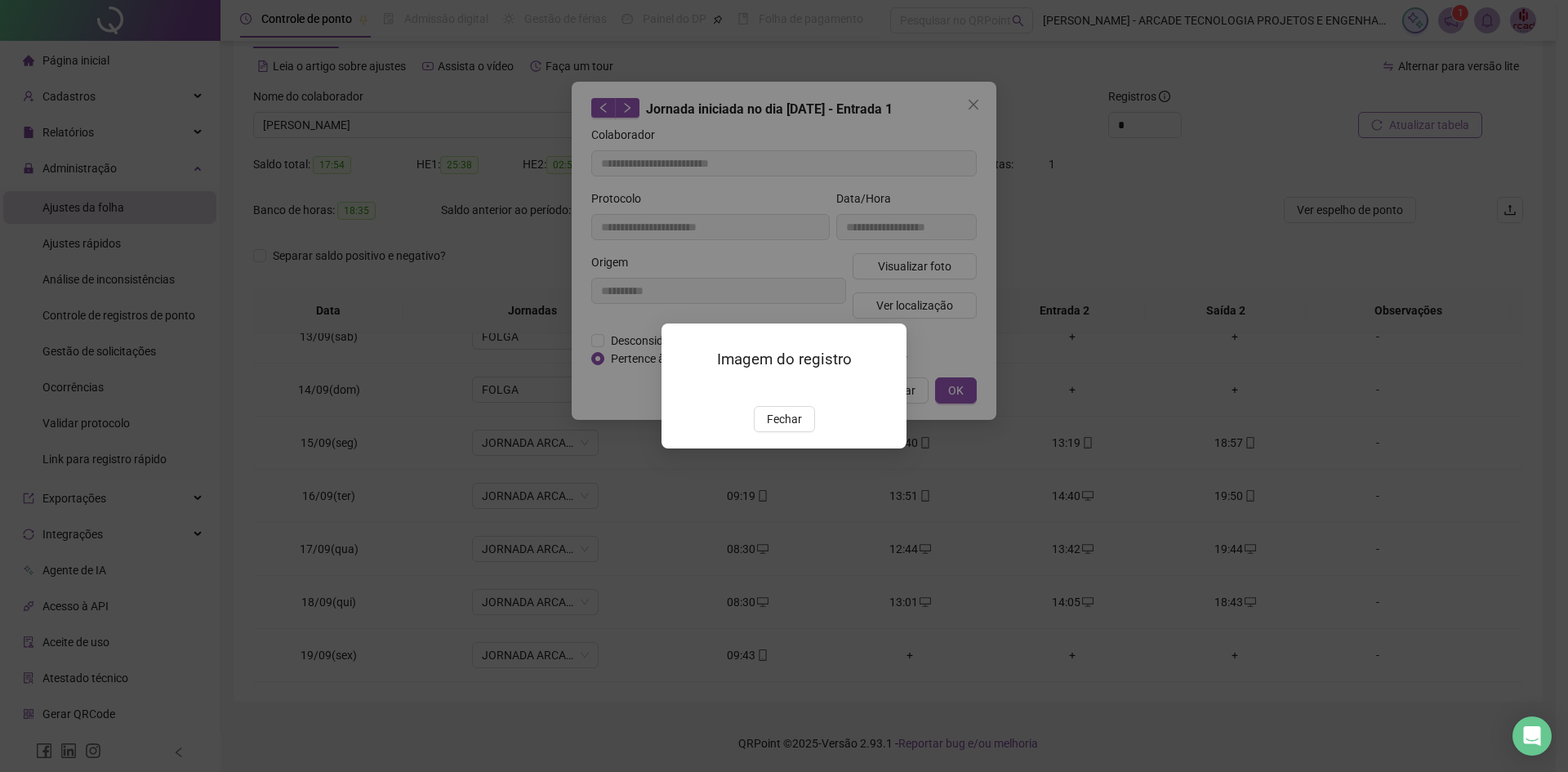
click at [681, 389] on img at bounding box center [681, 389] width 0 height 0
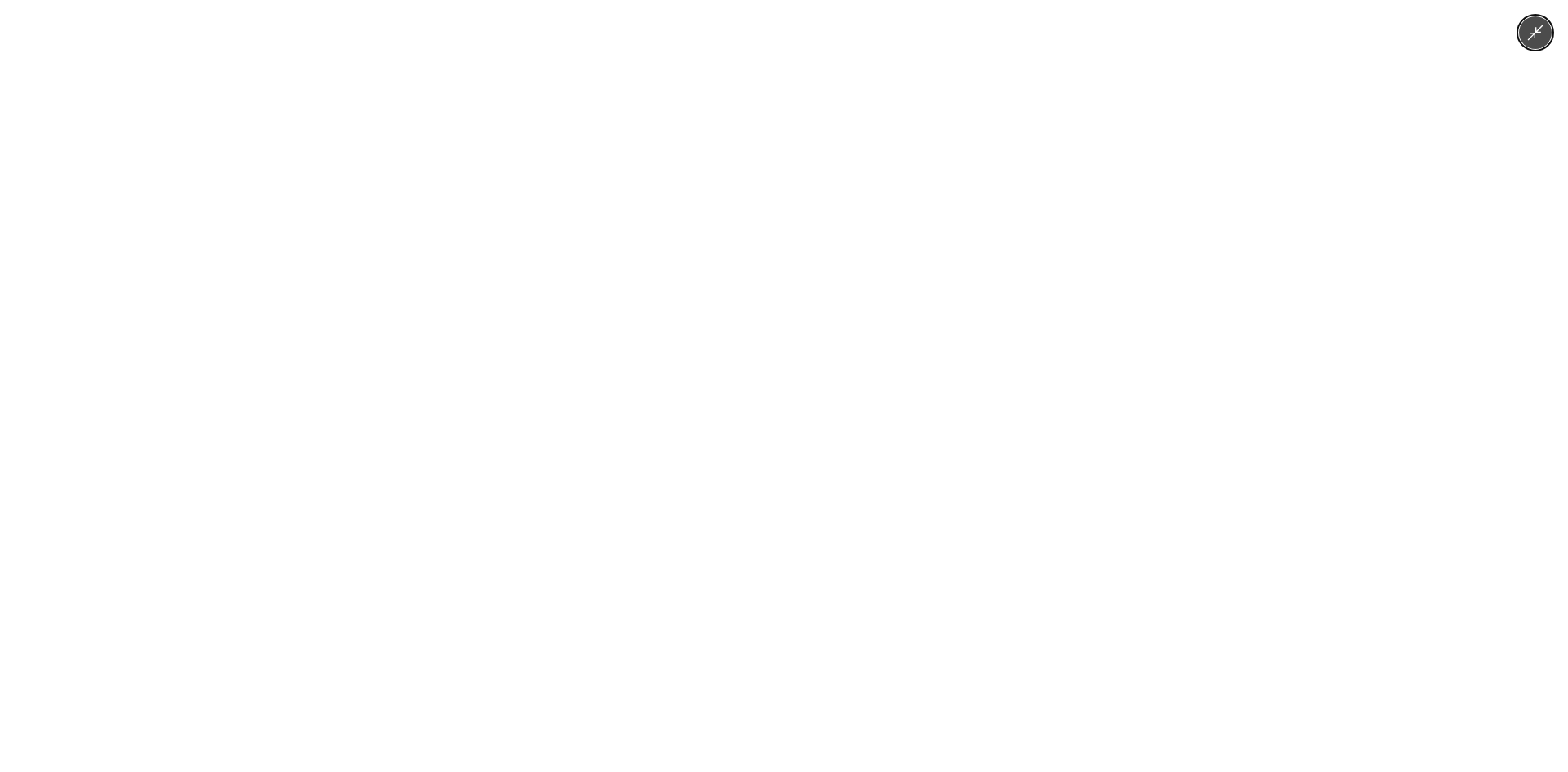
click at [818, 518] on img at bounding box center [784, 386] width 357 height 772
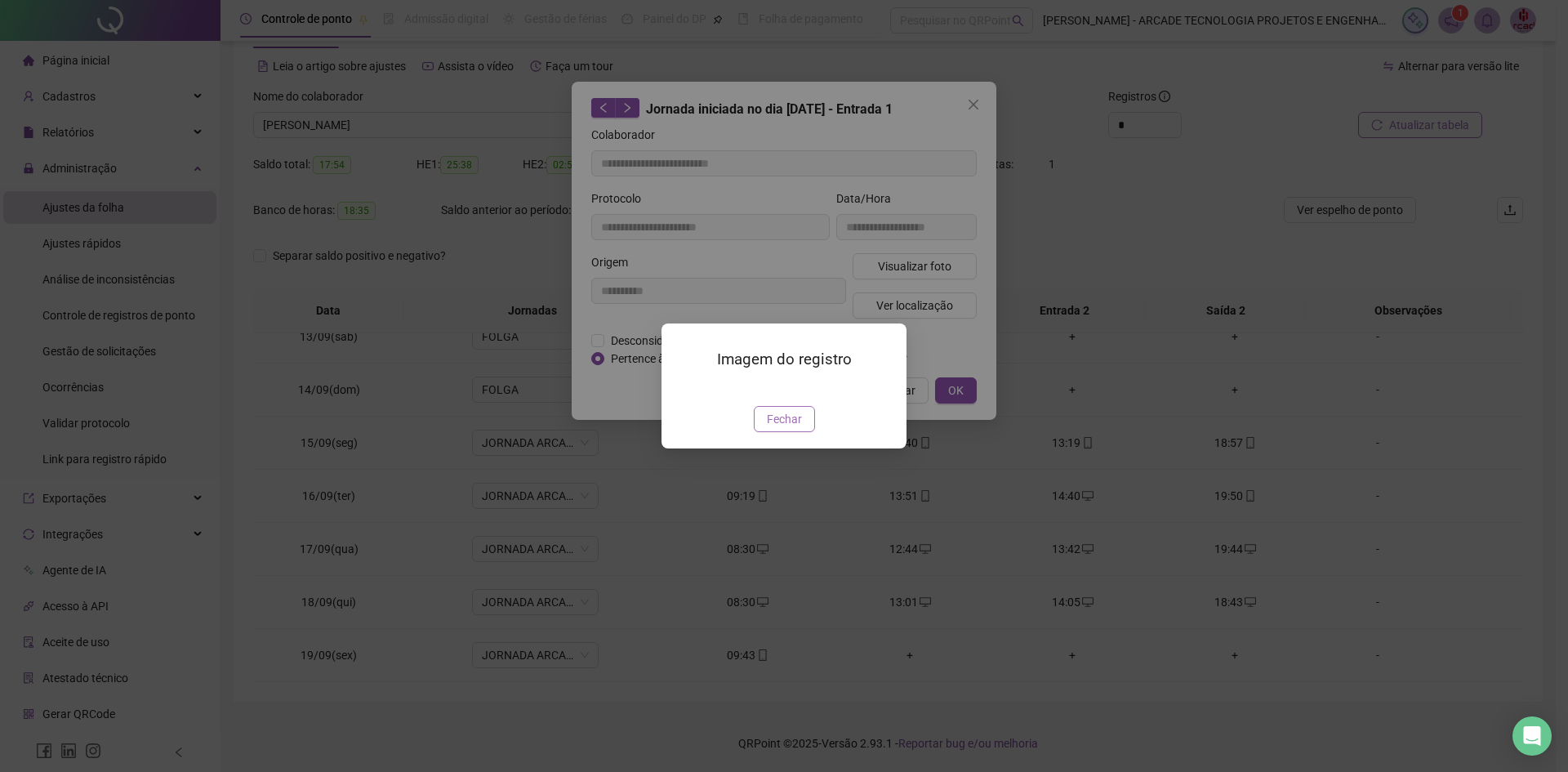
click at [786, 428] on span "Fechar" at bounding box center [784, 419] width 35 height 18
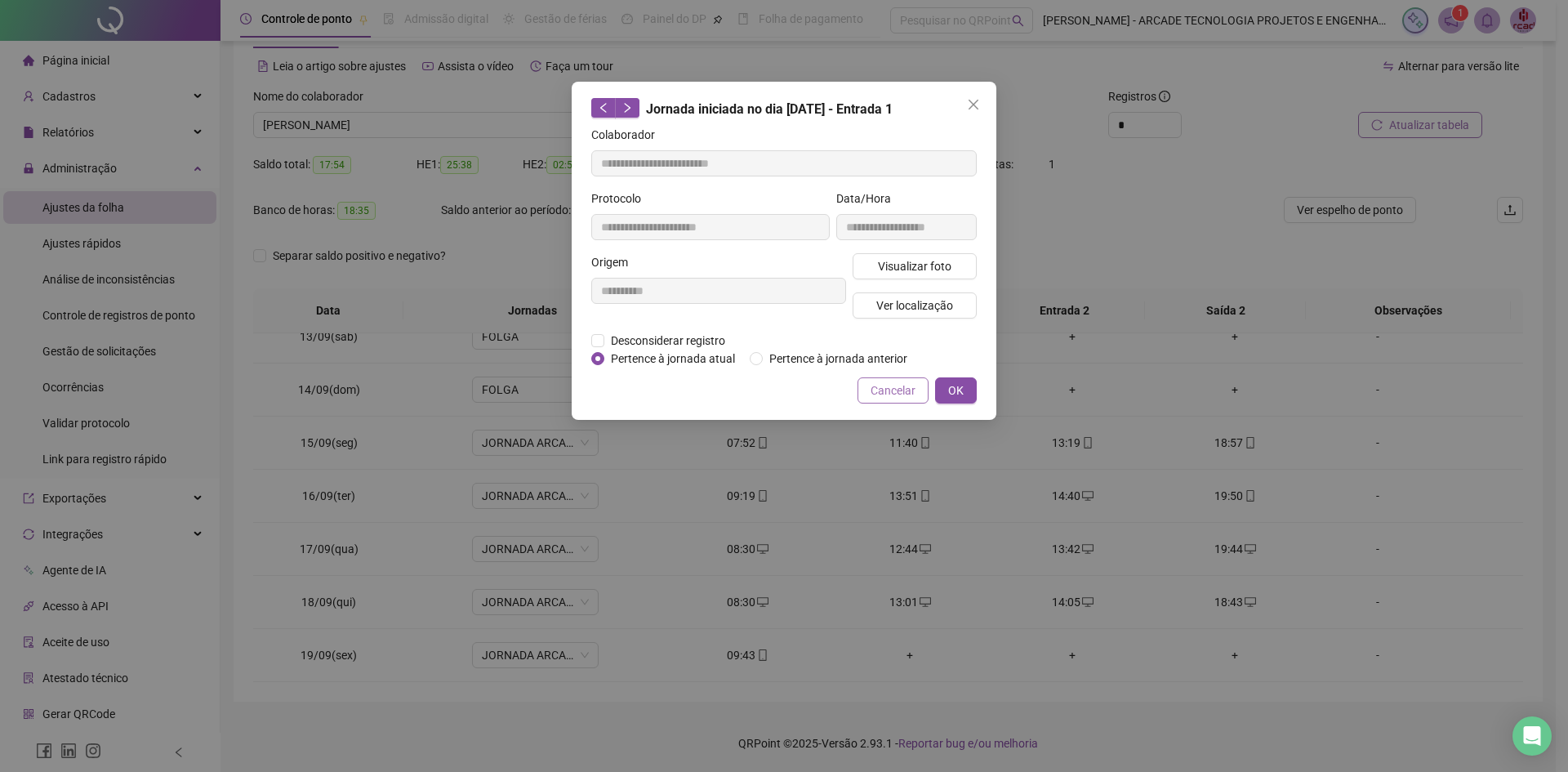
click at [909, 377] on button "Cancelar" at bounding box center [892, 390] width 71 height 26
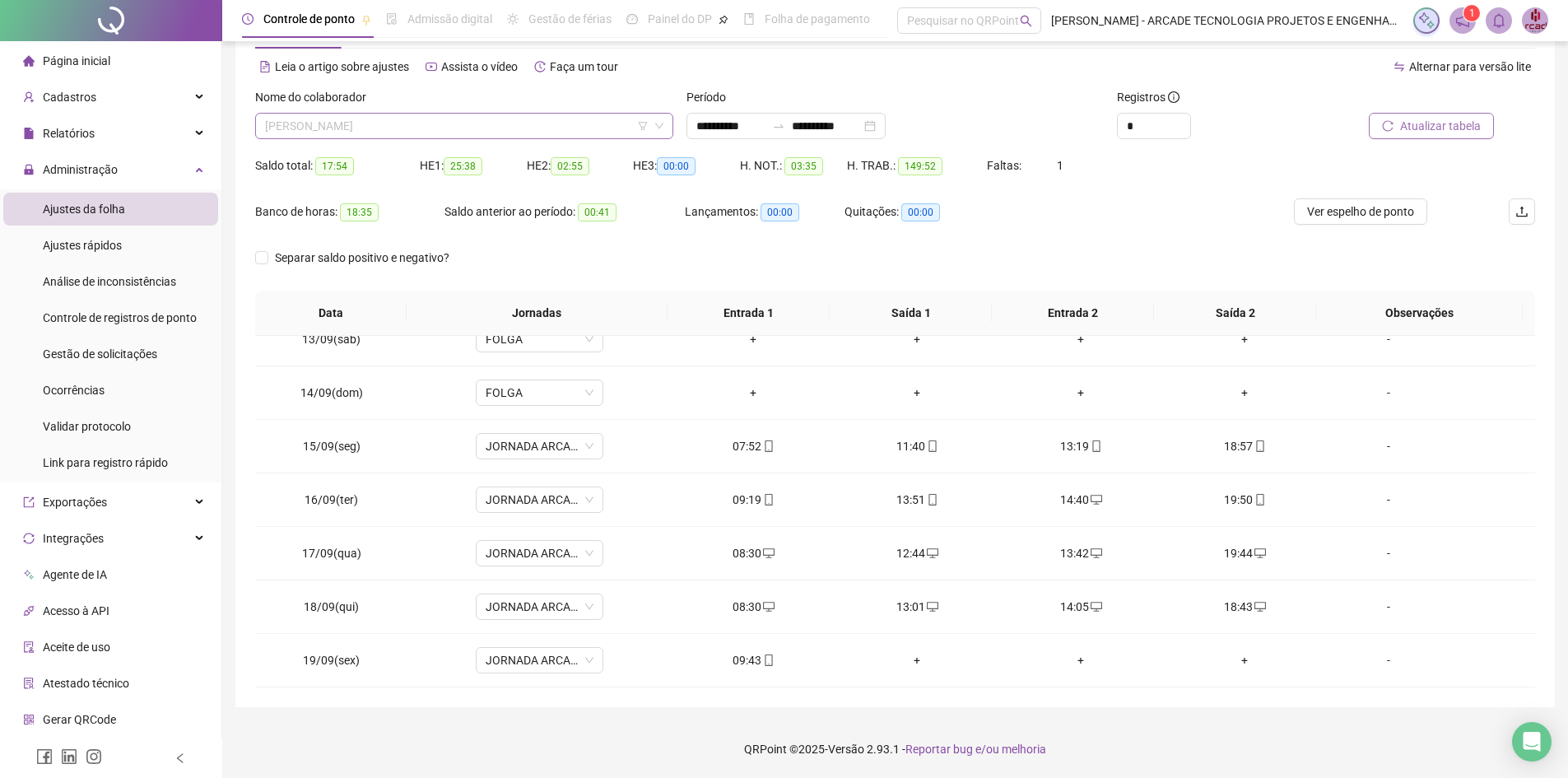
click at [509, 130] on span "[PERSON_NAME]" at bounding box center [465, 125] width 399 height 24
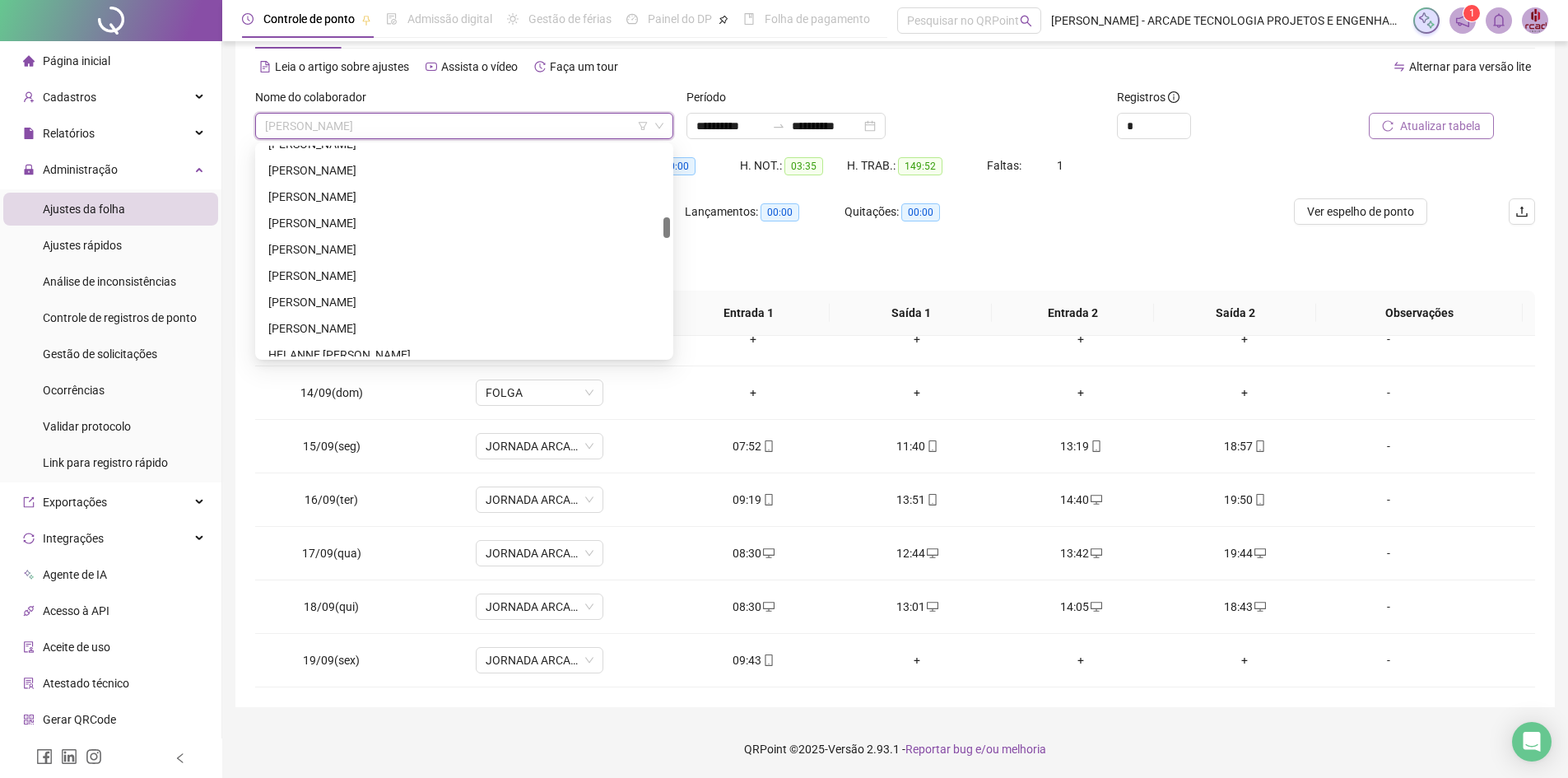
scroll to position [707, 0]
drag, startPoint x: 667, startPoint y: 173, endPoint x: 628, endPoint y: 263, distance: 98.1
click at [651, 262] on div "[PERSON_NAME] [PERSON_NAME] DO NASCIMENTO [PERSON_NAME] [PERSON_NAME] [PERSON_N…" at bounding box center [464, 251] width 411 height 211
click at [560, 255] on div "[PERSON_NAME]" at bounding box center [464, 252] width 392 height 18
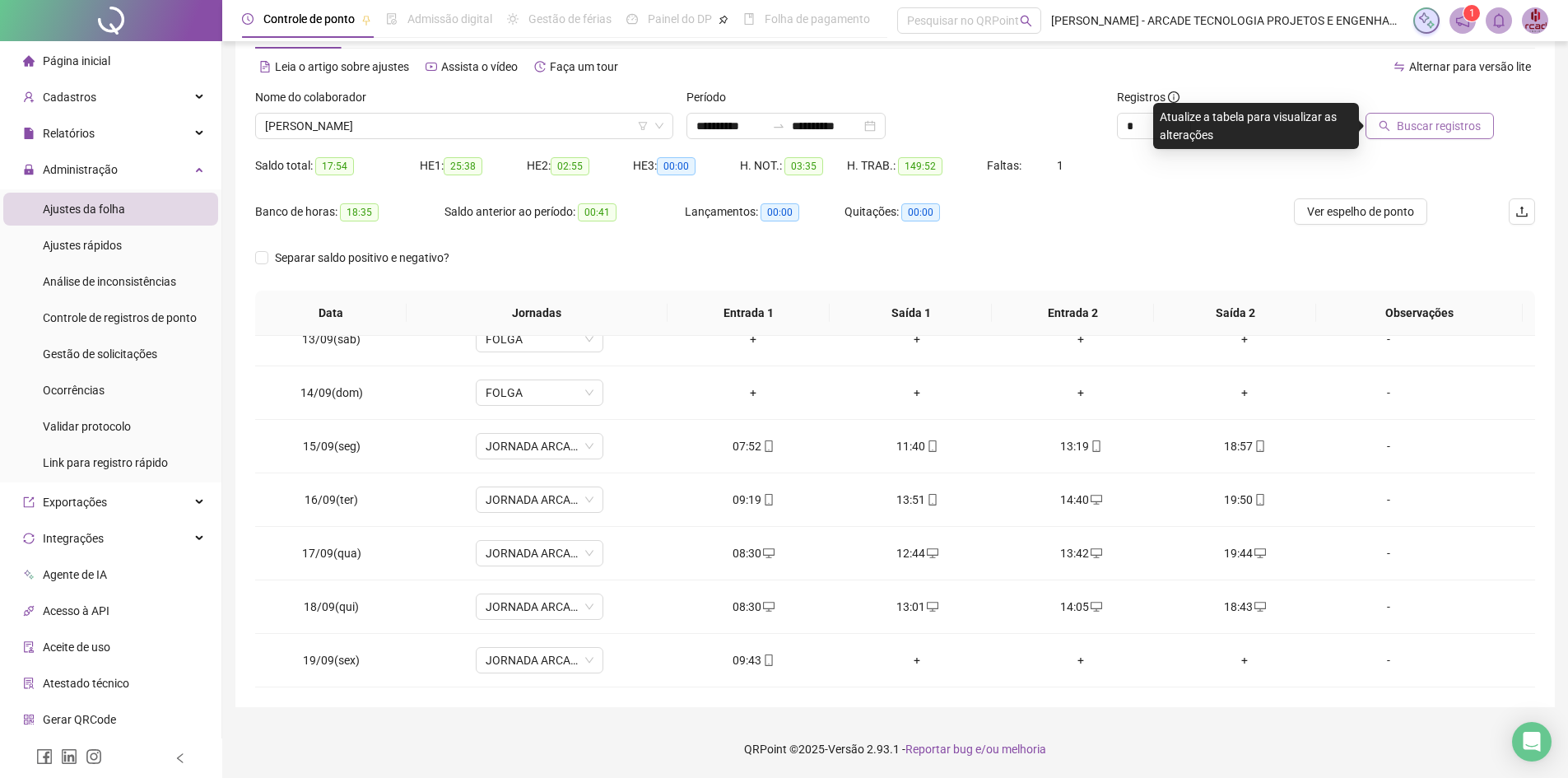
click at [1467, 120] on span "Buscar registros" at bounding box center [1438, 126] width 84 height 18
